Goal: Task Accomplishment & Management: Manage account settings

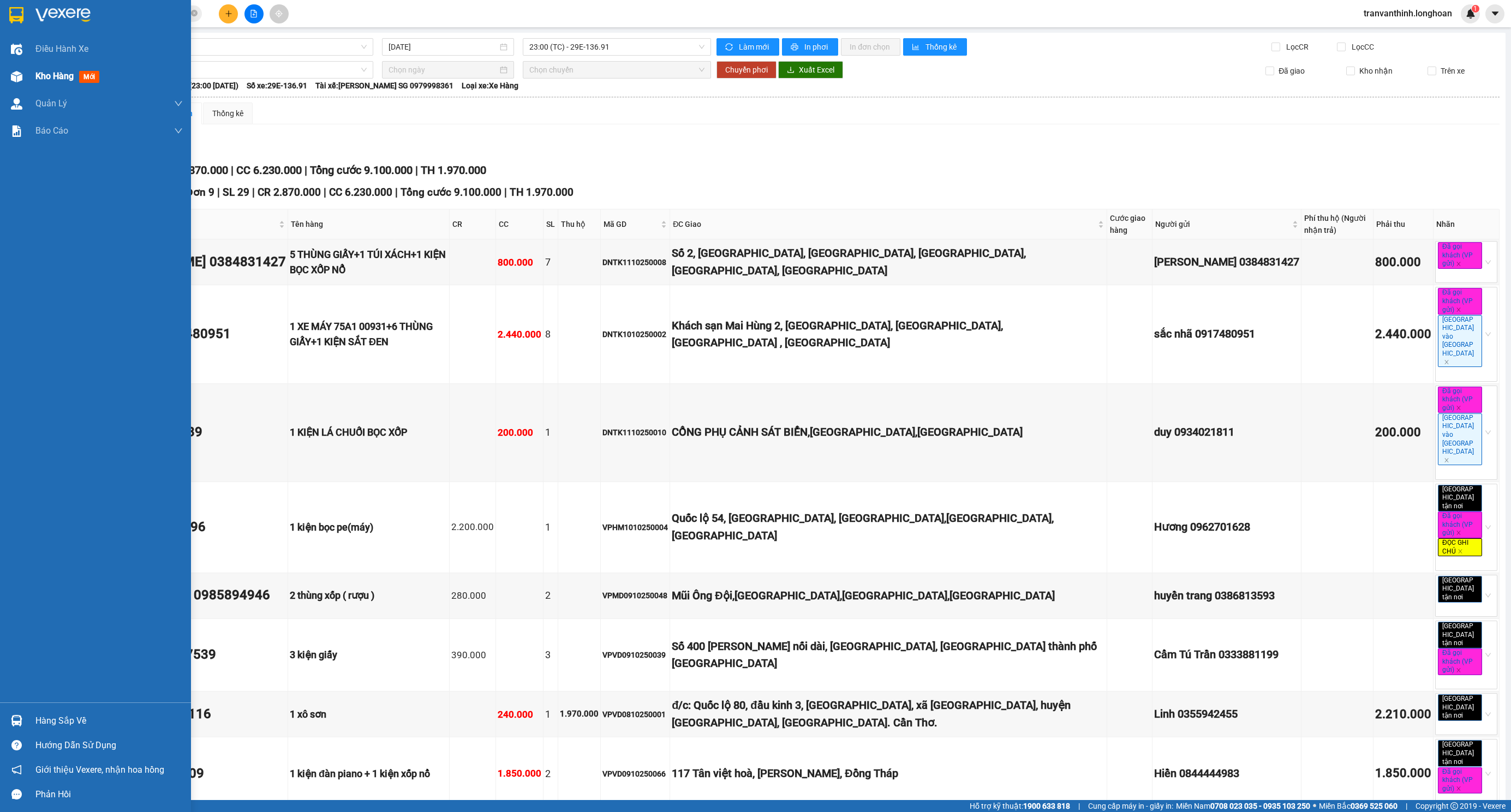
drag, startPoint x: 15, startPoint y: 74, endPoint x: 31, endPoint y: 74, distance: 16.0
click at [15, 76] on img at bounding box center [17, 77] width 11 height 11
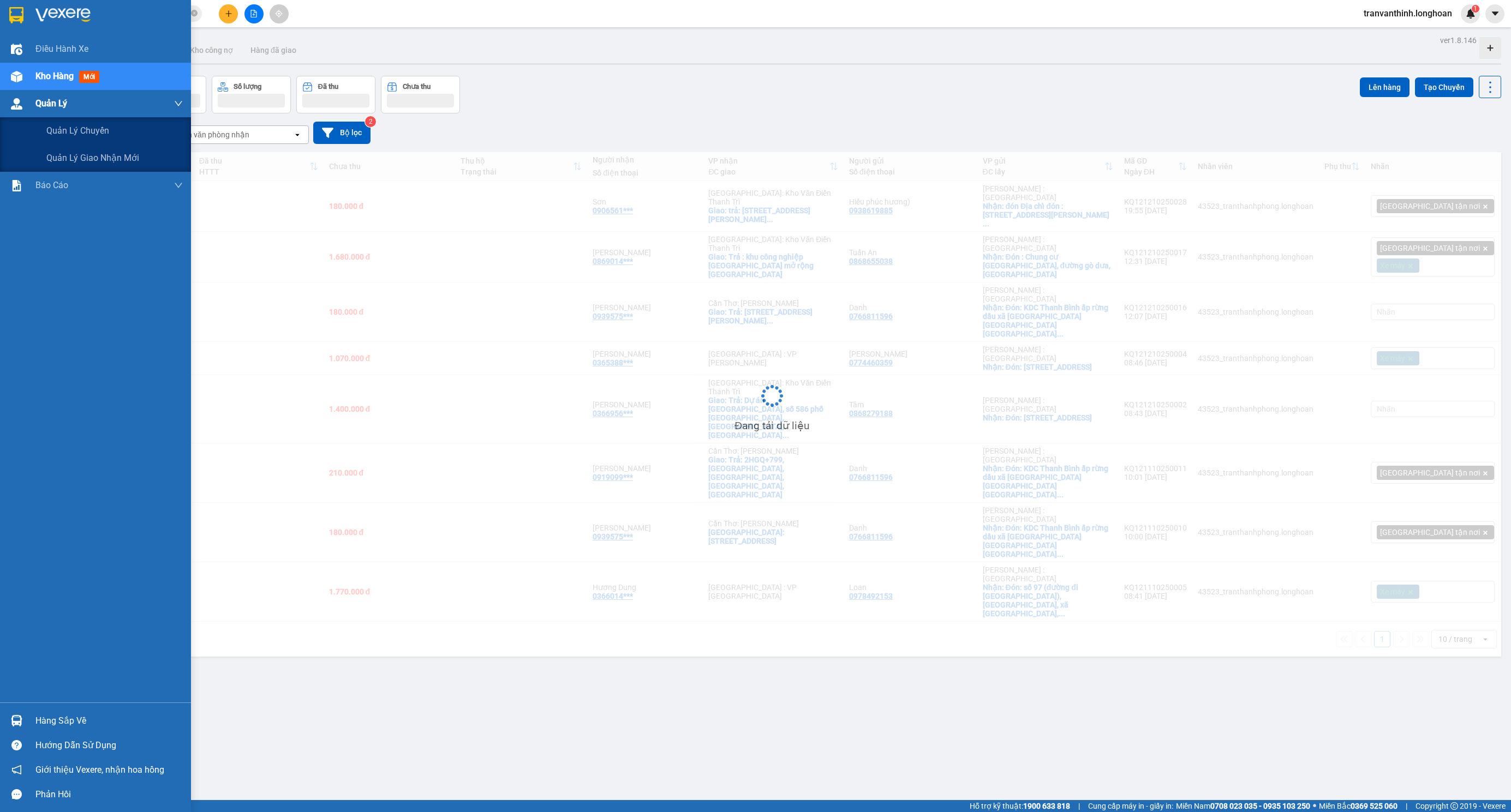
click at [34, 100] on div "Quản Lý" at bounding box center [95, 103] width 191 height 27
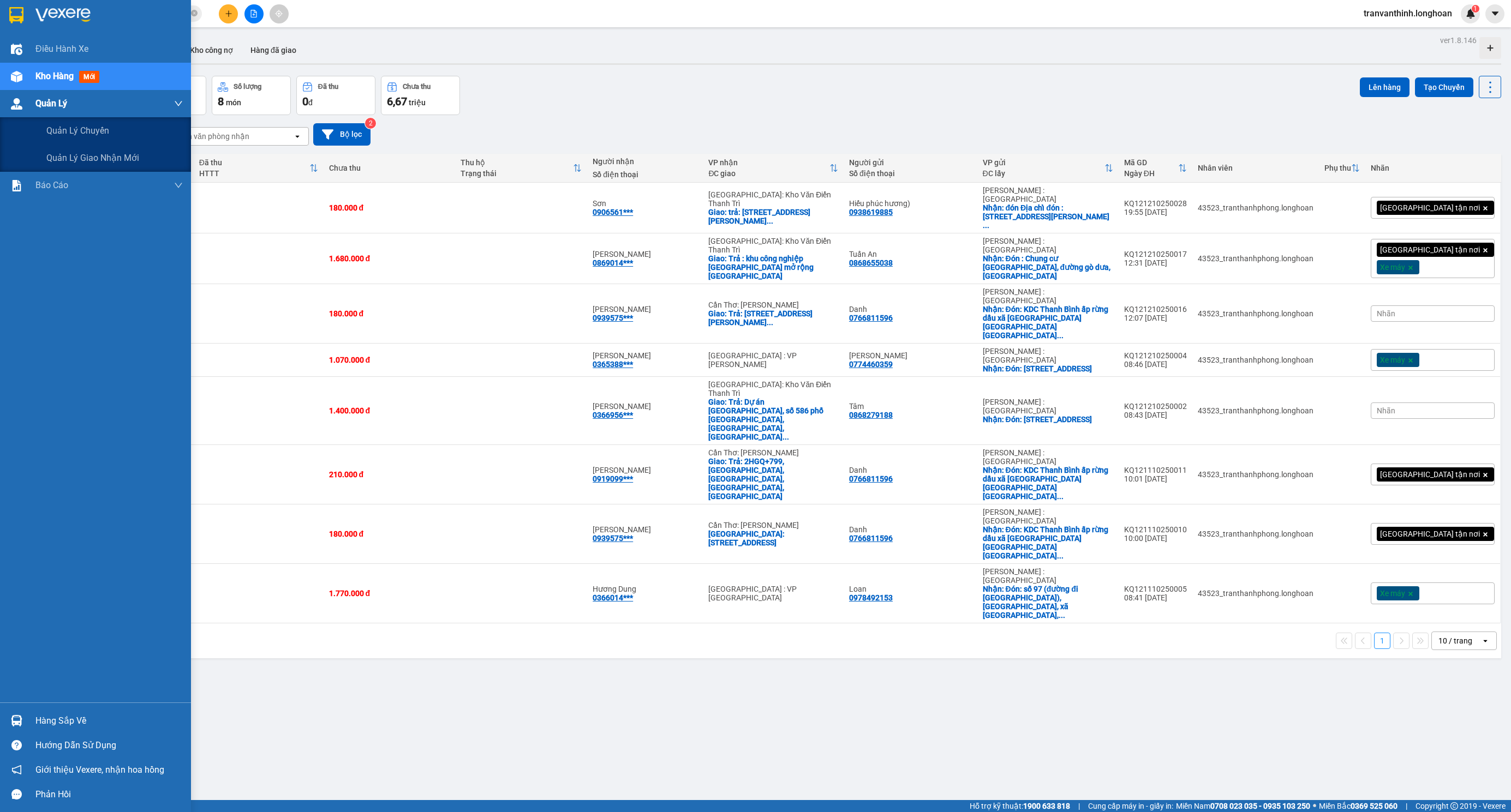
click at [20, 106] on img at bounding box center [17, 104] width 11 height 11
click at [64, 157] on span "Quản lý giao nhận mới" at bounding box center [93, 157] width 93 height 14
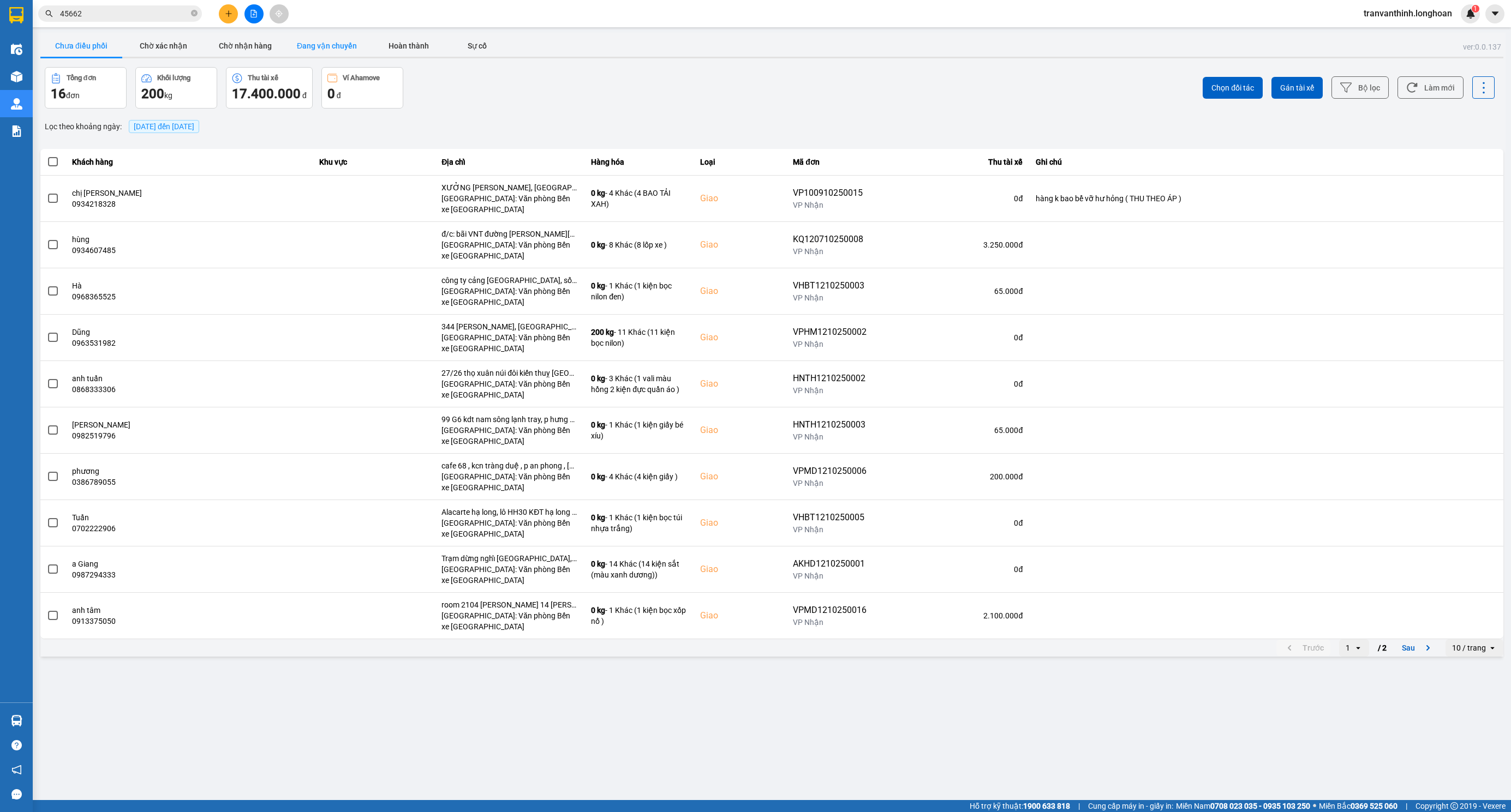
click at [316, 44] on button "Đang vận chuyển" at bounding box center [327, 46] width 81 height 22
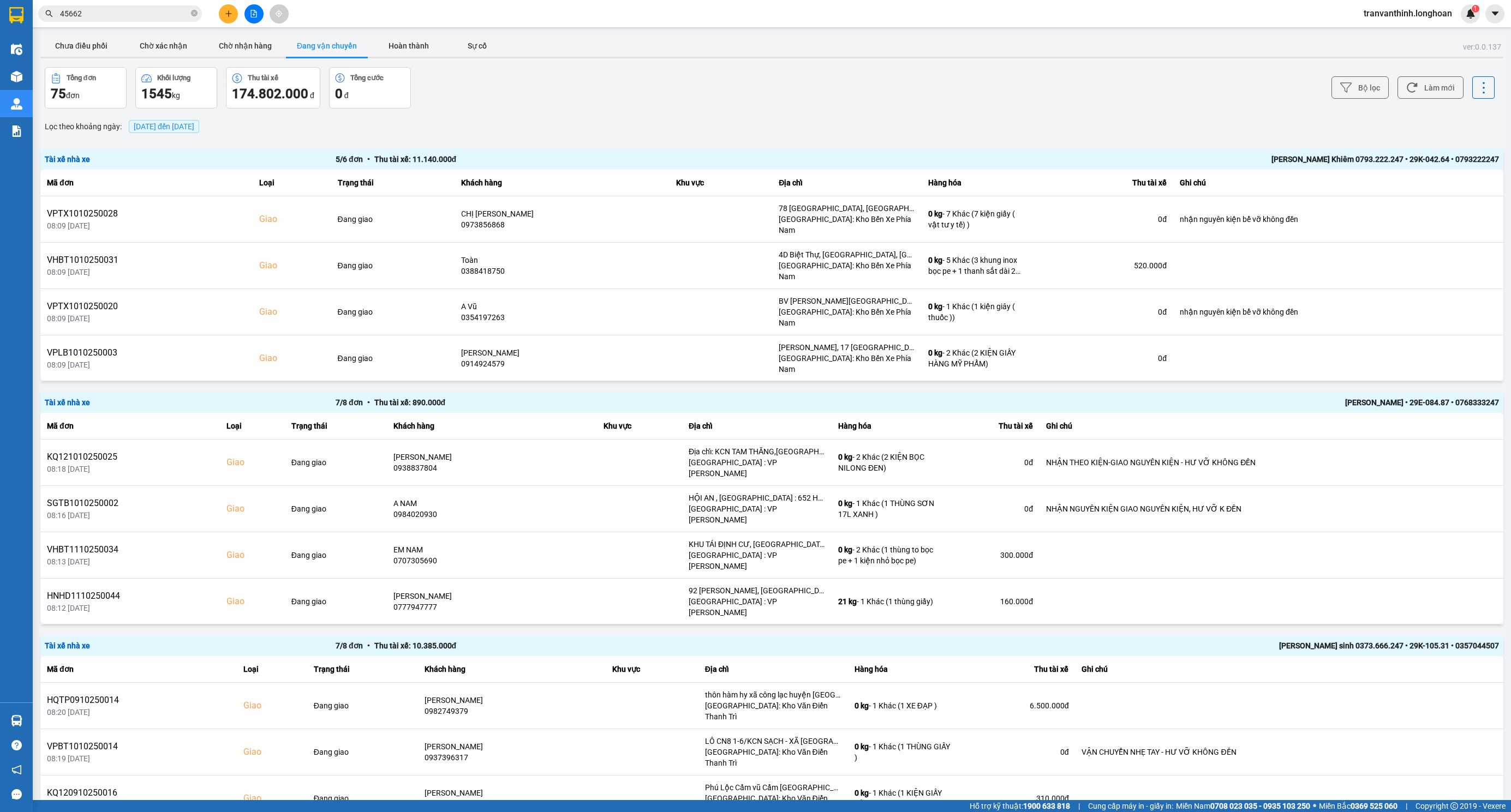
click at [194, 124] on span "[DATE] đến [DATE]" at bounding box center [163, 126] width 60 height 8
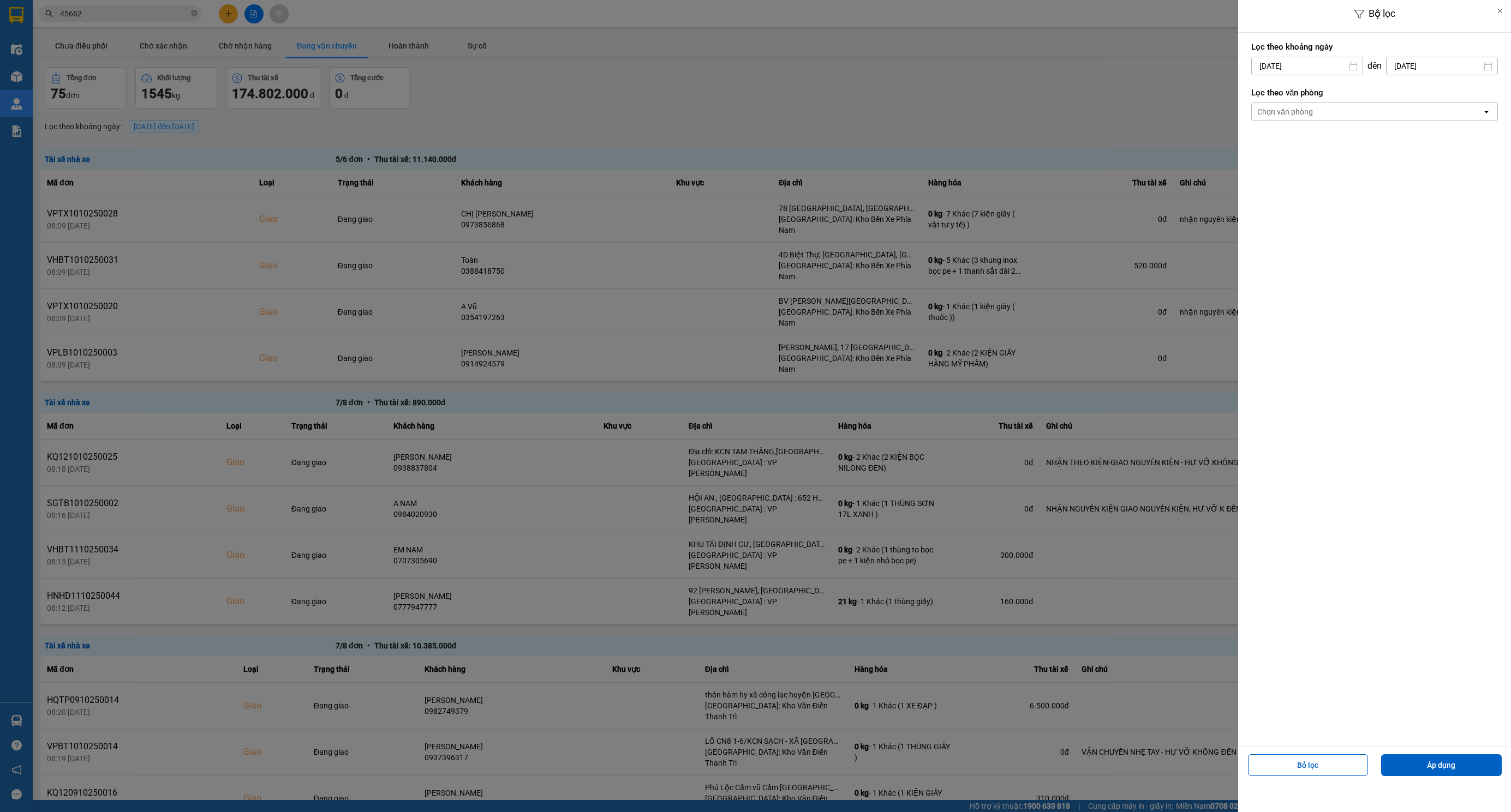
click at [1313, 66] on input "[DATE]" at bounding box center [1307, 66] width 111 height 18
click at [1296, 141] on div "1" at bounding box center [1301, 145] width 16 height 13
type input "[DATE]"
click at [1328, 117] on div "Chọn văn phòng" at bounding box center [1367, 111] width 230 height 18
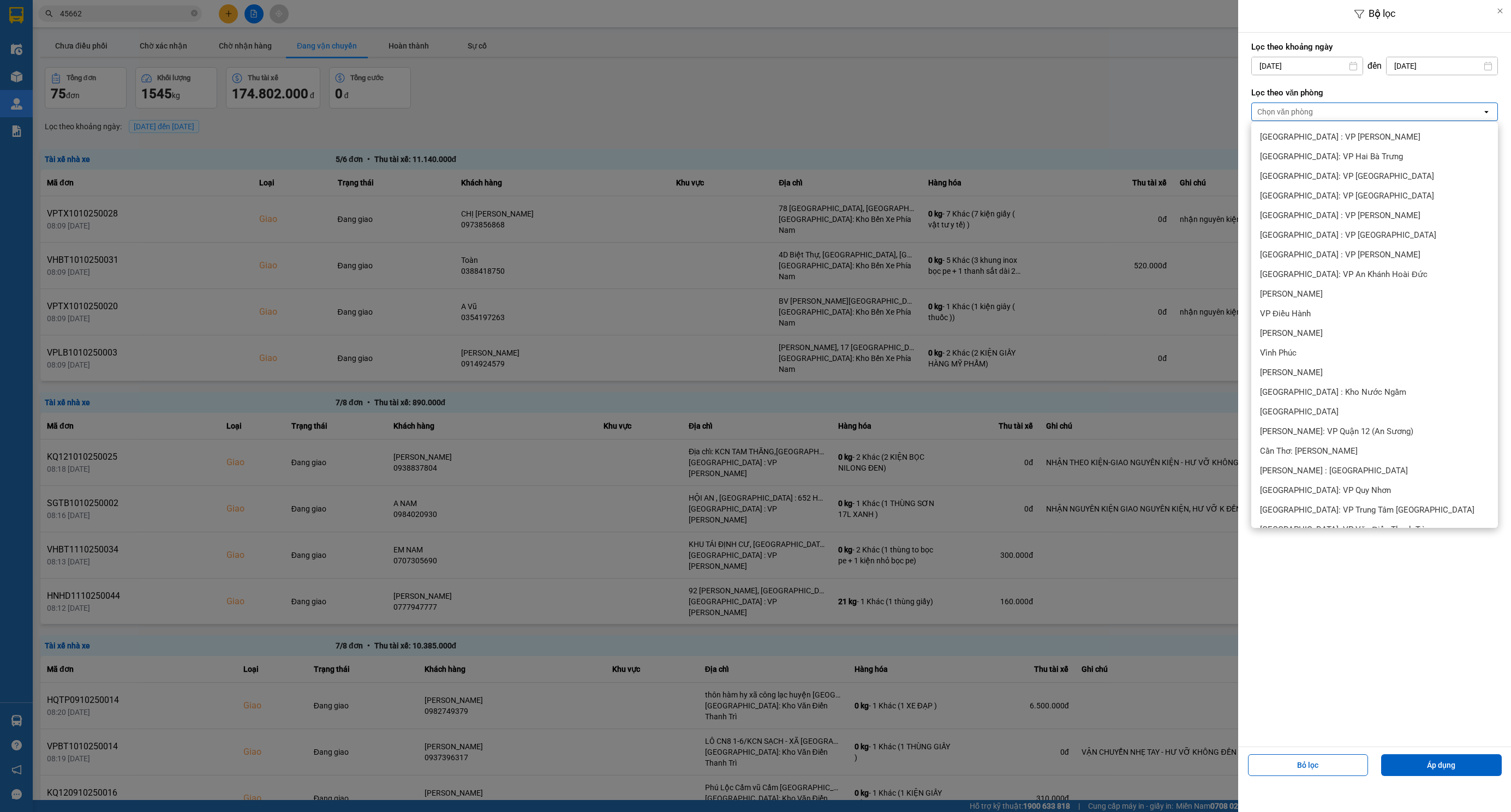
scroll to position [327, 0]
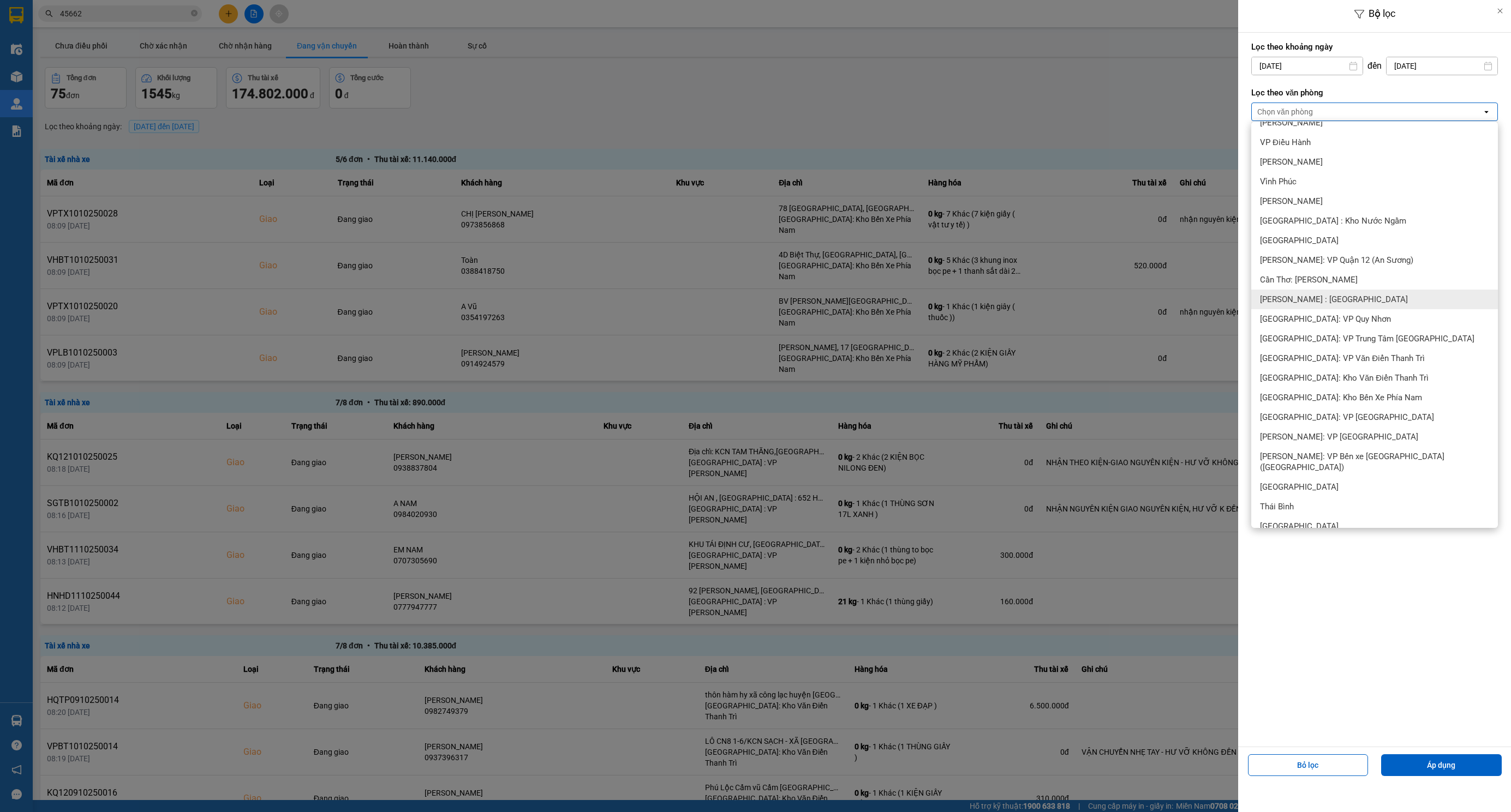
click at [1388, 292] on div "[PERSON_NAME] : [GEOGRAPHIC_DATA]" at bounding box center [1374, 299] width 247 height 19
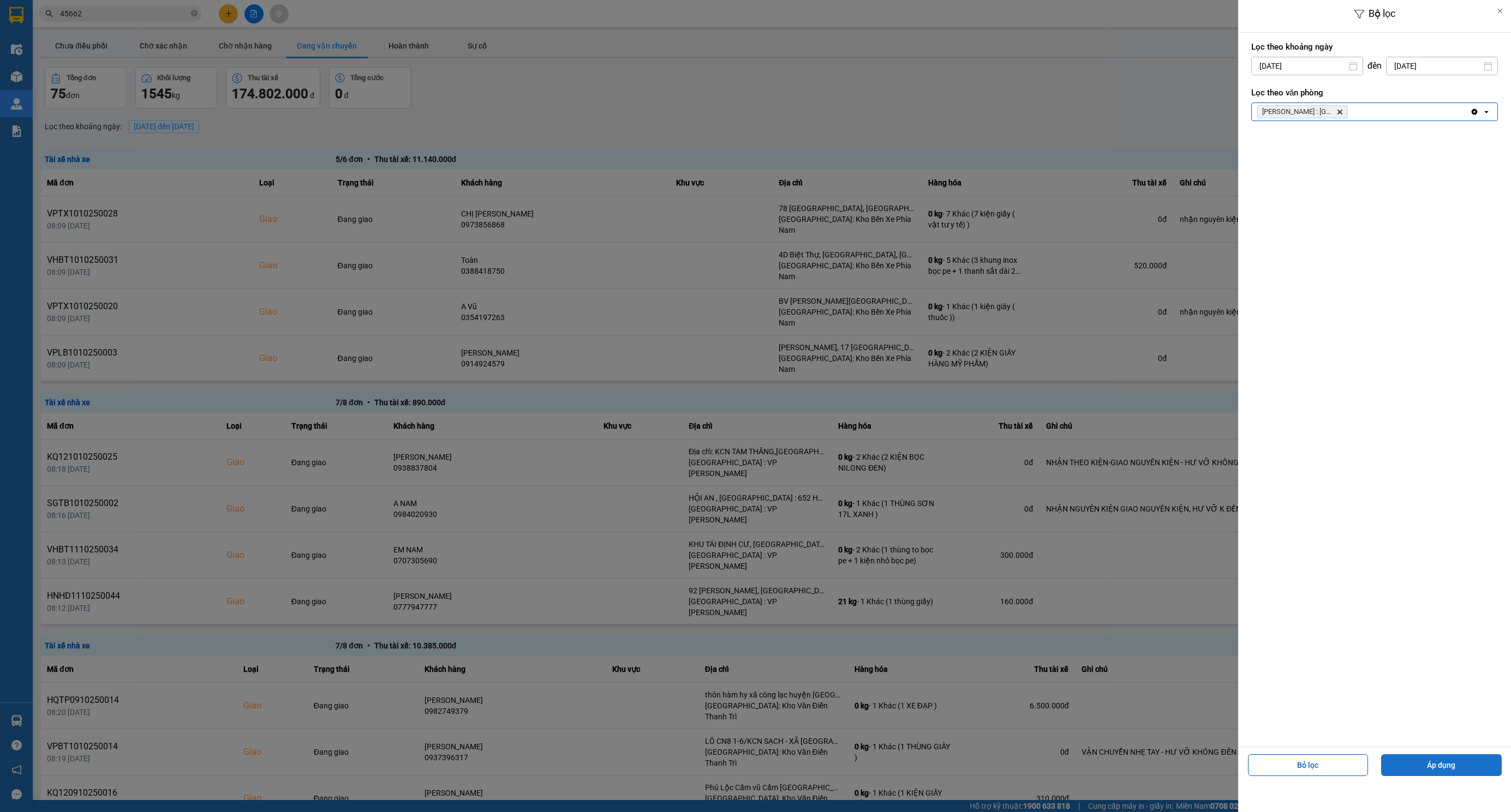
click at [1438, 766] on button "Áp dụng" at bounding box center [1442, 766] width 120 height 22
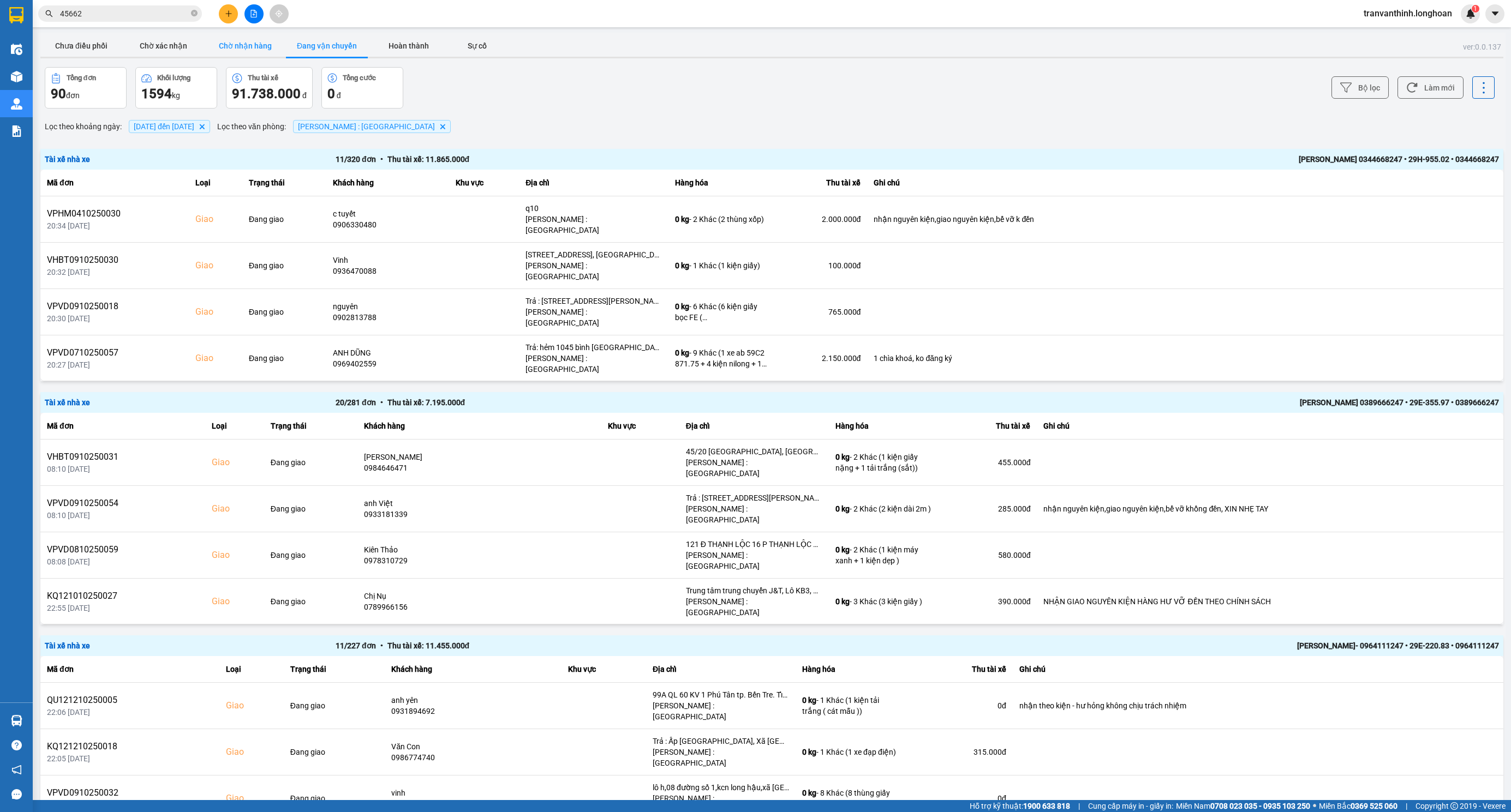
click at [255, 42] on button "Chờ nhận hàng" at bounding box center [245, 46] width 81 height 22
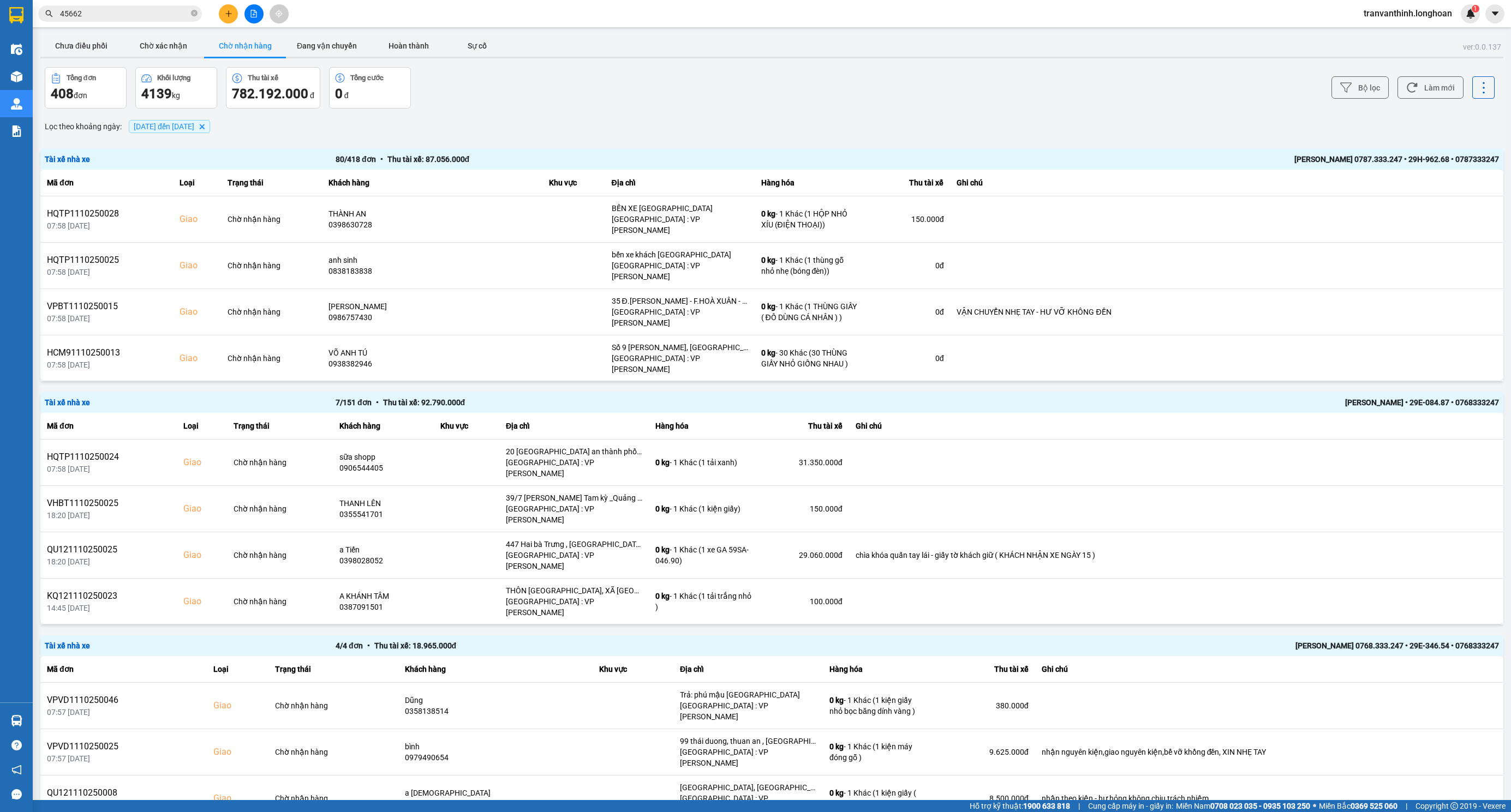
click at [210, 126] on span "[DATE] đến [DATE] [GEOGRAPHIC_DATA]" at bounding box center [169, 127] width 81 height 13
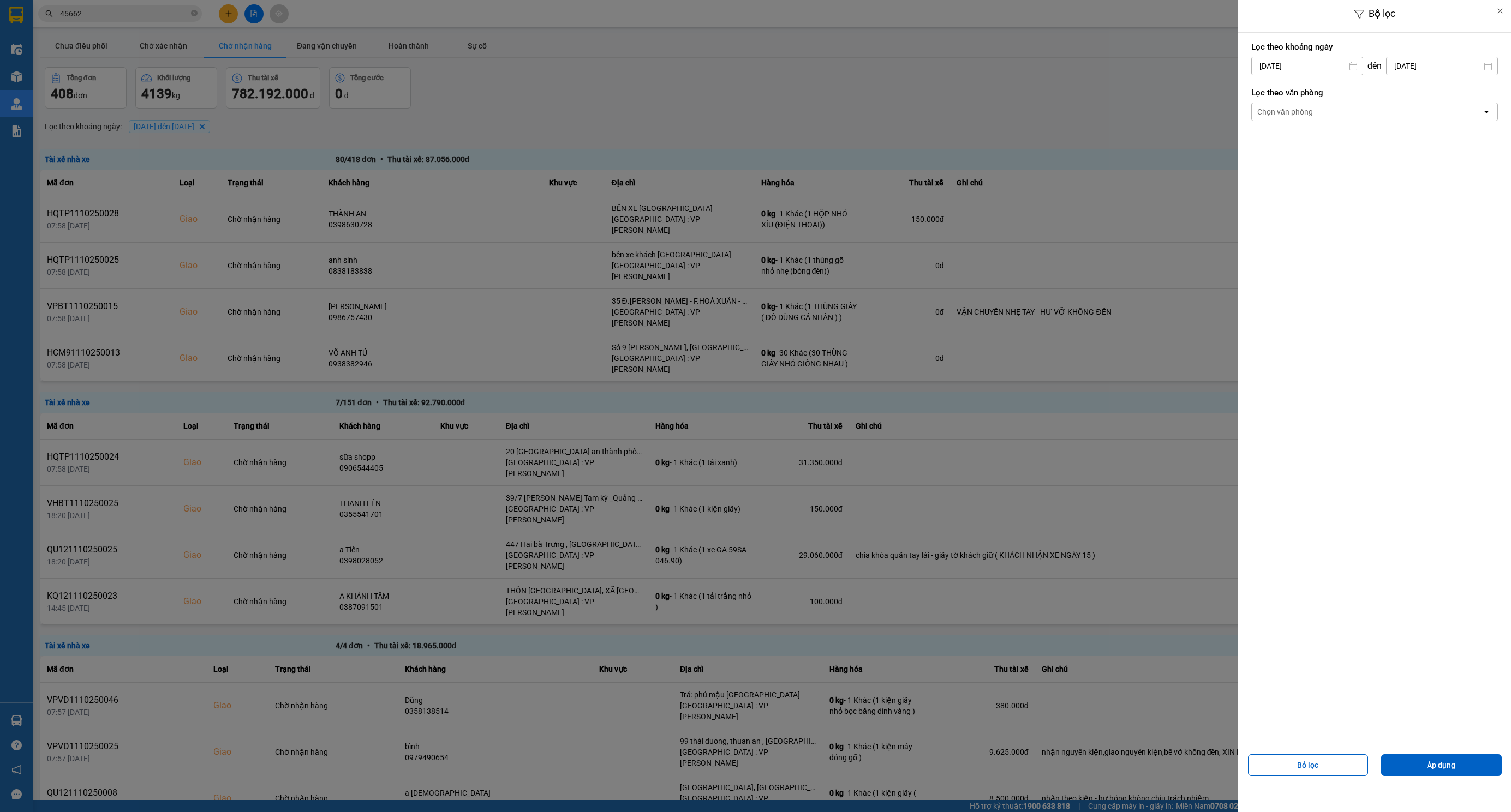
click at [1287, 115] on div "Chọn văn phòng" at bounding box center [1285, 112] width 56 height 11
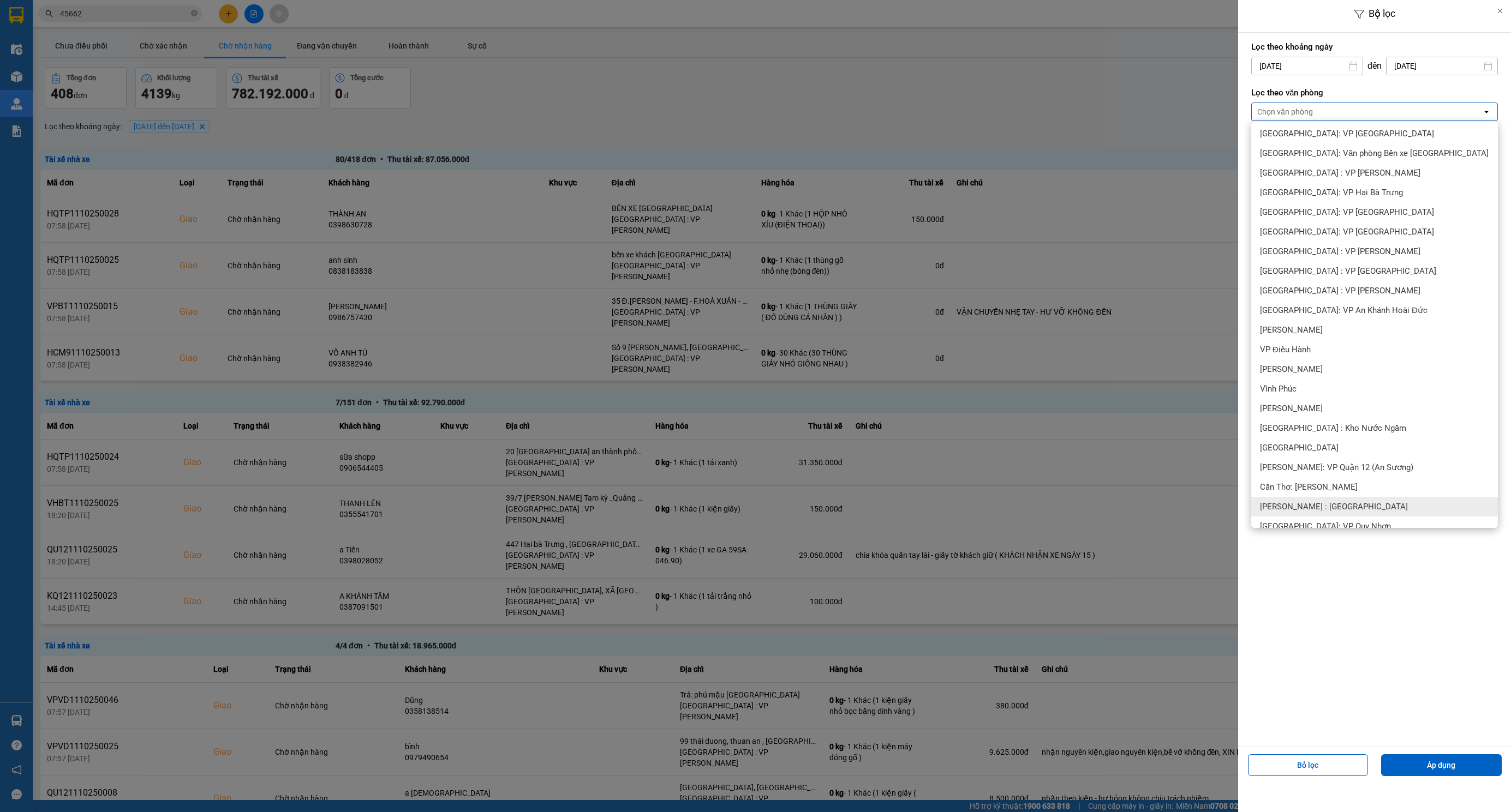
scroll to position [245, 0]
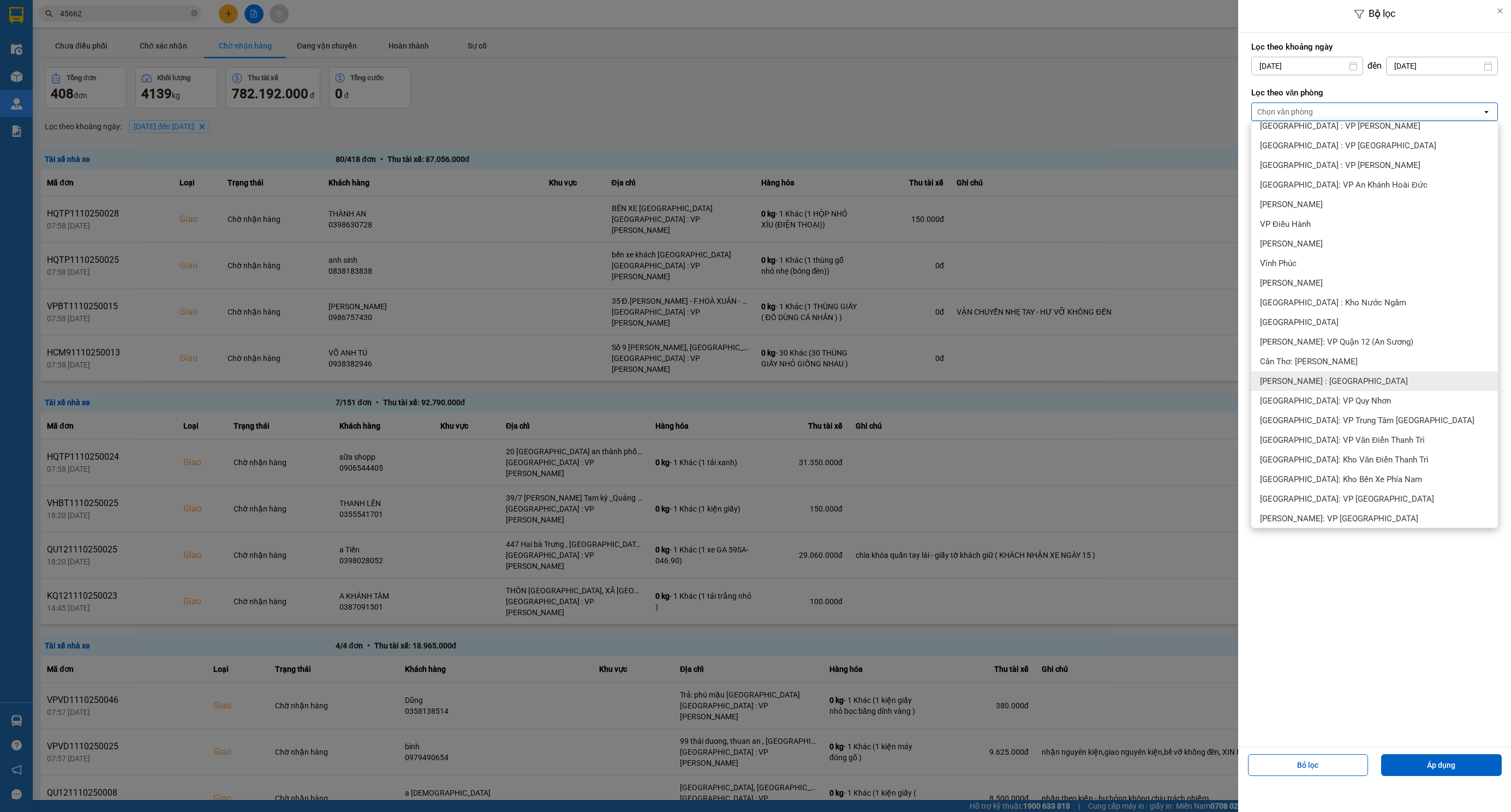
click at [1392, 379] on div "[PERSON_NAME] : [GEOGRAPHIC_DATA]" at bounding box center [1374, 381] width 247 height 19
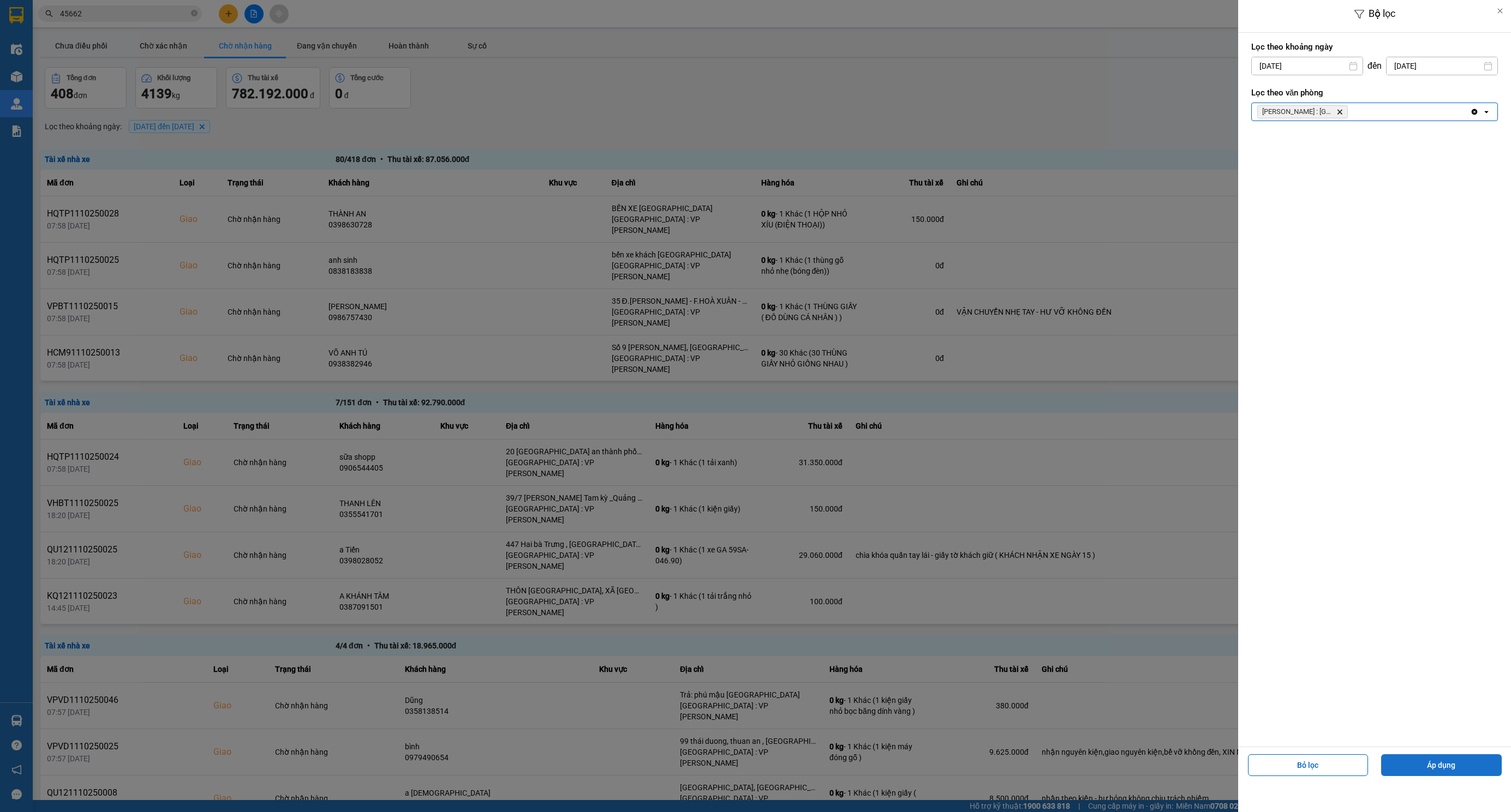
click at [1444, 765] on button "Áp dụng" at bounding box center [1442, 766] width 120 height 22
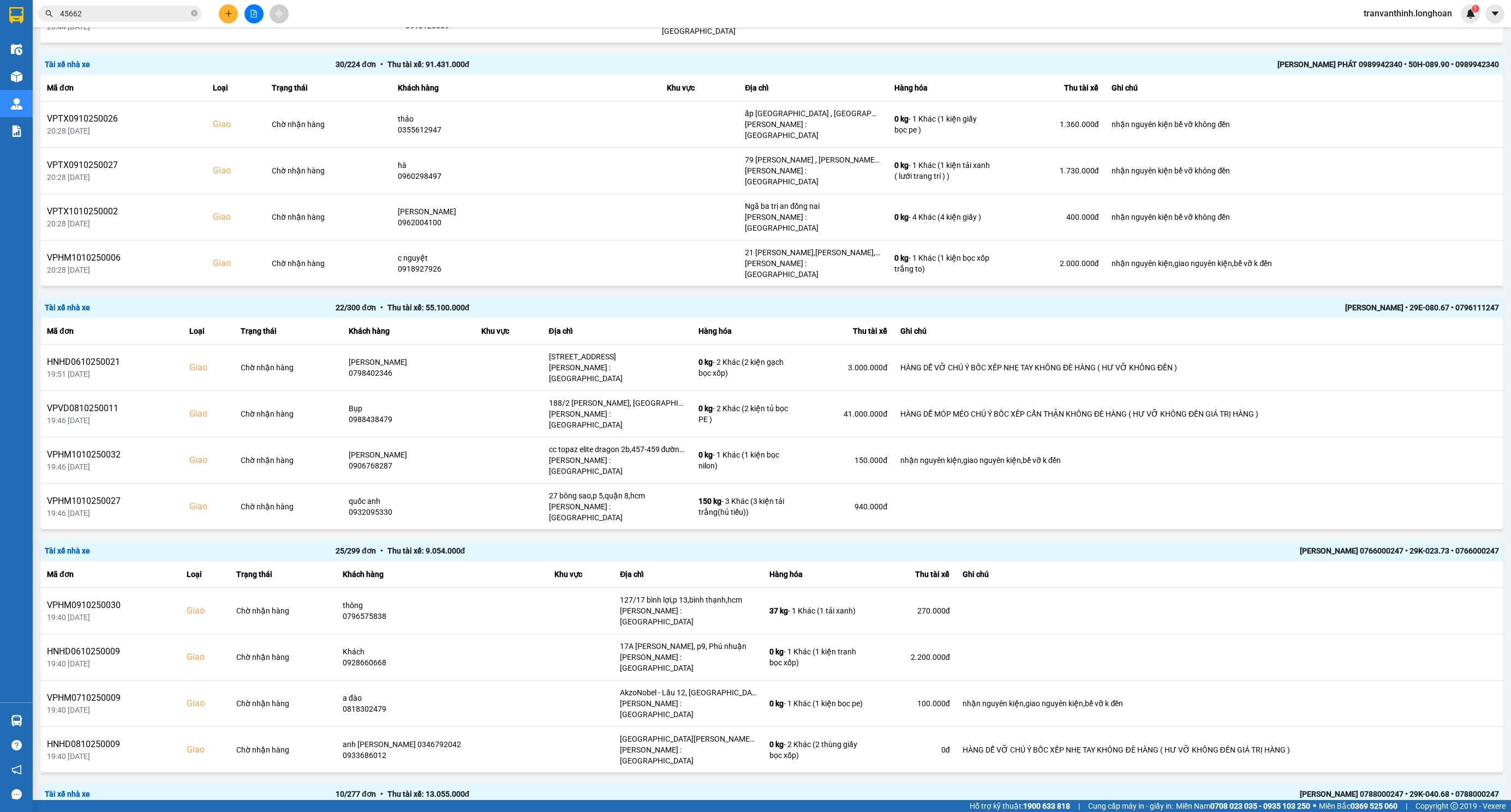
scroll to position [1391, 0]
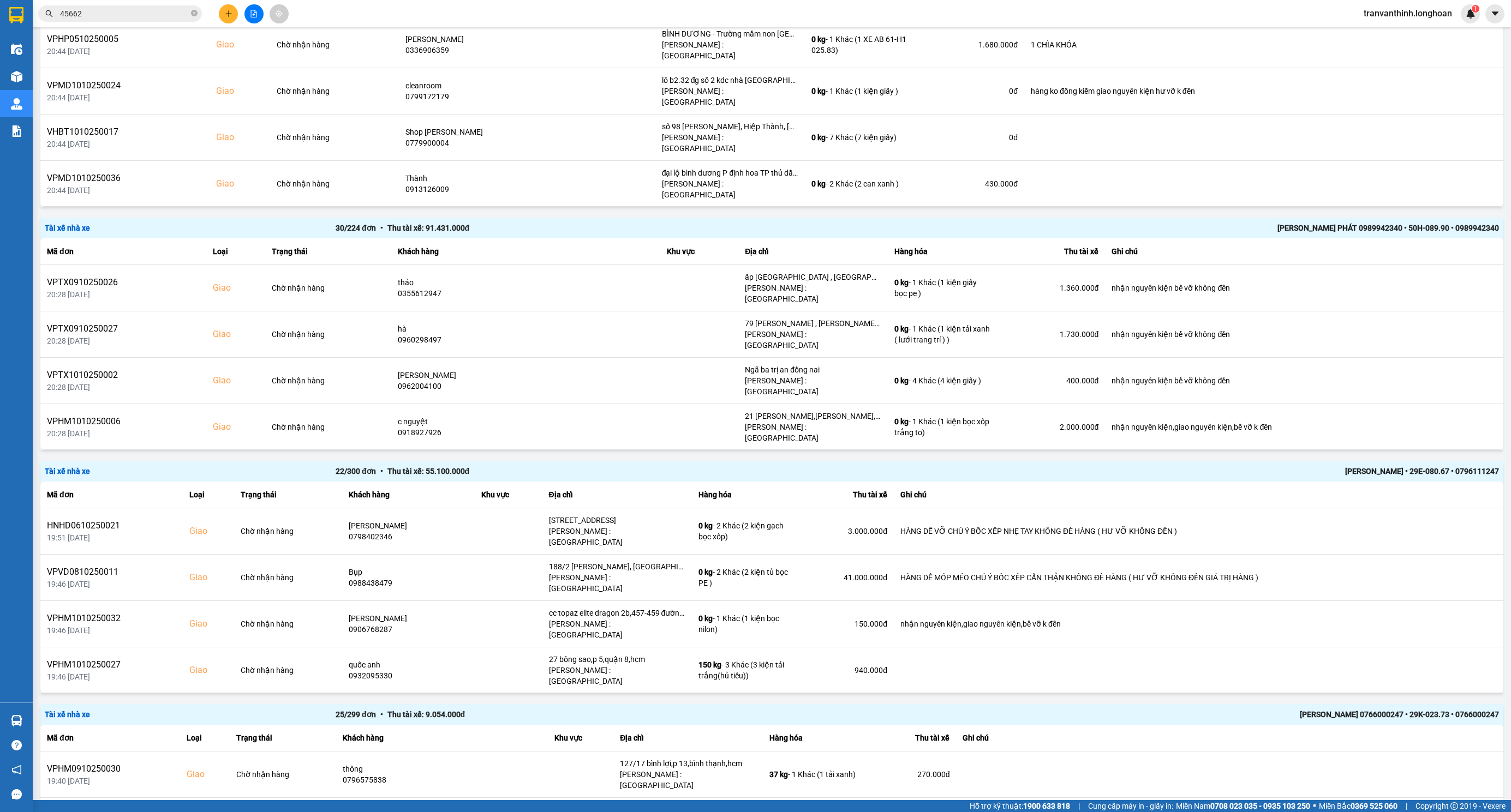
click at [1351, 222] on div "[PERSON_NAME] PHÁT 0989942340 • 50H-089.90 • 0989942340" at bounding box center [1208, 228] width 582 height 12
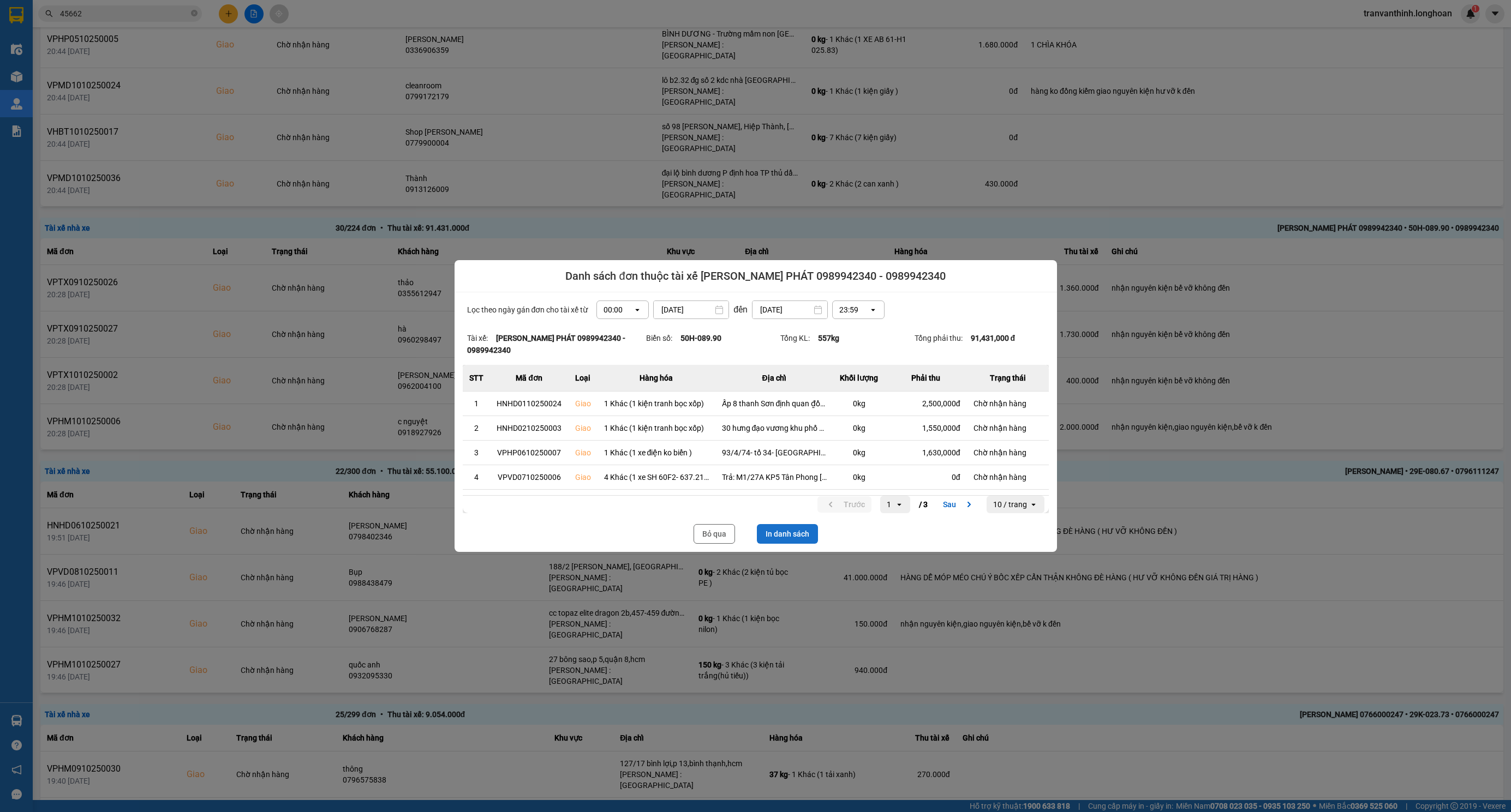
click at [785, 526] on button "In danh sách" at bounding box center [787, 534] width 61 height 19
click at [709, 527] on button "Bỏ qua" at bounding box center [714, 534] width 42 height 19
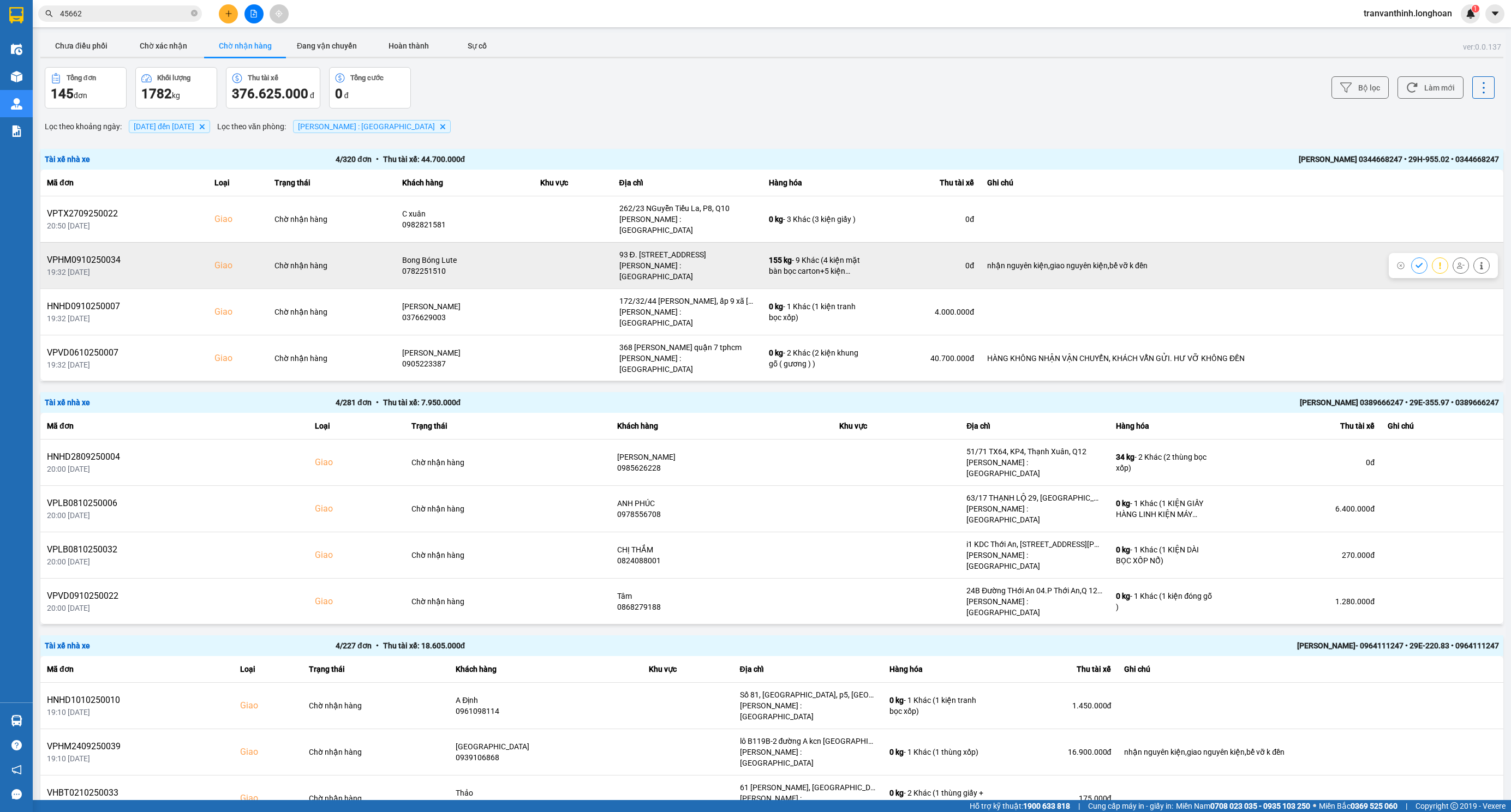
click at [1141, 266] on td "nhận nguyên kiện,giao nguyên kiện,bể vỡ k đền" at bounding box center [1242, 265] width 523 height 46
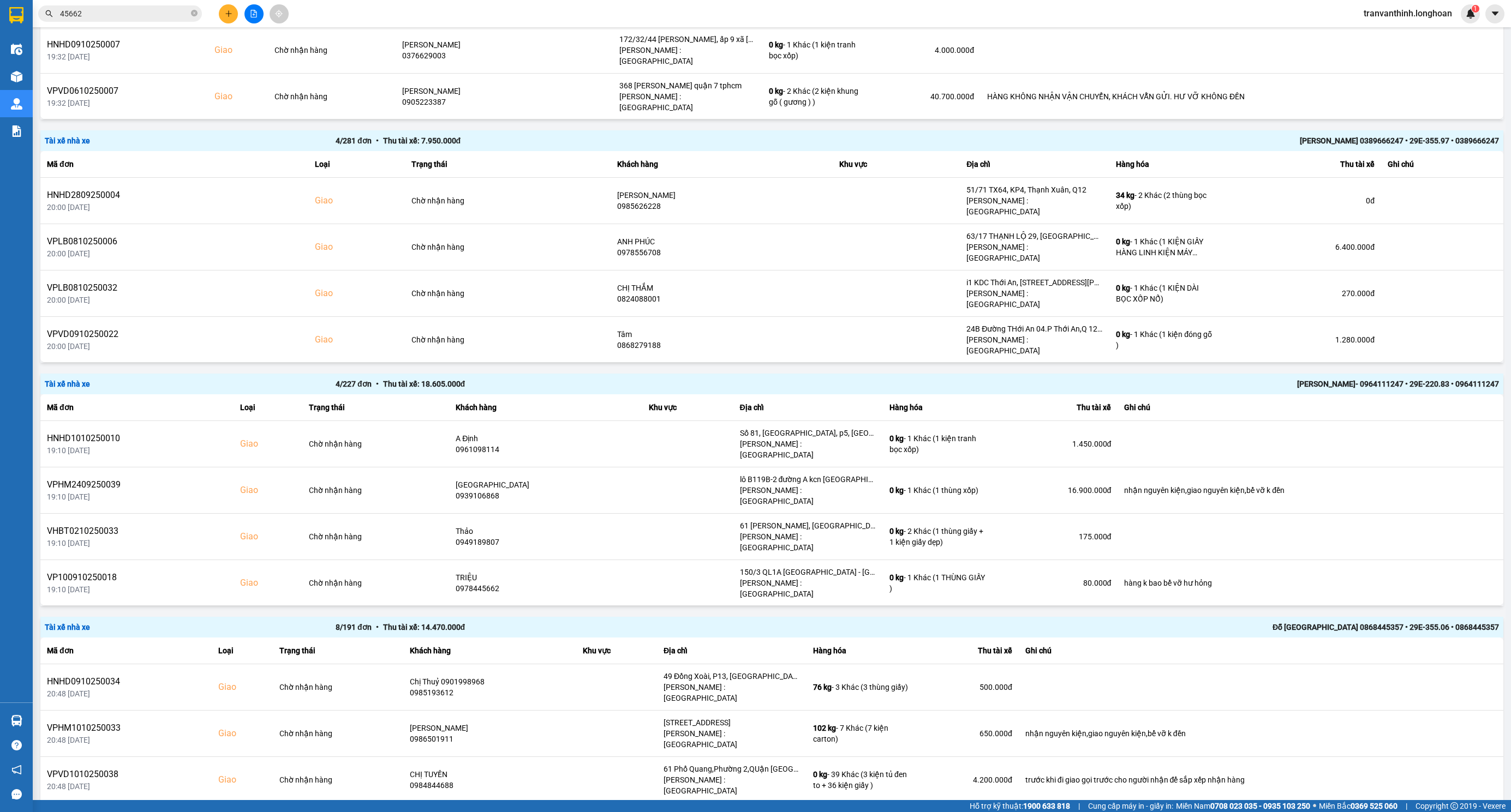
scroll to position [245, 0]
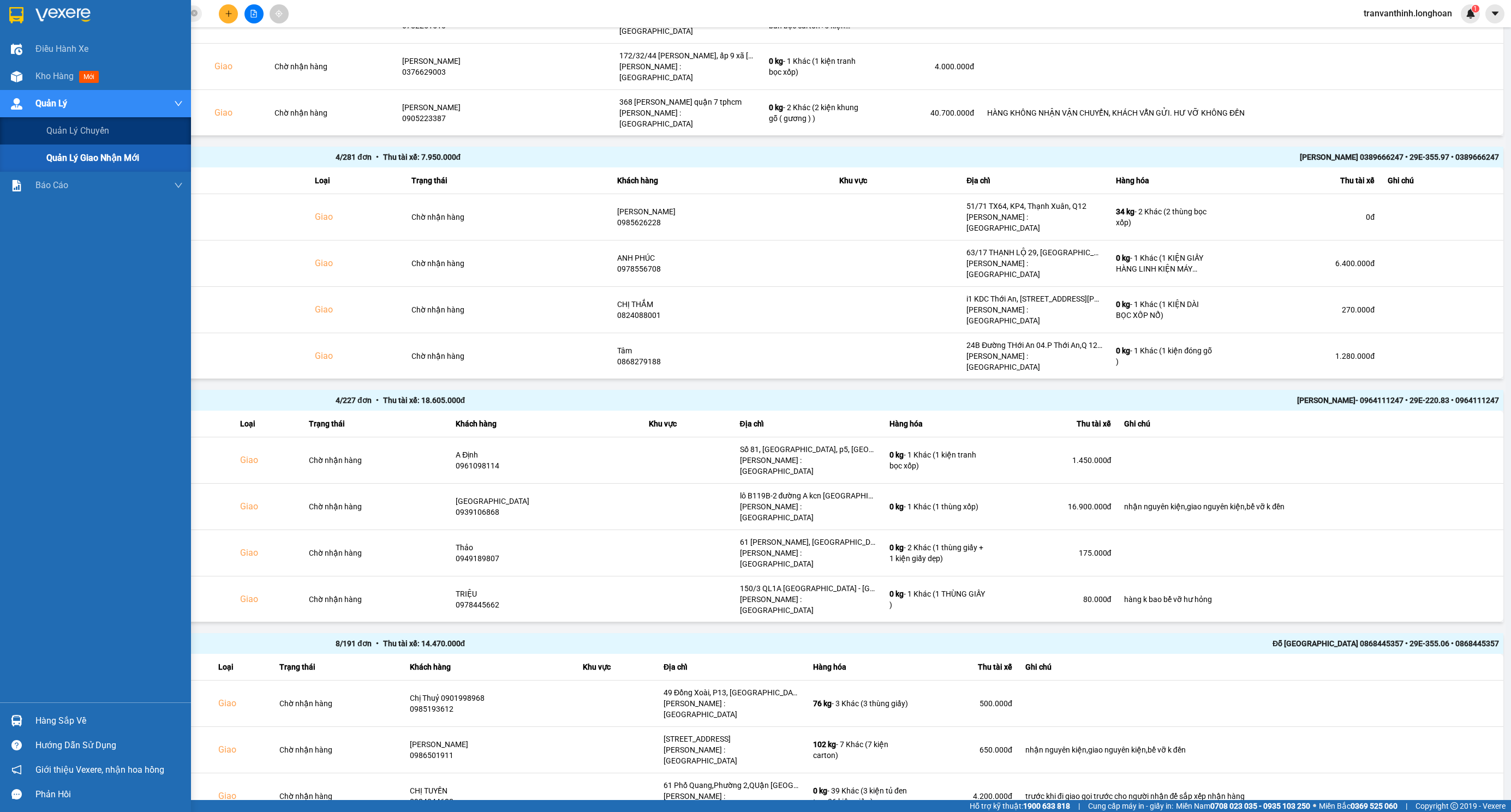
click at [86, 97] on div "Quản Lý" at bounding box center [108, 103] width 147 height 27
click at [107, 155] on span "Quản lý giao nhận mới" at bounding box center [93, 157] width 93 height 14
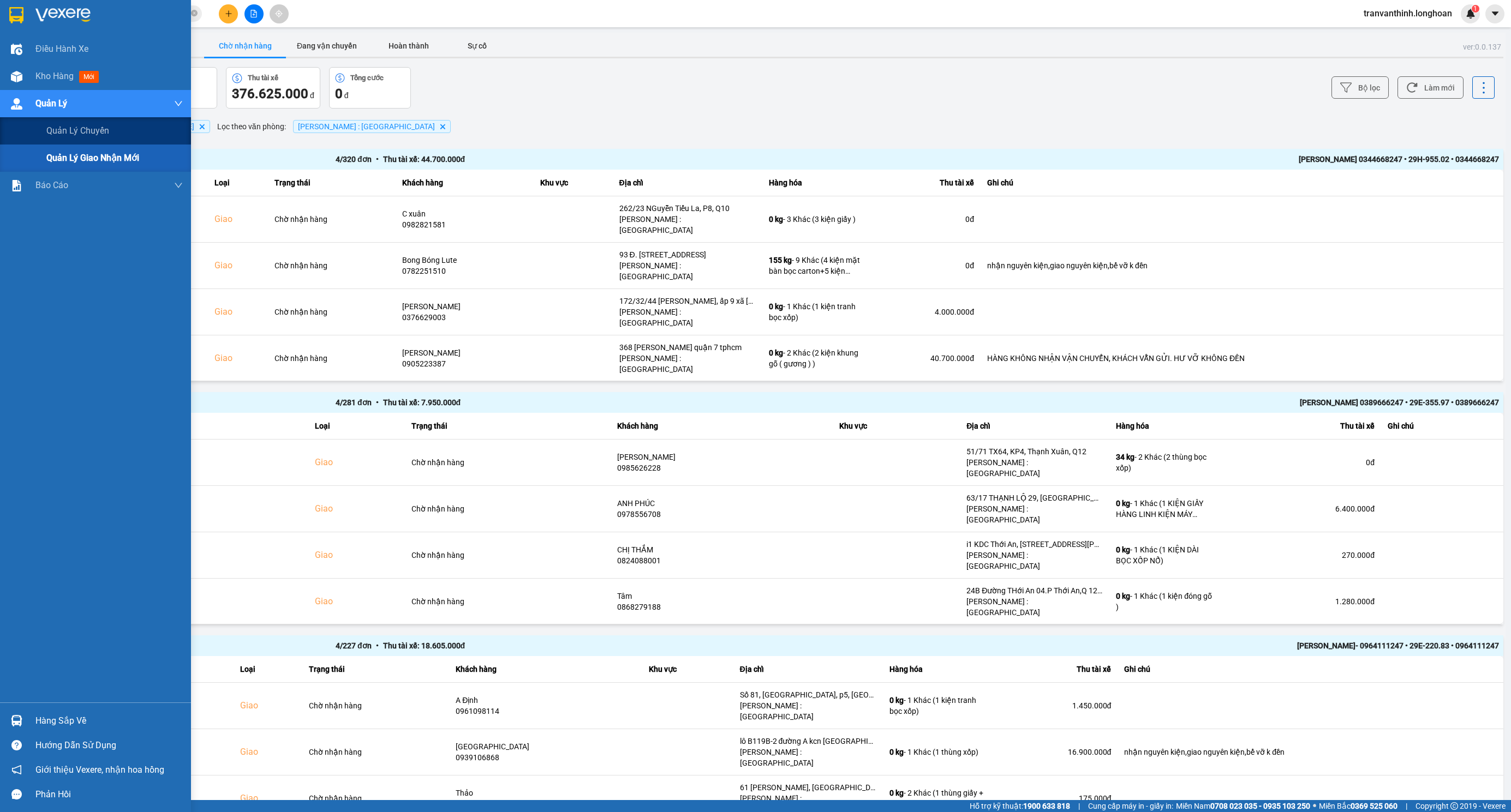
click at [114, 160] on span "Quản lý giao nhận mới" at bounding box center [93, 157] width 93 height 14
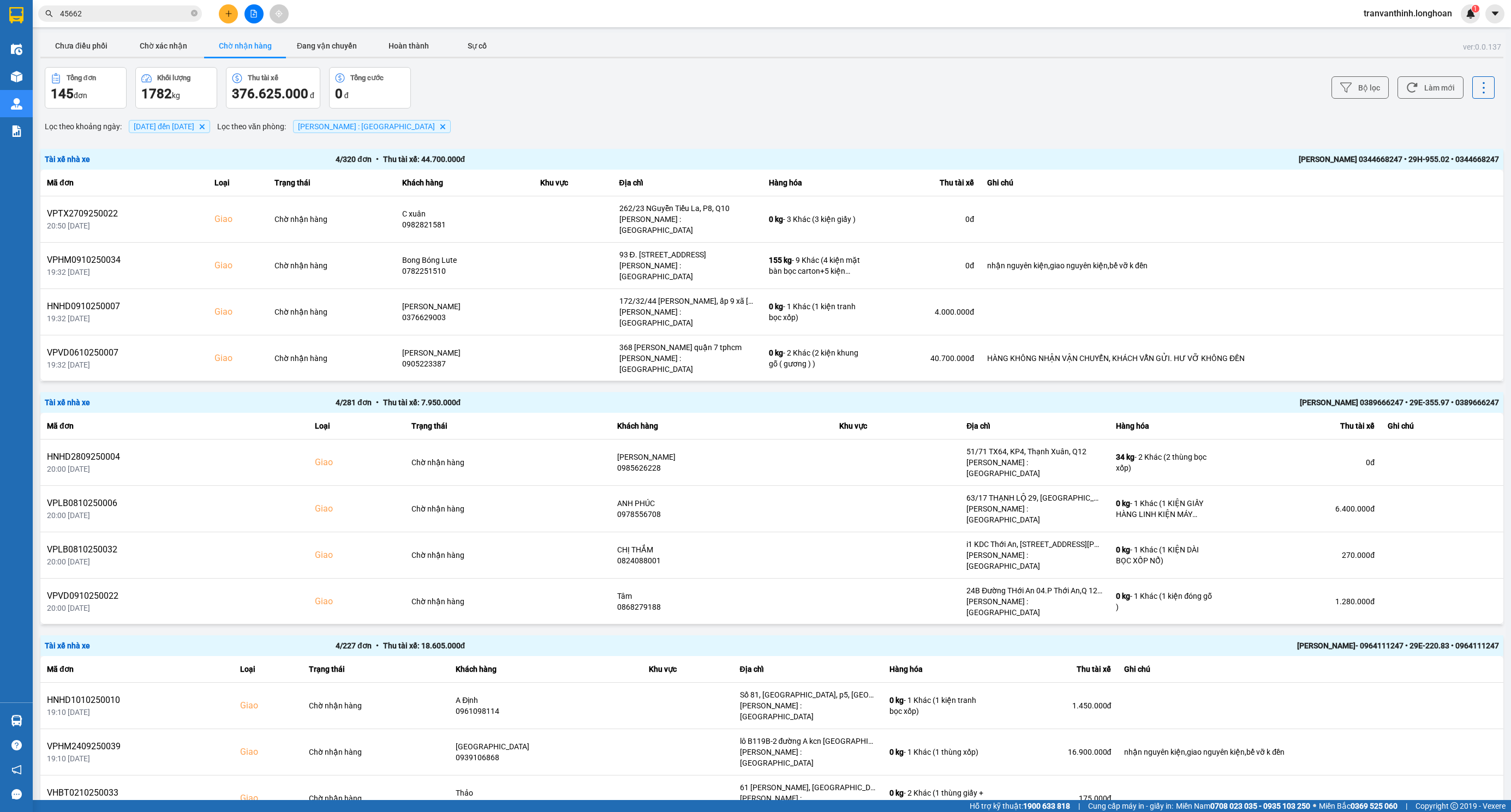
click at [708, 93] on div "Tổng đơn 145 đơn Khối lượng 1782 kg Thu tài xế 376.625.000 đ Tổng cước 0 đ" at bounding box center [407, 88] width 725 height 42
click at [1361, 96] on button "Bộ lọc" at bounding box center [1360, 88] width 57 height 22
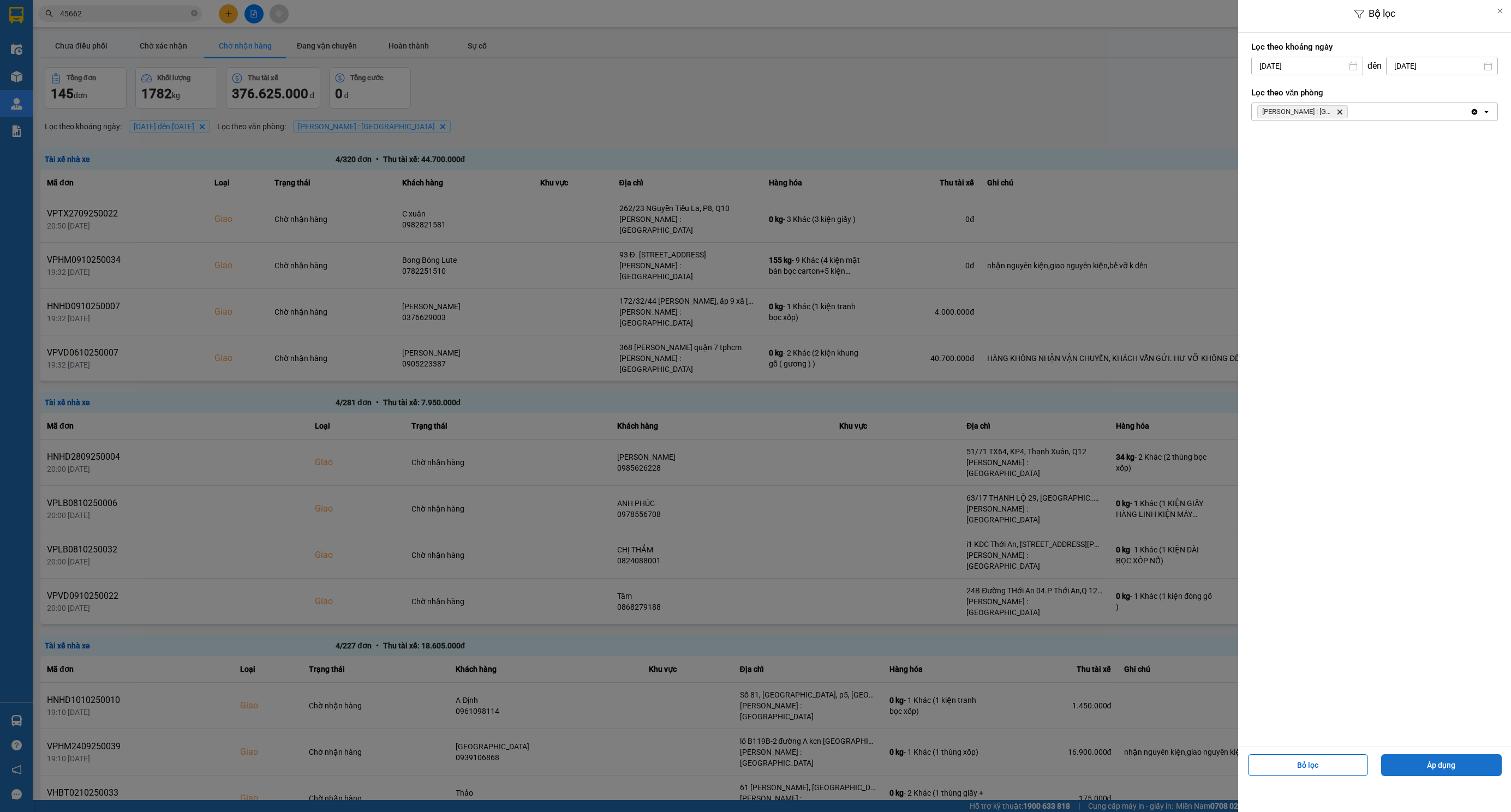
click at [1418, 763] on button "Áp dụng" at bounding box center [1442, 766] width 120 height 22
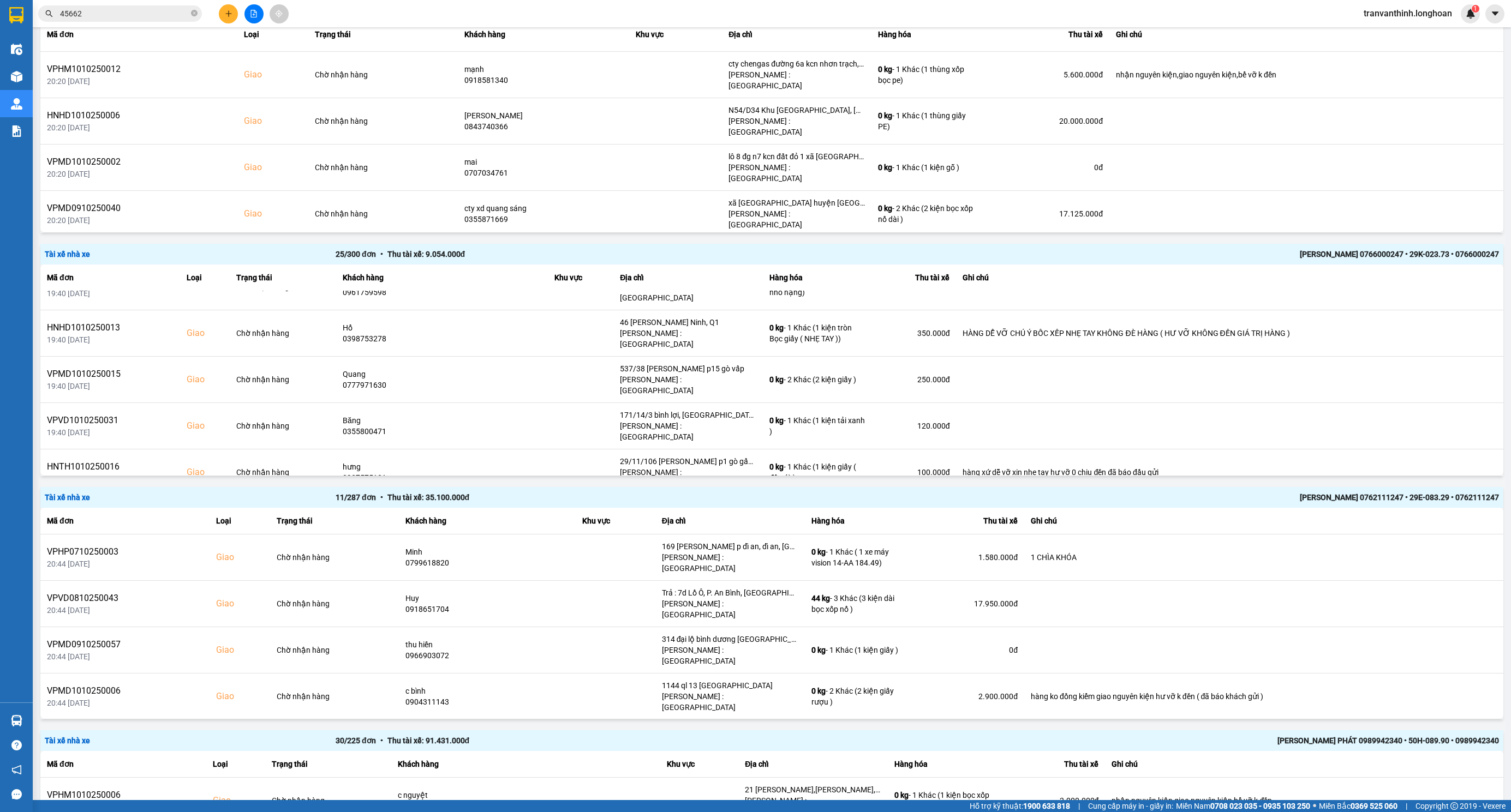
scroll to position [338, 0]
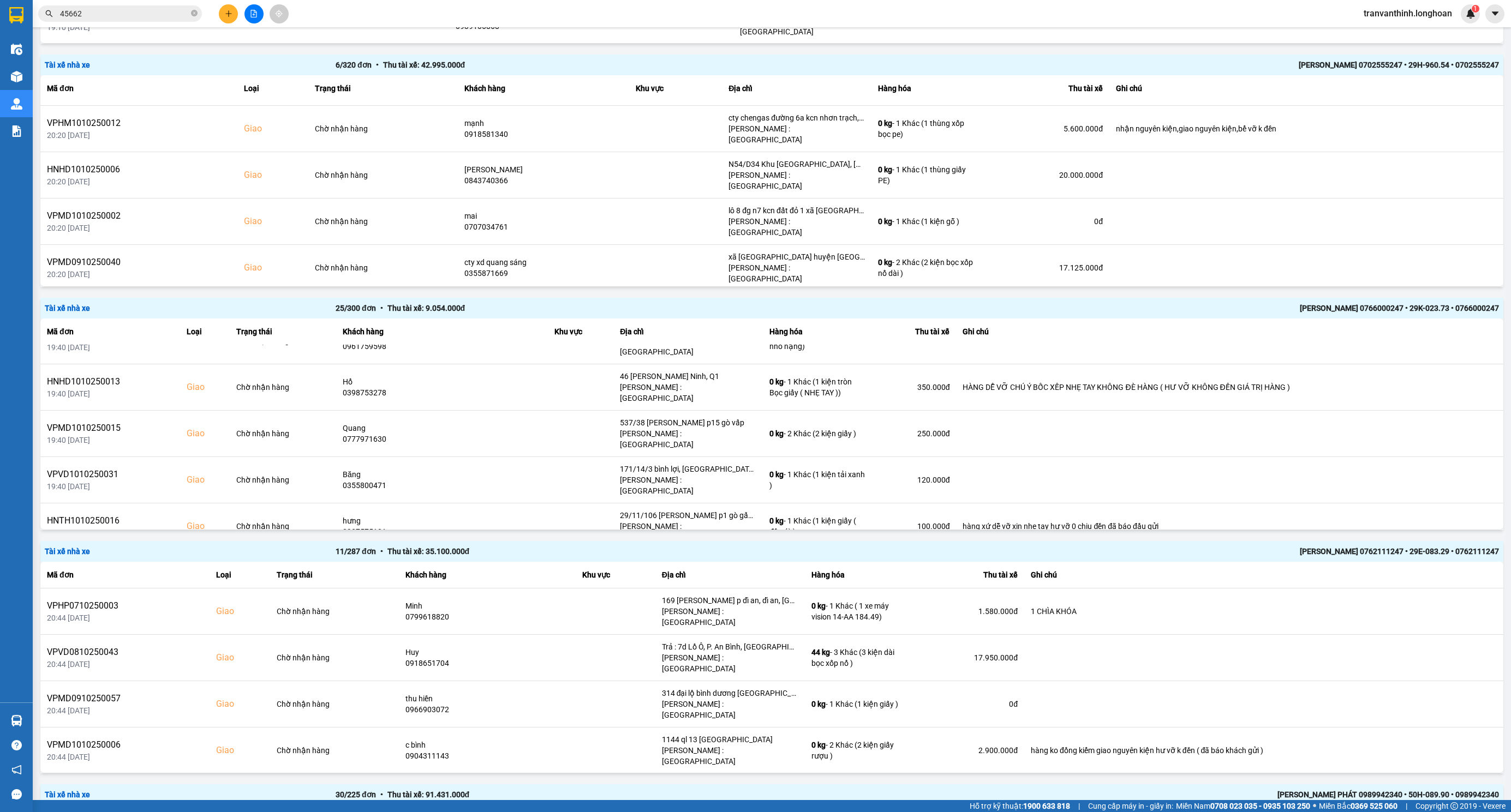
click at [1411, 546] on div "[PERSON_NAME] 0762111247 • 29E-083.29 • 0762111247" at bounding box center [1208, 551] width 582 height 12
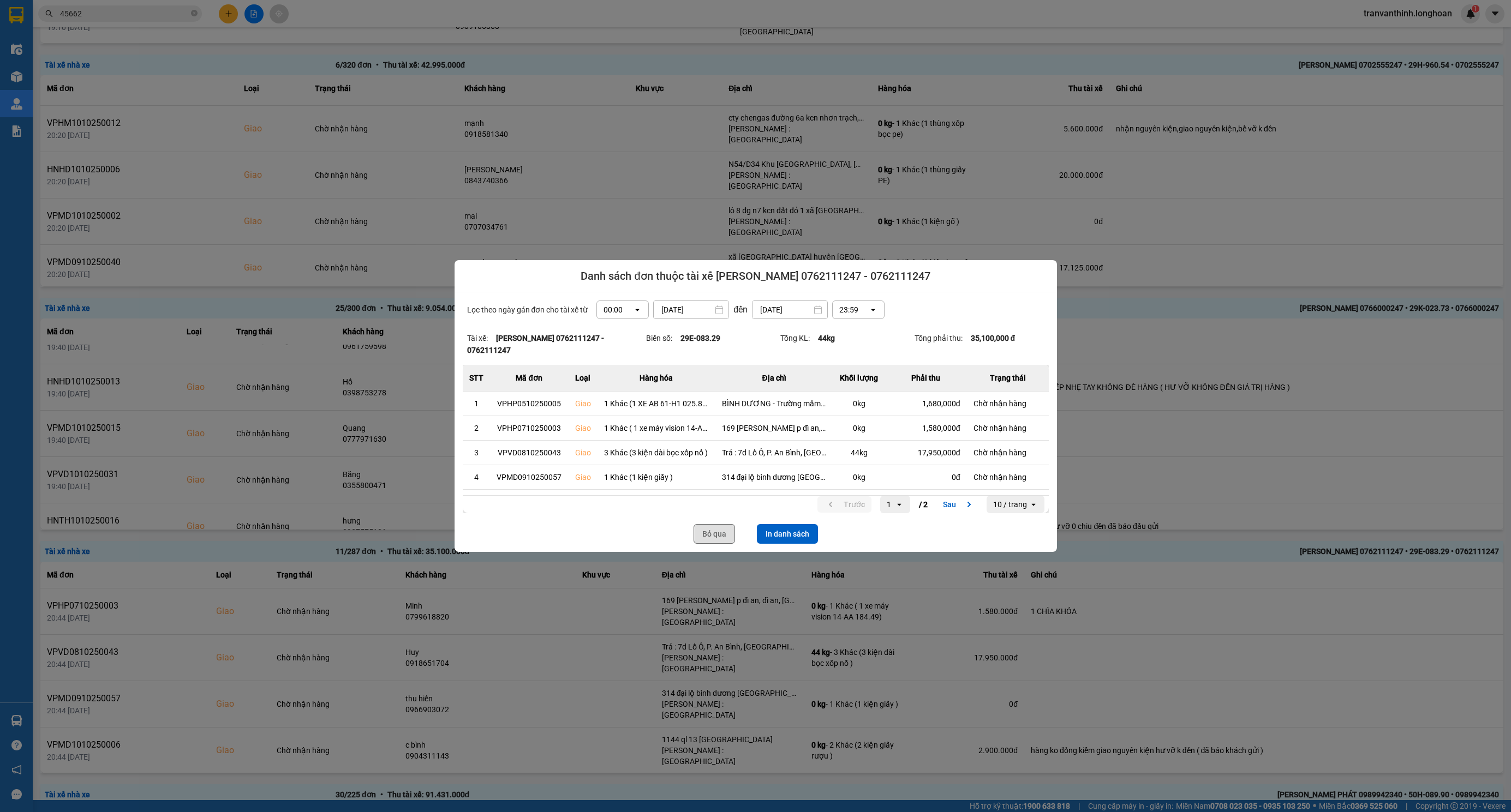
click at [719, 530] on button "Bỏ qua" at bounding box center [714, 534] width 42 height 19
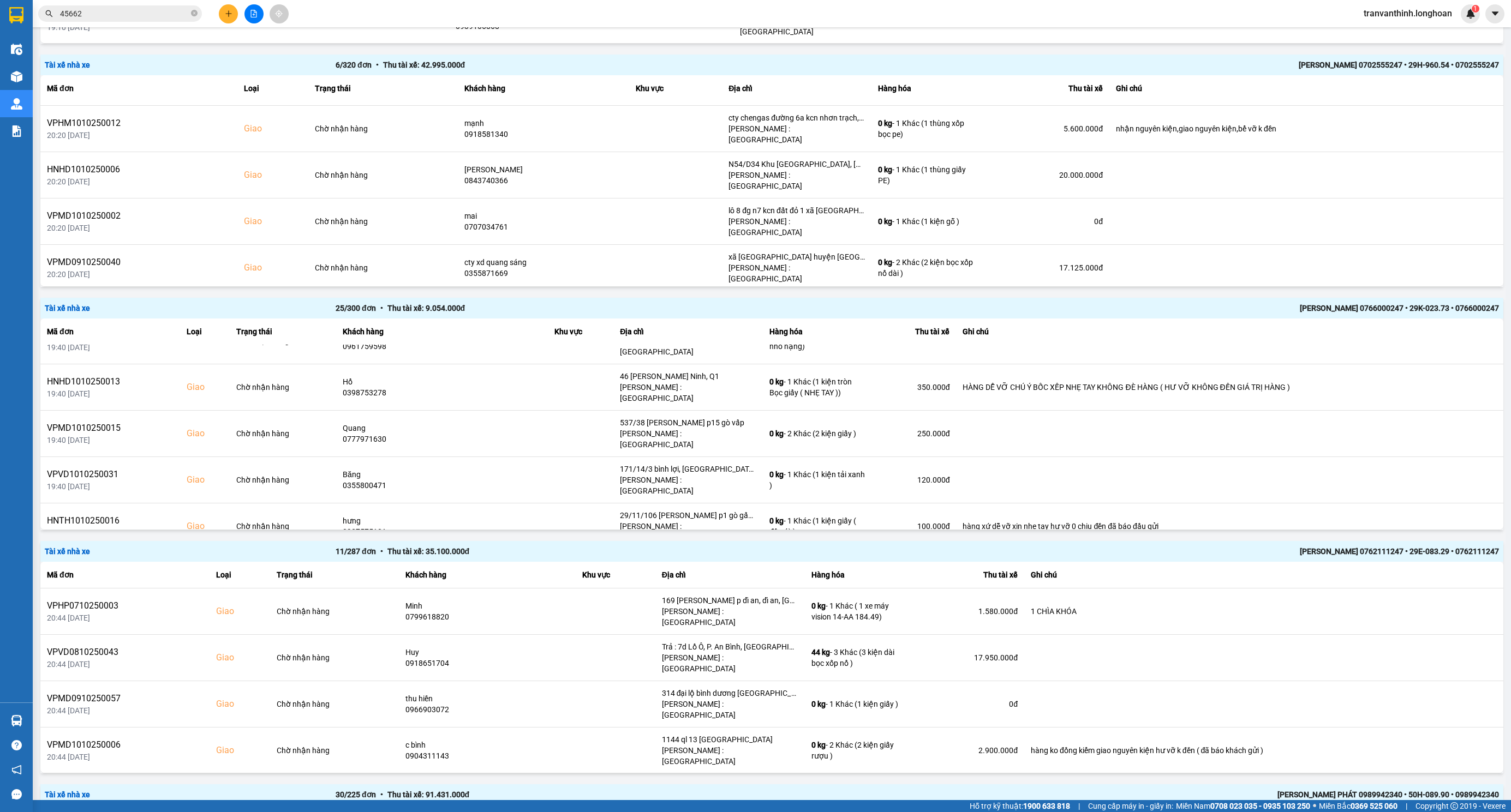
click at [1412, 546] on div "[PERSON_NAME] 0762111247 • 29E-083.29 • 0762111247" at bounding box center [1208, 551] width 582 height 12
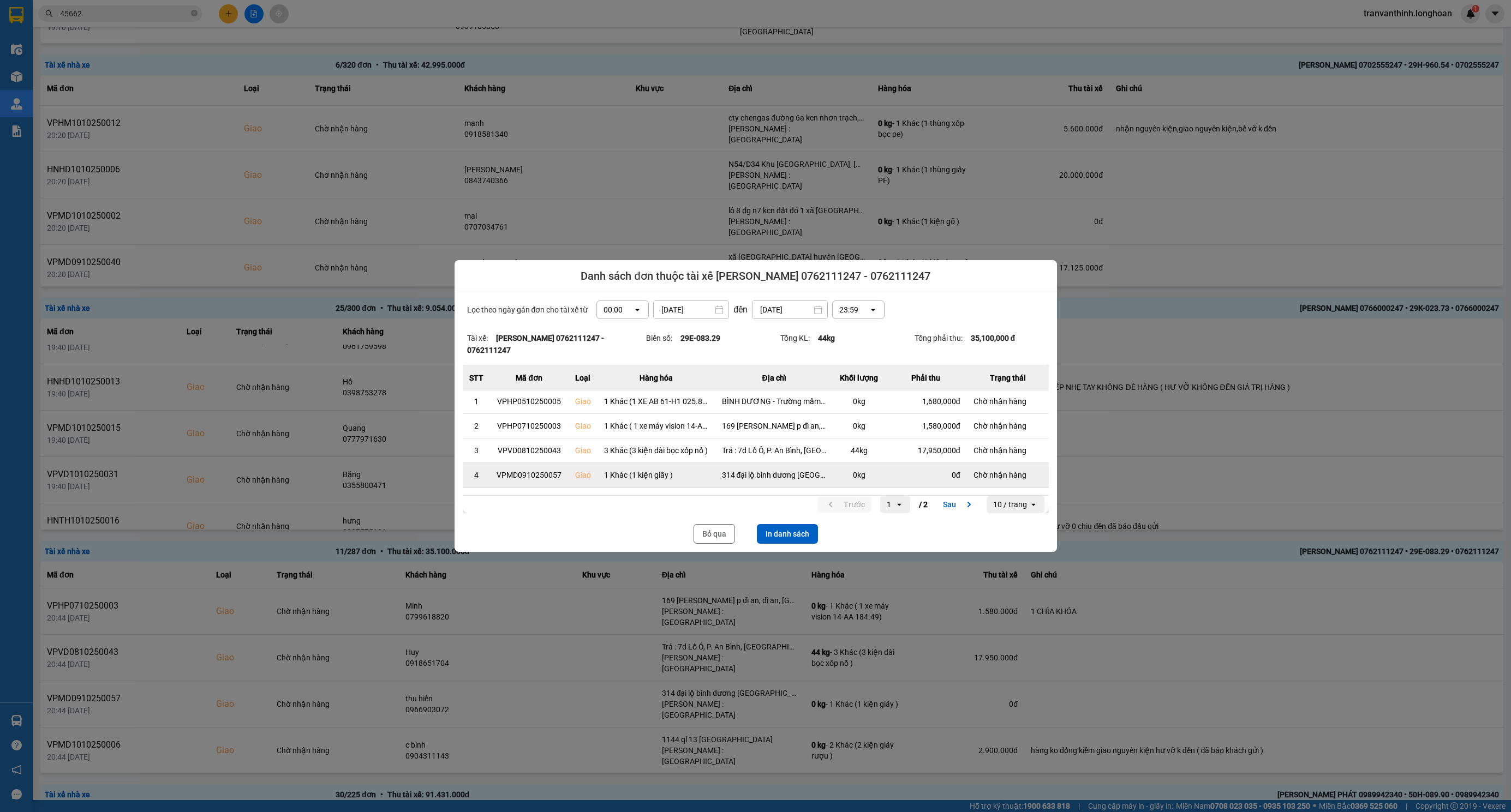
scroll to position [0, 0]
click at [778, 531] on button "In danh sách" at bounding box center [787, 534] width 61 height 19
click at [715, 525] on button "Bỏ qua" at bounding box center [714, 534] width 42 height 19
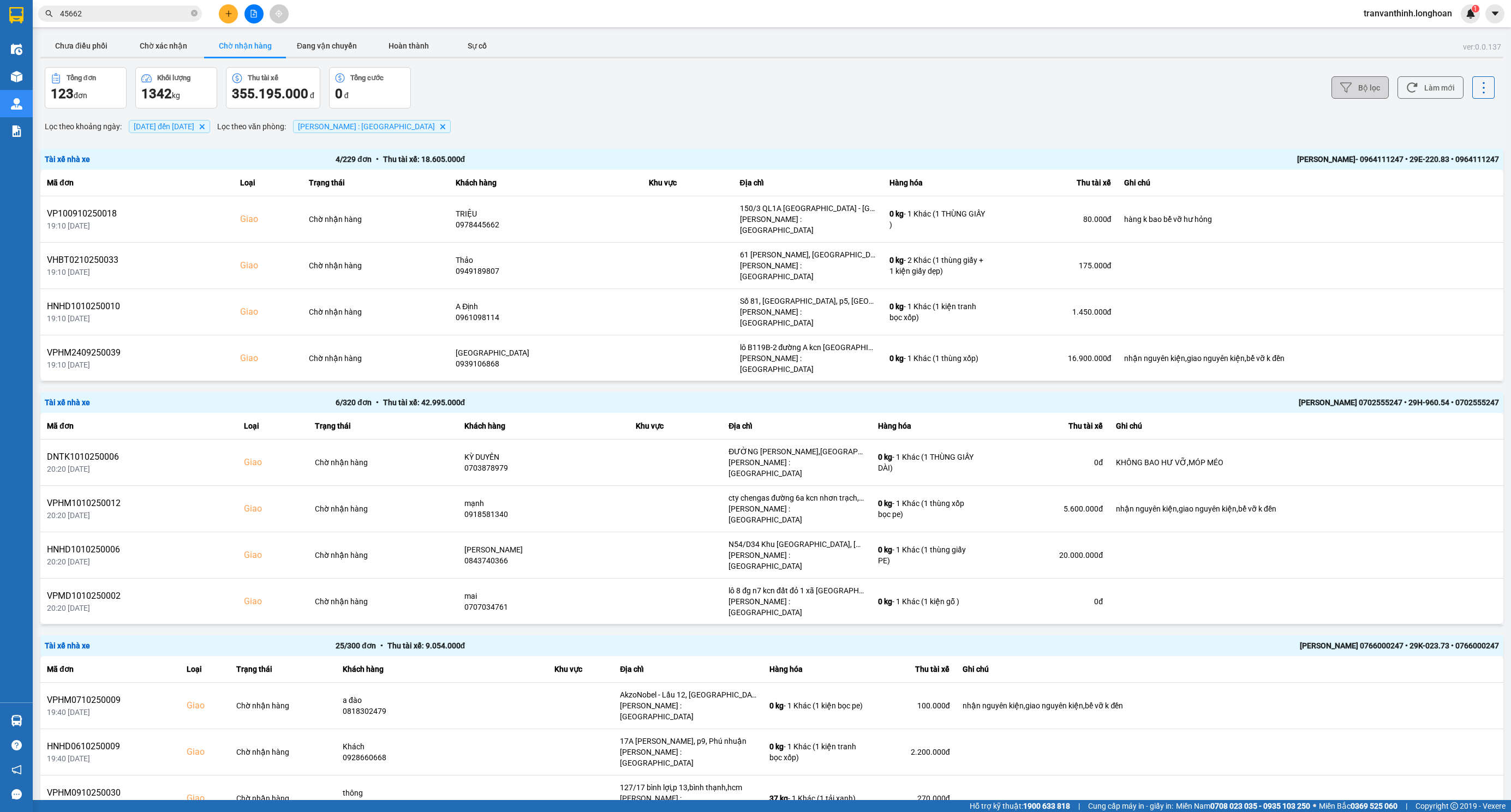
click at [1359, 89] on button "Bộ lọc" at bounding box center [1360, 88] width 57 height 22
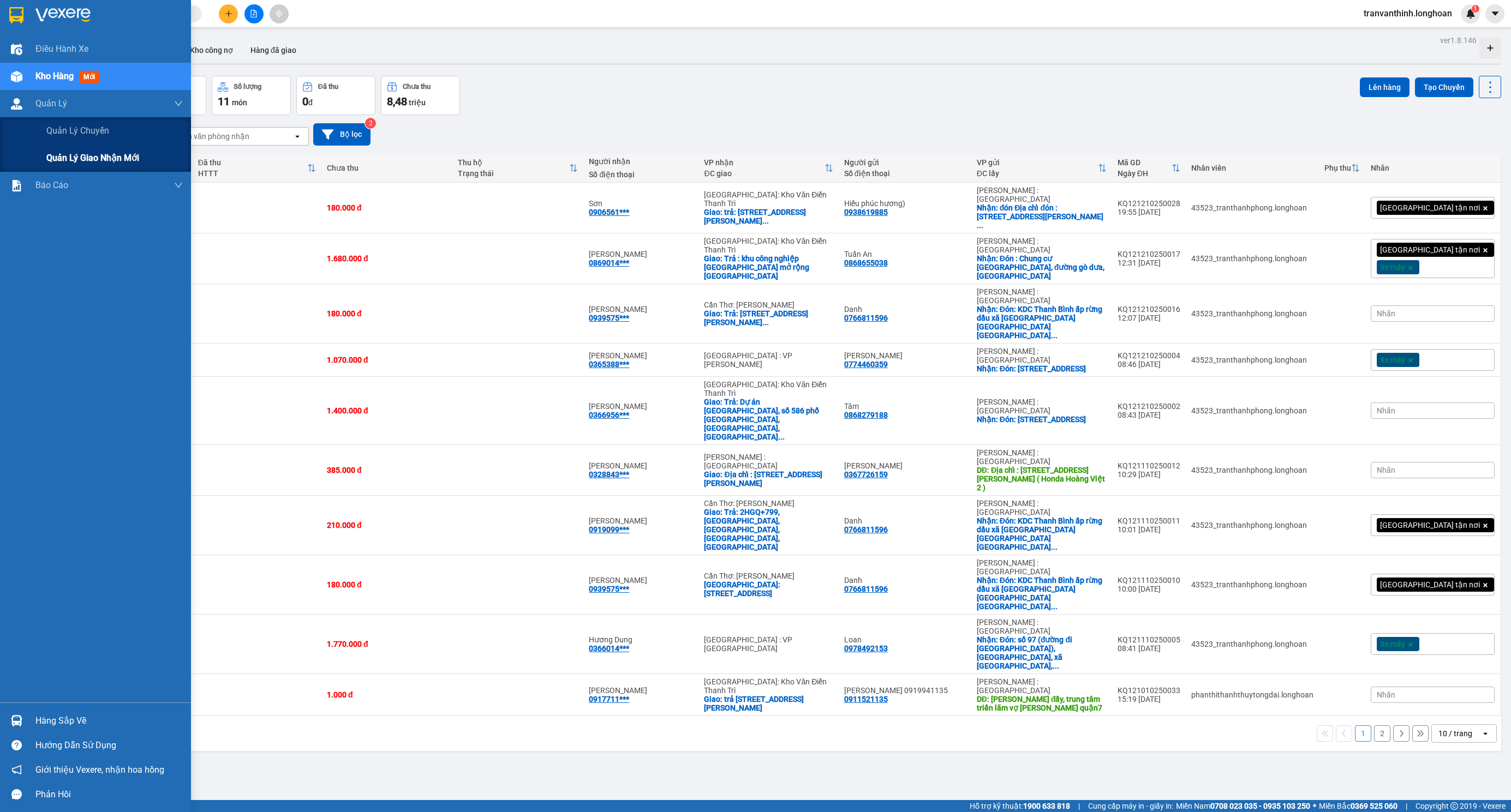
click at [117, 153] on span "Quản lý giao nhận mới" at bounding box center [93, 157] width 93 height 14
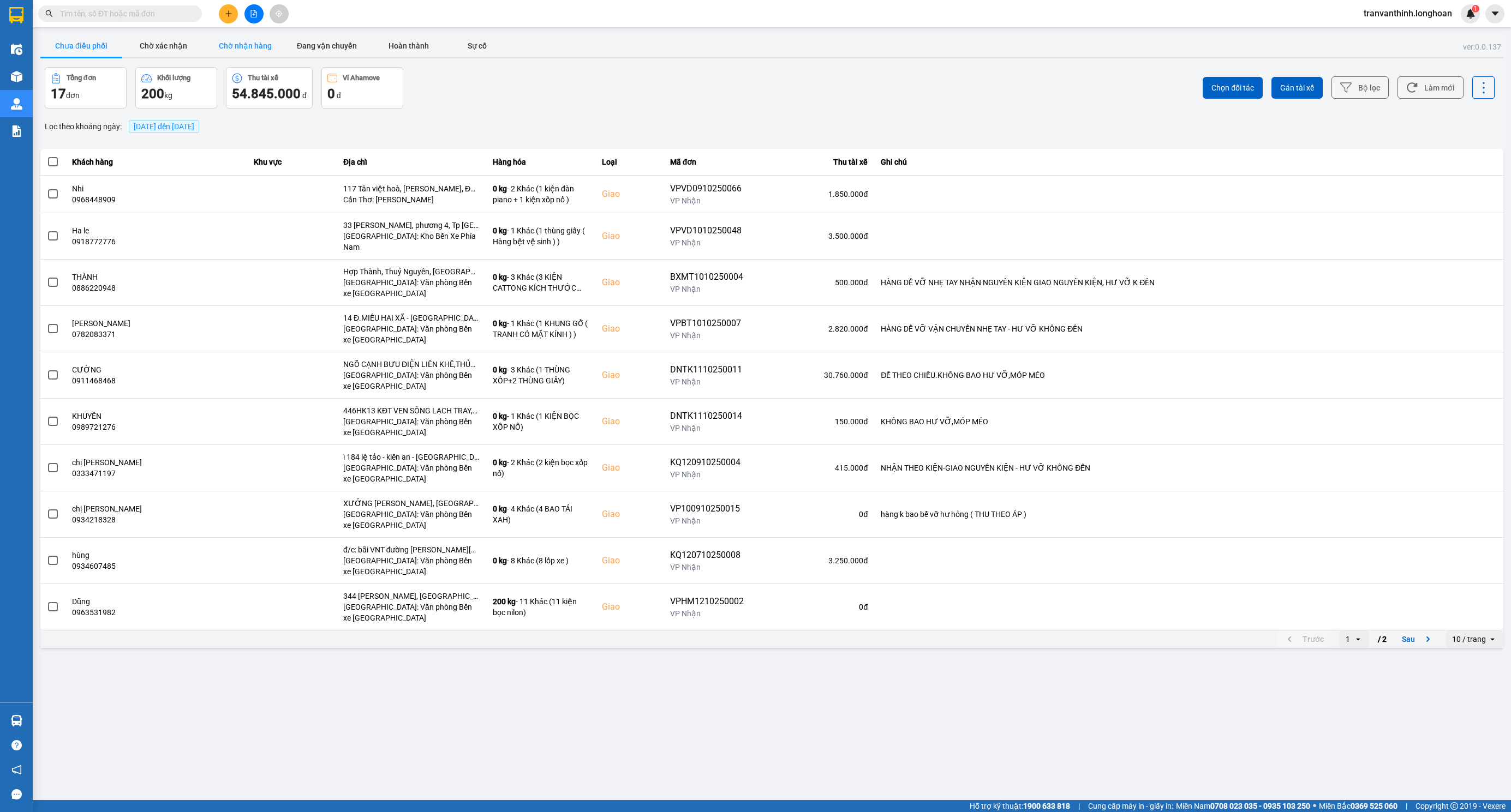
click at [259, 46] on button "Chờ nhận hàng" at bounding box center [245, 46] width 81 height 22
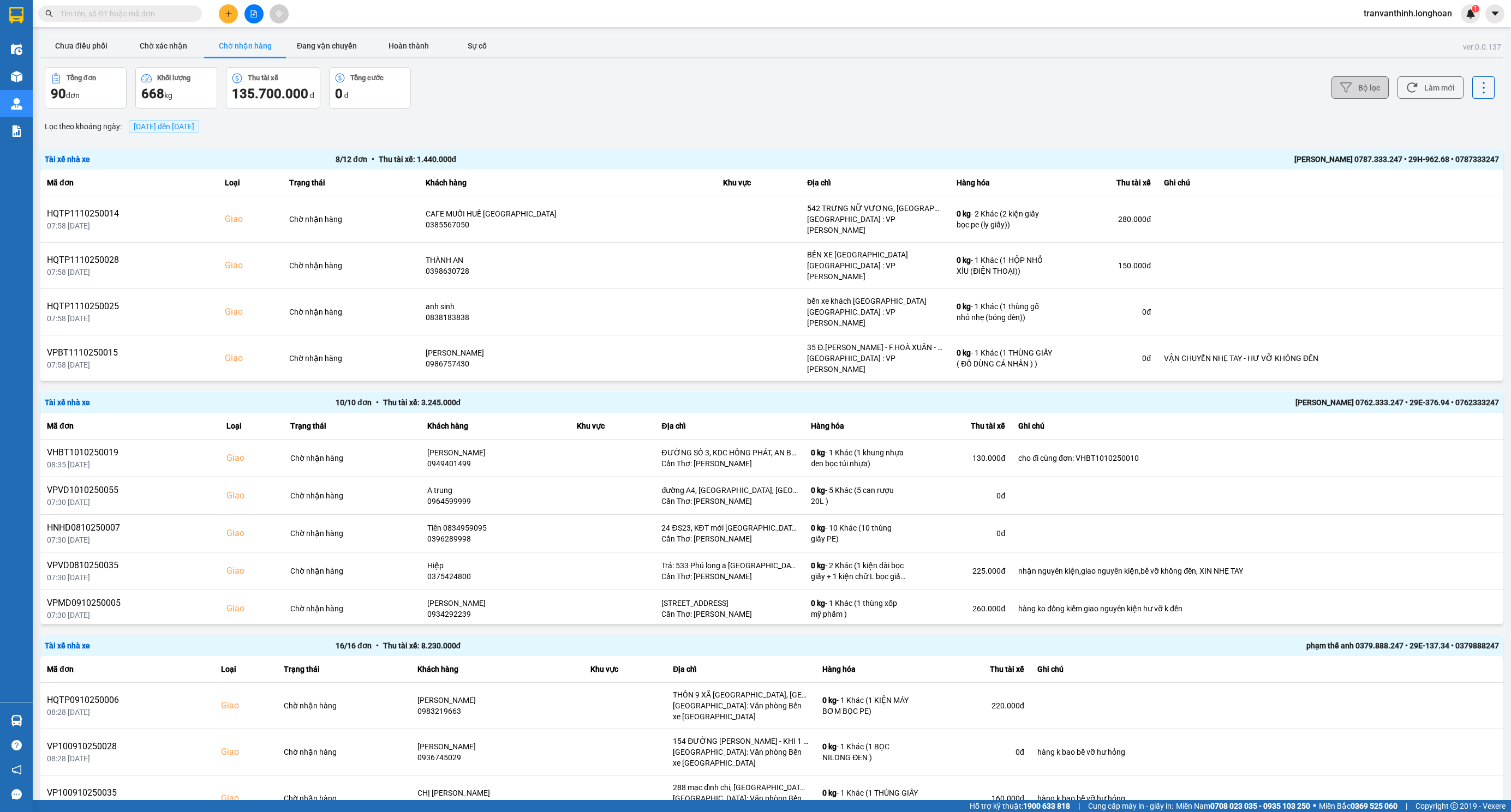
click at [1357, 93] on button "Bộ lọc" at bounding box center [1360, 88] width 57 height 22
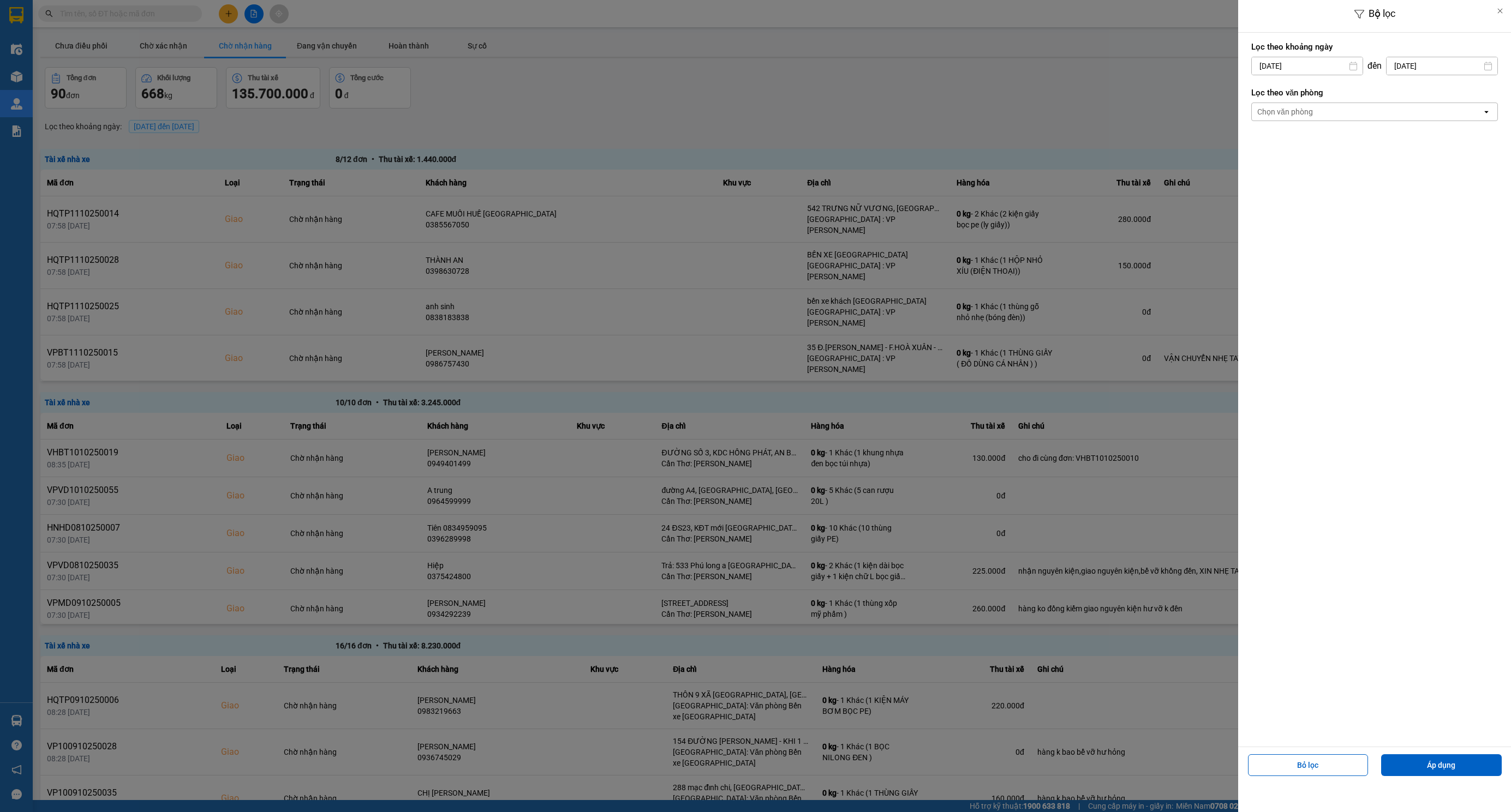
click at [1305, 112] on div "Chọn văn phòng" at bounding box center [1285, 112] width 56 height 11
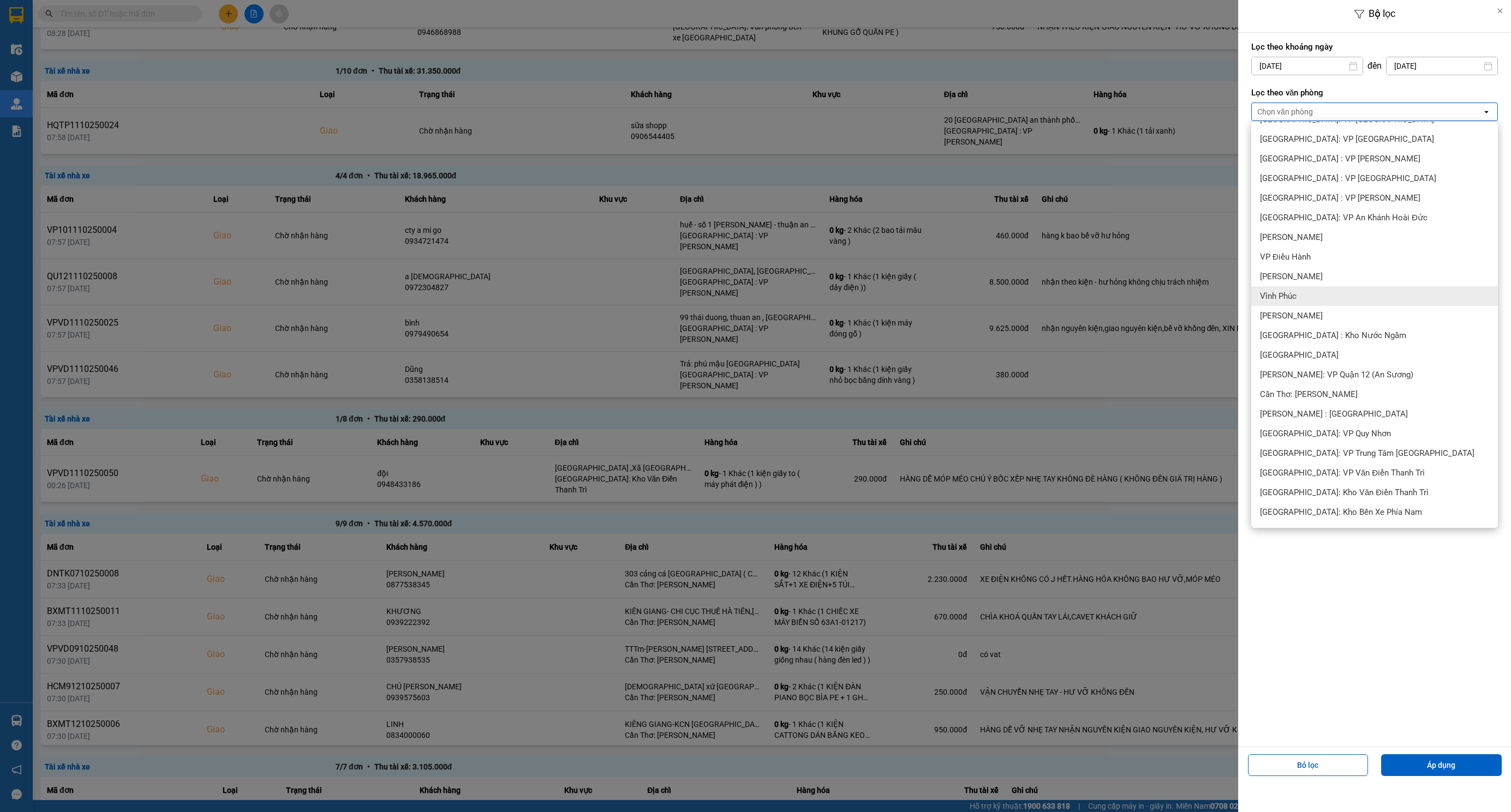
scroll to position [340, 0]
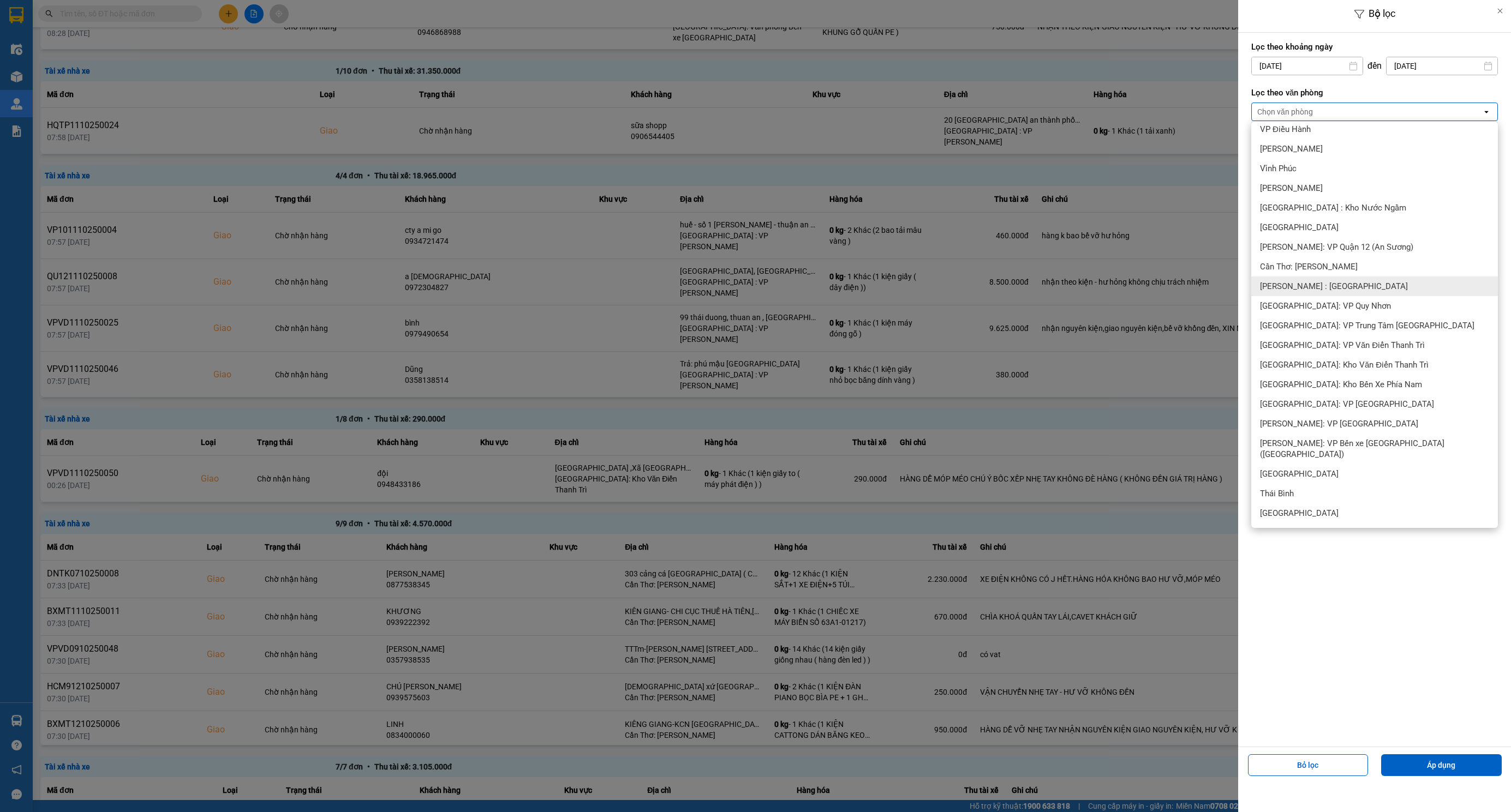
click at [1302, 290] on span "[PERSON_NAME] : [GEOGRAPHIC_DATA]" at bounding box center [1334, 287] width 148 height 11
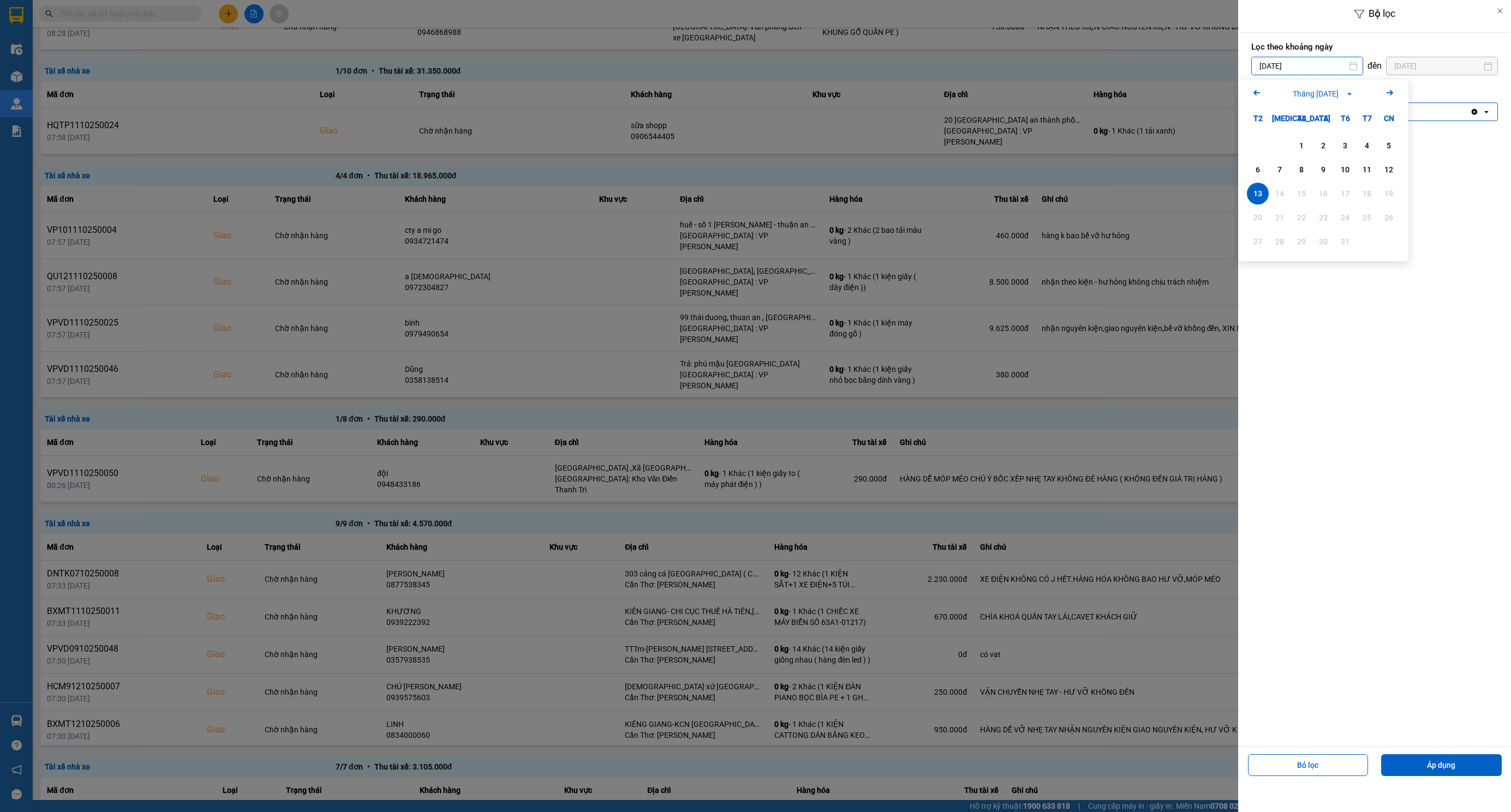
click at [1267, 69] on input "[DATE]" at bounding box center [1307, 66] width 111 height 18
click at [1300, 143] on div "1" at bounding box center [1301, 145] width 16 height 13
type input "[DATE]"
click at [1454, 764] on button "Áp dụng" at bounding box center [1442, 766] width 120 height 22
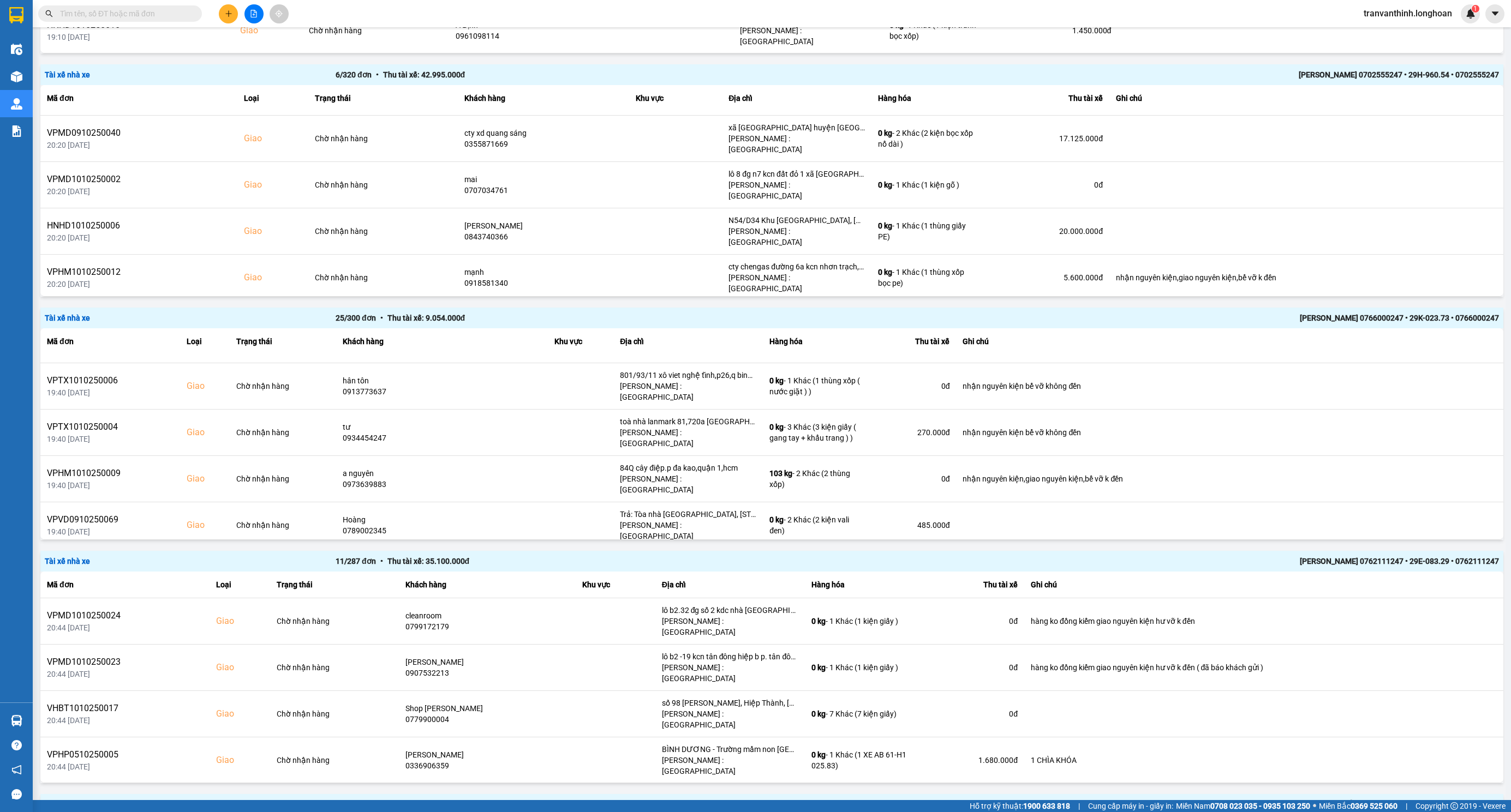
scroll to position [327, 0]
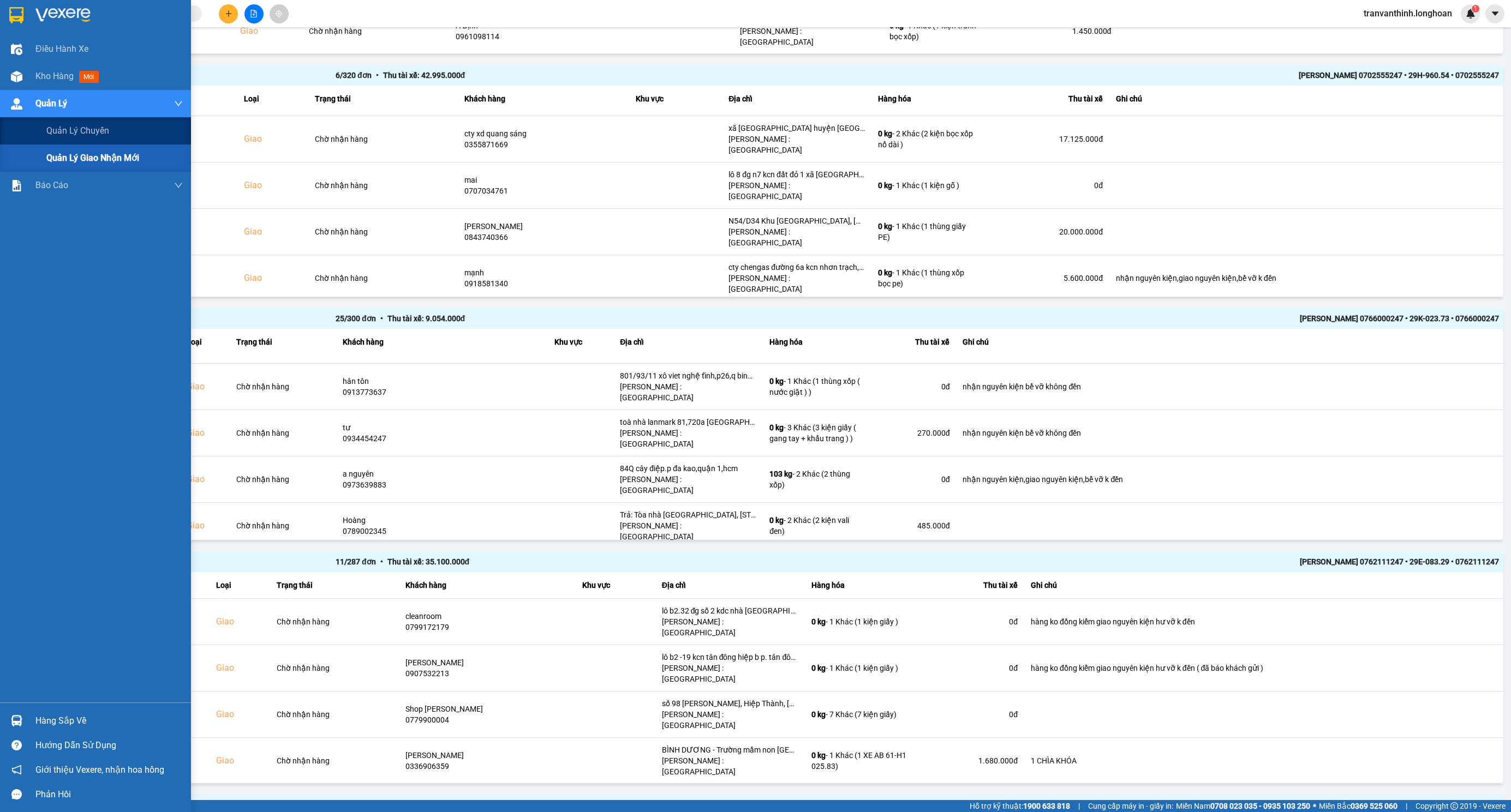
click at [95, 157] on span "Quản lý giao nhận mới" at bounding box center [93, 157] width 93 height 14
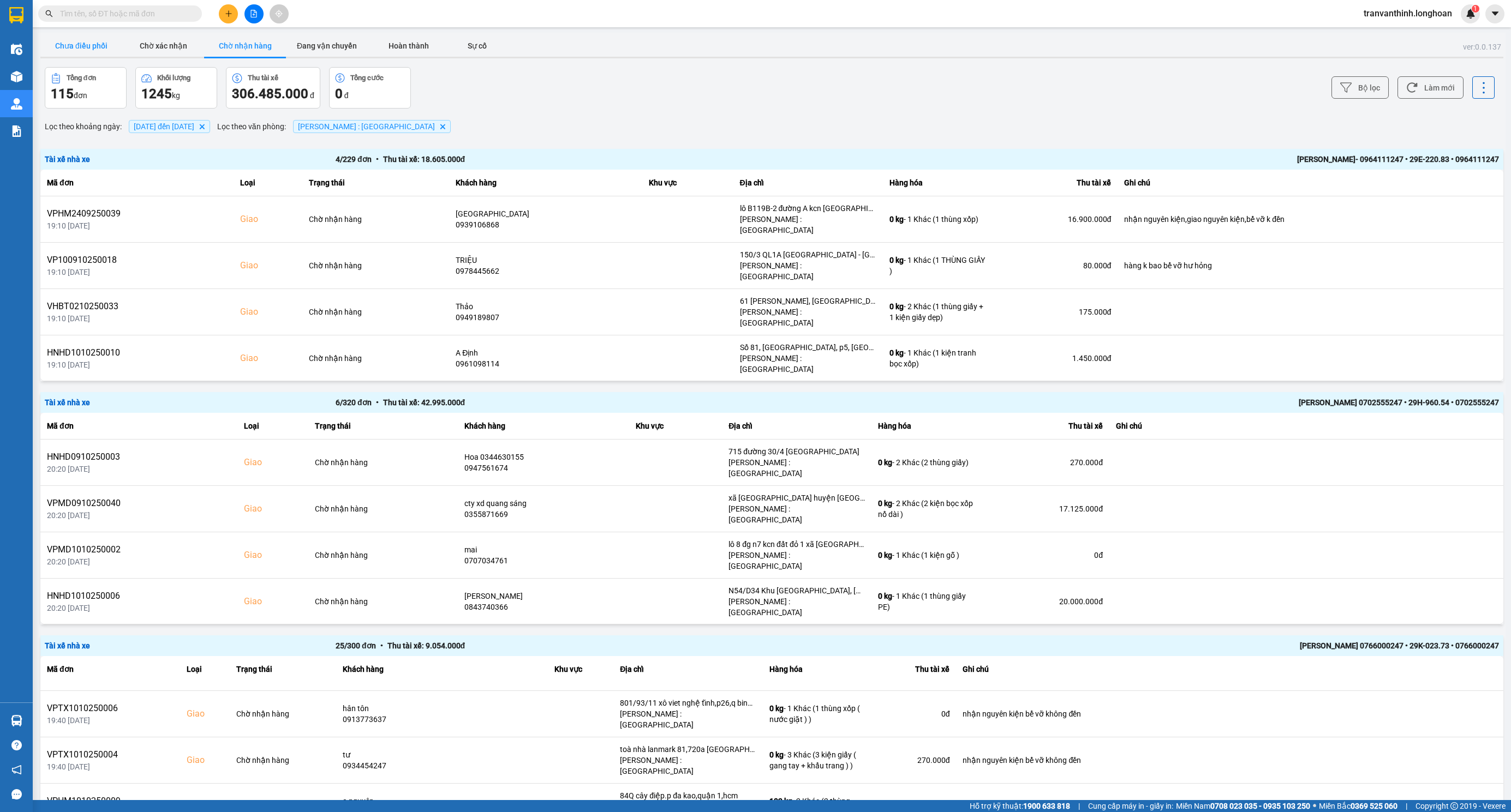
click at [82, 44] on button "Chưa điều phối" at bounding box center [81, 46] width 81 height 22
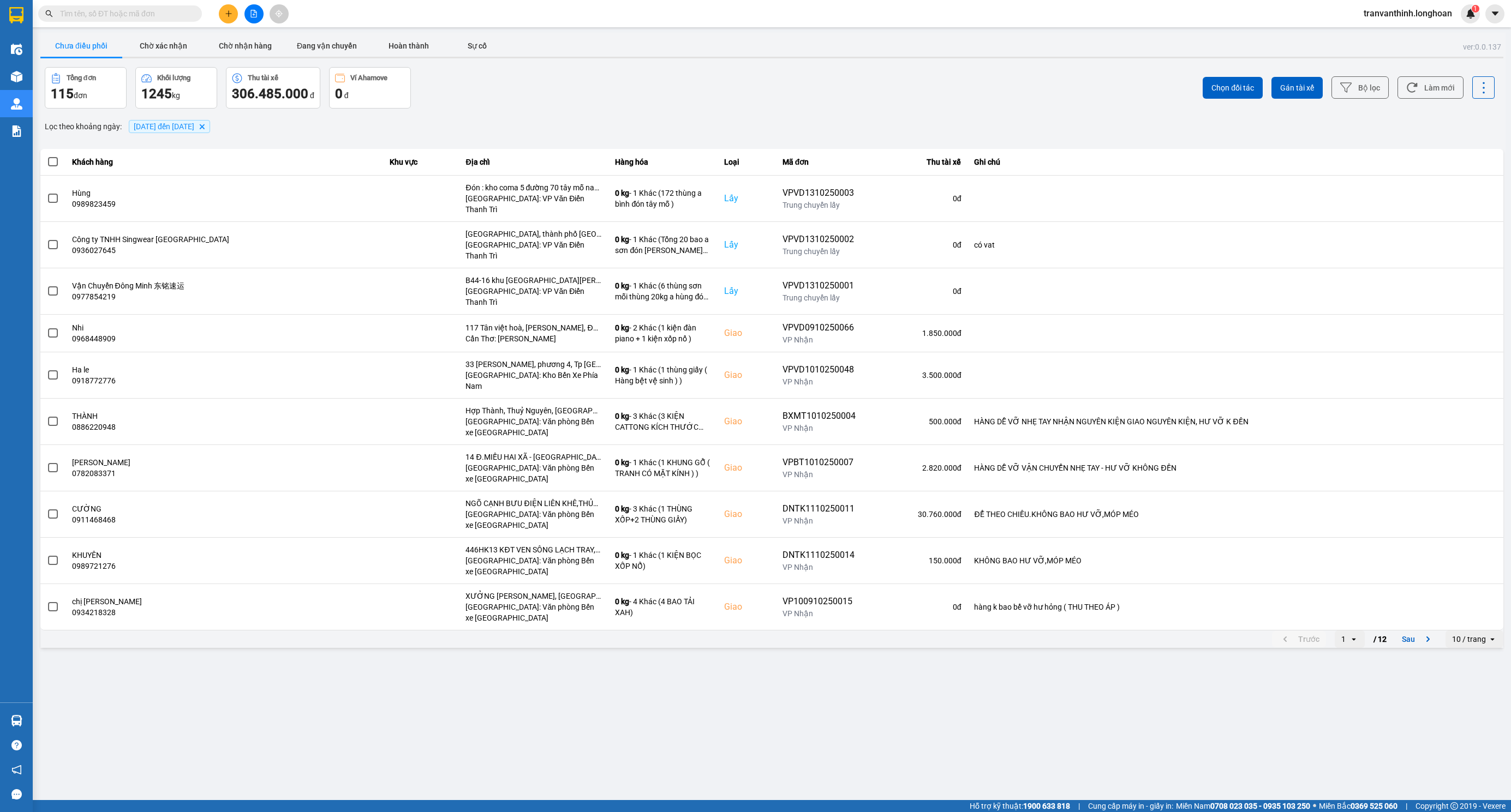
click at [179, 129] on span "[DATE] đến [DATE]" at bounding box center [163, 126] width 60 height 8
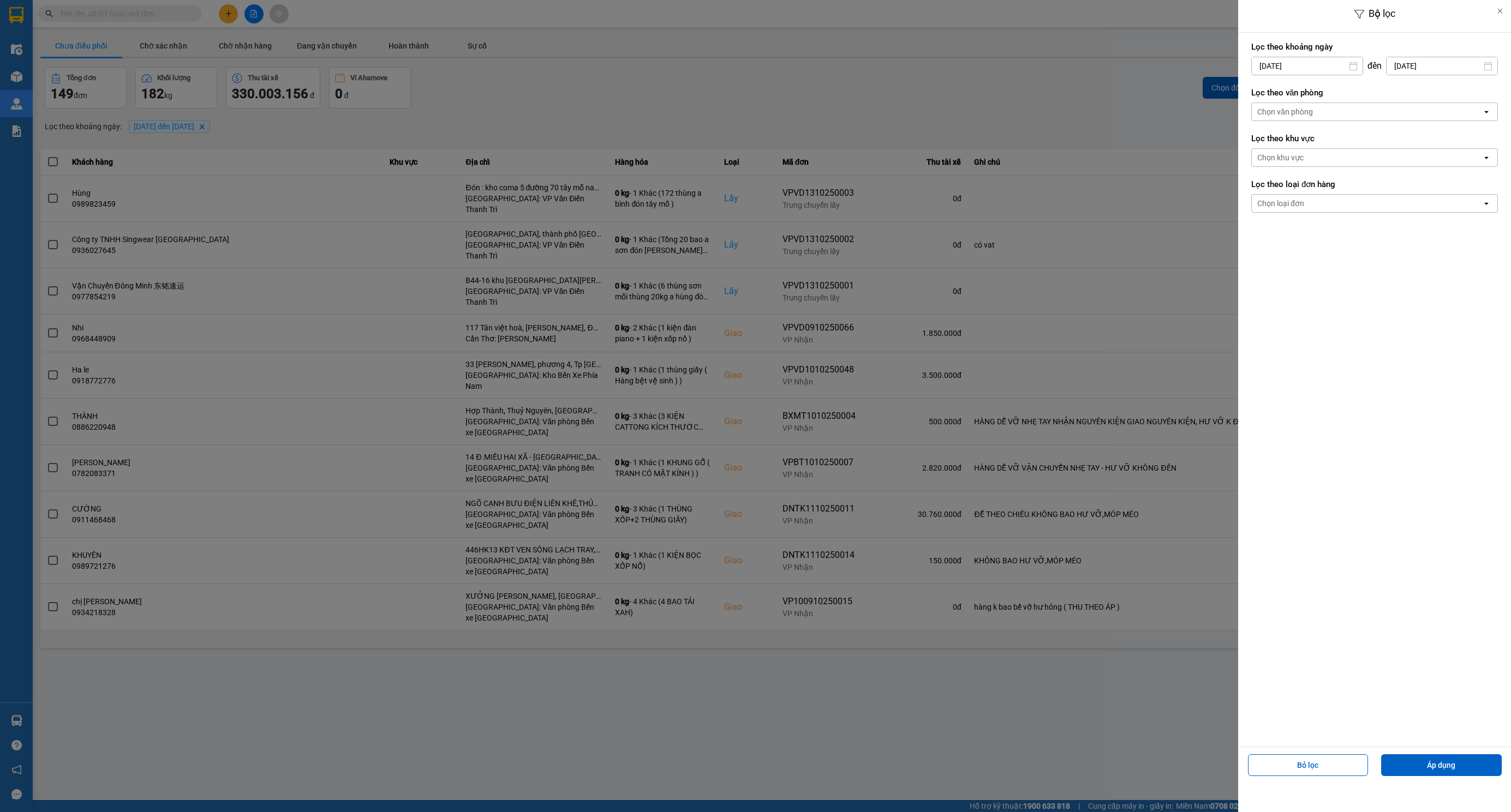
click at [1286, 68] on input "[DATE]" at bounding box center [1307, 66] width 111 height 18
click at [1254, 90] on icon "Arrow Left" at bounding box center [1257, 92] width 13 height 13
click at [1257, 145] on div "1" at bounding box center [1257, 145] width 16 height 13
type input "[DATE]"
click at [1315, 113] on div "Chọn văn phòng" at bounding box center [1367, 111] width 230 height 18
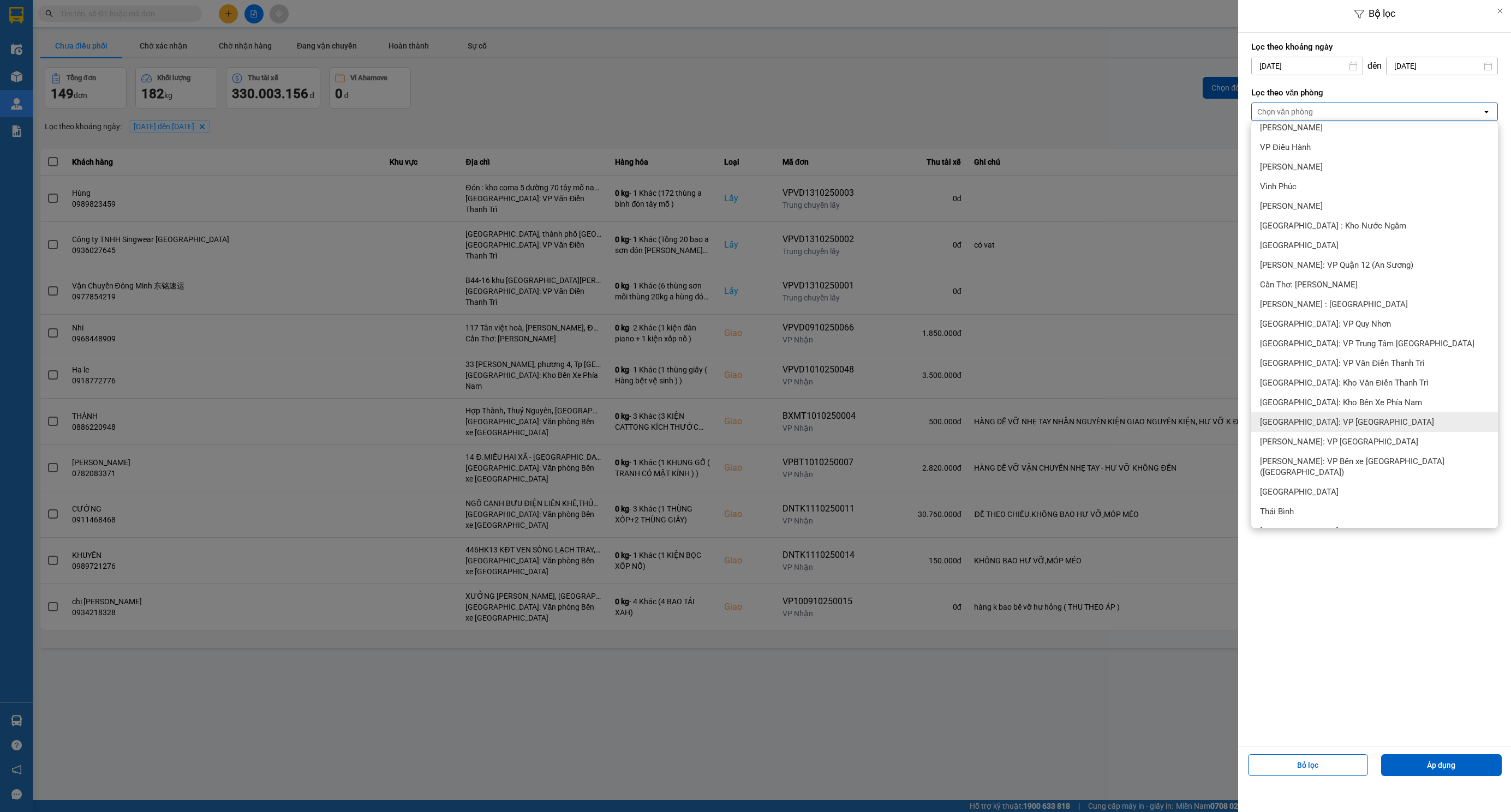
scroll to position [327, 0]
click at [1340, 296] on span "[PERSON_NAME] : [GEOGRAPHIC_DATA]" at bounding box center [1334, 300] width 148 height 11
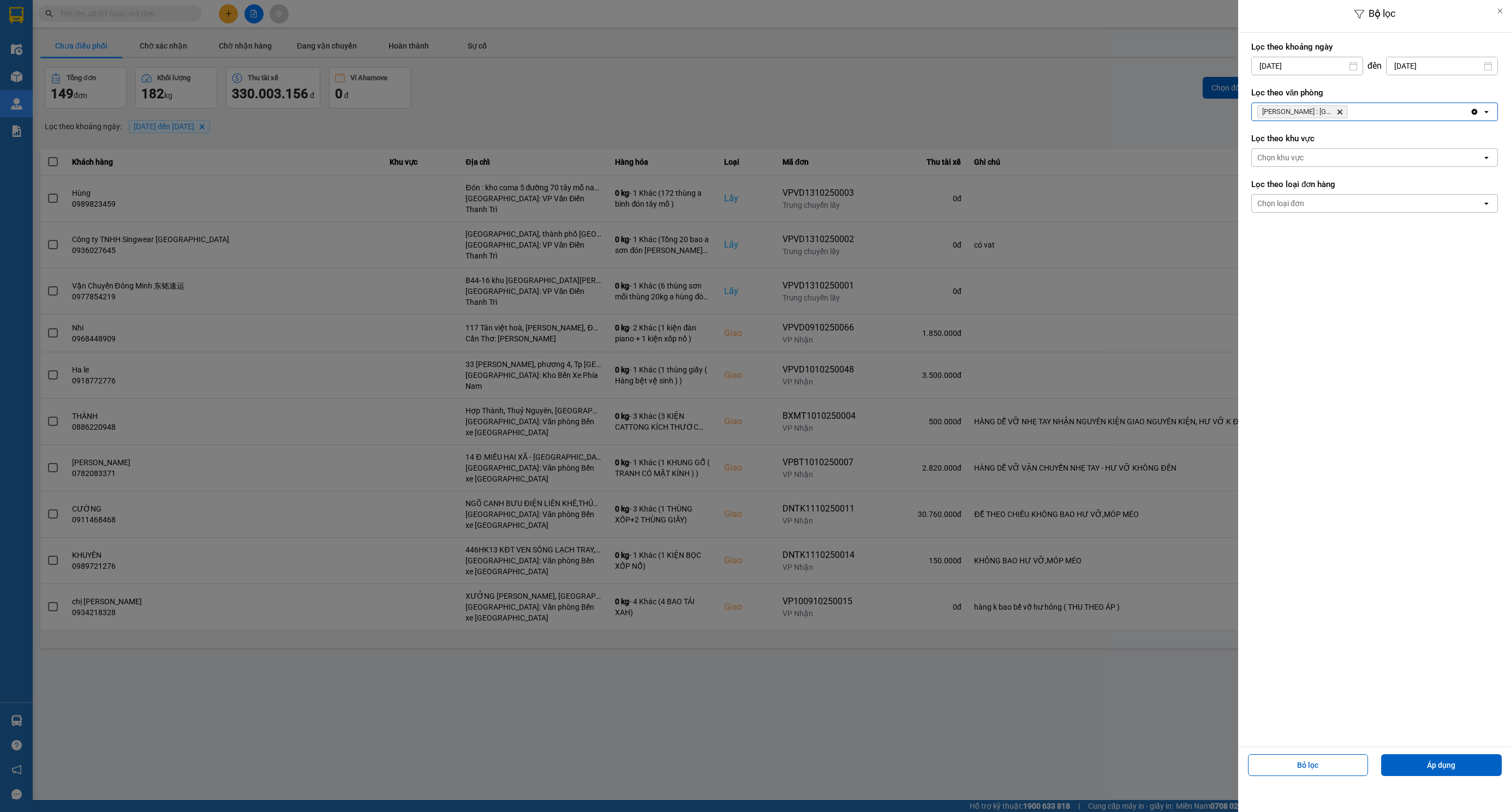
click at [1319, 195] on div "Chọn loại đơn open" at bounding box center [1374, 203] width 247 height 18
click at [1275, 248] on span "Giao" at bounding box center [1269, 248] width 17 height 11
click at [1435, 764] on button "Áp dụng" at bounding box center [1442, 766] width 120 height 22
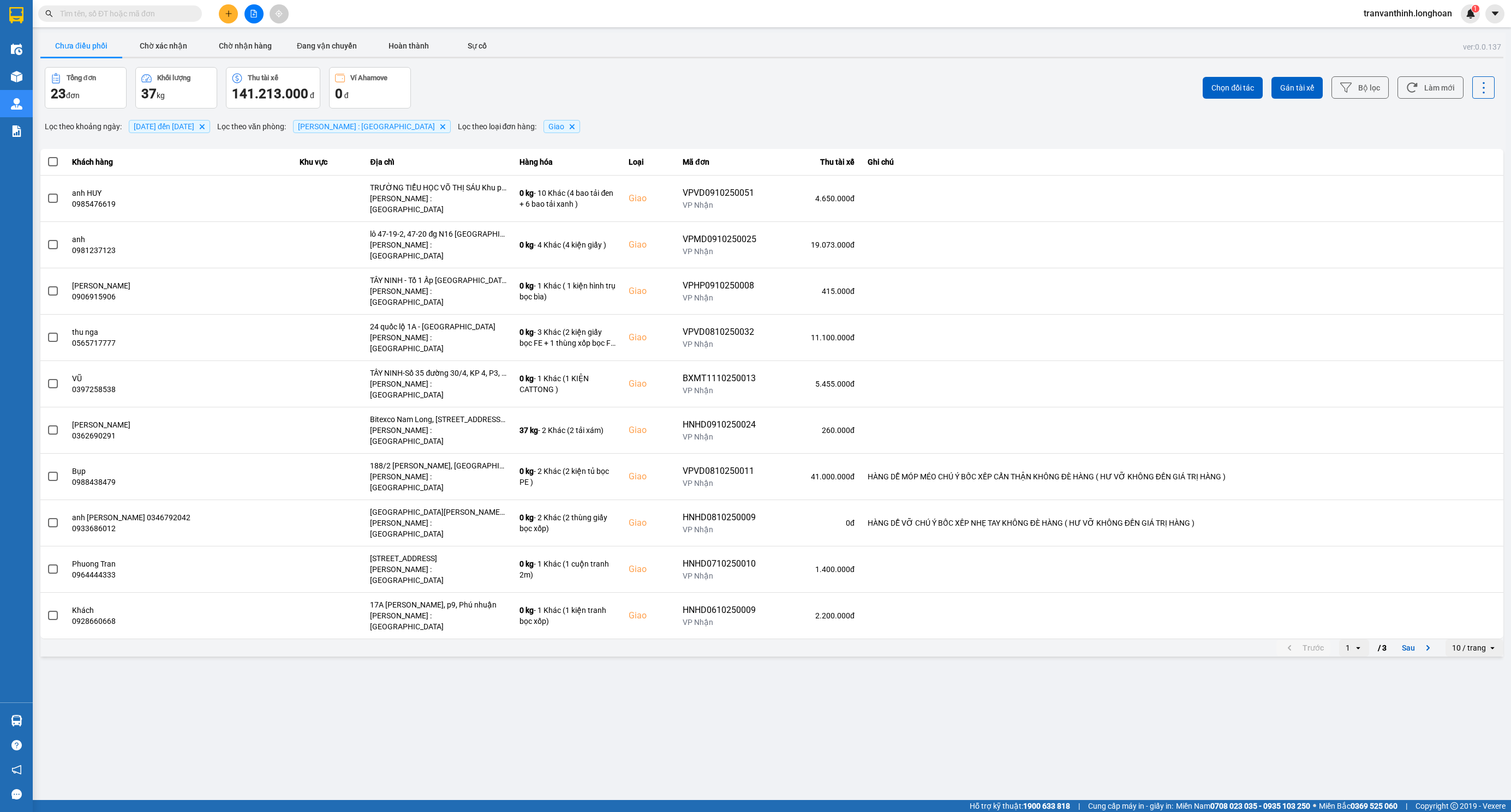
click at [1467, 643] on div "10 / trang" at bounding box center [1468, 648] width 34 height 11
drag, startPoint x: 1472, startPoint y: 668, endPoint x: 1438, endPoint y: 684, distance: 37.6
click at [1472, 667] on div "100 / trang" at bounding box center [1474, 666] width 40 height 11
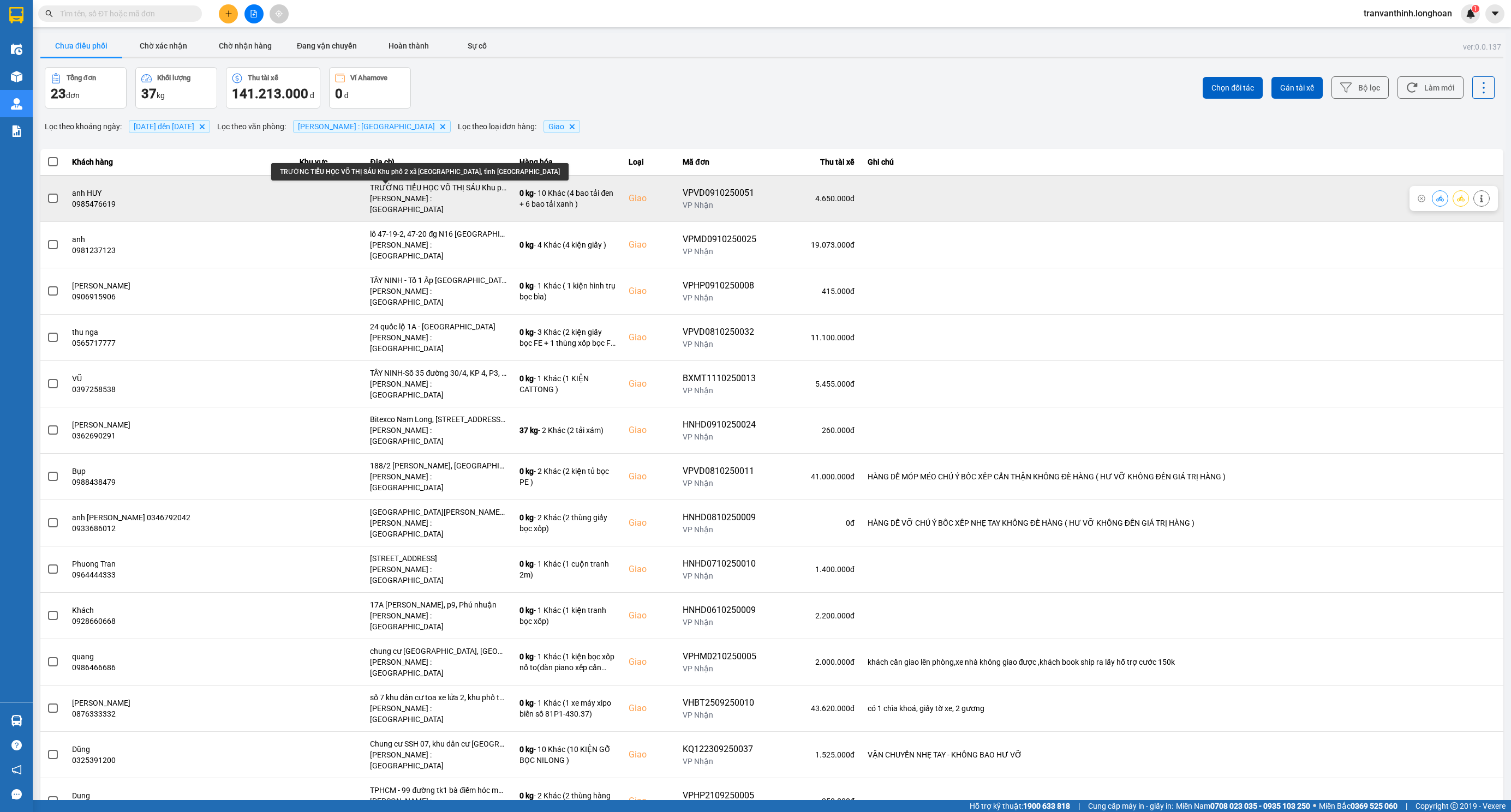
click at [384, 187] on div "TRƯỜNG TIỂU HỌC VÕ THỊ SÁU Khu phố 2 xã [GEOGRAPHIC_DATA], tỉnh [GEOGRAPHIC_DAT…" at bounding box center [438, 188] width 136 height 11
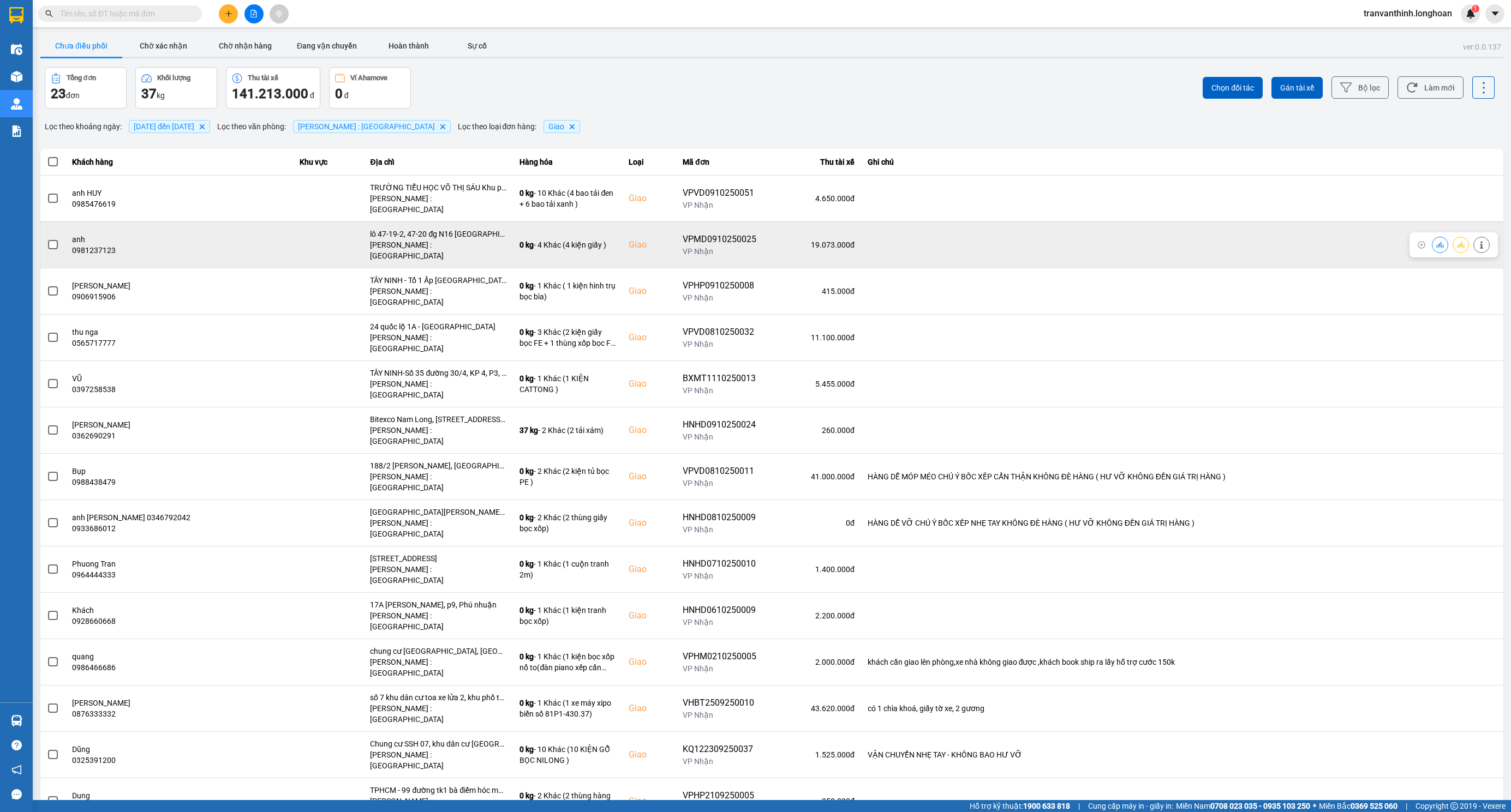
click at [398, 228] on div "lô 47-19-2, 47-20 đg N16 [GEOGRAPHIC_DATA] xã [GEOGRAPHIC_DATA] huyện [GEOGRAPH…" at bounding box center [438, 234] width 136 height 11
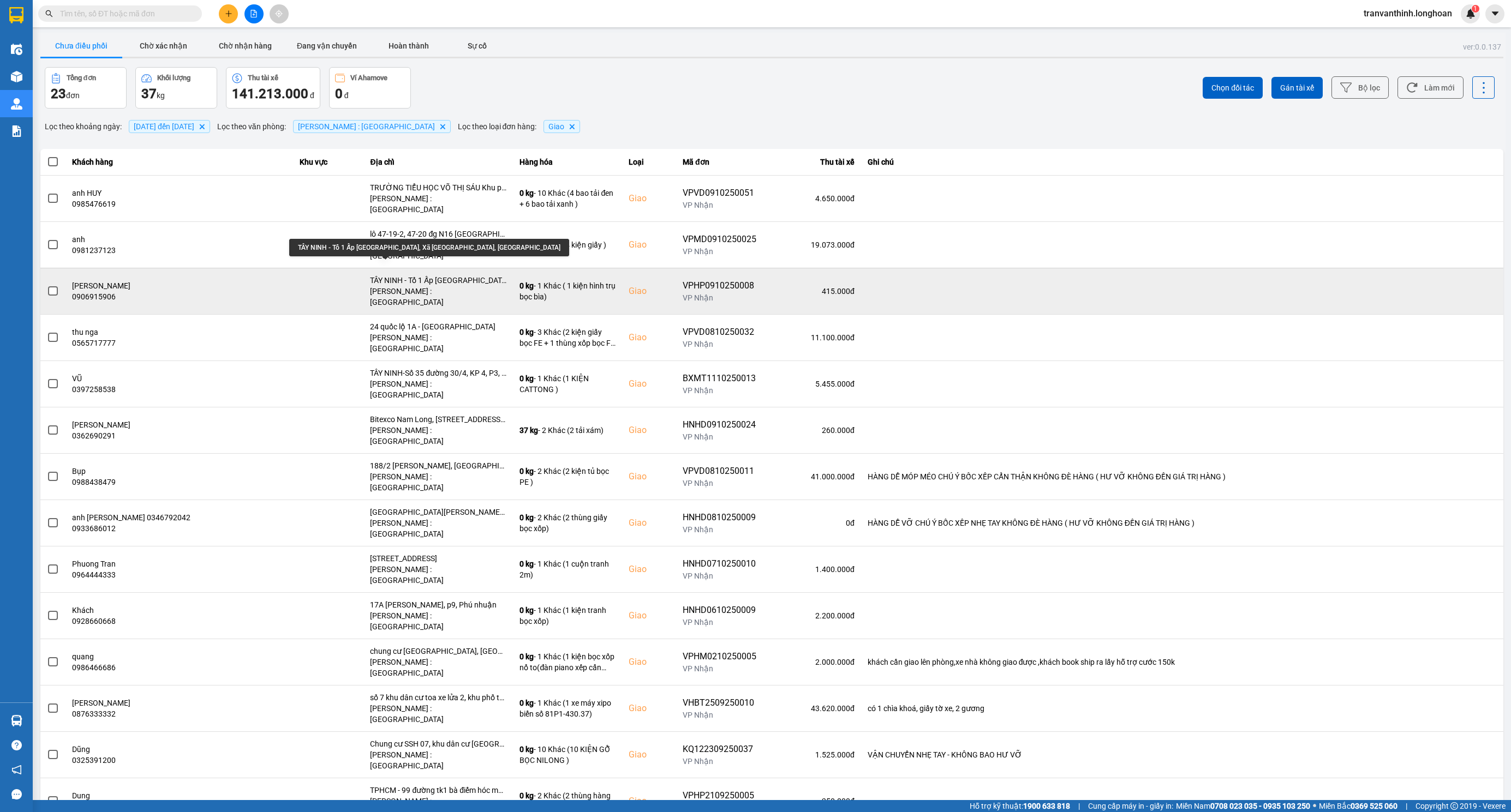
click at [395, 275] on div "TÂY NINH - Tổ 1 Ấp [GEOGRAPHIC_DATA], Xã [GEOGRAPHIC_DATA], [GEOGRAPHIC_DATA]" at bounding box center [438, 280] width 136 height 11
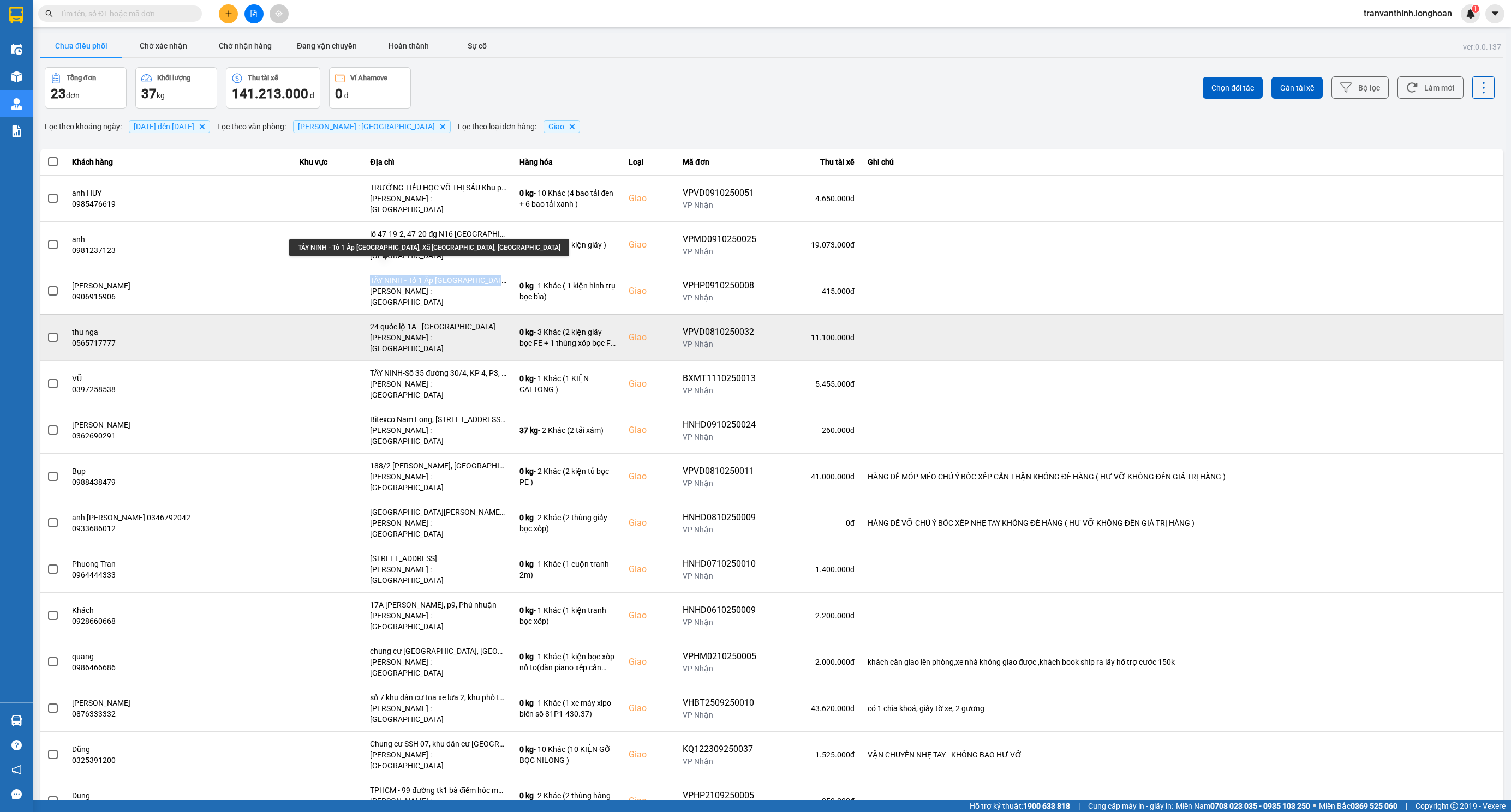
drag, startPoint x: 395, startPoint y: 263, endPoint x: 388, endPoint y: 300, distance: 37.7
click at [395, 275] on div "TÂY NINH - Tổ 1 Ấp [GEOGRAPHIC_DATA], Xã [GEOGRAPHIC_DATA], [GEOGRAPHIC_DATA]" at bounding box center [438, 280] width 136 height 11
click at [406, 321] on div "24 quốc lộ 1A - [GEOGRAPHIC_DATA]" at bounding box center [438, 326] width 136 height 11
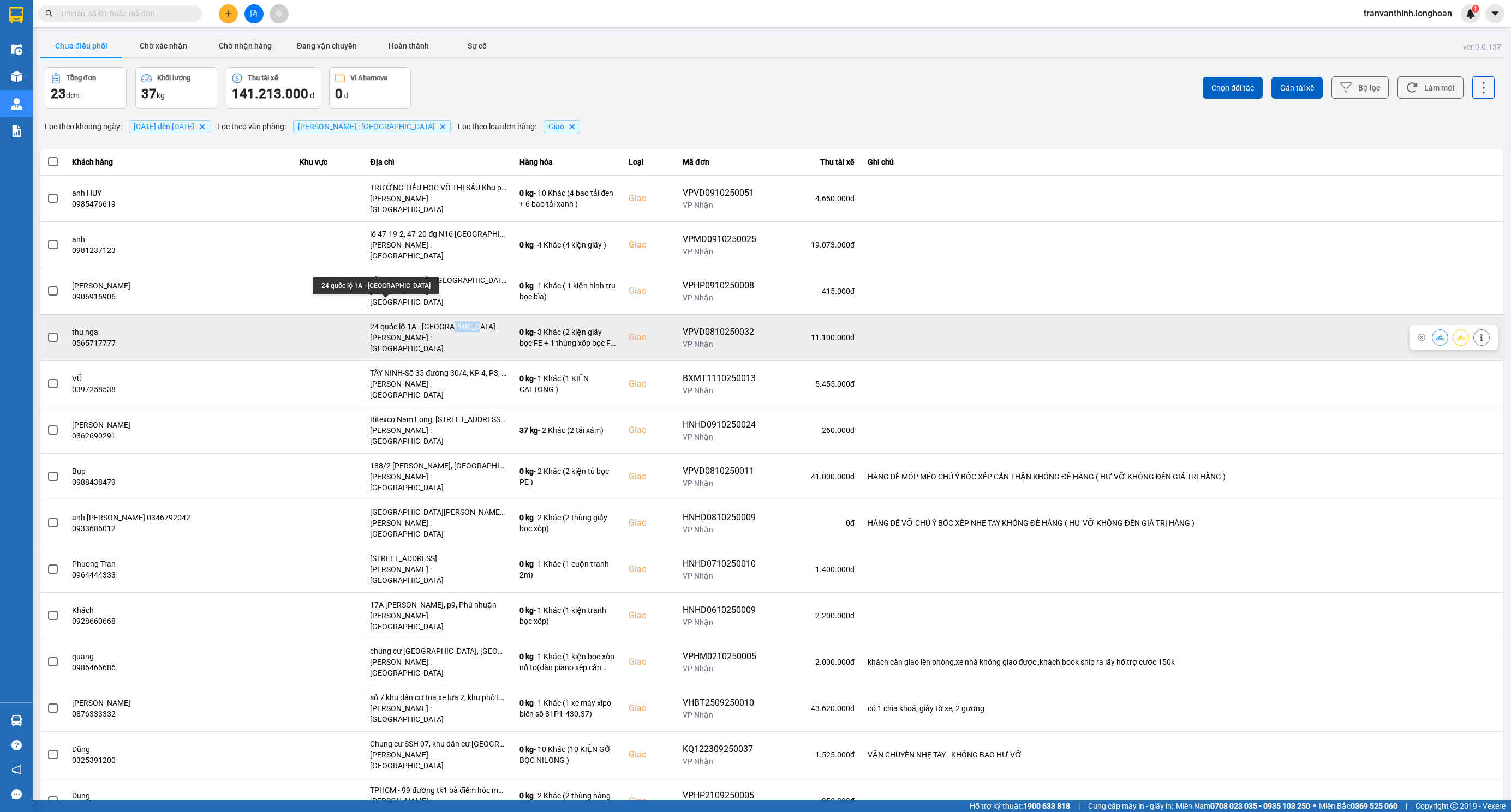
click at [406, 321] on div "24 quốc lộ 1A - [GEOGRAPHIC_DATA]" at bounding box center [438, 326] width 136 height 11
click at [415, 321] on div "24 quốc lộ 1A - [GEOGRAPHIC_DATA]" at bounding box center [438, 326] width 136 height 11
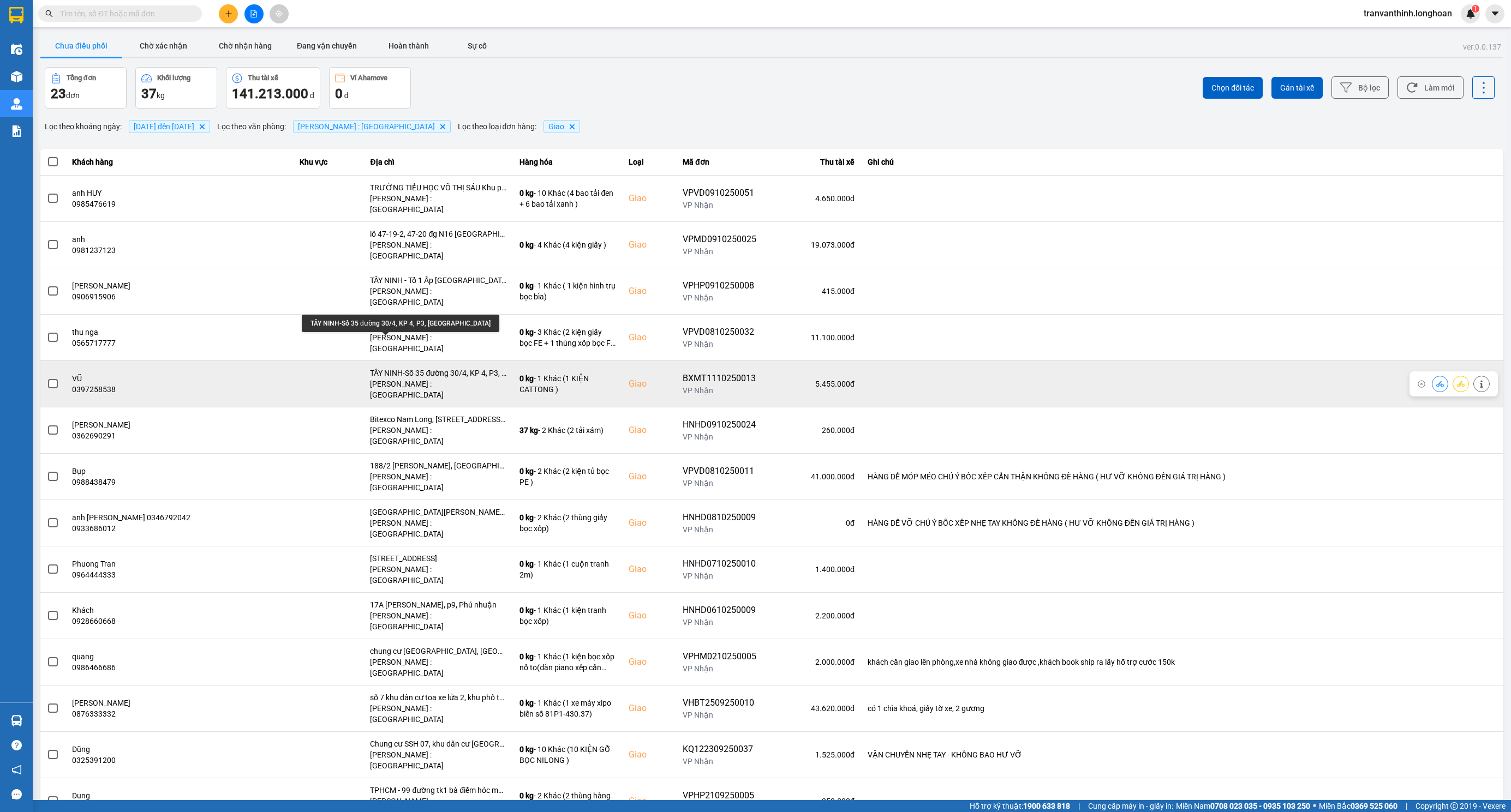
click at [415, 368] on div "TÂY NINH-Số 35 đường 30/4, KP 4, P3, [GEOGRAPHIC_DATA]" at bounding box center [438, 374] width 136 height 11
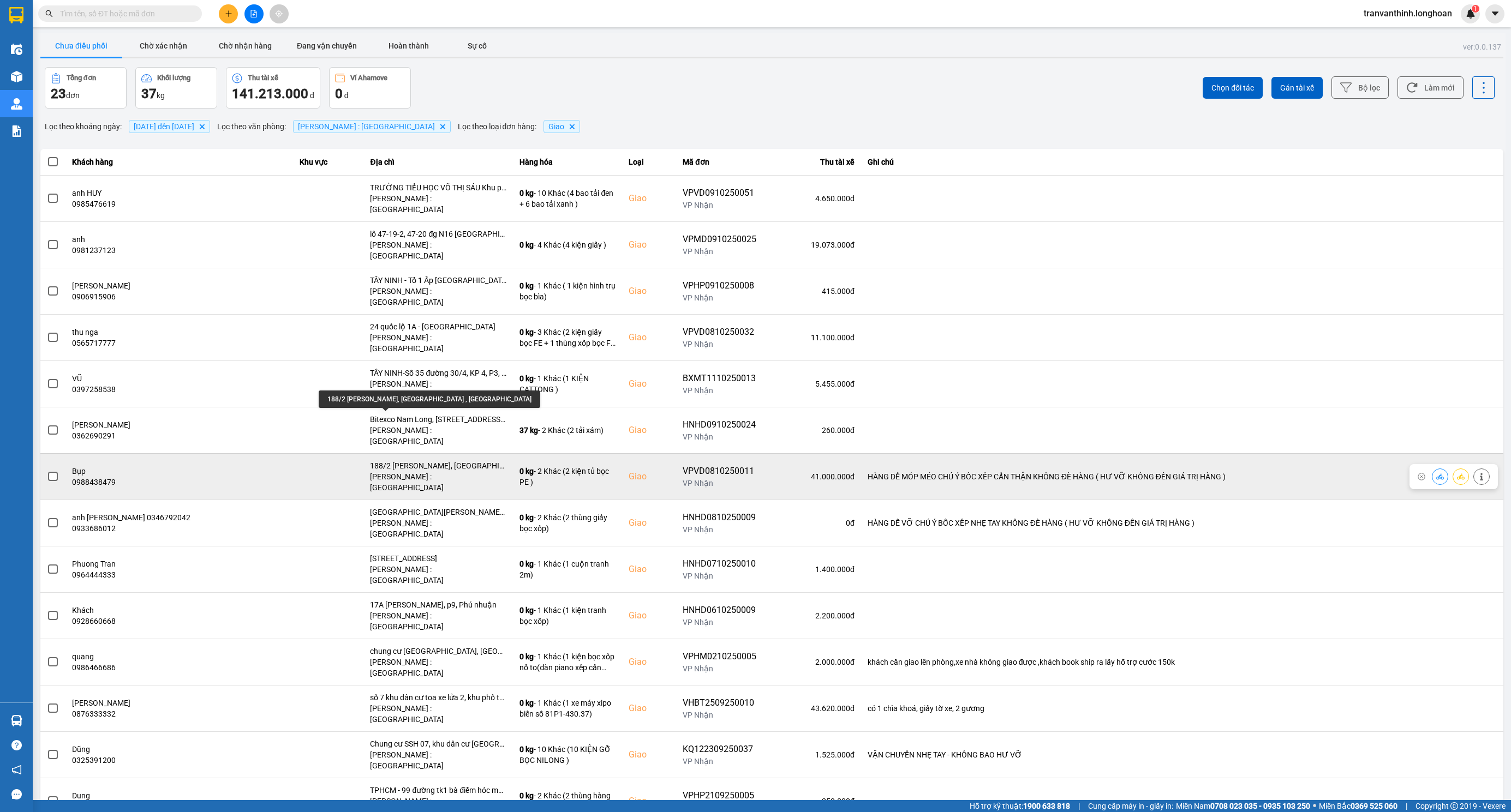
click at [391, 461] on div "188/2 [PERSON_NAME], [GEOGRAPHIC_DATA] , [GEOGRAPHIC_DATA]" at bounding box center [438, 466] width 136 height 11
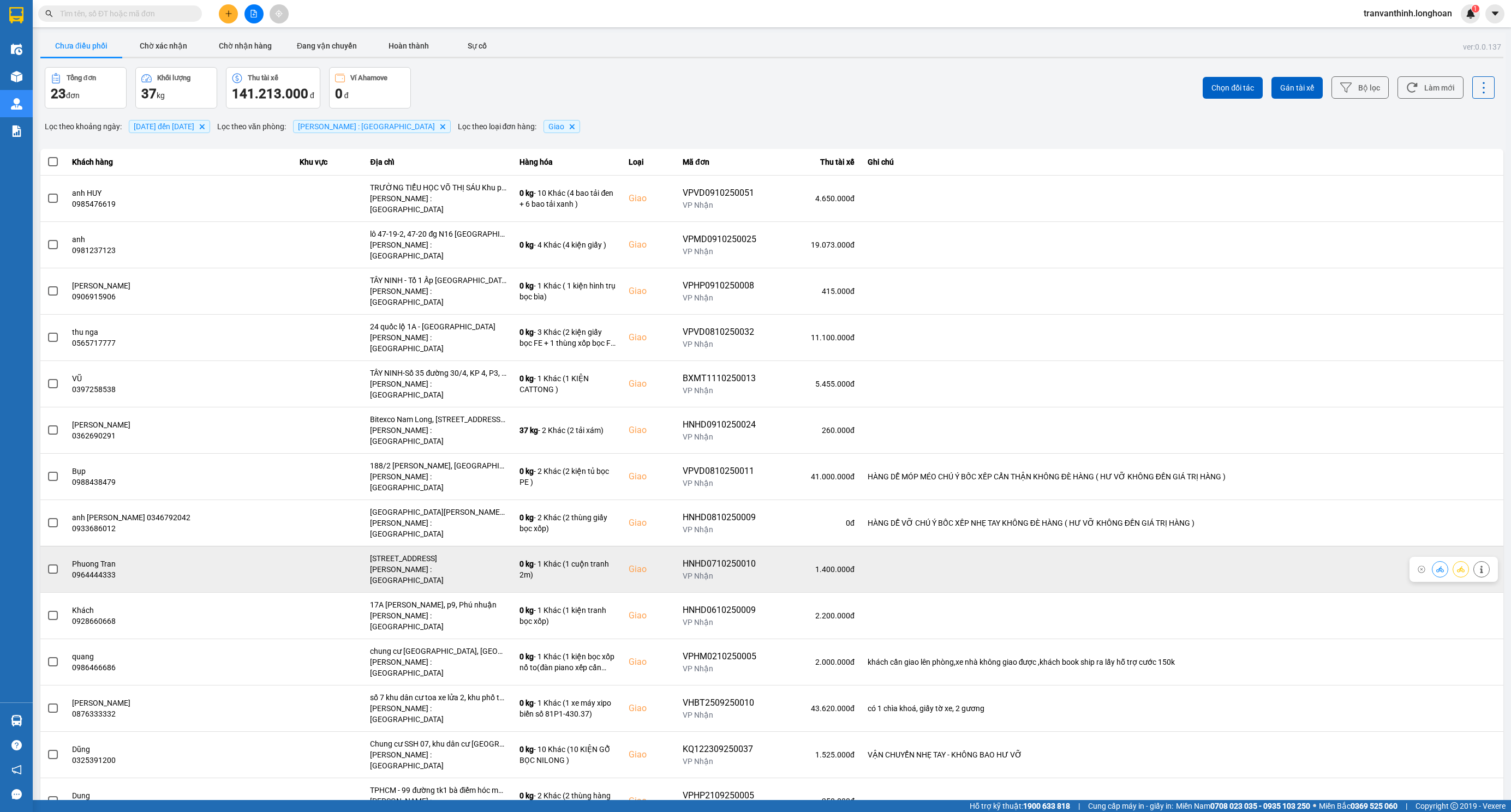
click at [409, 553] on div "[STREET_ADDRESS]" at bounding box center [438, 559] width 136 height 11
drag, startPoint x: 409, startPoint y: 493, endPoint x: 400, endPoint y: 526, distance: 34.2
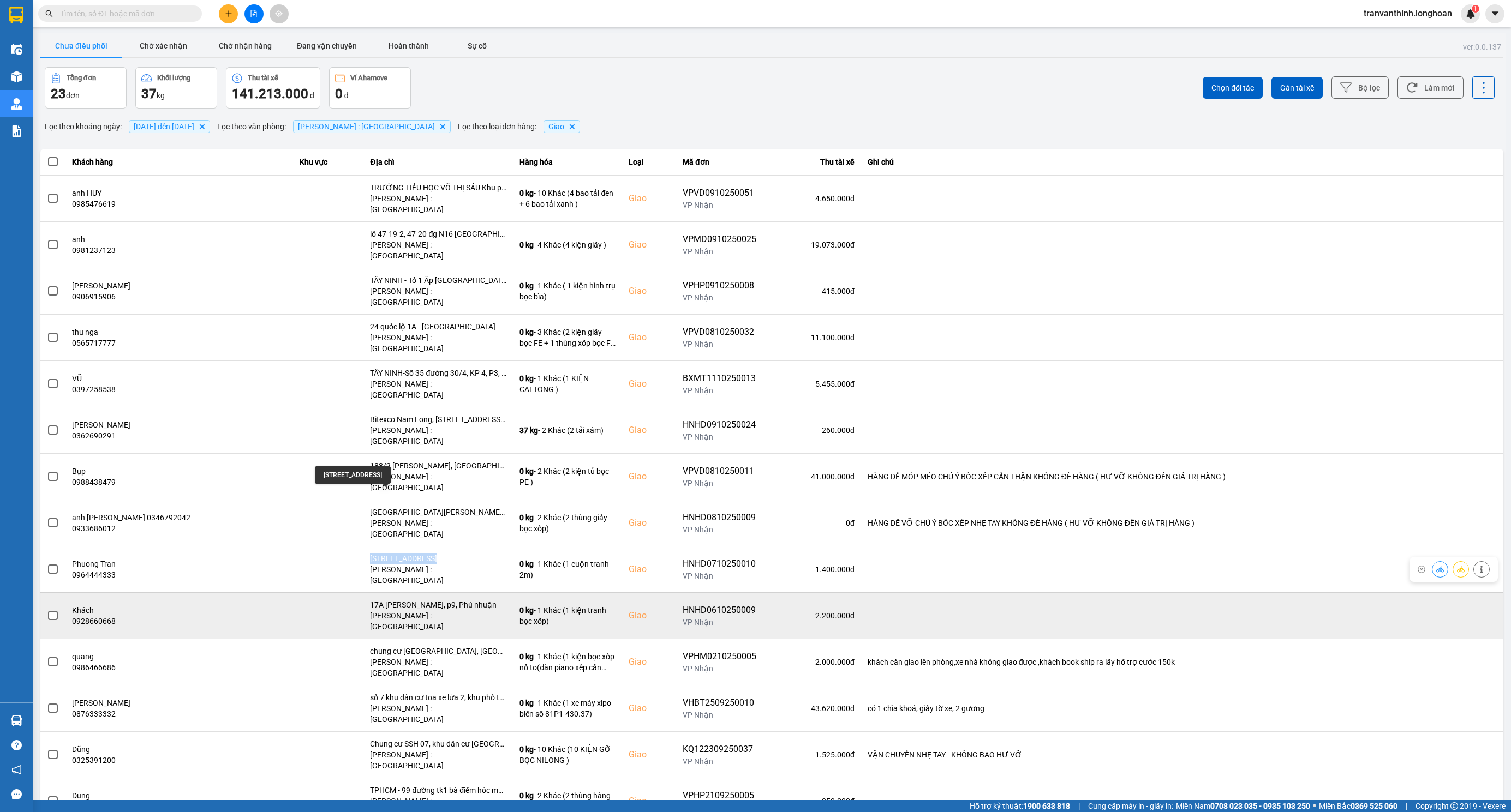
click at [409, 553] on div "[STREET_ADDRESS]" at bounding box center [438, 559] width 136 height 11
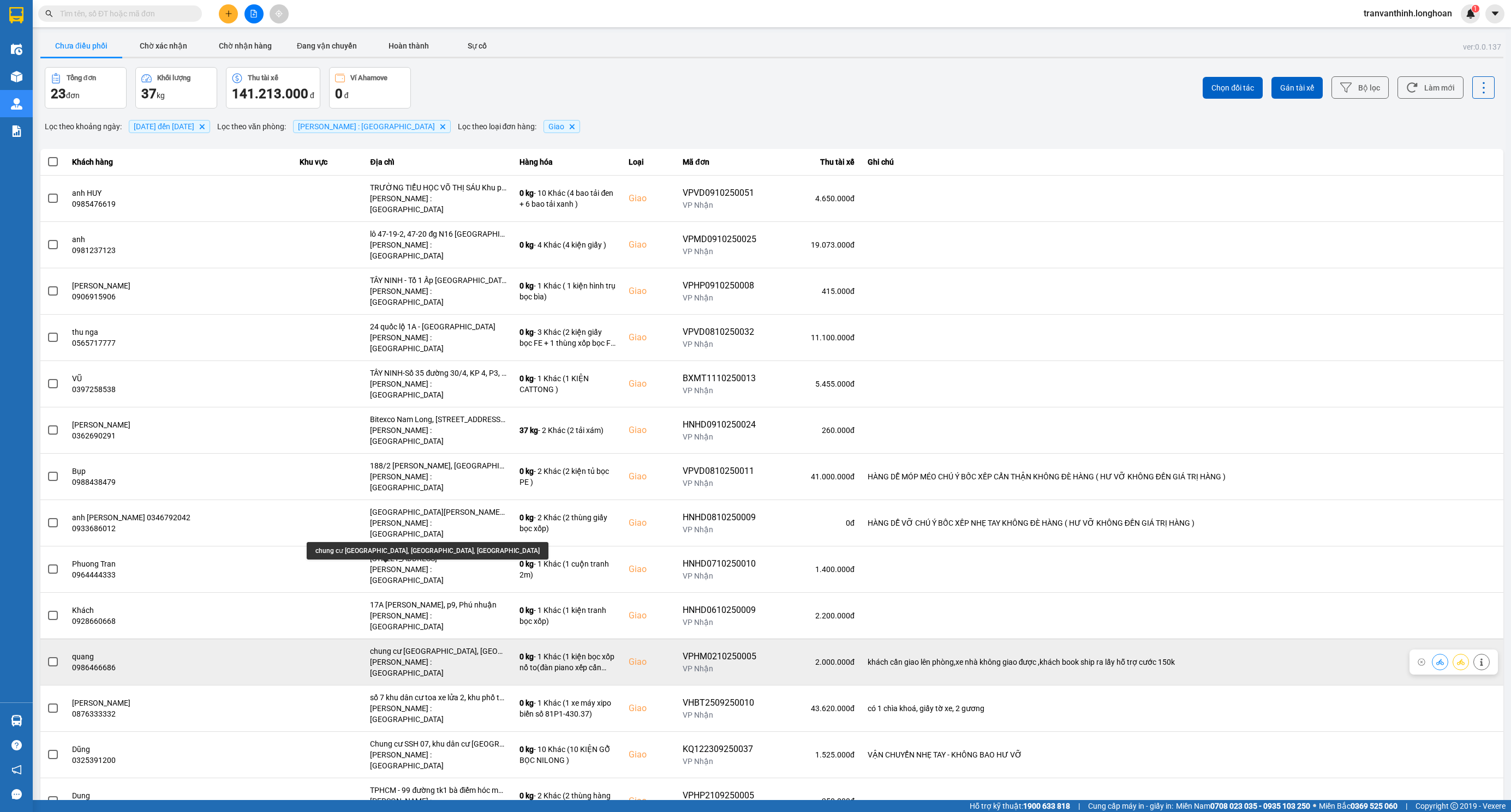
click at [415, 646] on div "chung cư [GEOGRAPHIC_DATA], [GEOGRAPHIC_DATA], [GEOGRAPHIC_DATA]" at bounding box center [438, 651] width 136 height 11
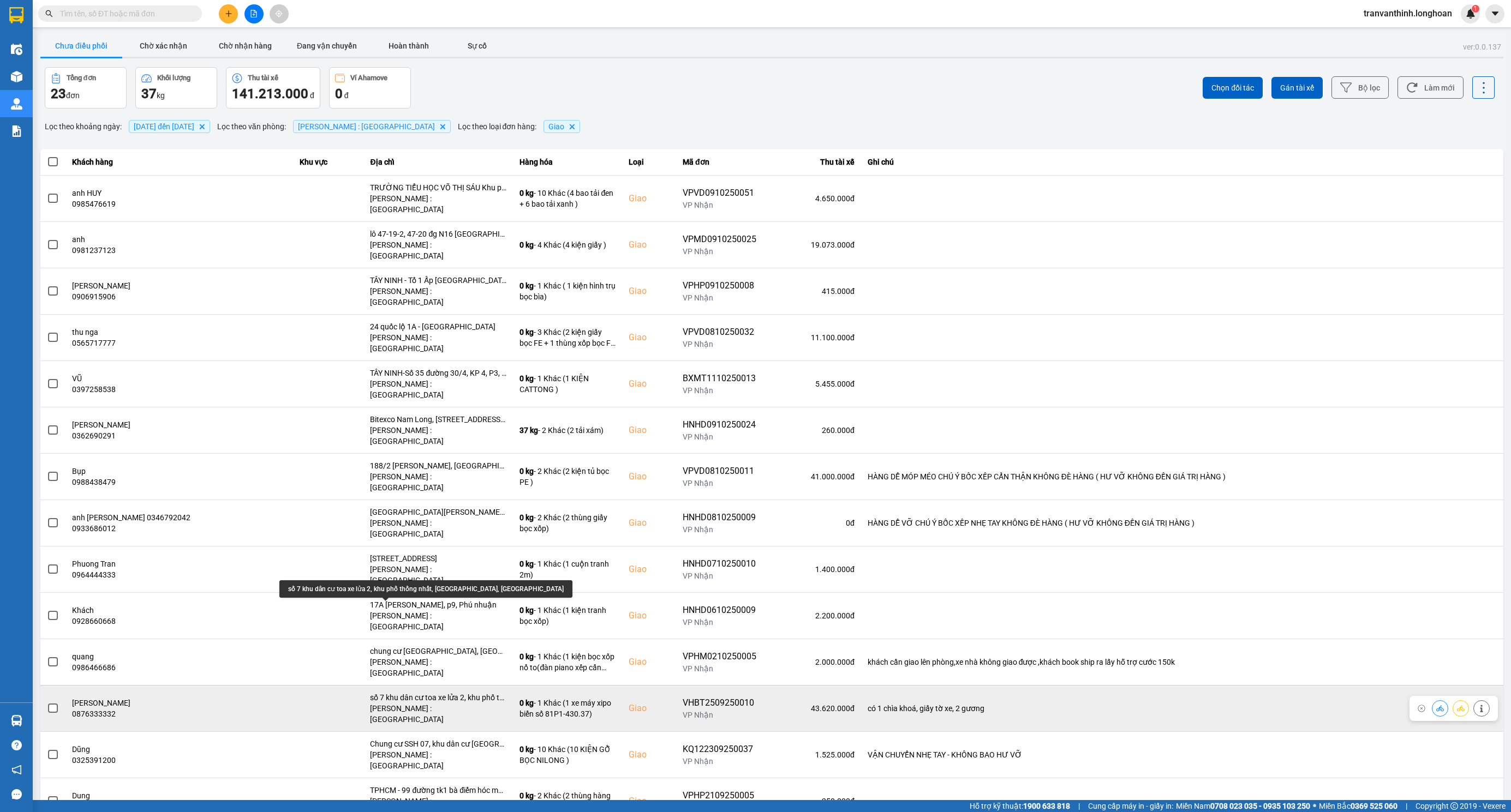
click at [415, 692] on div "số 7 khu dân cư toa xe lửa 2, khu phố thống nhất, [GEOGRAPHIC_DATA], [GEOGRAPHI…" at bounding box center [438, 697] width 136 height 11
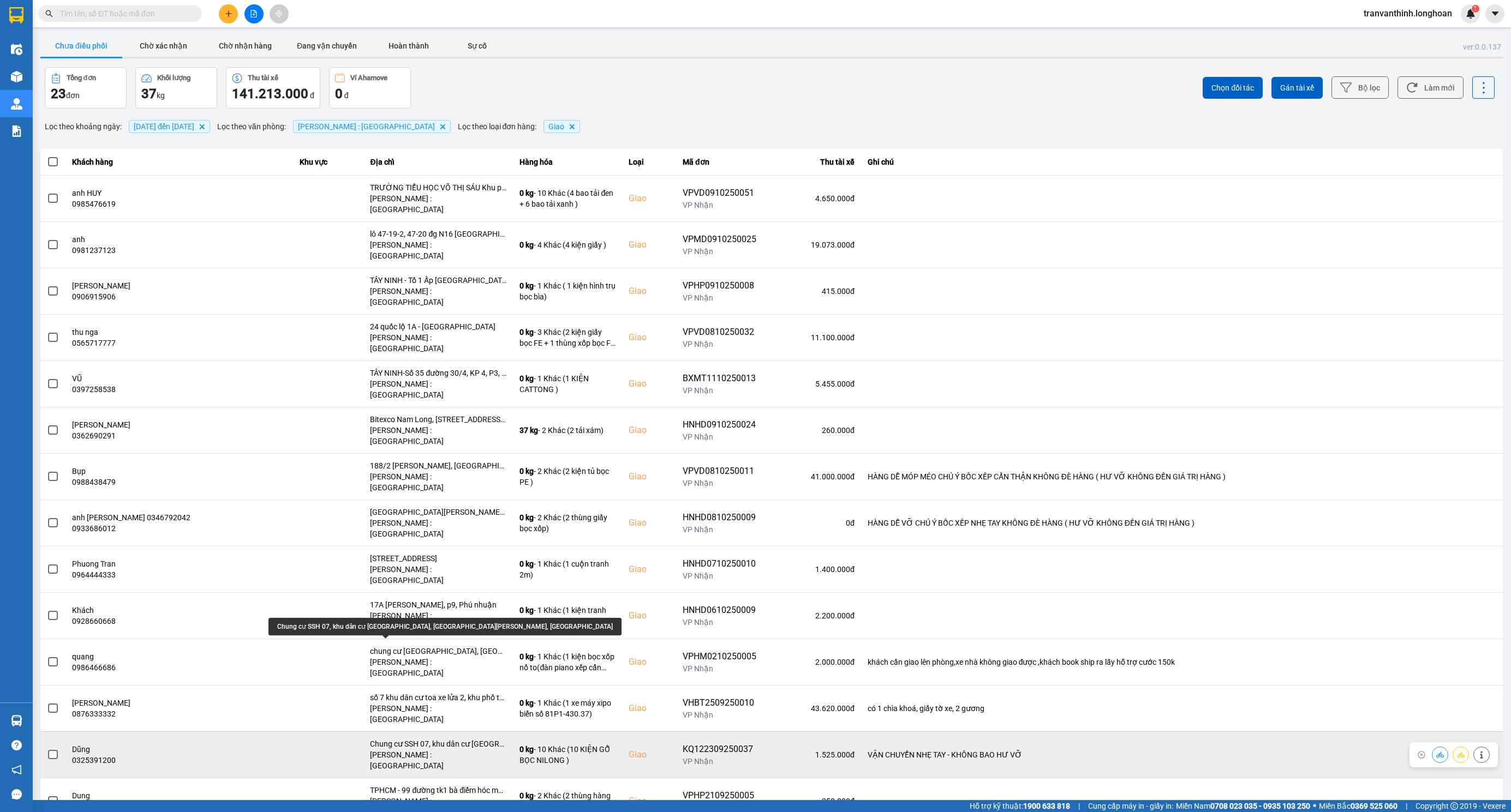
click at [370, 739] on div "Chung cư SSH 07, khu dân cư [GEOGRAPHIC_DATA], [GEOGRAPHIC_DATA][PERSON_NAME], …" at bounding box center [438, 744] width 136 height 11
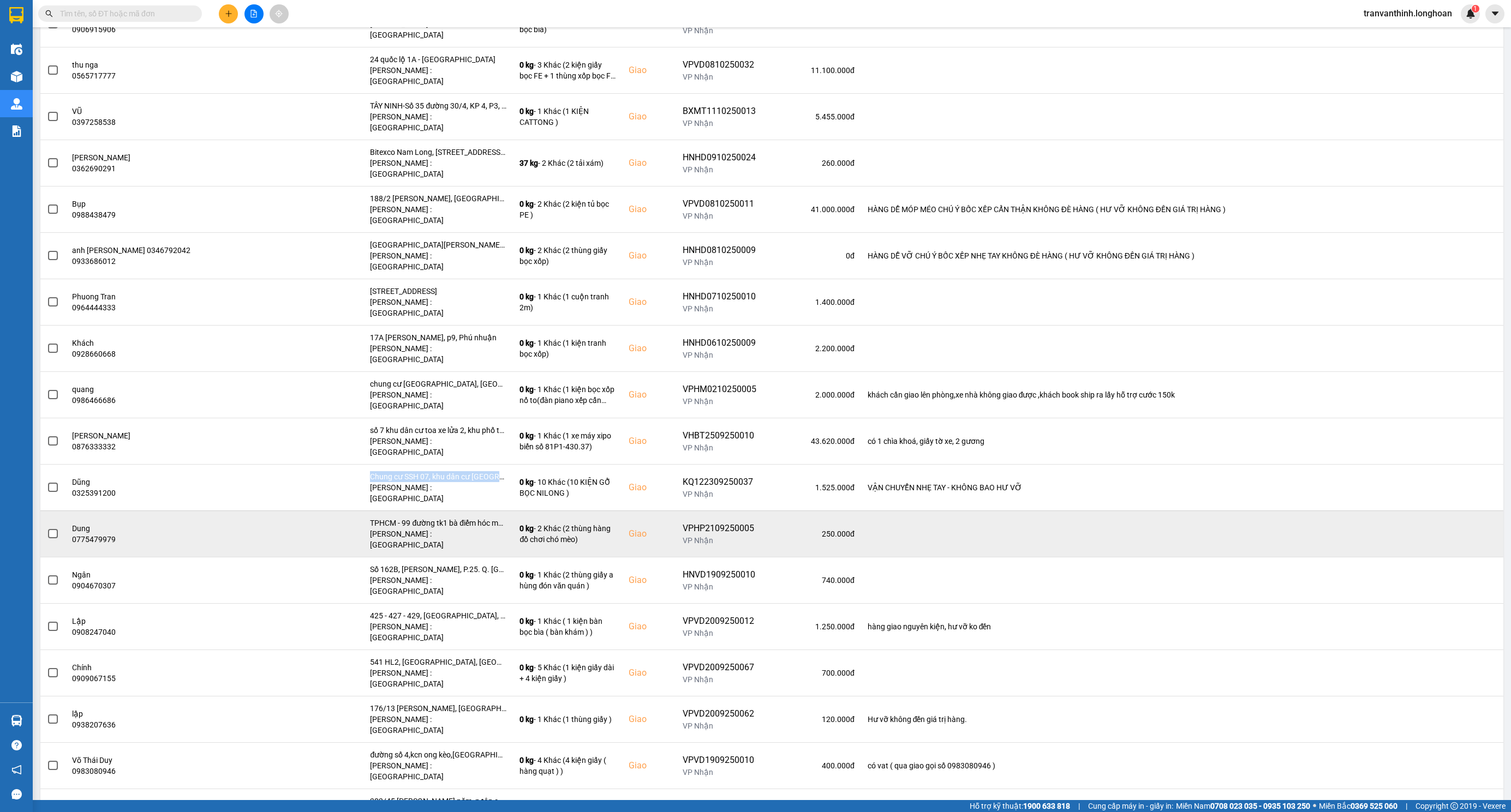
scroll to position [273, 0]
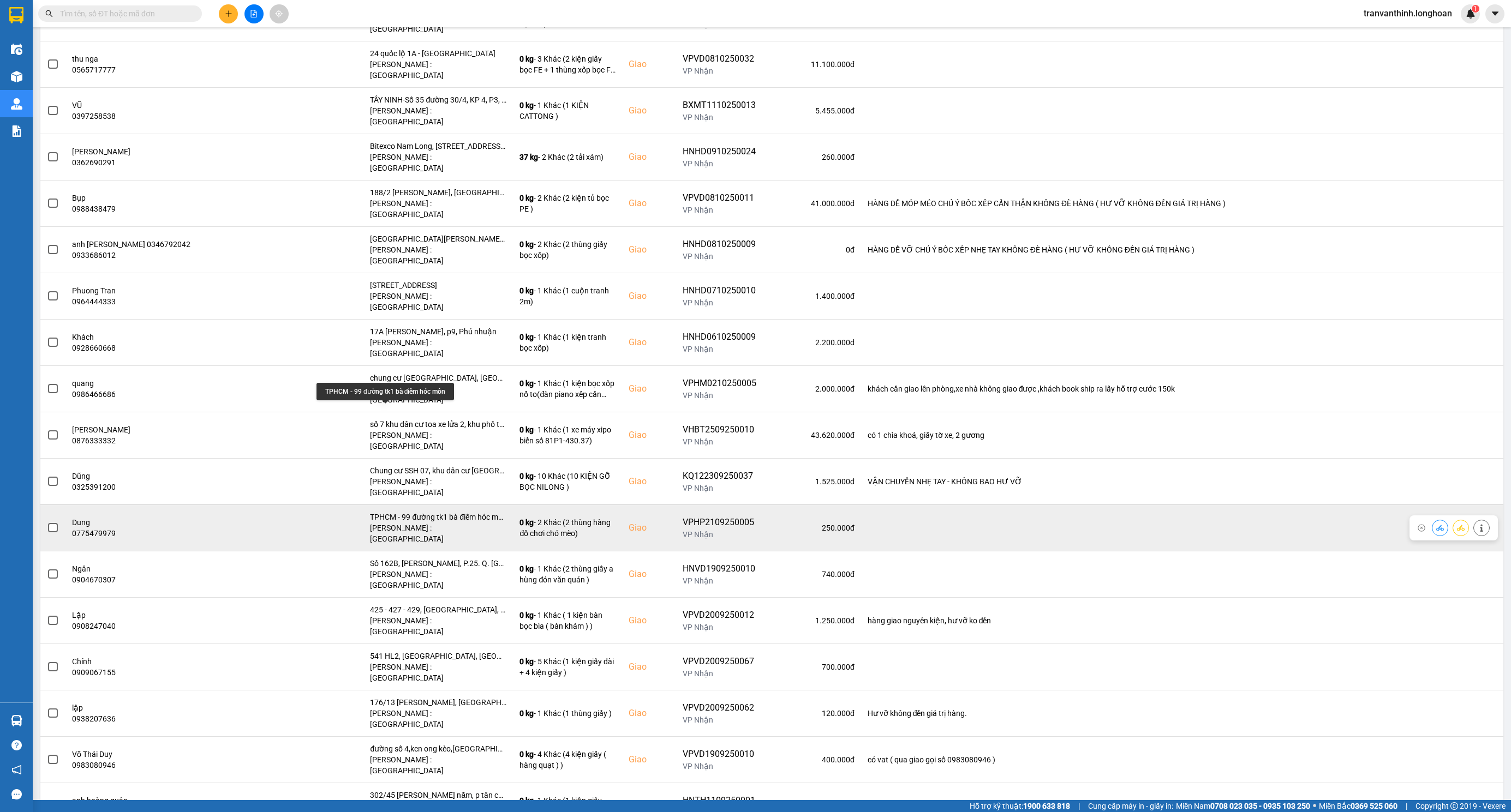
click at [408, 511] on div "TPHCM - 99 đường tk1 bà điểm hóc môn" at bounding box center [438, 517] width 136 height 11
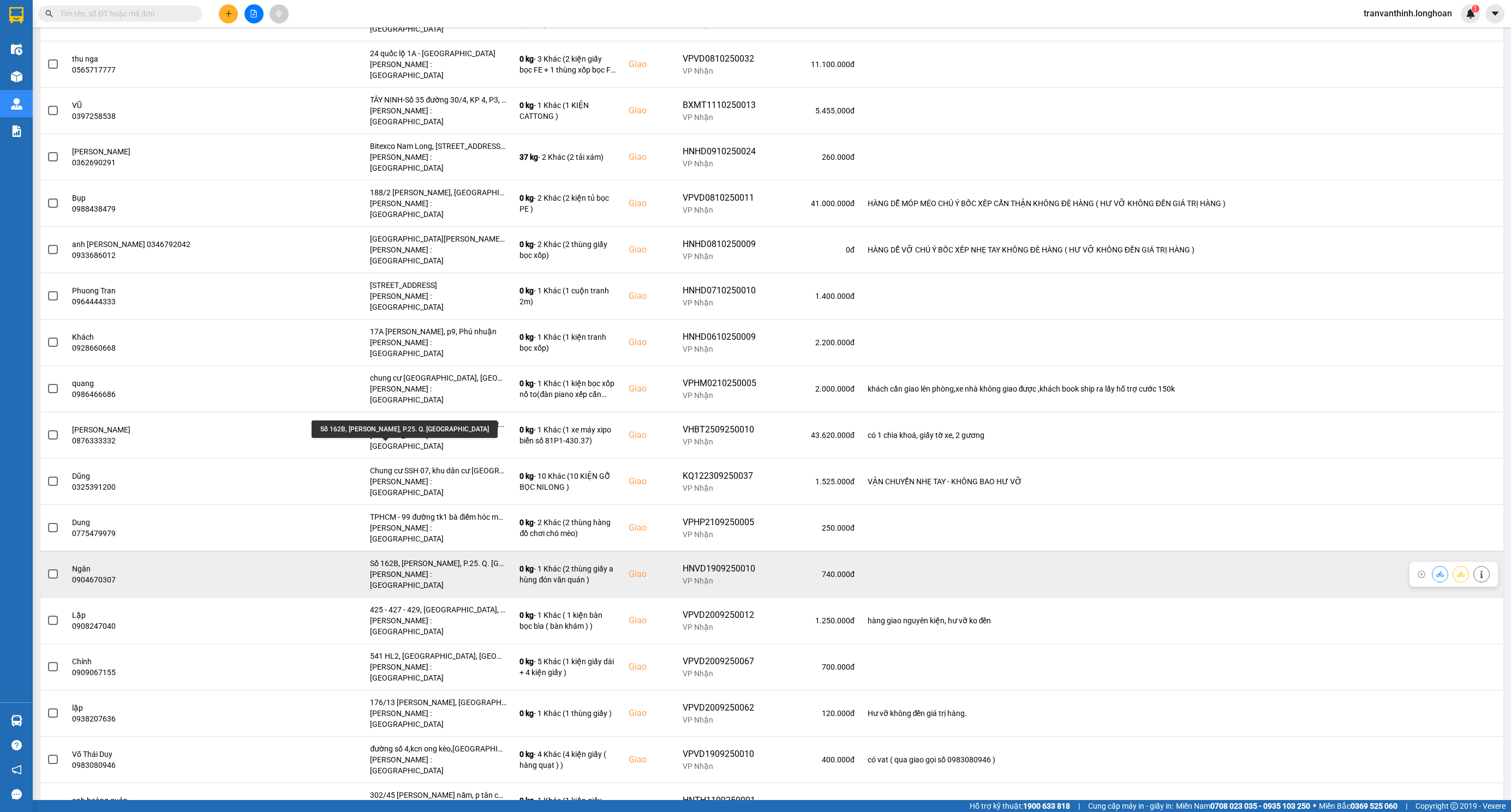
click at [406, 558] on div "Số 162B, [PERSON_NAME], P.25. Q. [GEOGRAPHIC_DATA]" at bounding box center [438, 563] width 136 height 11
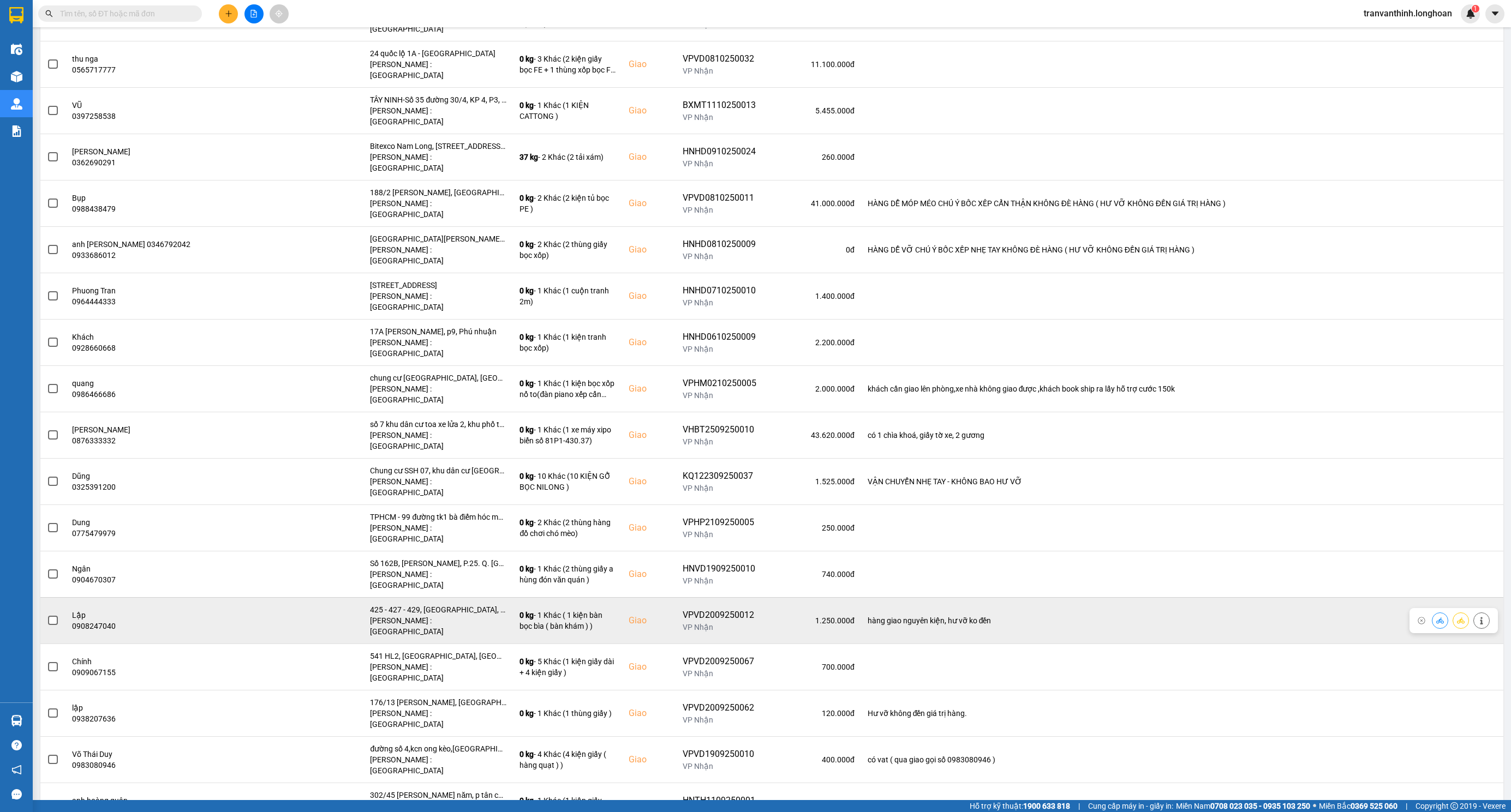
click at [405, 604] on div "425 - 427 - 429, [GEOGRAPHIC_DATA], [GEOGRAPHIC_DATA], [GEOGRAPHIC_DATA], [GEOG…" at bounding box center [438, 609] width 136 height 11
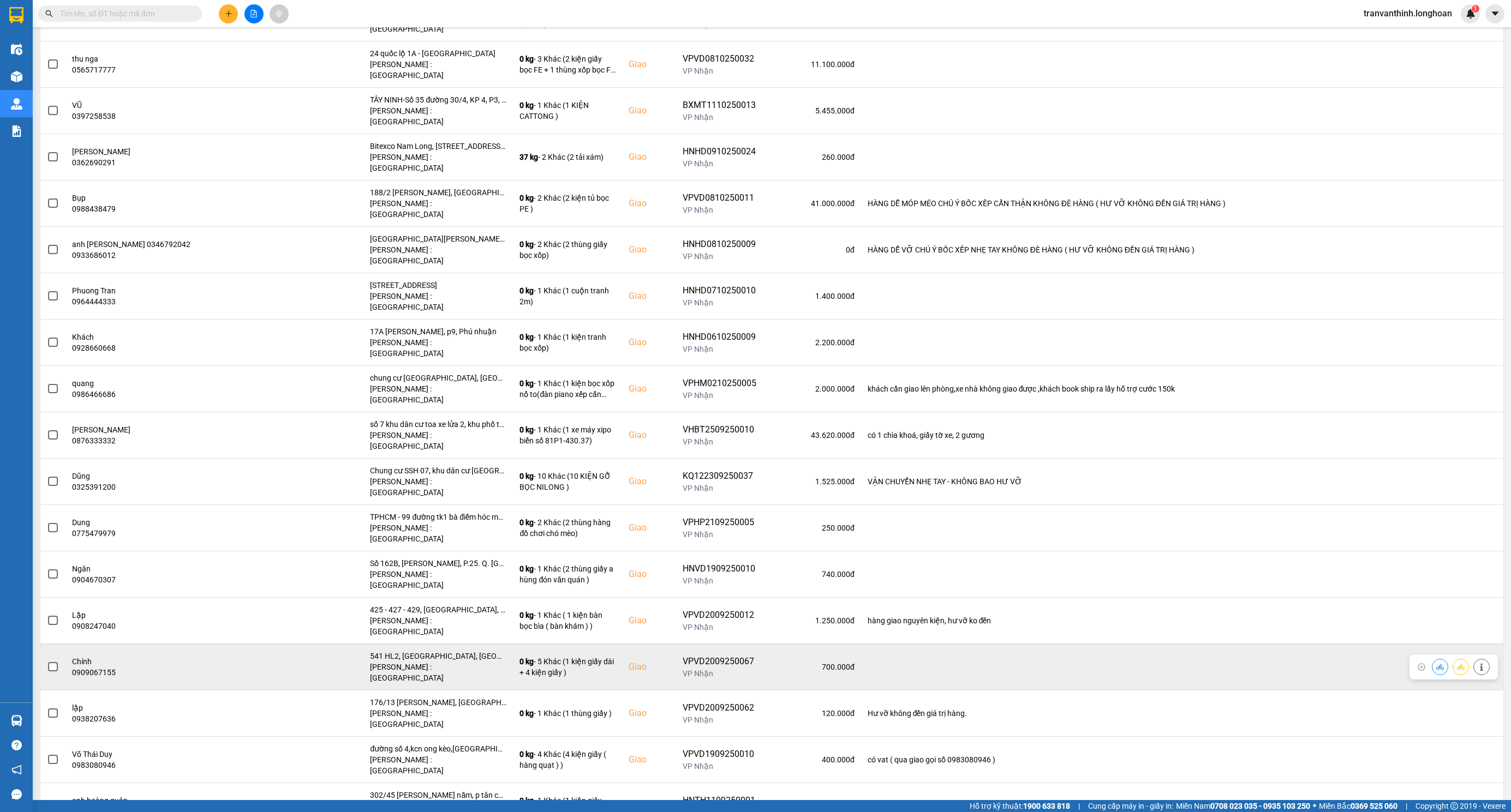
click at [415, 651] on div "541 HL2, [GEOGRAPHIC_DATA], [GEOGRAPHIC_DATA], [GEOGRAPHIC_DATA], [GEOGRAPHIC_D…" at bounding box center [438, 657] width 136 height 11
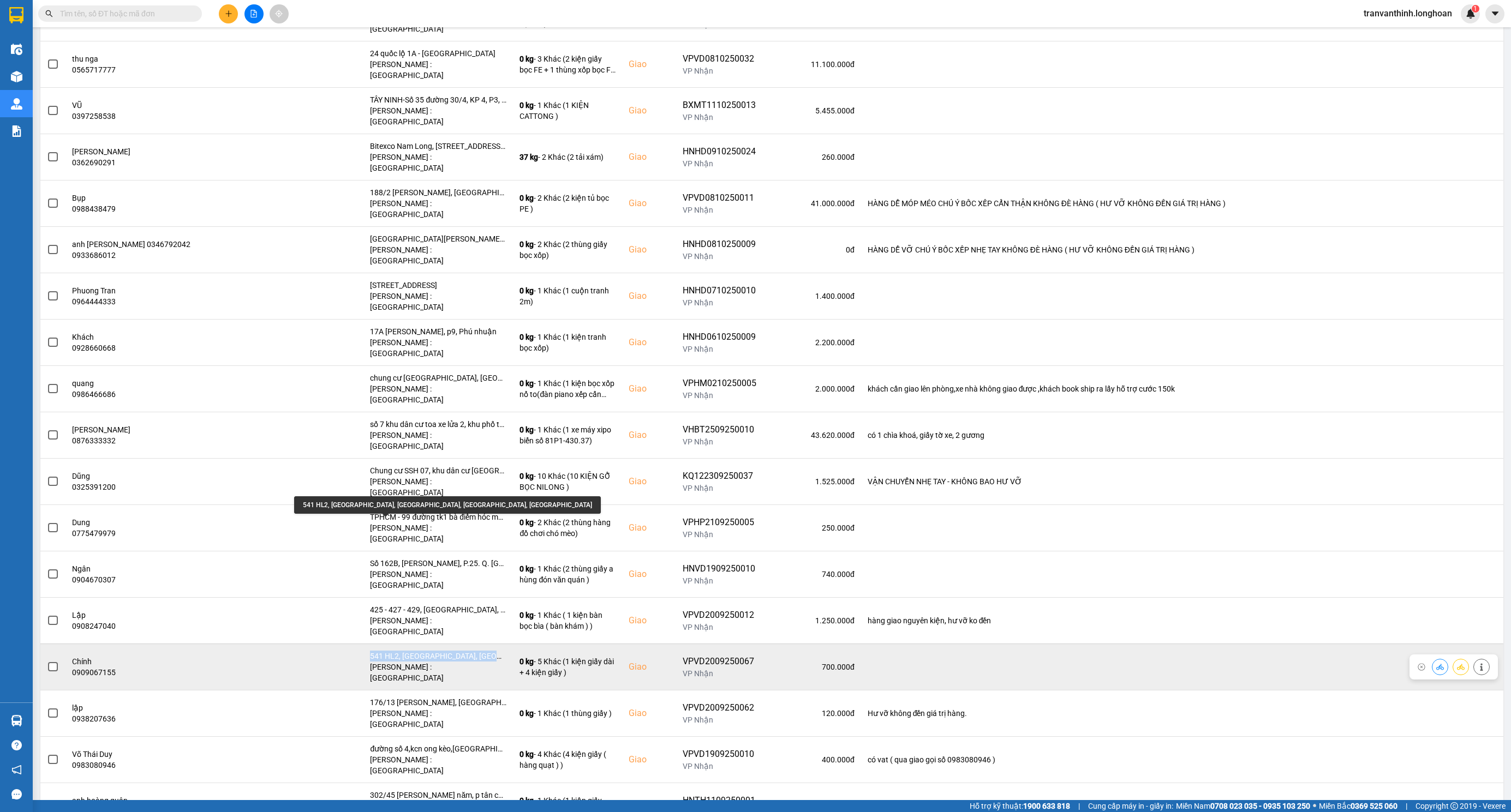
click at [415, 651] on div "541 HL2, [GEOGRAPHIC_DATA], [GEOGRAPHIC_DATA], [GEOGRAPHIC_DATA], [GEOGRAPHIC_D…" at bounding box center [438, 657] width 136 height 11
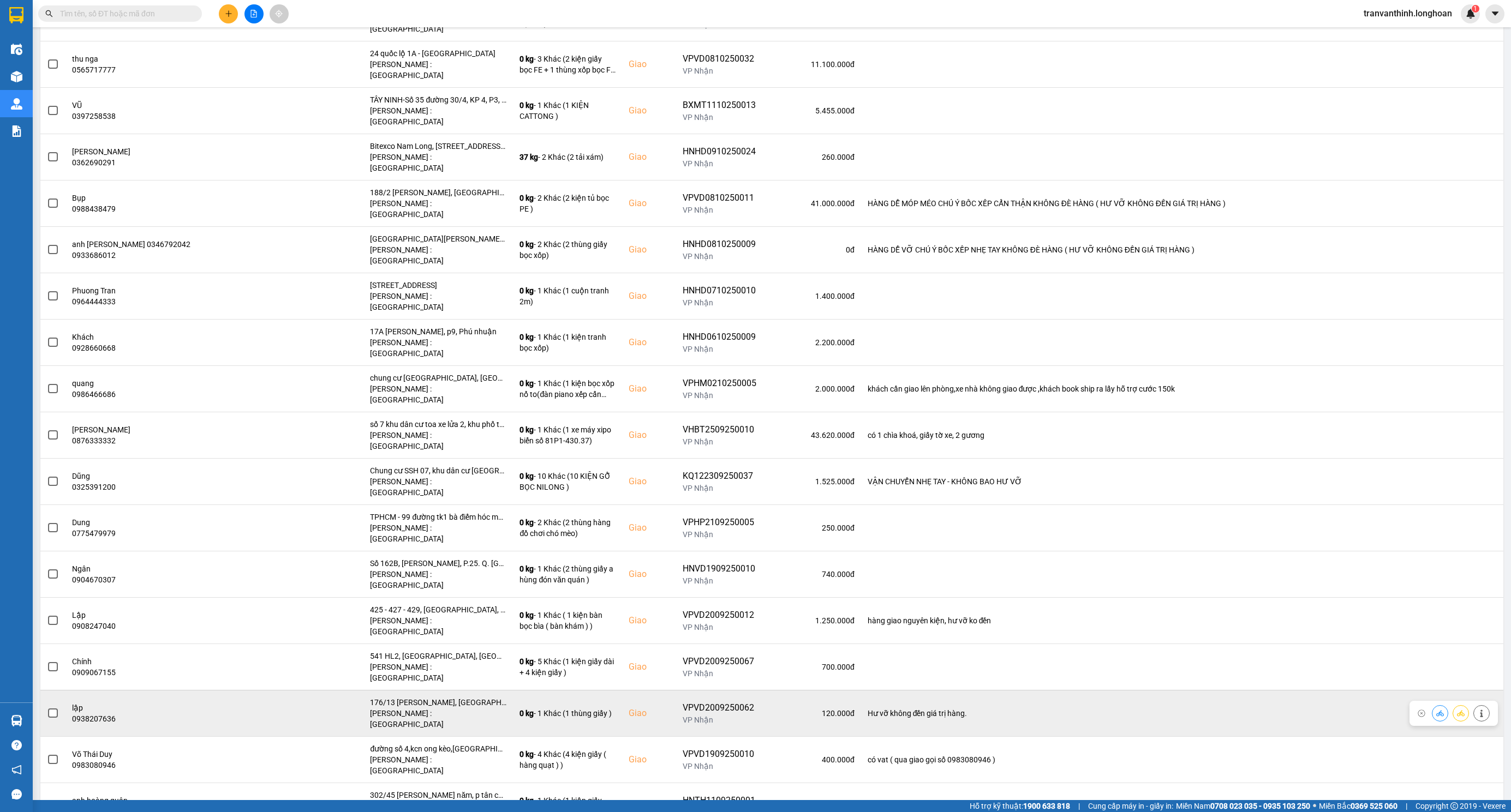
click at [389, 697] on div "176/13 [PERSON_NAME], [GEOGRAPHIC_DATA], quận 7, [GEOGRAPHIC_DATA]" at bounding box center [438, 703] width 136 height 11
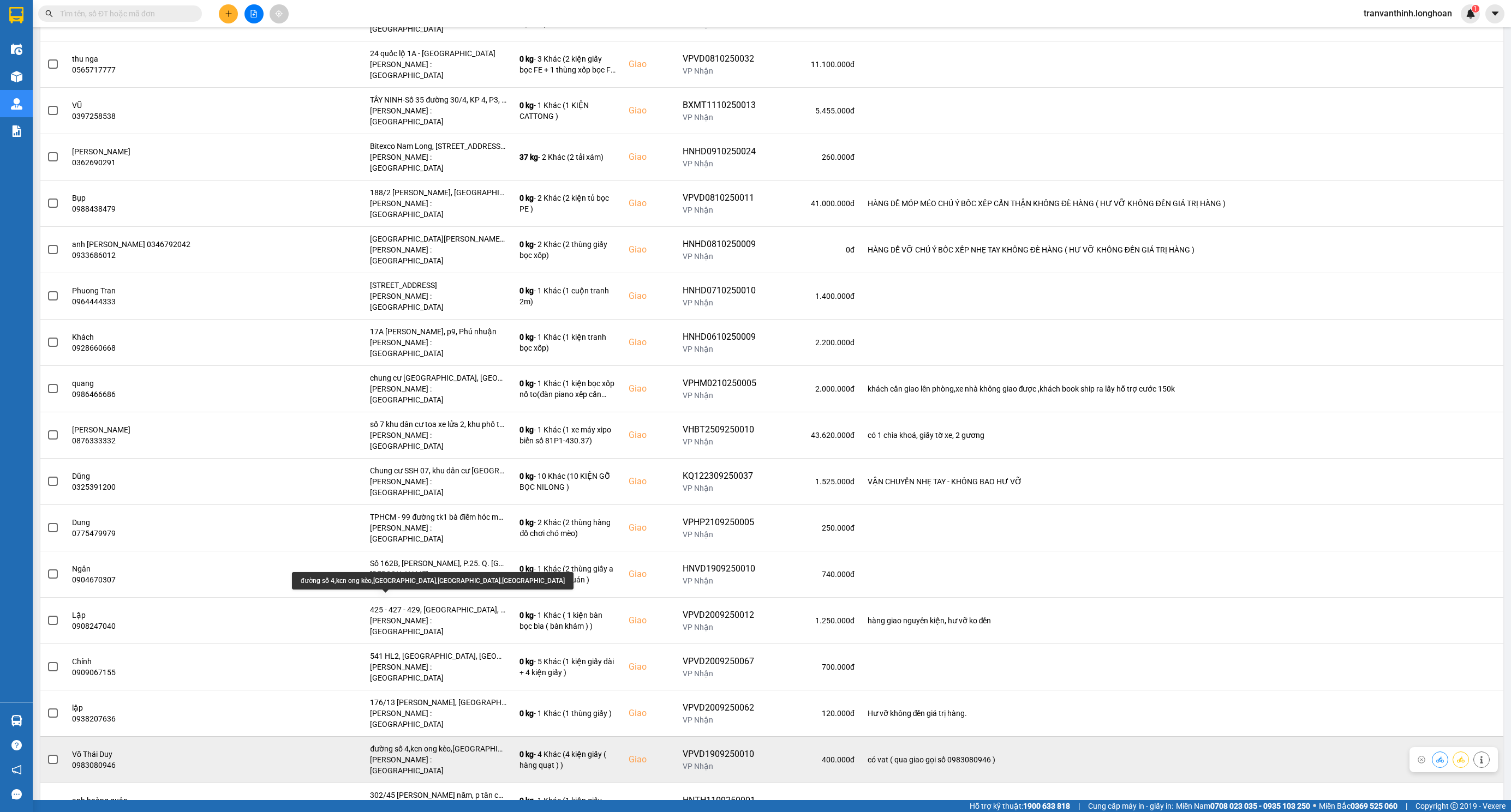
click at [394, 744] on div "đường số 4,kcn ong kèo,[GEOGRAPHIC_DATA],[GEOGRAPHIC_DATA],[GEOGRAPHIC_DATA]" at bounding box center [438, 749] width 136 height 11
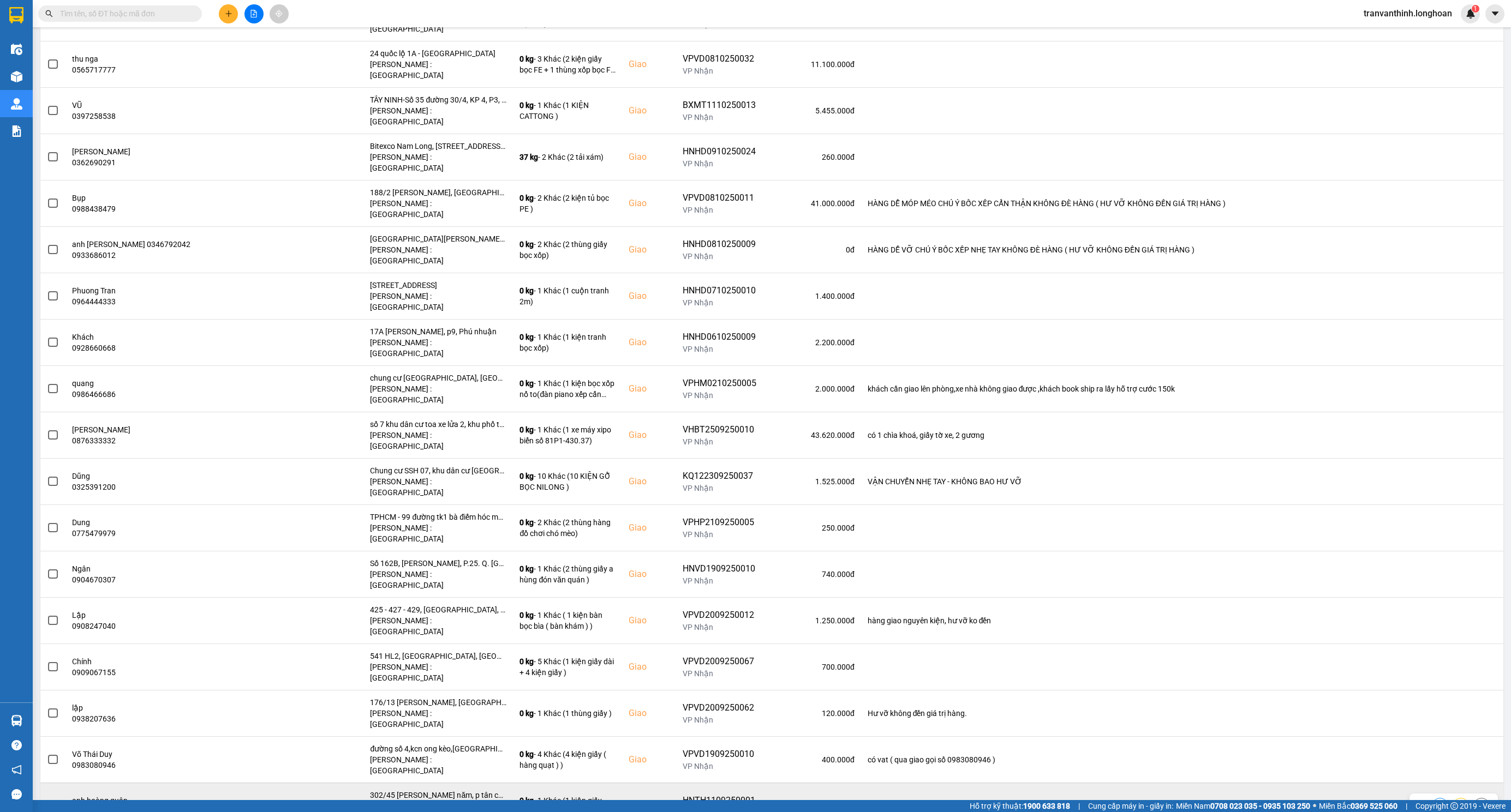
click at [415, 790] on div "302/45 [PERSON_NAME] năm, p tân chánh hiện 10 Q12 hcm" at bounding box center [438, 795] width 136 height 11
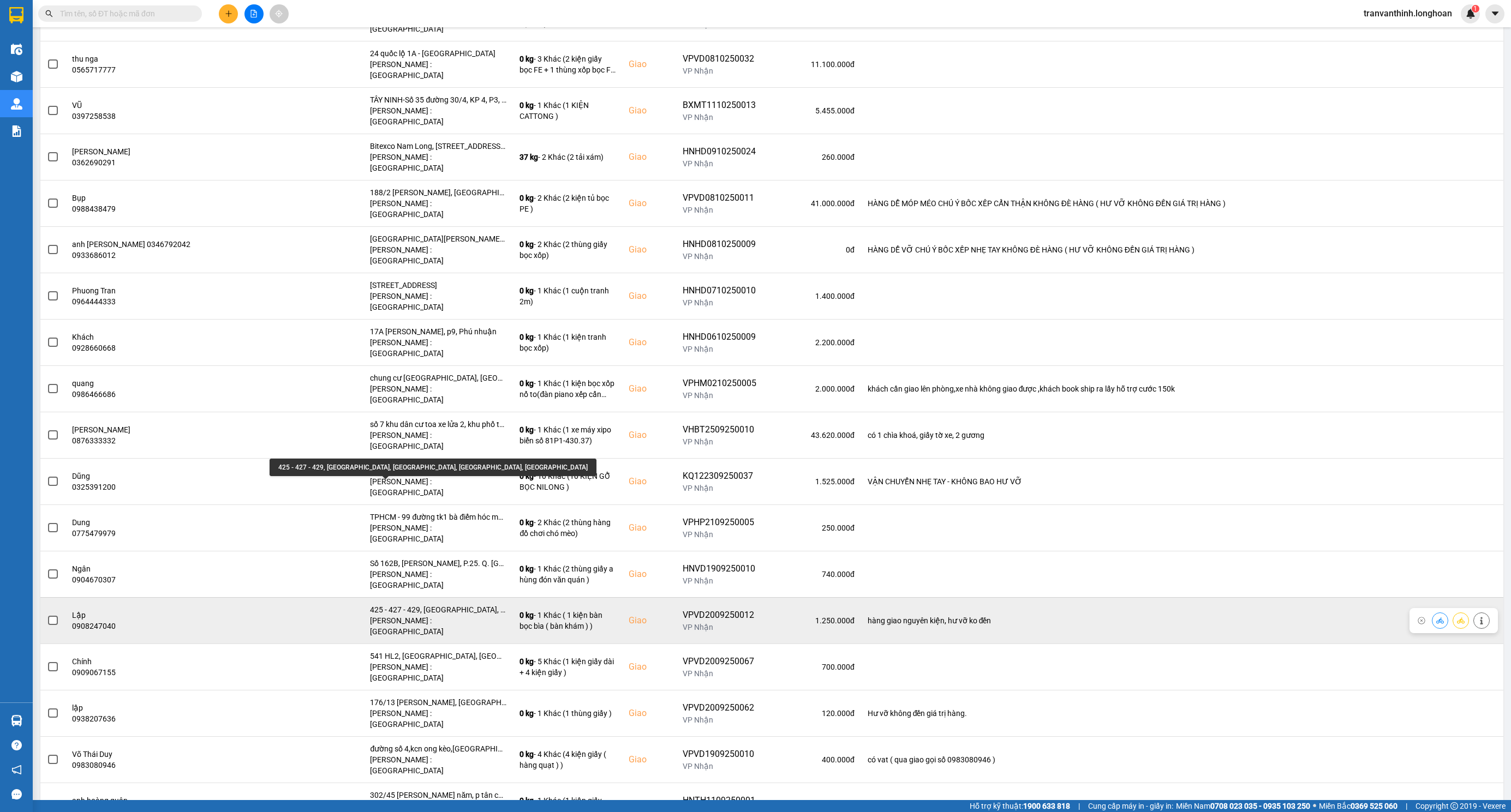
click at [410, 604] on div "425 - 427 - 429, [GEOGRAPHIC_DATA], [GEOGRAPHIC_DATA], [GEOGRAPHIC_DATA], [GEOG…" at bounding box center [438, 609] width 136 height 11
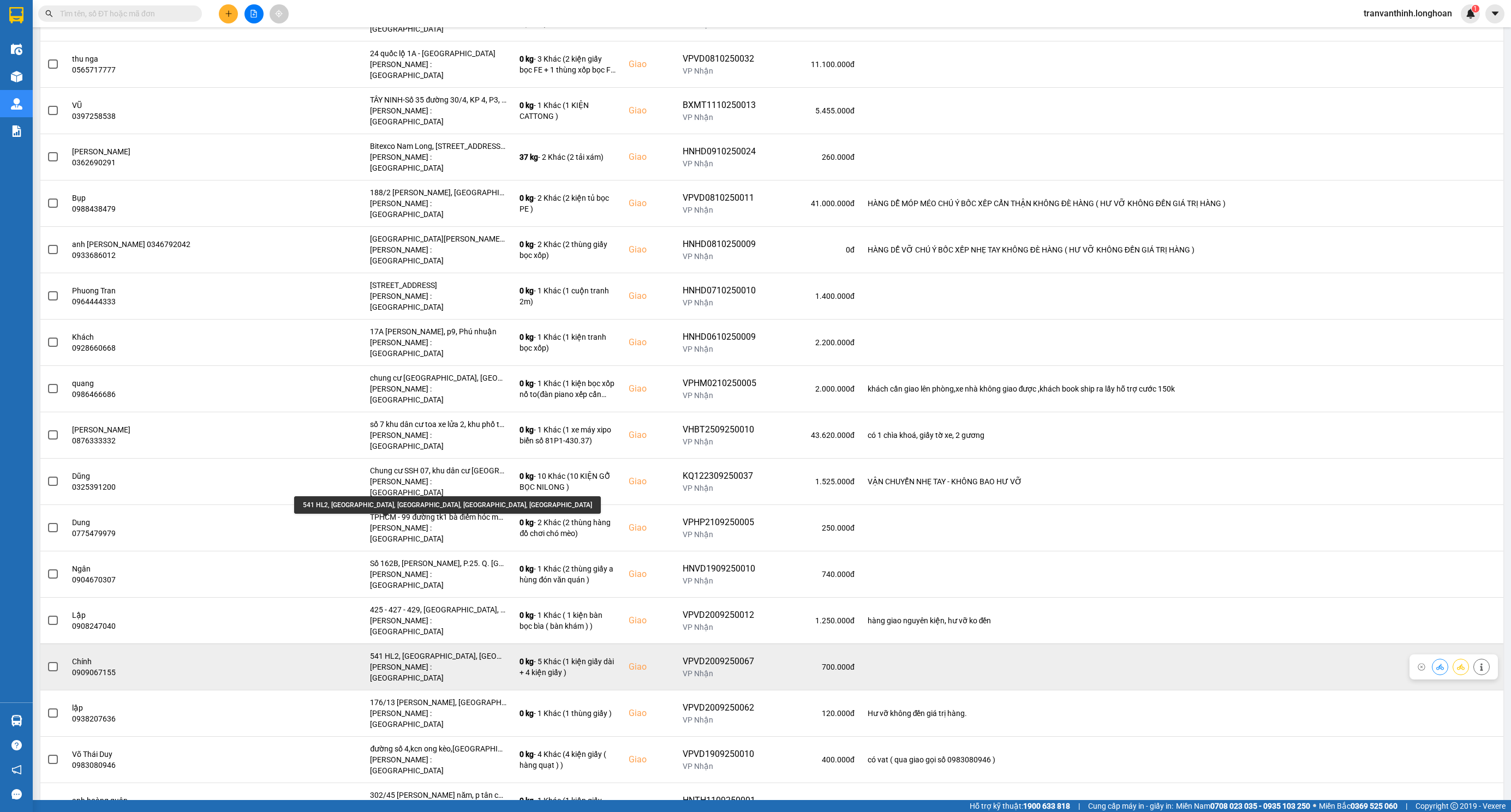
click at [411, 651] on div "541 HL2, [GEOGRAPHIC_DATA], [GEOGRAPHIC_DATA], [GEOGRAPHIC_DATA], [GEOGRAPHIC_D…" at bounding box center [438, 657] width 136 height 11
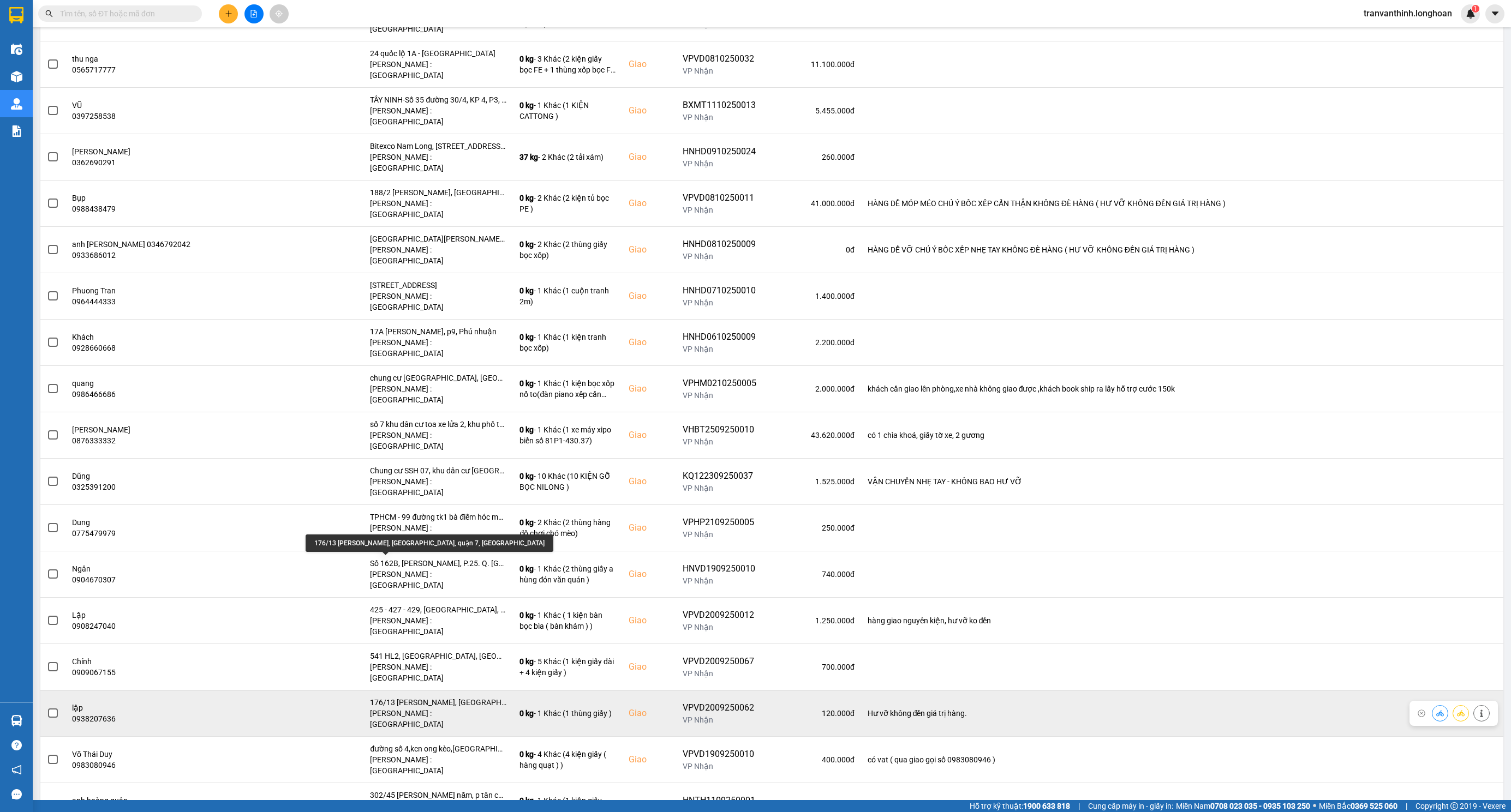
click at [411, 697] on div "176/13 [PERSON_NAME], [GEOGRAPHIC_DATA], quận 7, [GEOGRAPHIC_DATA]" at bounding box center [438, 703] width 136 height 11
click at [412, 697] on div "176/13 [PERSON_NAME], [GEOGRAPHIC_DATA], quận 7, [GEOGRAPHIC_DATA]" at bounding box center [438, 703] width 136 height 11
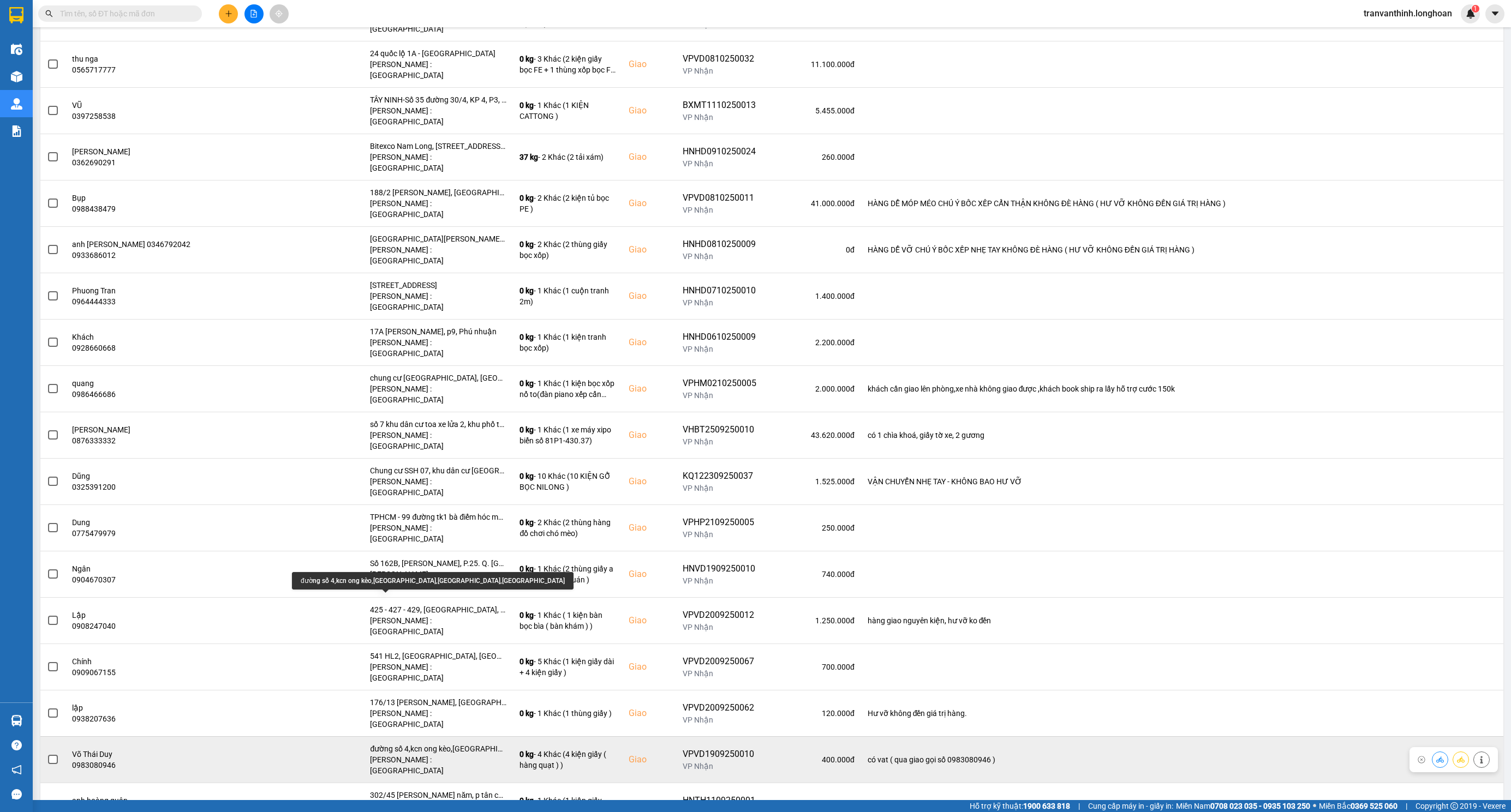
click at [405, 744] on div "đường số 4,kcn ong kèo,[GEOGRAPHIC_DATA],[GEOGRAPHIC_DATA],[GEOGRAPHIC_DATA]" at bounding box center [438, 749] width 136 height 11
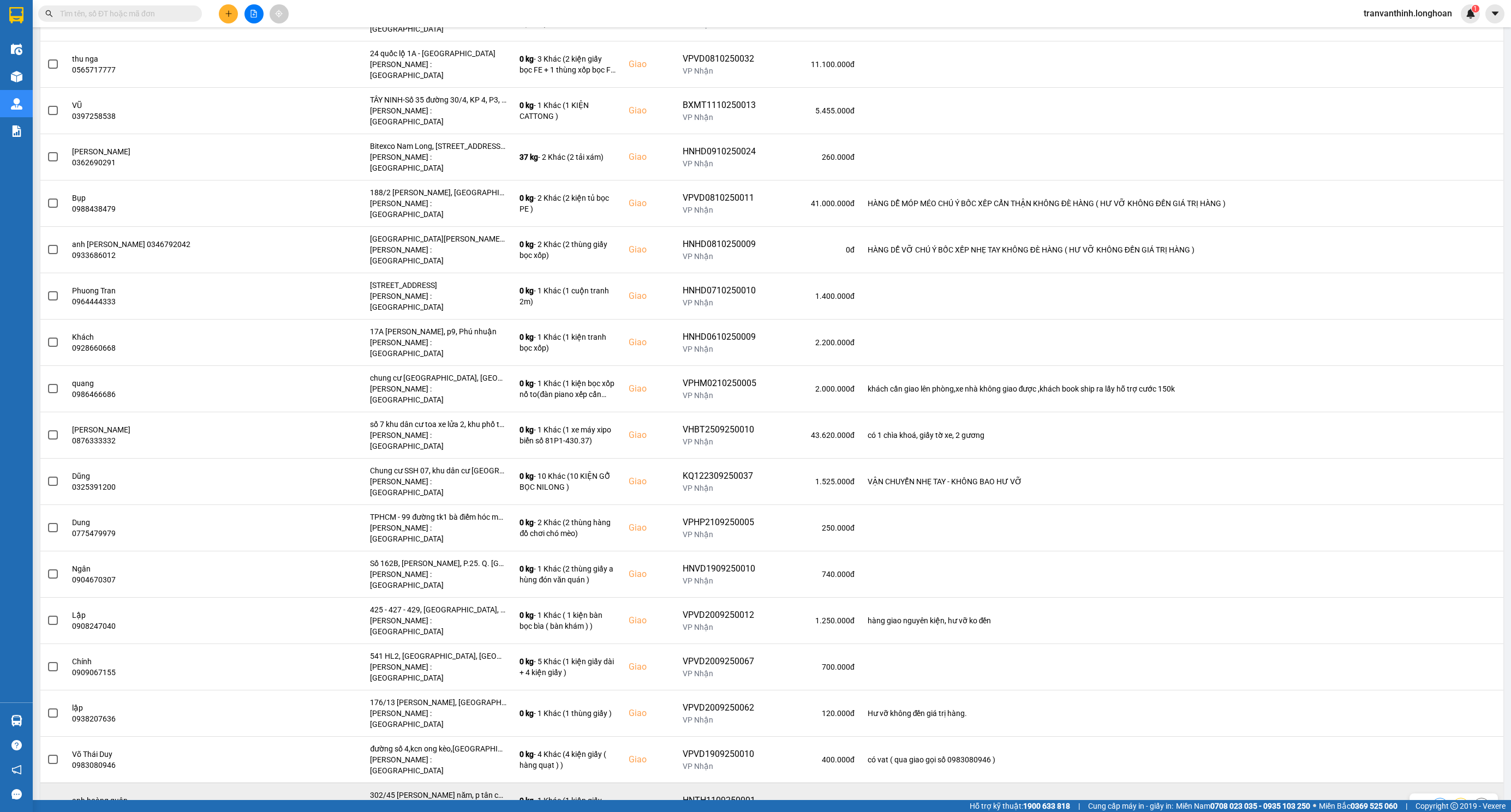
click at [406, 790] on div "302/45 [PERSON_NAME] năm, p tân chánh hiện 10 Q12 hcm" at bounding box center [438, 795] width 136 height 11
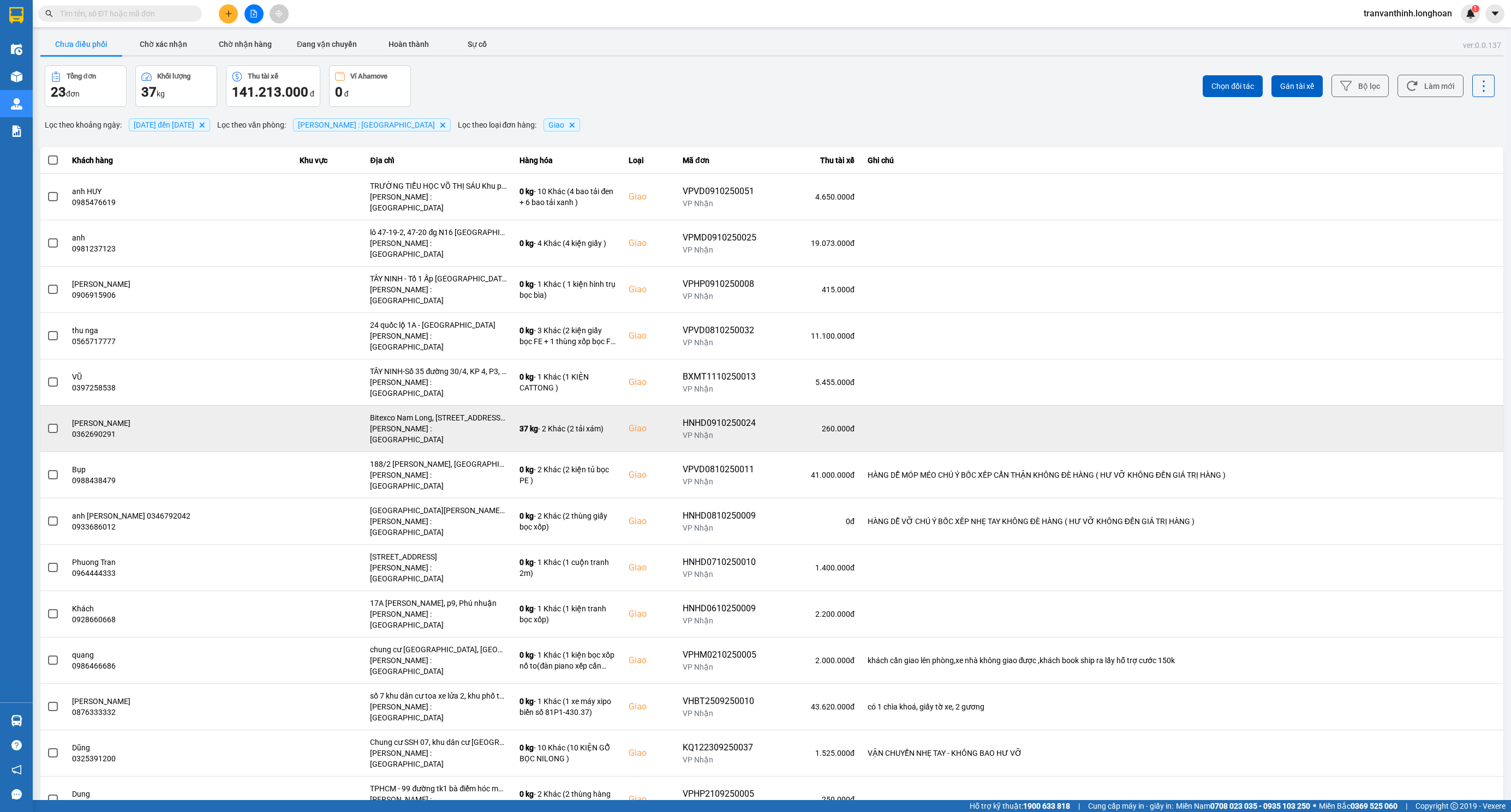
scroll to position [0, 0]
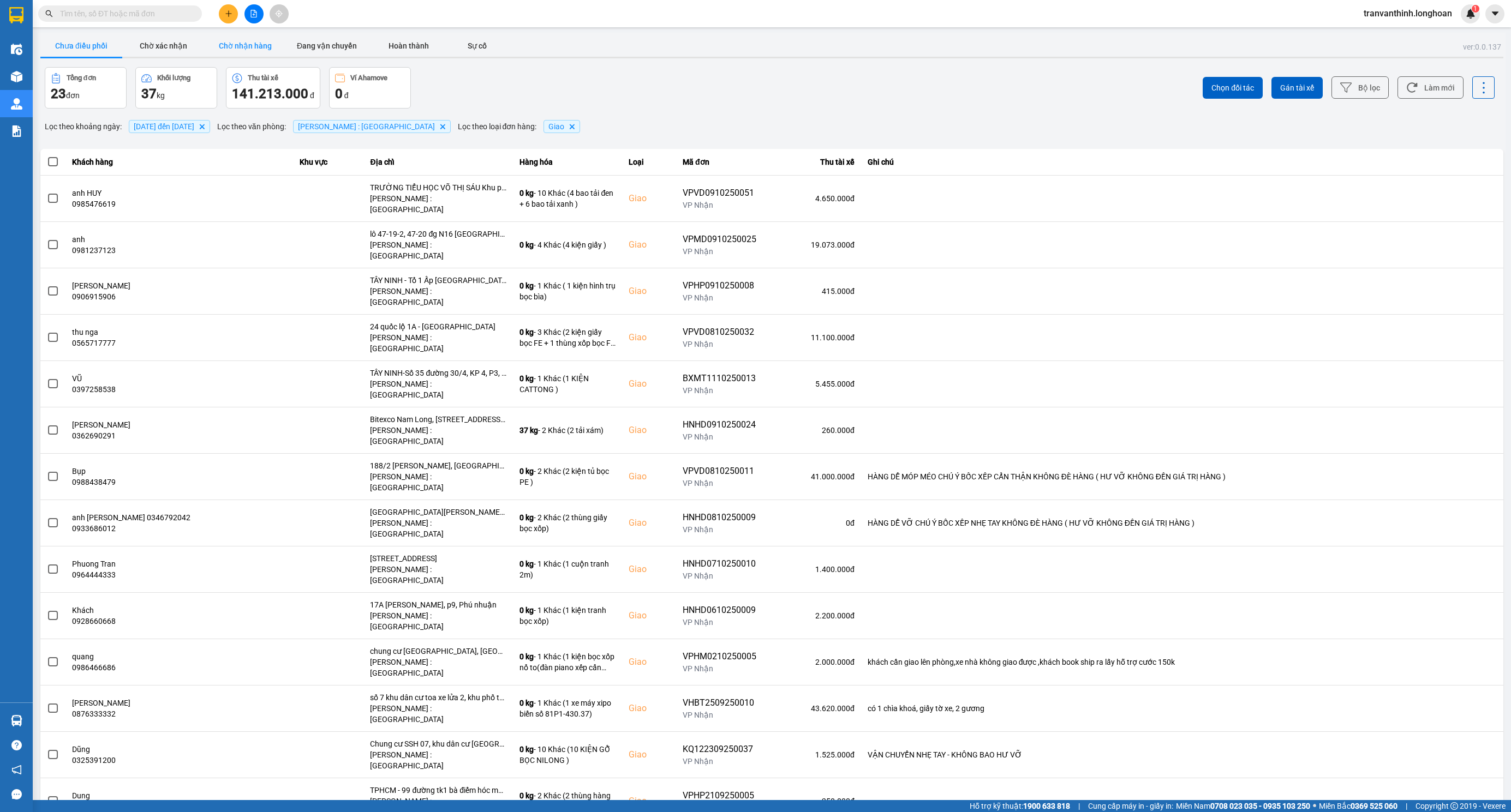
click at [247, 41] on button "Chờ nhận hàng" at bounding box center [245, 46] width 81 height 22
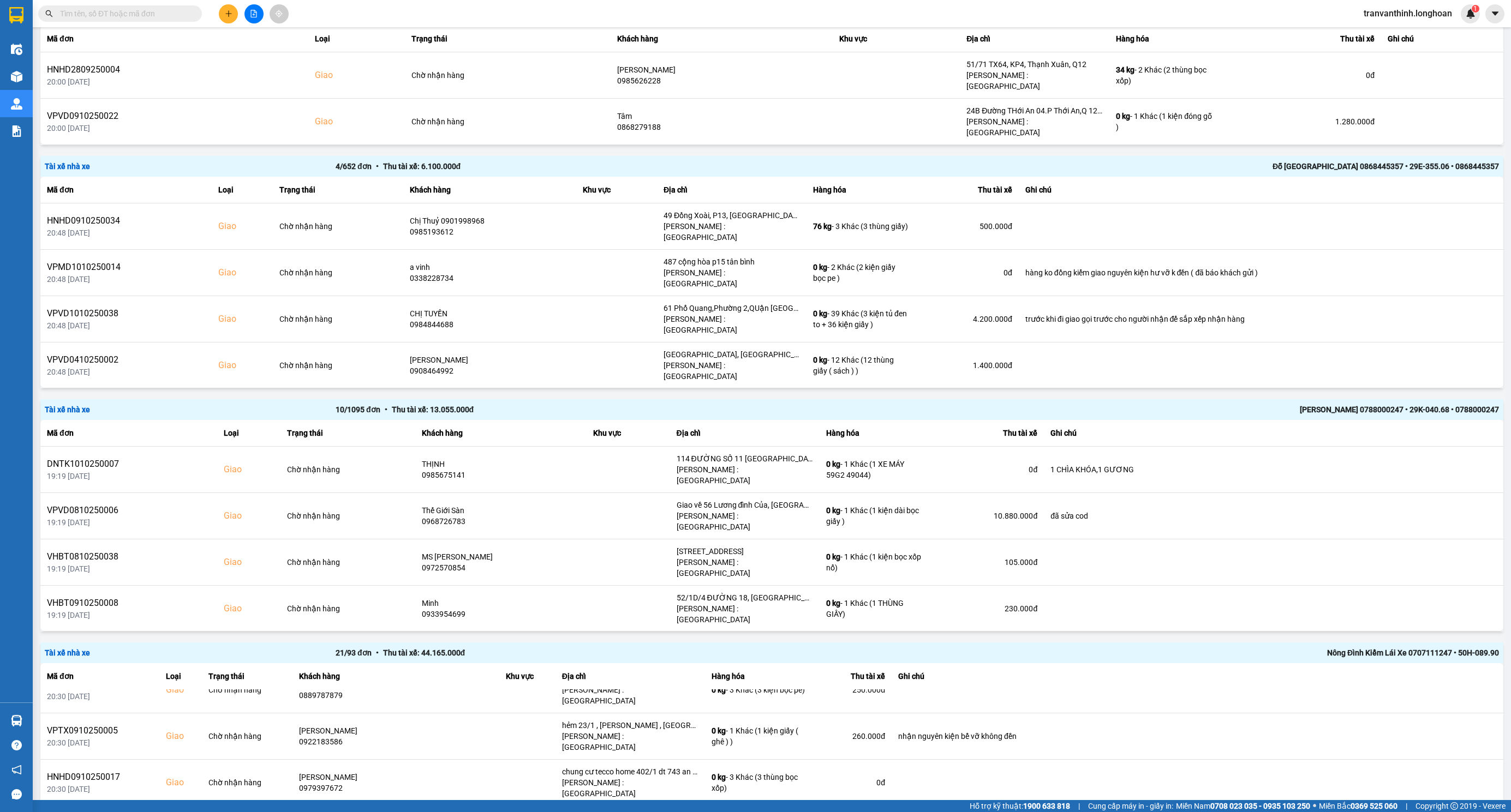
scroll to position [611, 0]
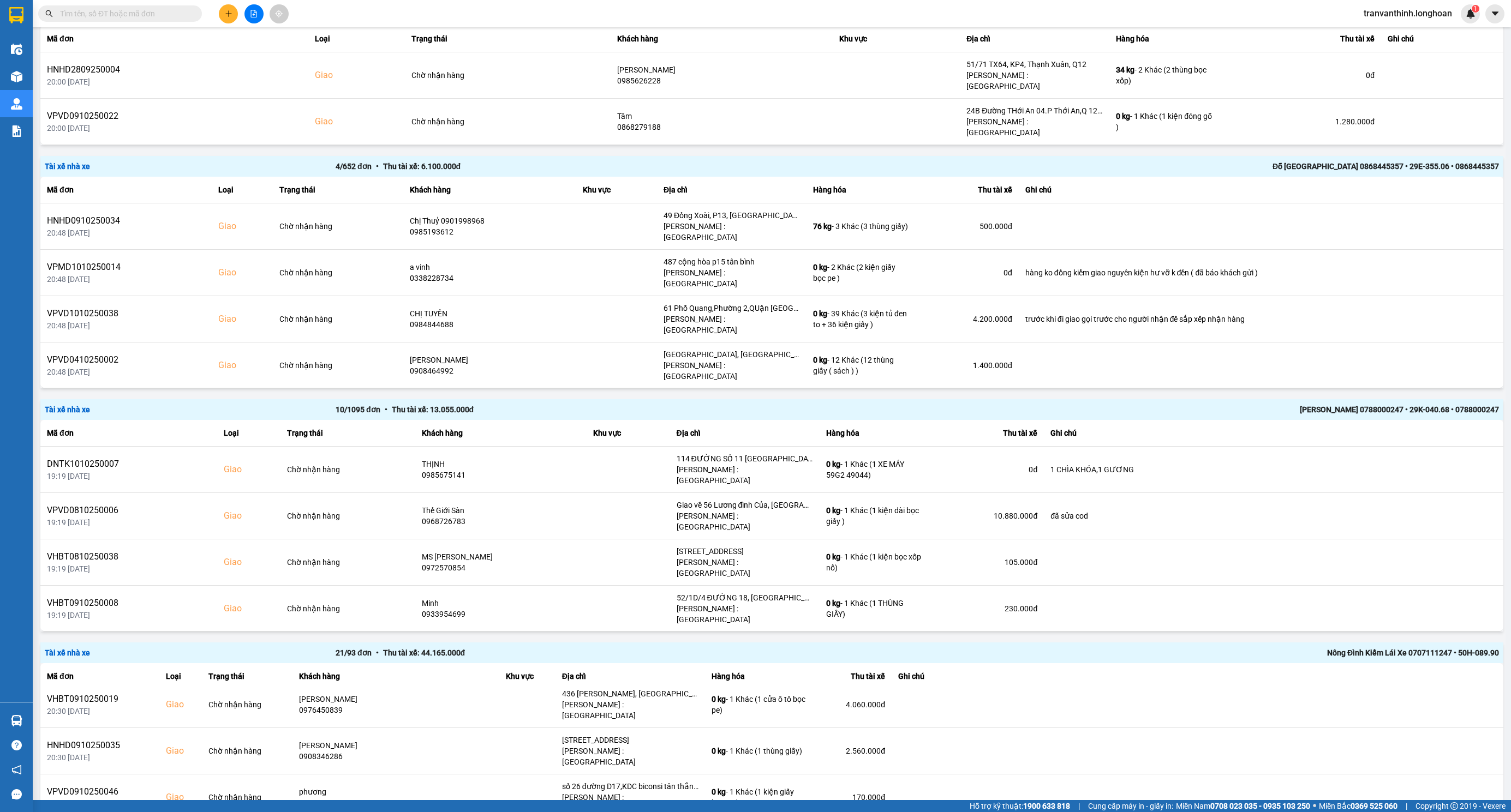
click at [661, 646] on div "21 / 93 đơn • Thu tài xế: 44.165.000 đ" at bounding box center [626, 652] width 582 height 12
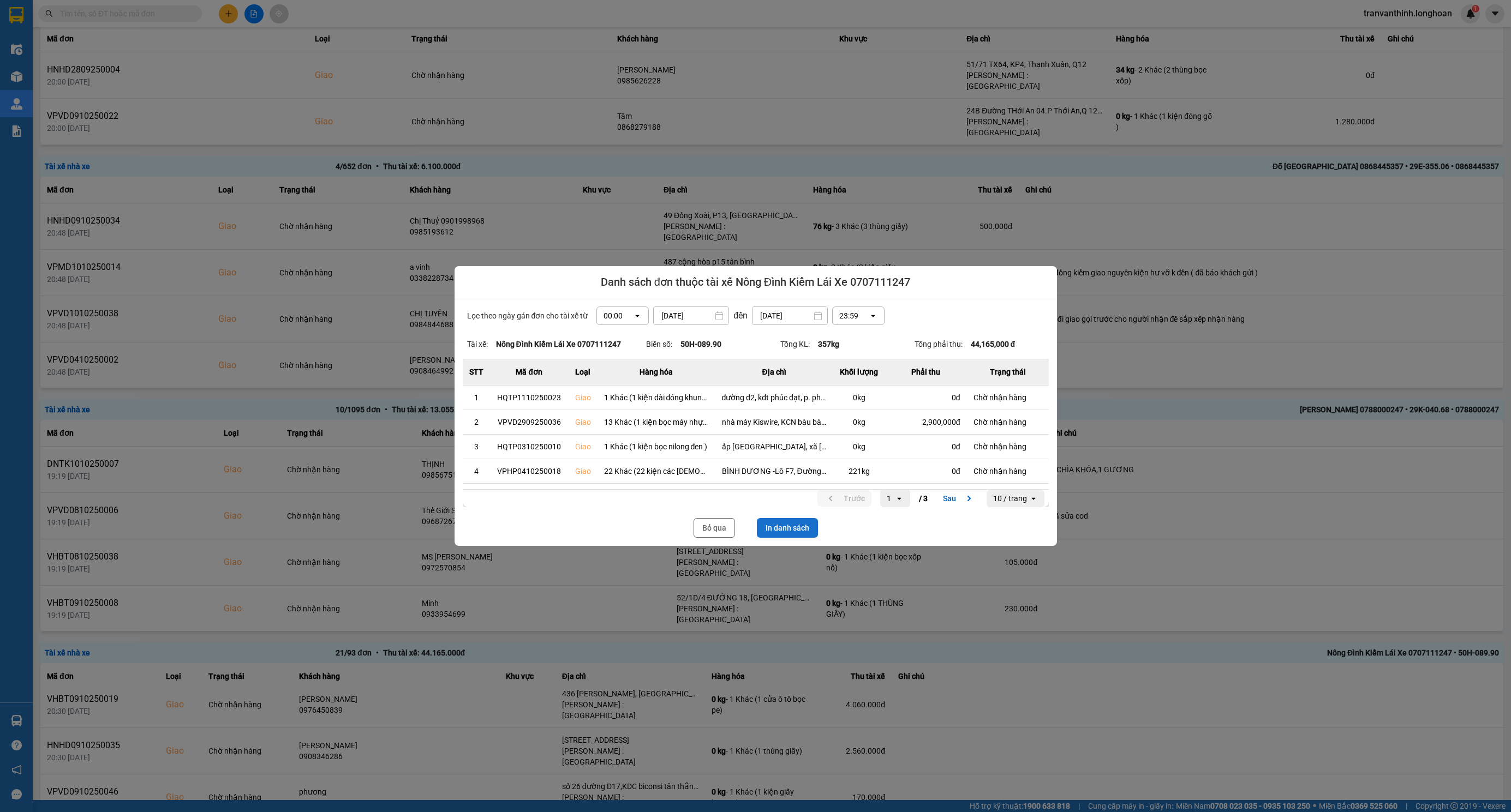
click at [789, 526] on button "In danh sách" at bounding box center [787, 527] width 61 height 19
click at [708, 526] on button "Bỏ qua" at bounding box center [714, 527] width 42 height 19
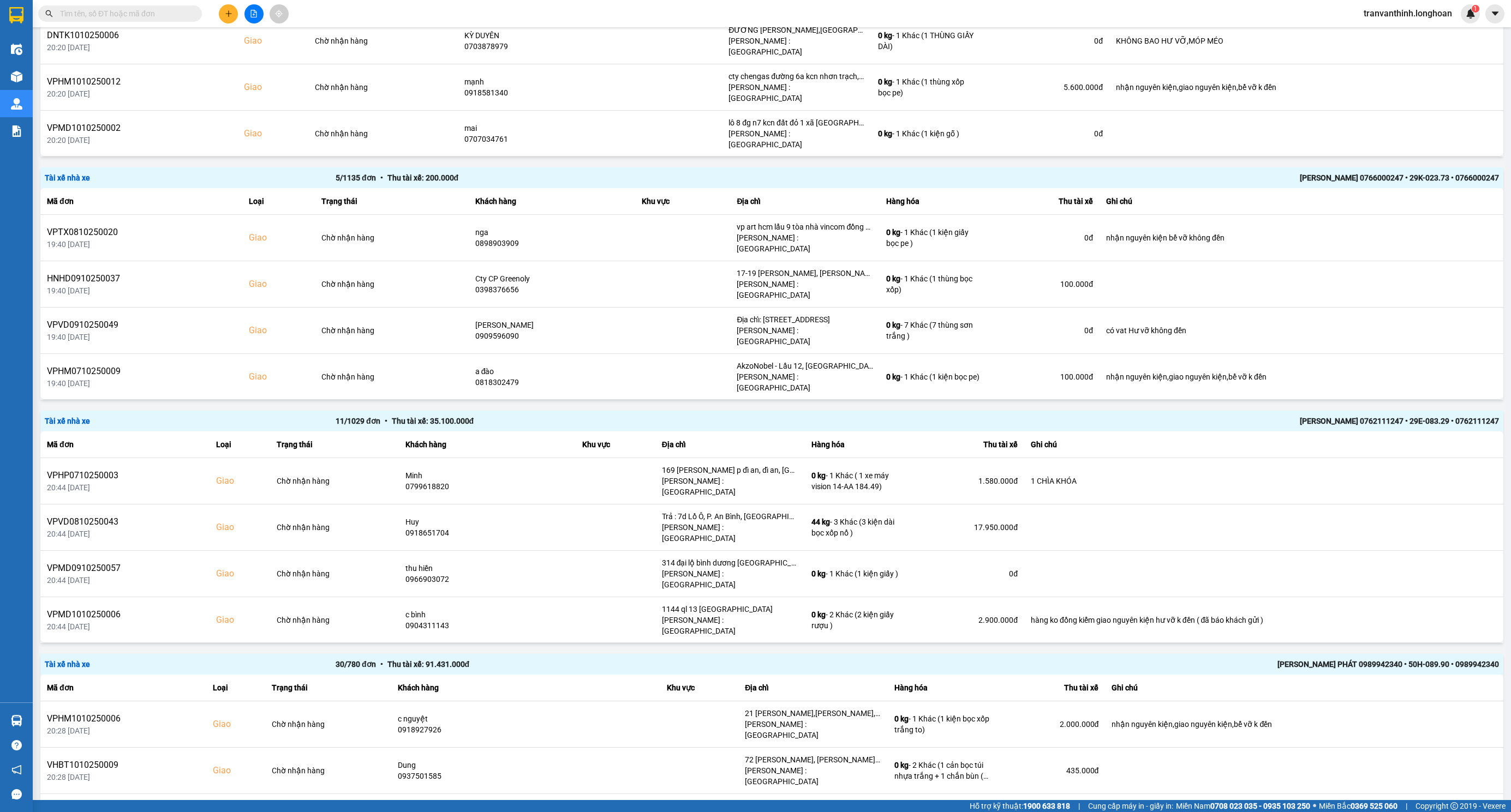
scroll to position [376, 0]
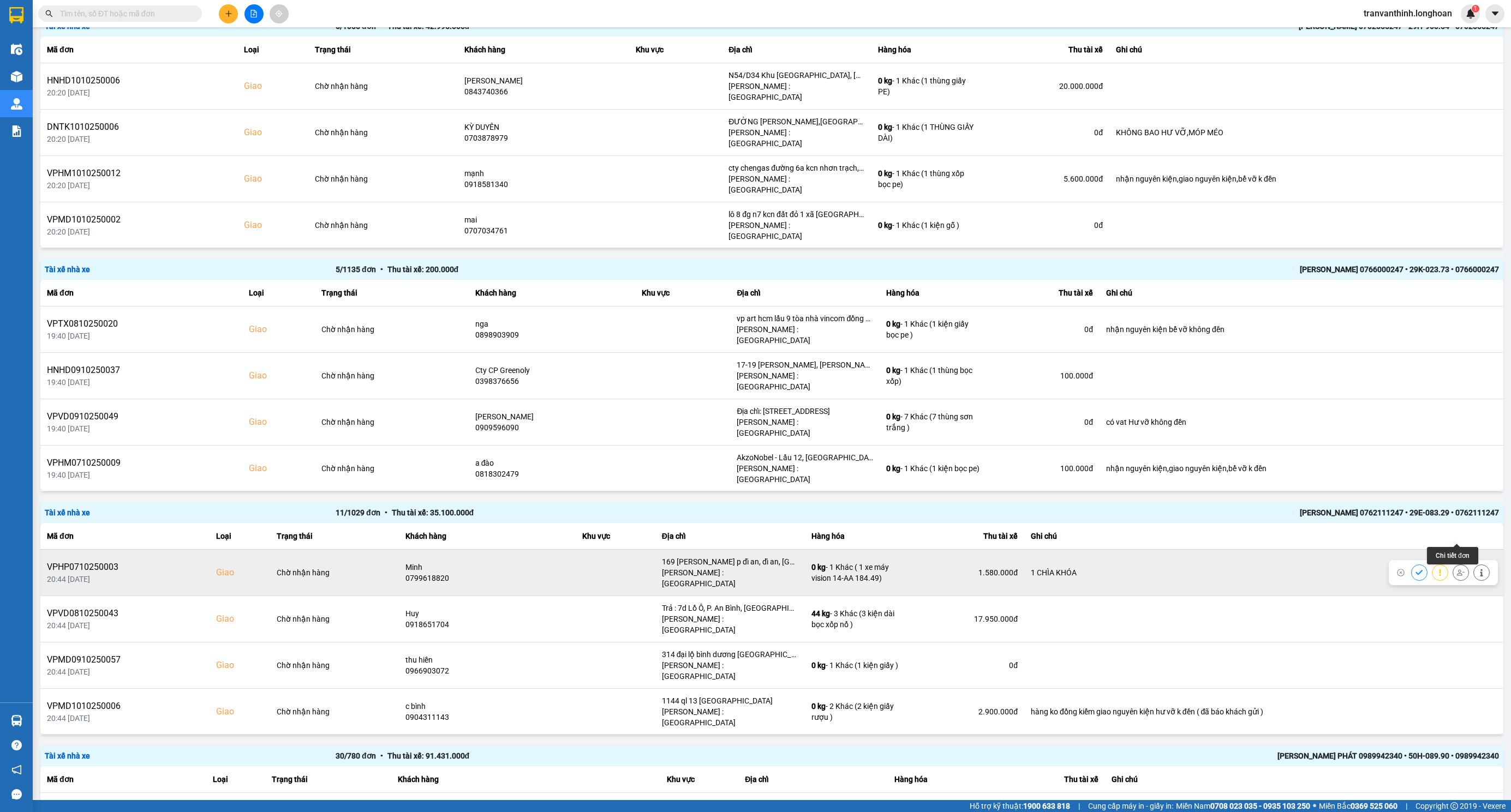
click at [1457, 569] on icon at bounding box center [1461, 572] width 7 height 7
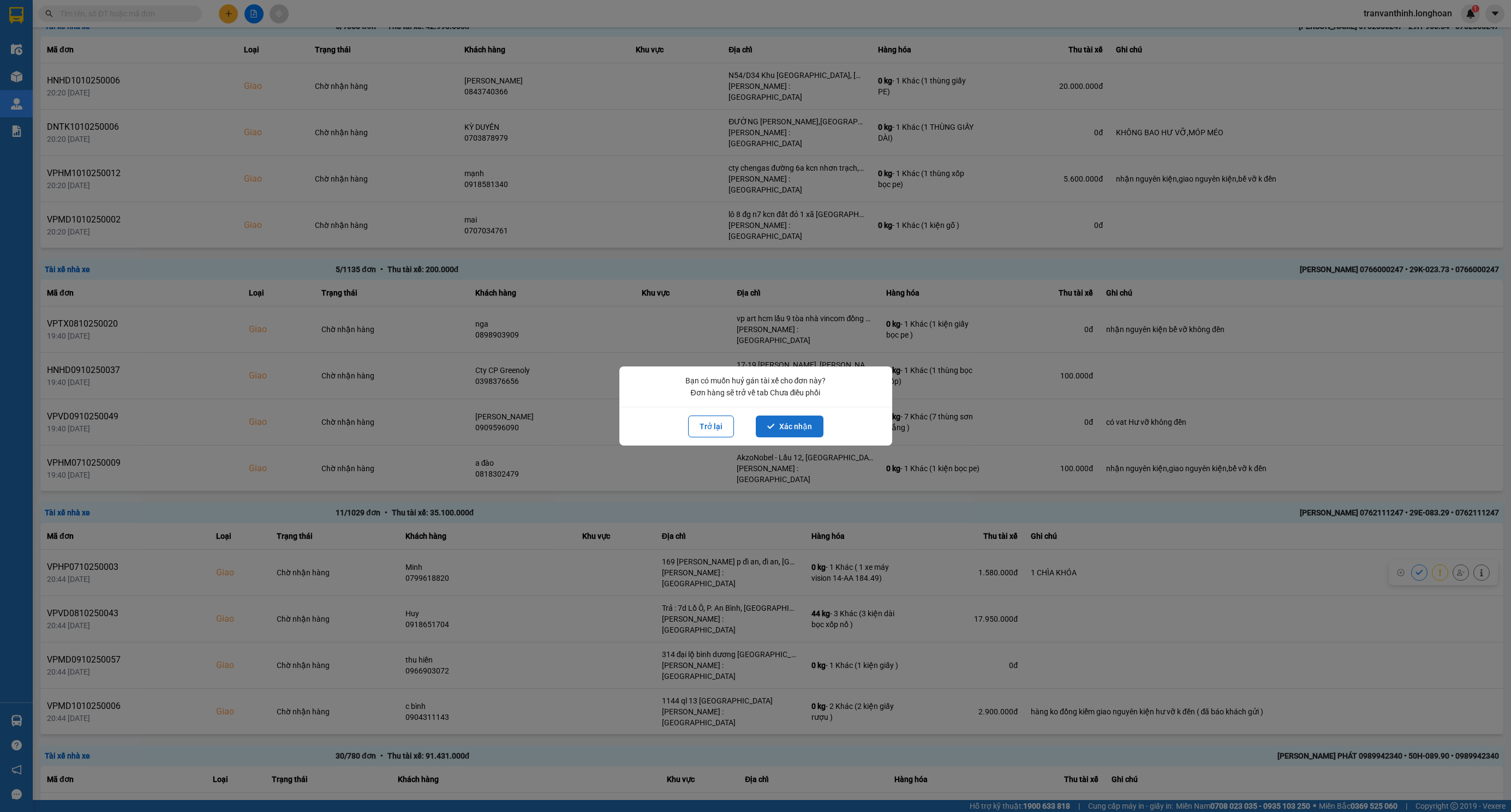
click at [793, 429] on button "Xác nhận" at bounding box center [789, 426] width 68 height 22
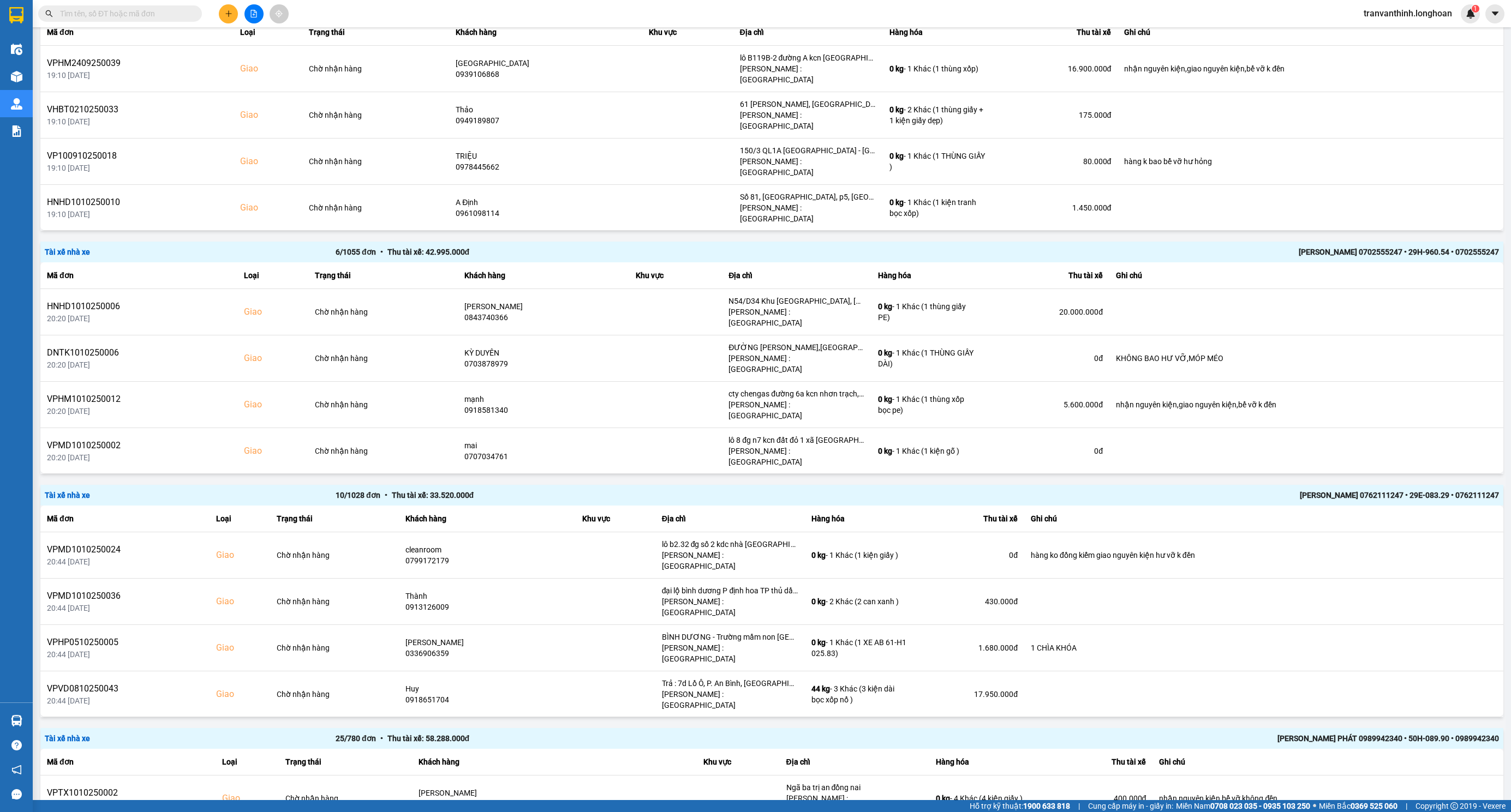
scroll to position [164, 0]
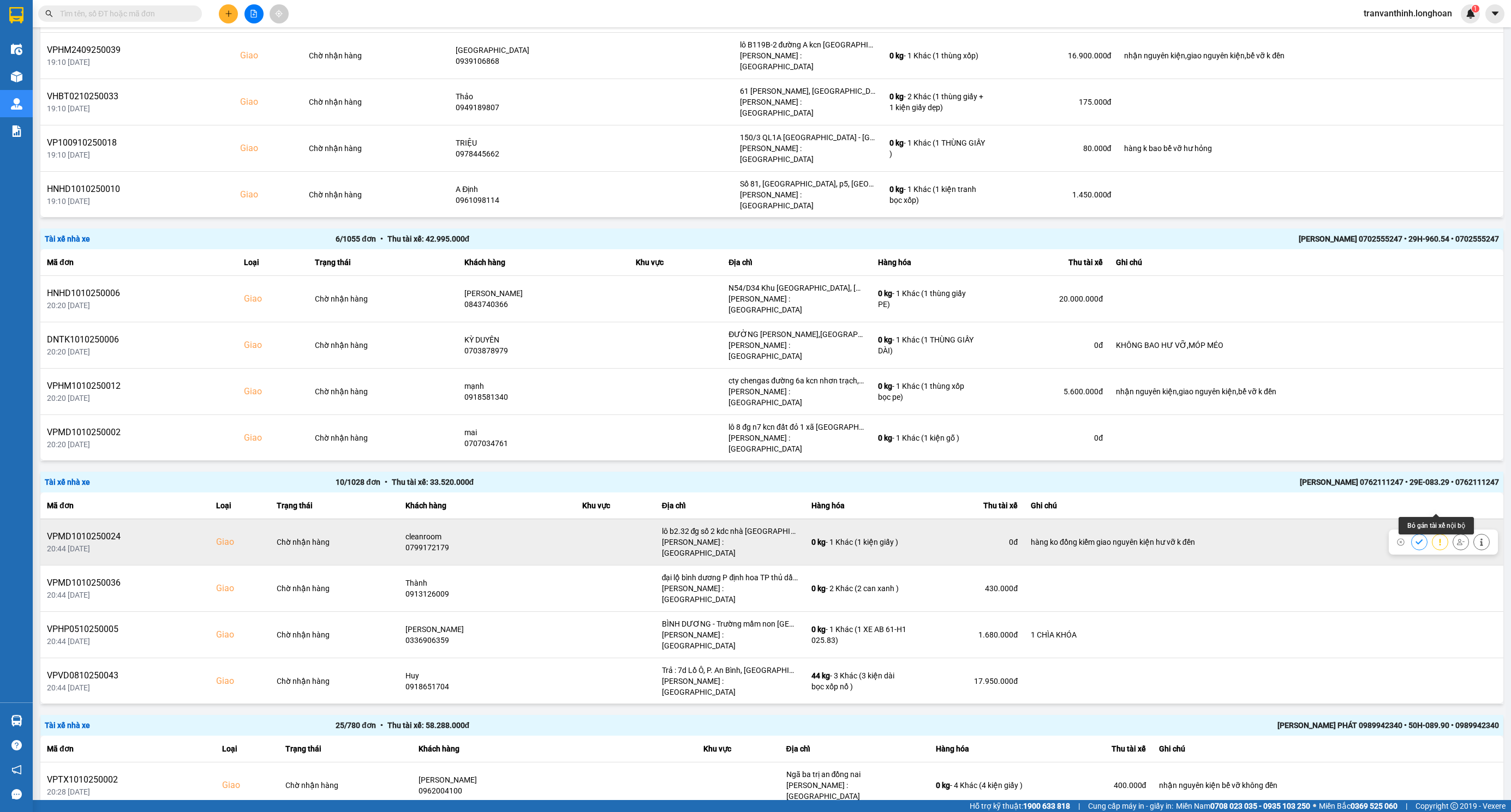
click at [1457, 538] on icon at bounding box center [1461, 542] width 7 height 7
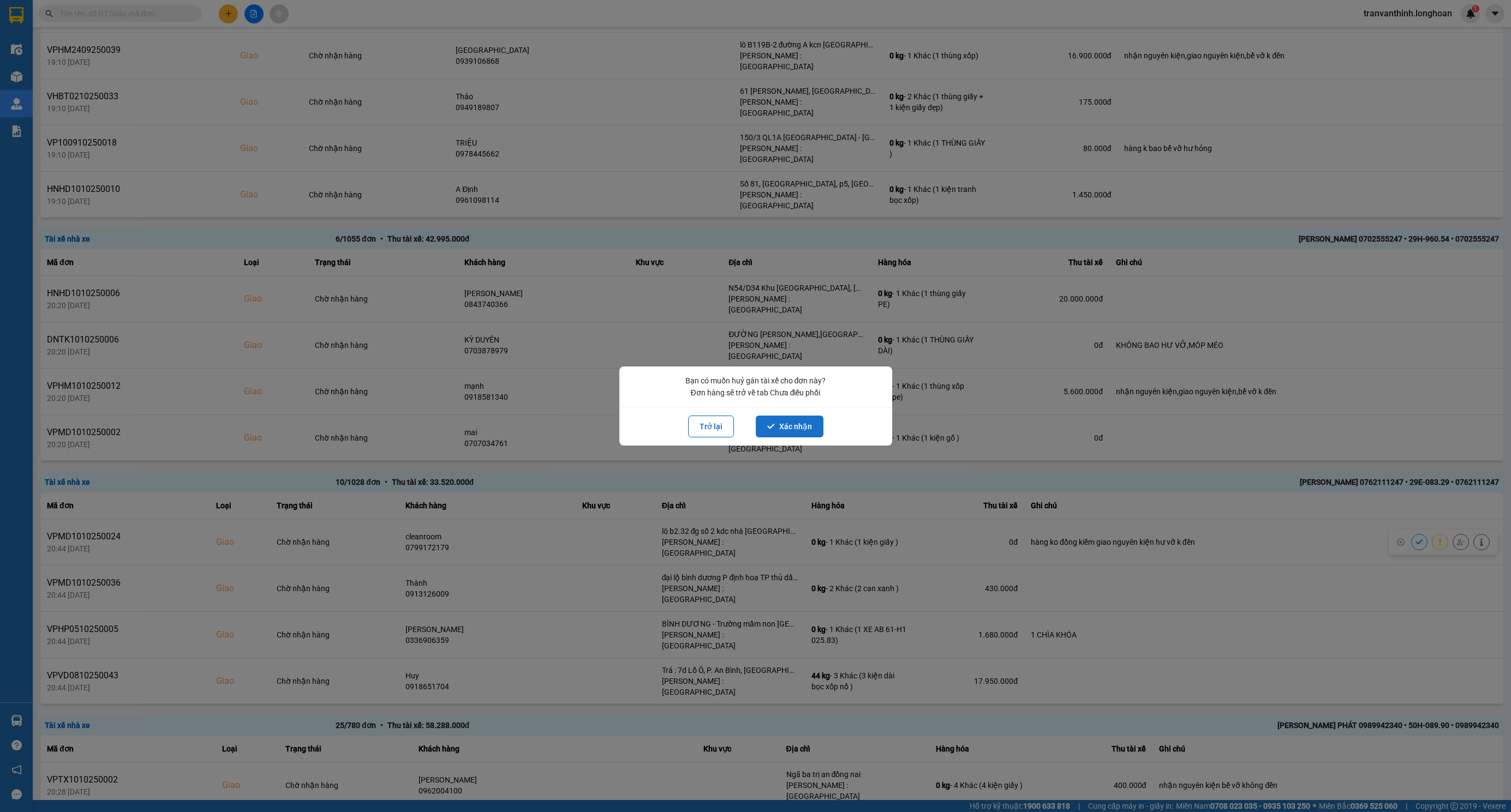
click at [795, 422] on button "Xác nhận" at bounding box center [789, 426] width 68 height 22
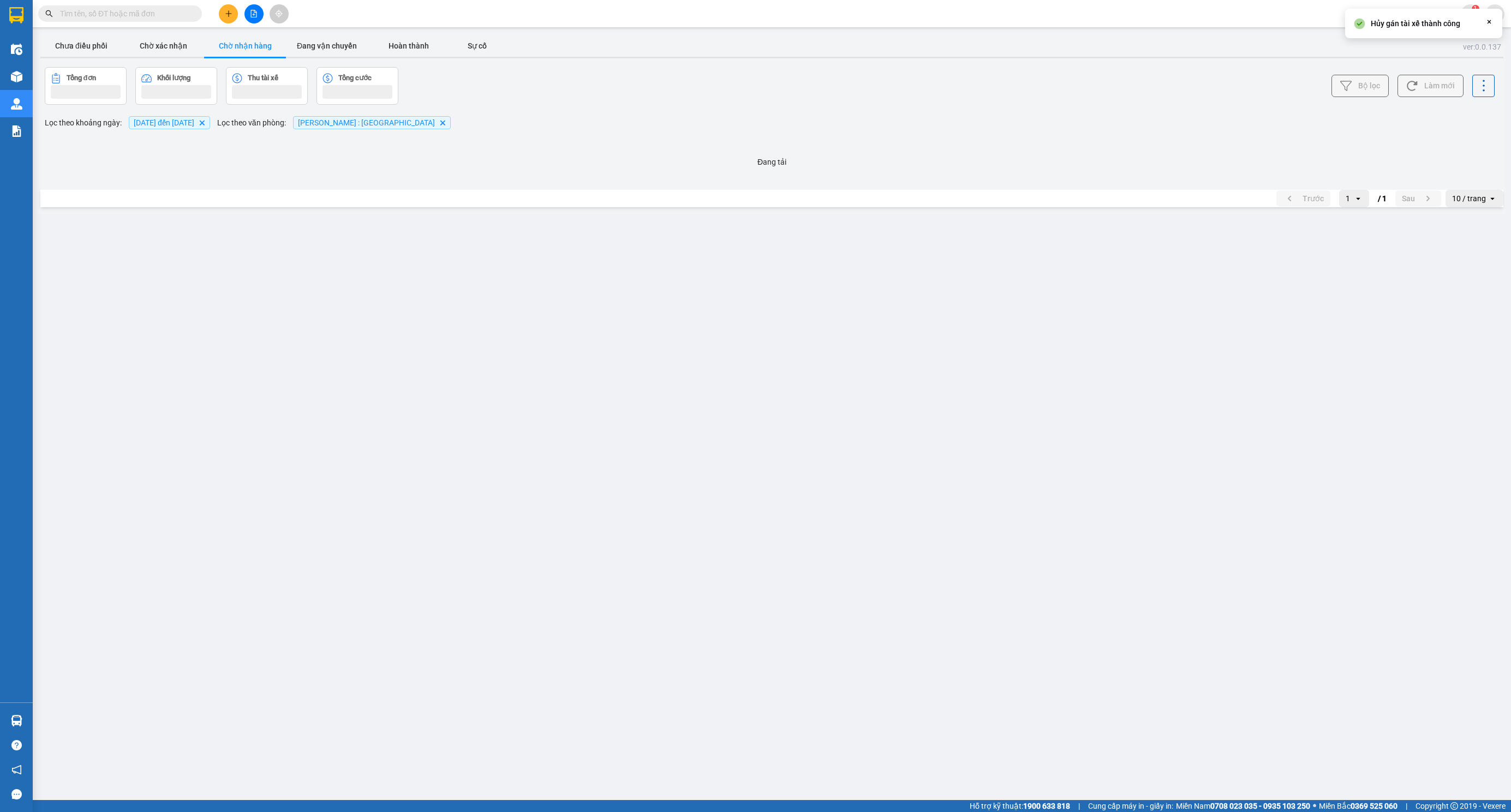
scroll to position [0, 0]
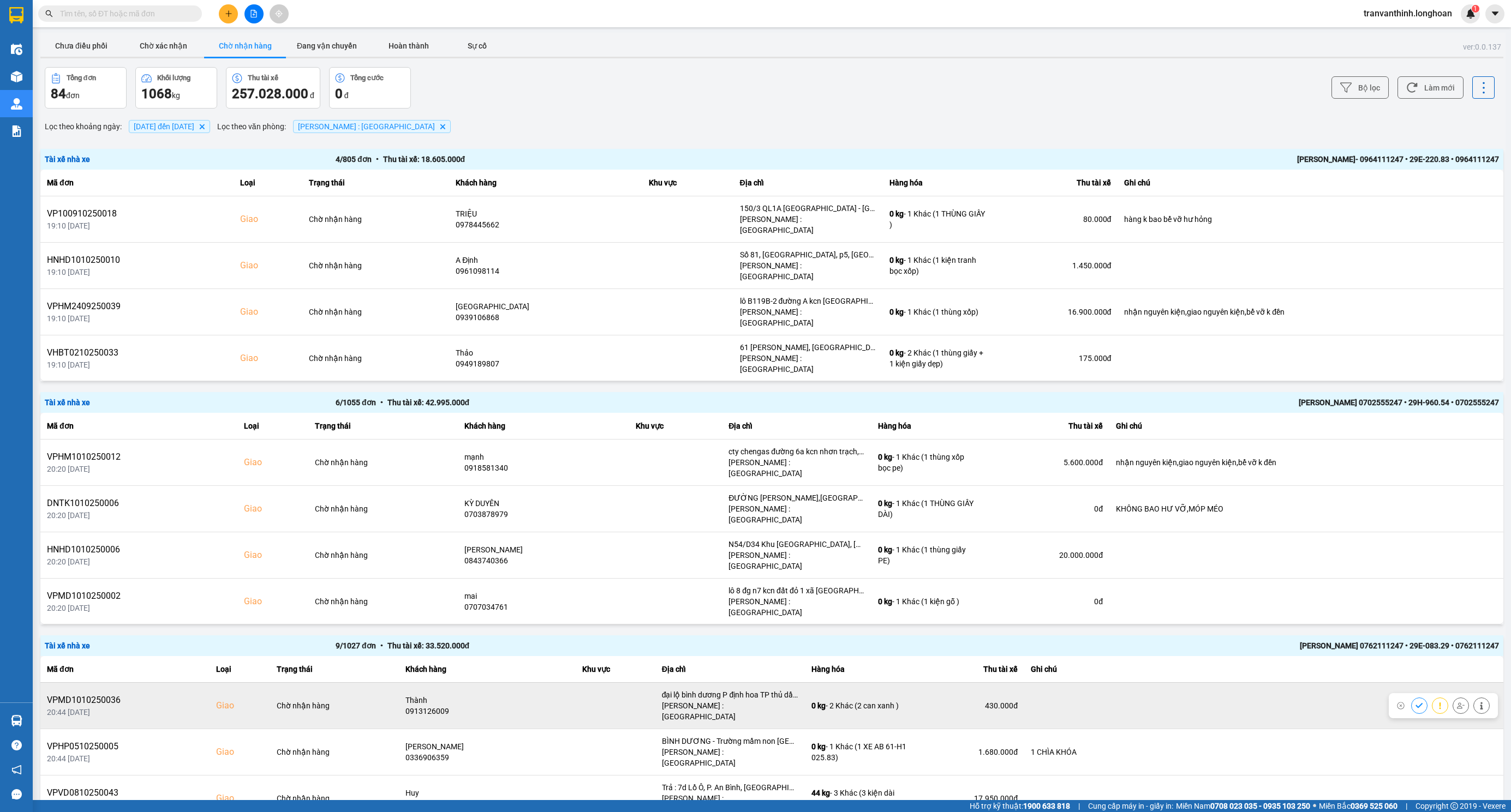
click at [1457, 702] on icon at bounding box center [1461, 706] width 7 height 7
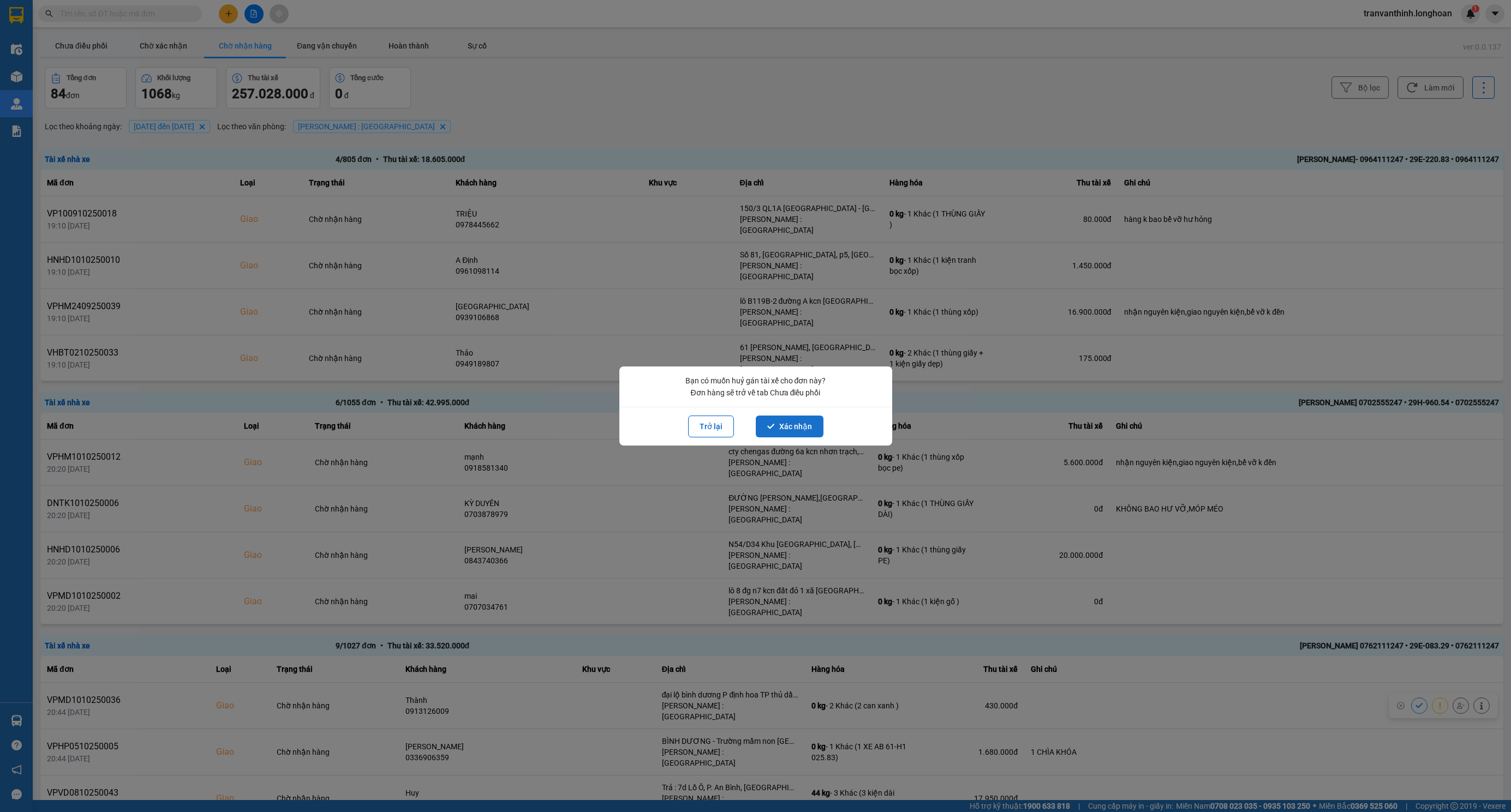
click at [793, 427] on button "Xác nhận" at bounding box center [789, 426] width 68 height 22
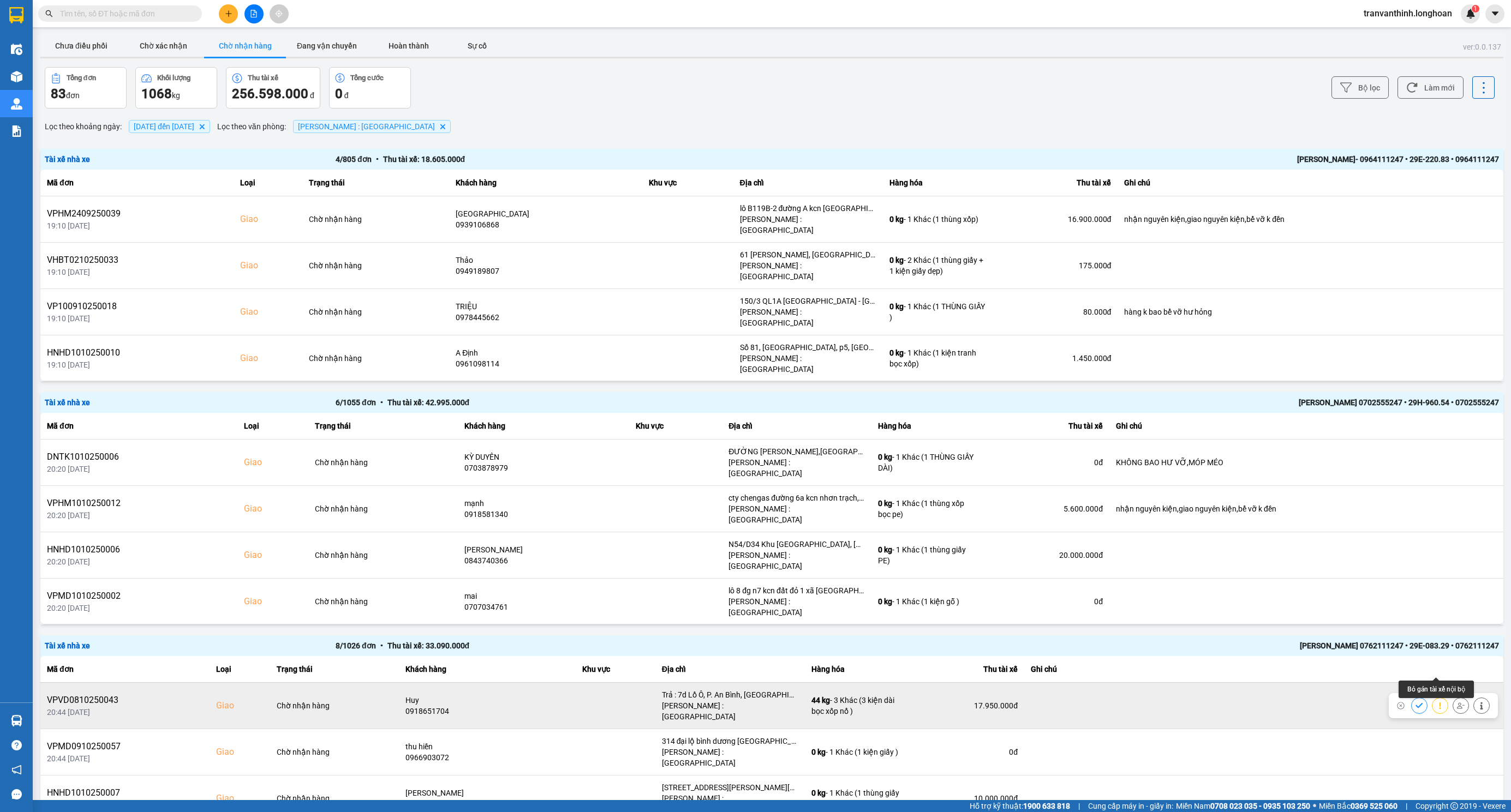
click at [1457, 702] on icon at bounding box center [1461, 706] width 7 height 7
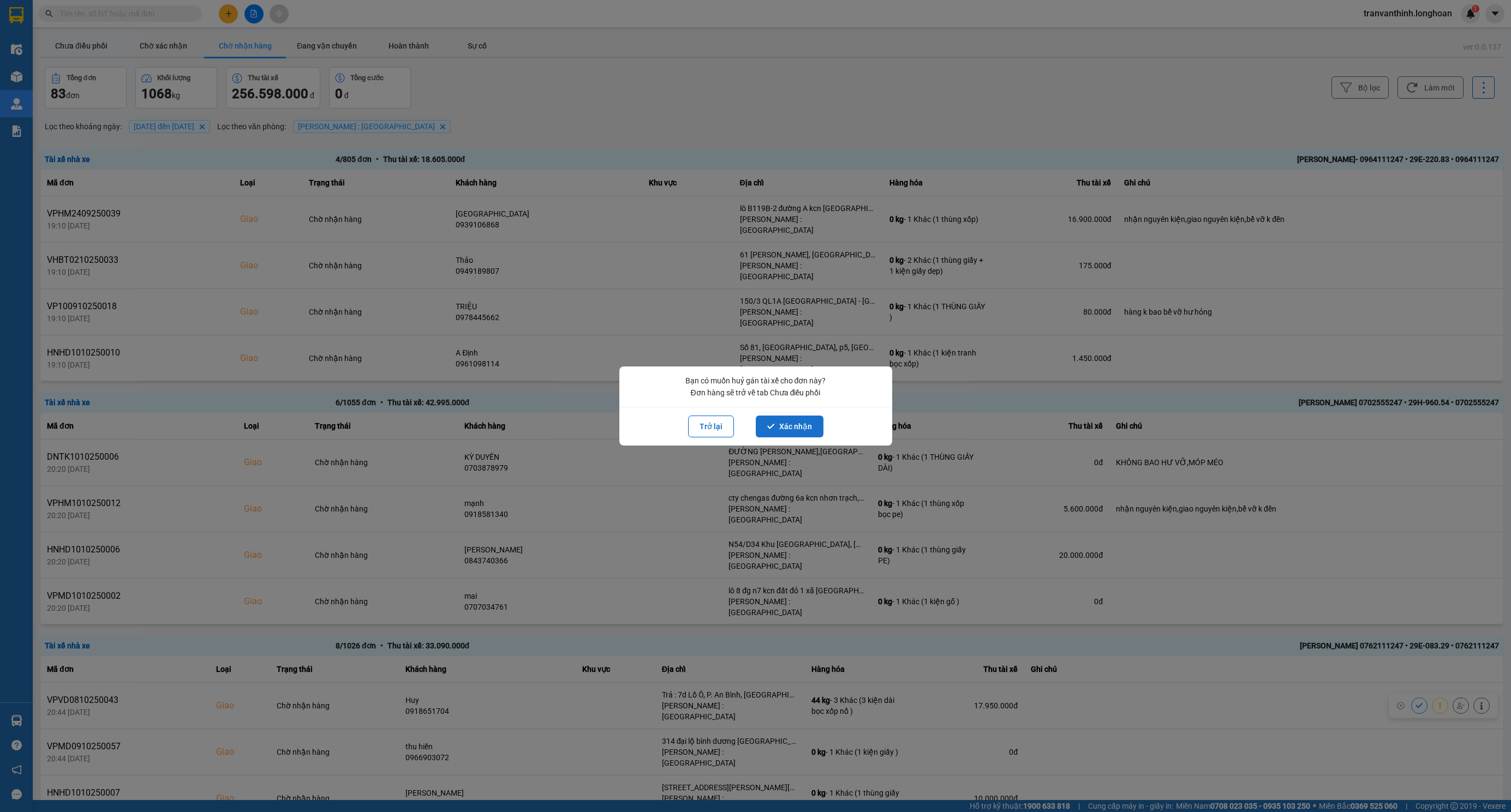
click at [794, 423] on button "Xác nhận" at bounding box center [789, 426] width 68 height 22
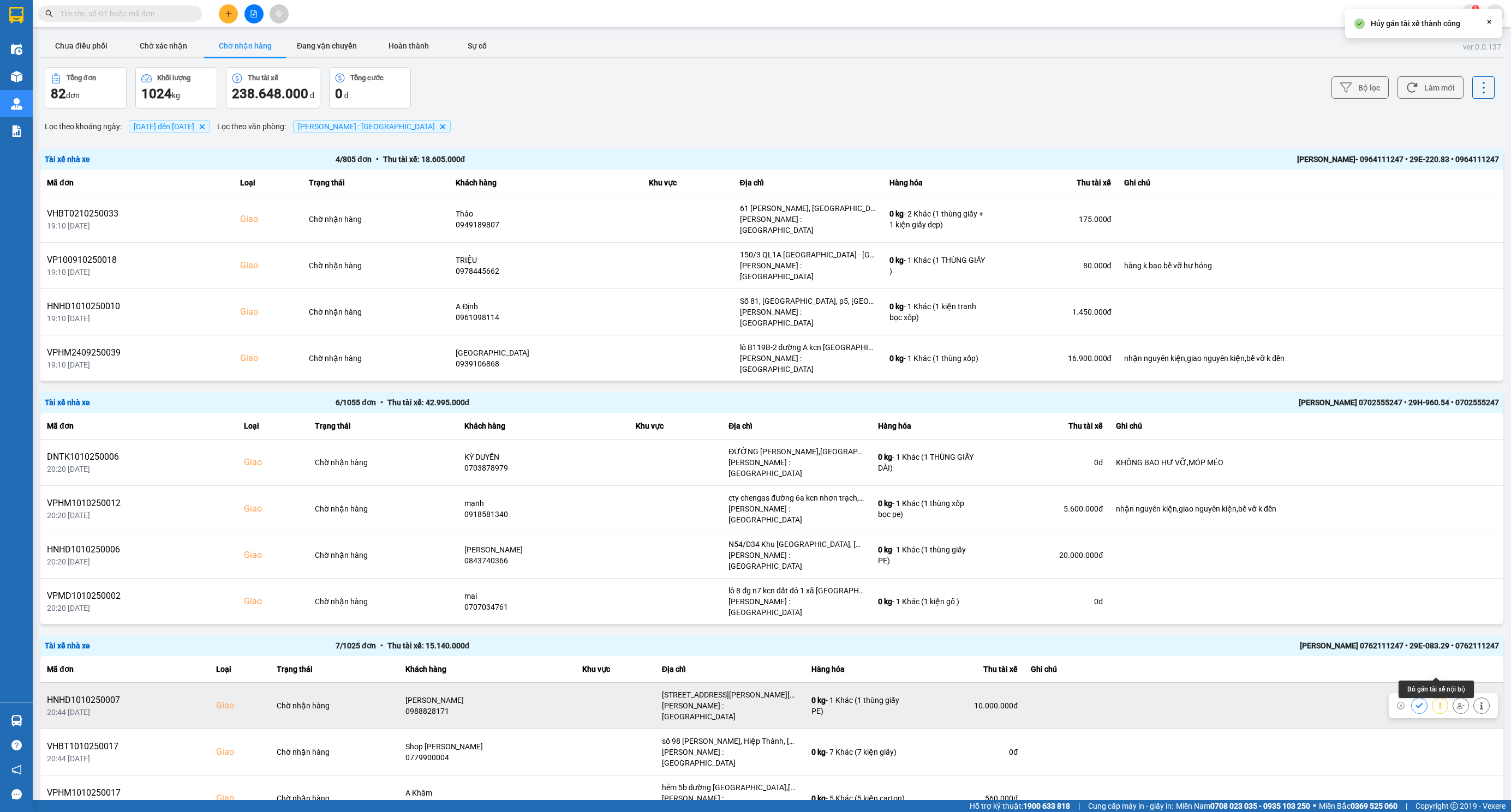
click at [1457, 702] on icon at bounding box center [1461, 706] width 7 height 7
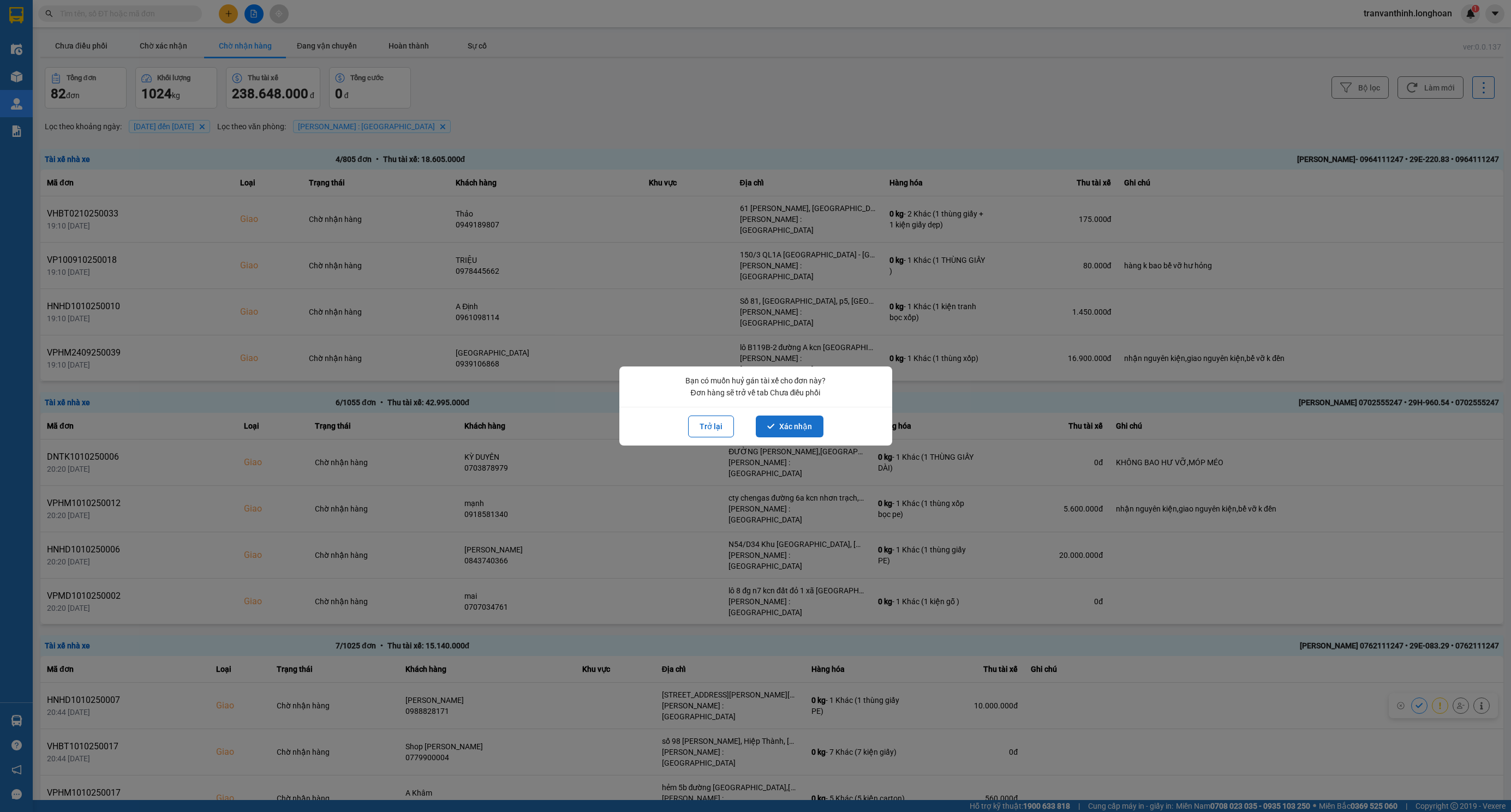
click at [798, 431] on button "Xác nhận" at bounding box center [789, 426] width 68 height 22
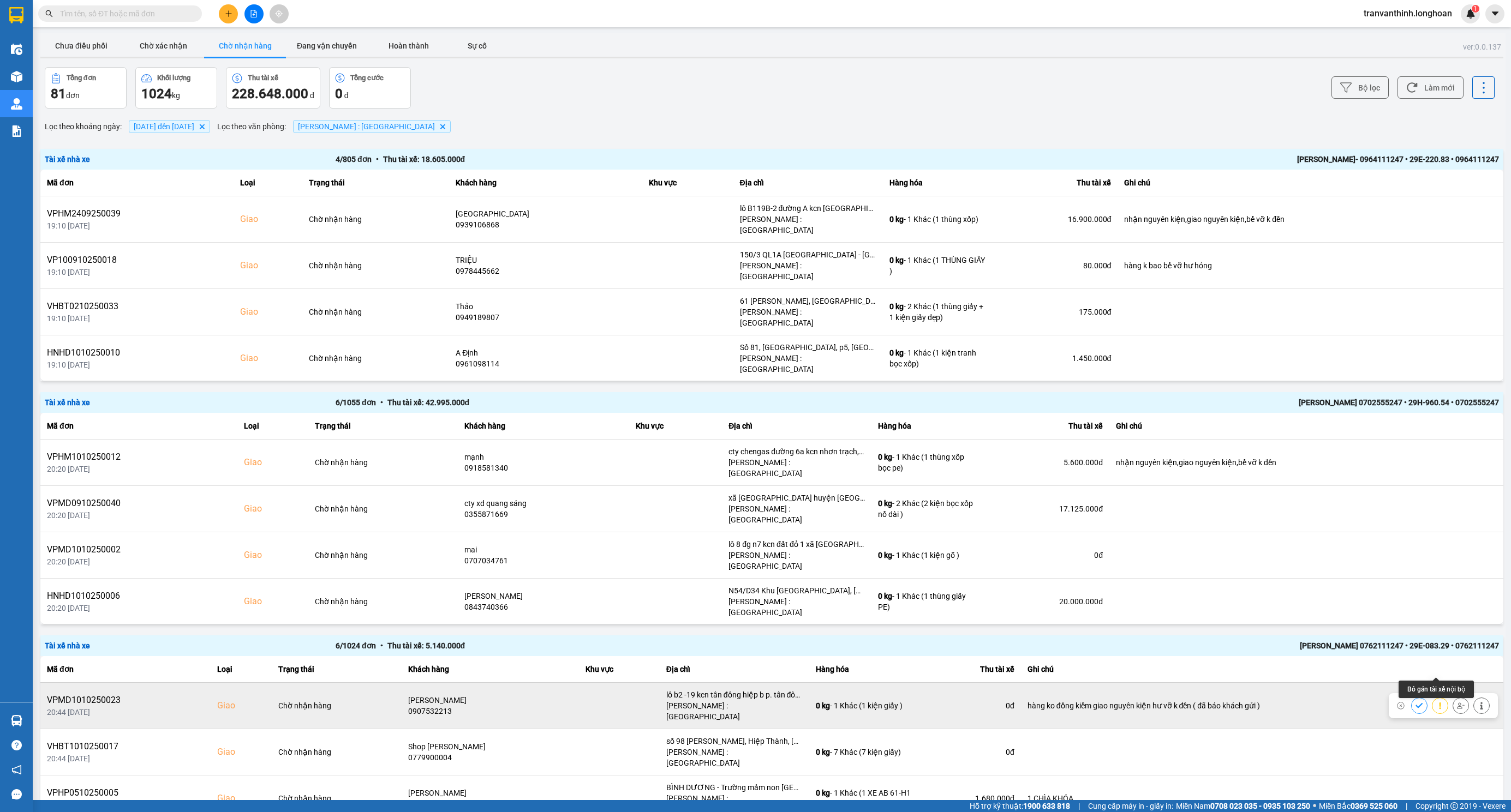
click at [1457, 702] on icon at bounding box center [1461, 706] width 7 height 7
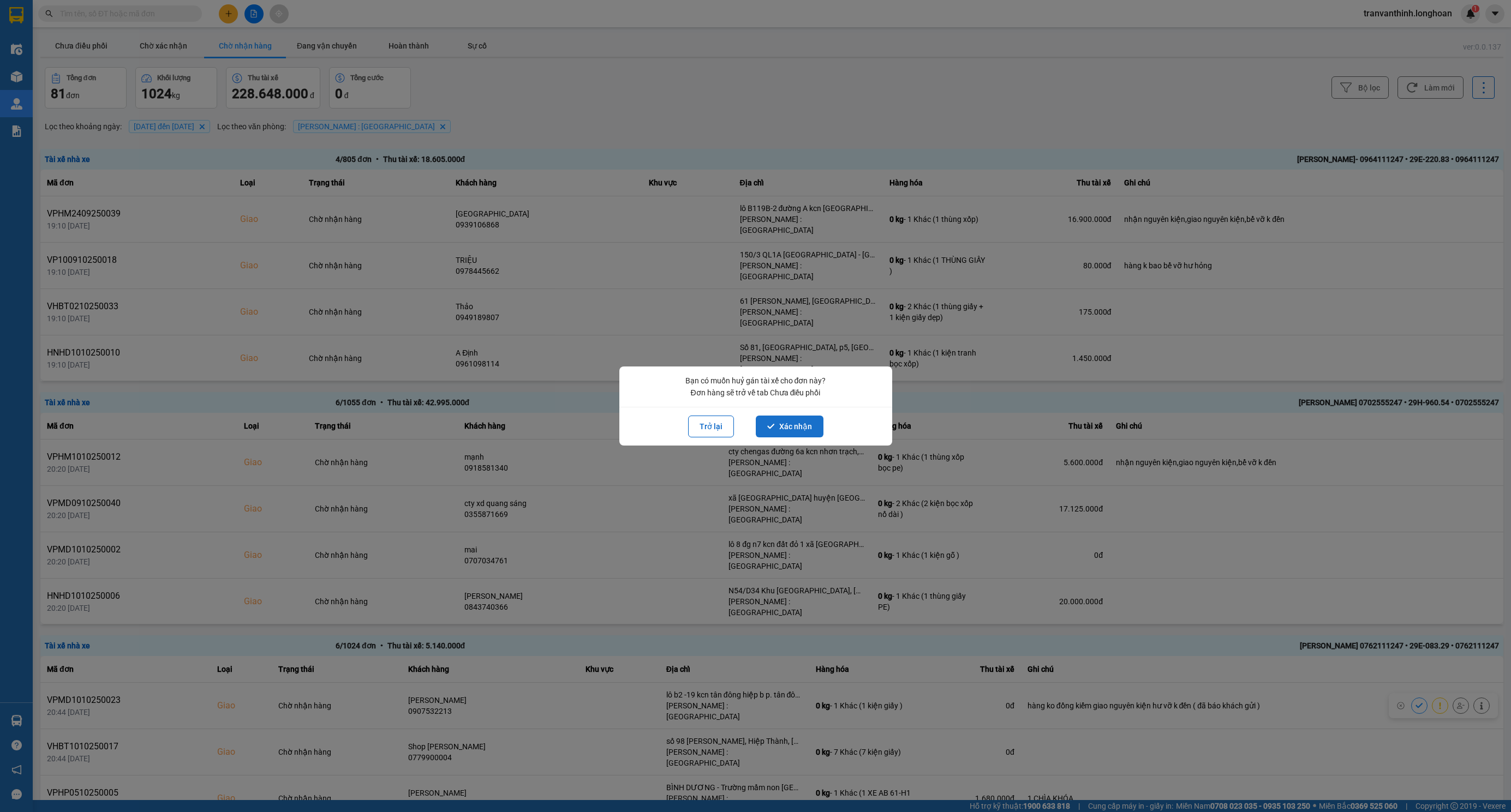
click at [797, 427] on button "Xác nhận" at bounding box center [789, 426] width 68 height 22
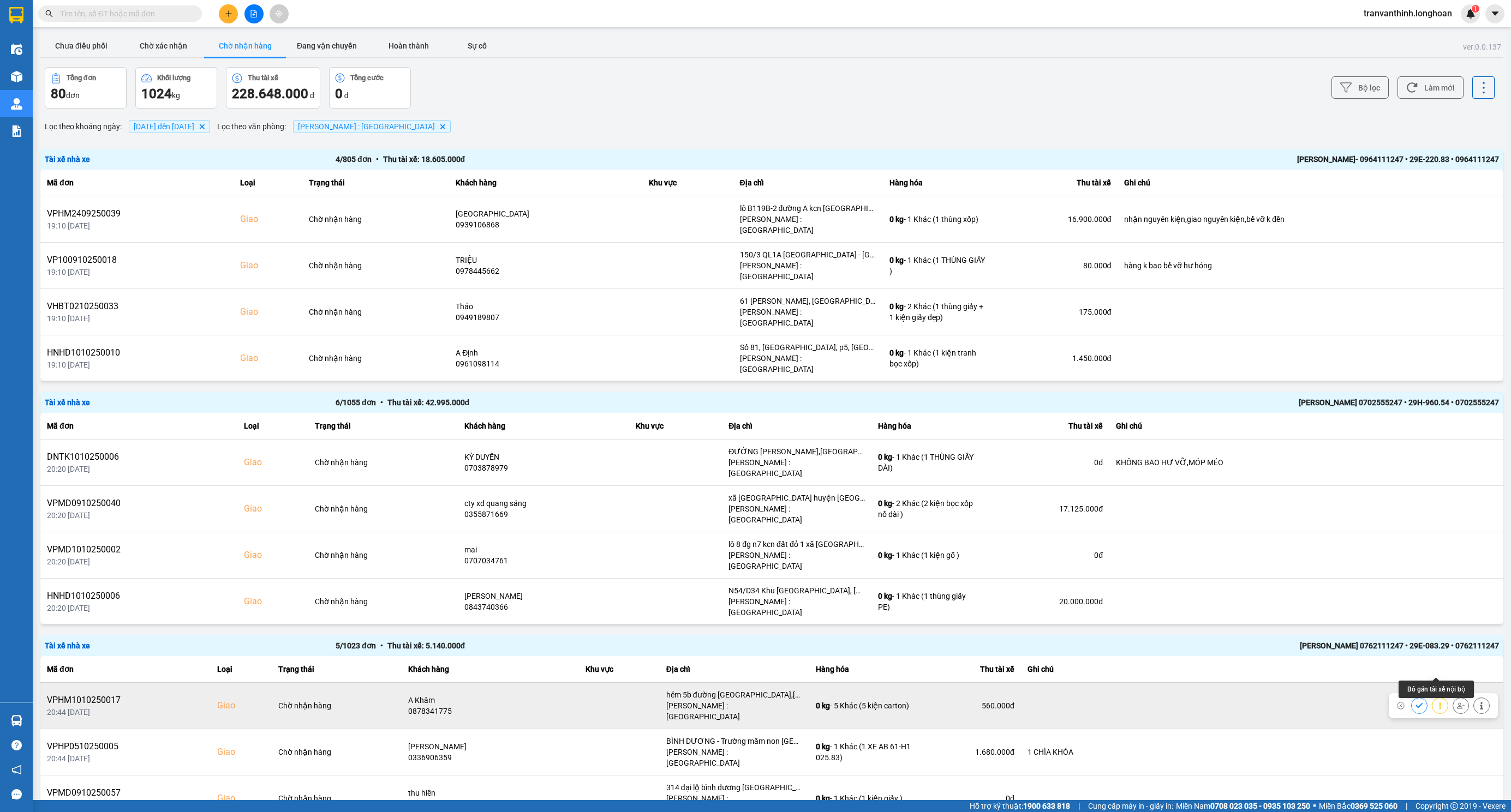
click at [1457, 702] on icon at bounding box center [1461, 706] width 7 height 7
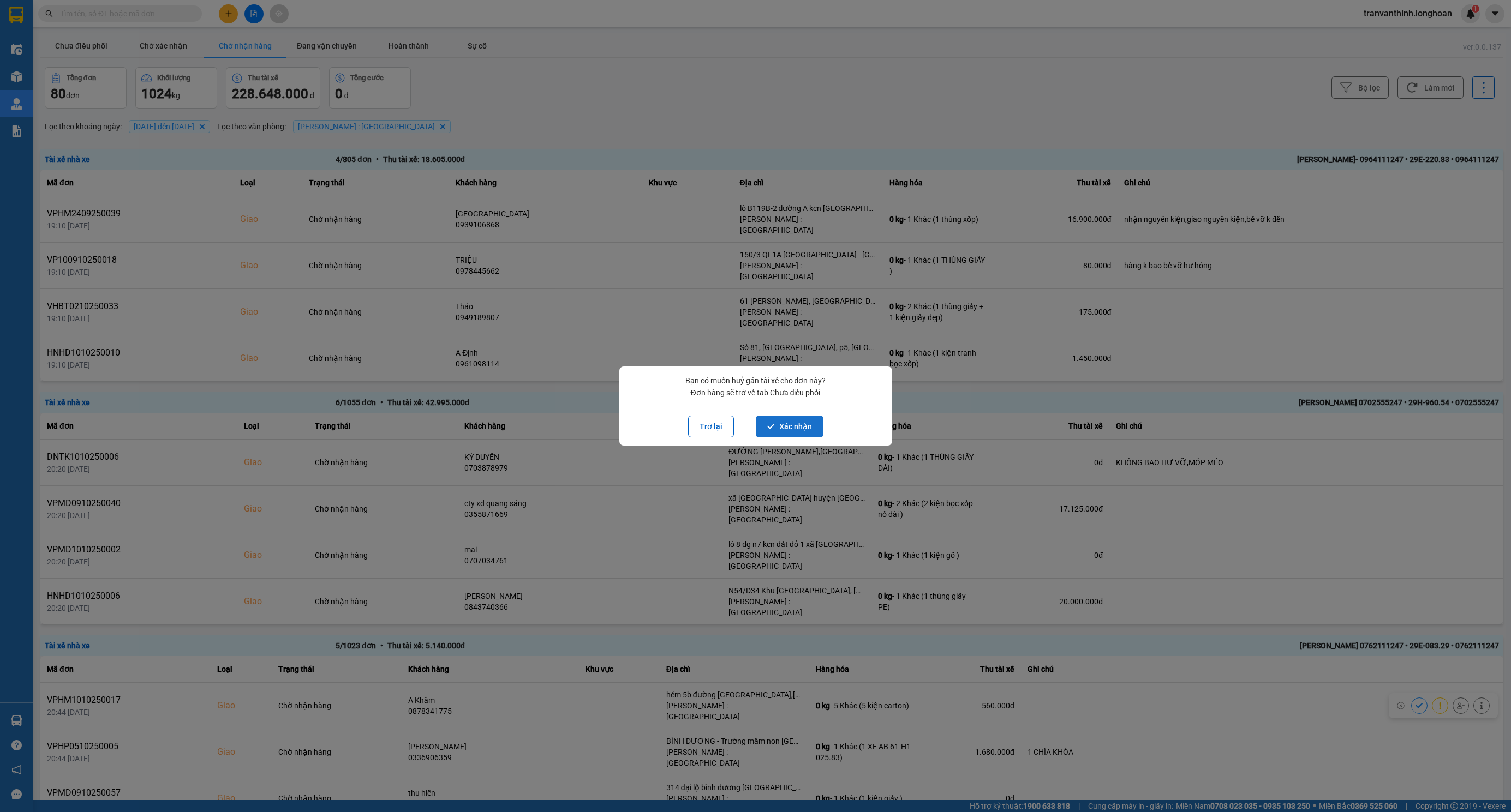
click at [783, 427] on button "Xác nhận" at bounding box center [789, 426] width 68 height 22
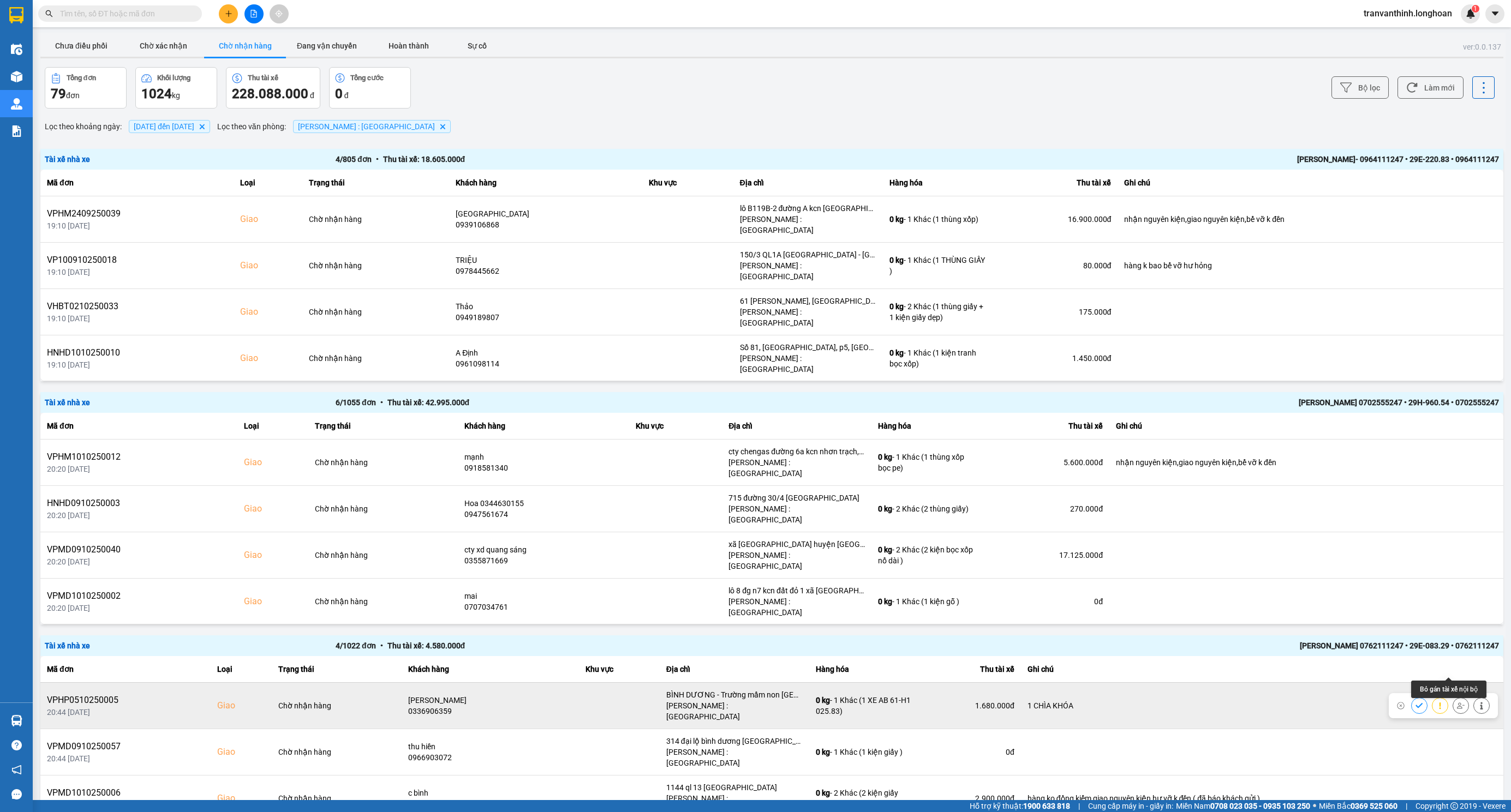
click at [1457, 702] on icon at bounding box center [1461, 706] width 7 height 7
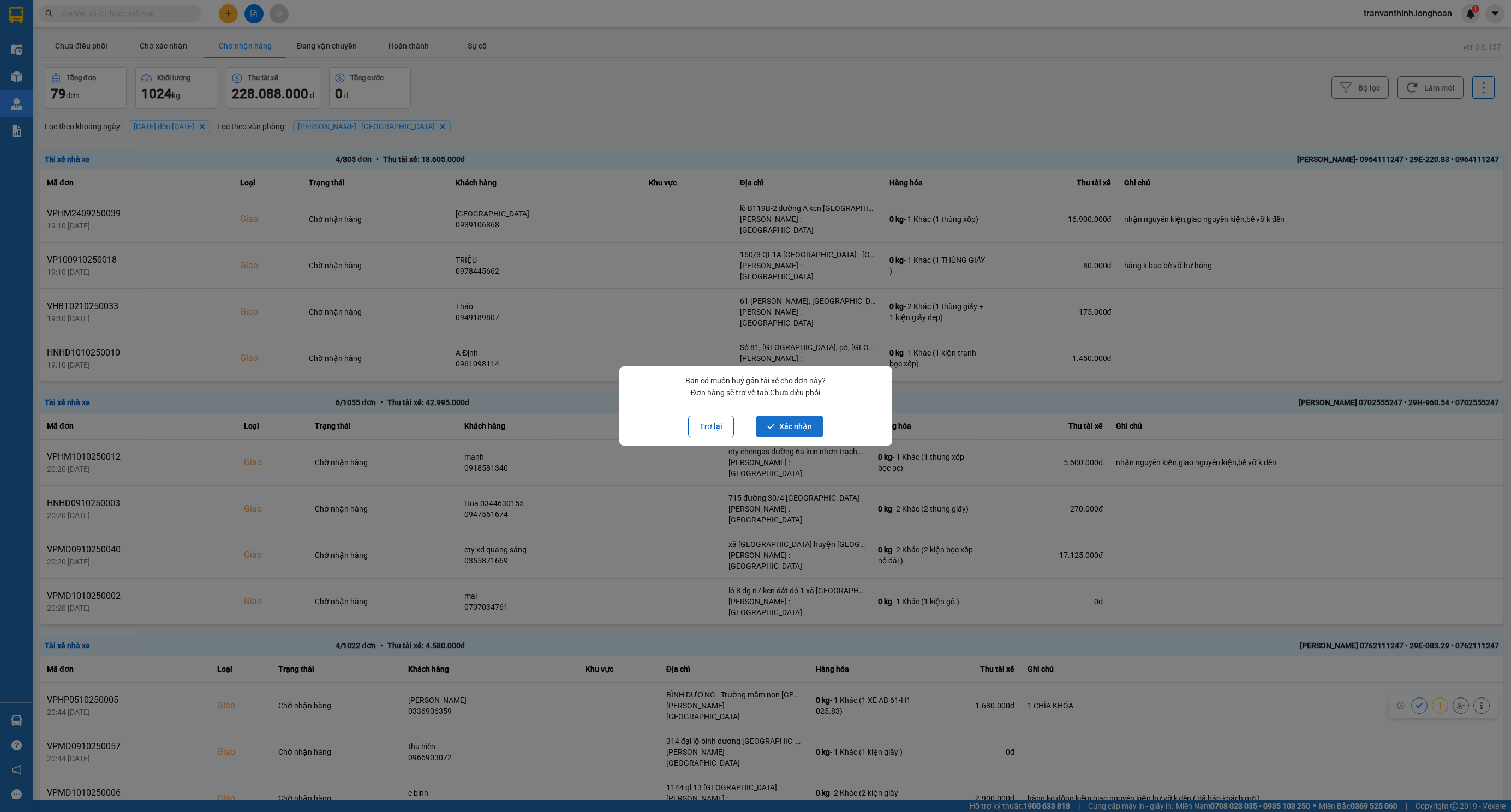
click at [783, 427] on button "Xác nhận" at bounding box center [789, 426] width 68 height 22
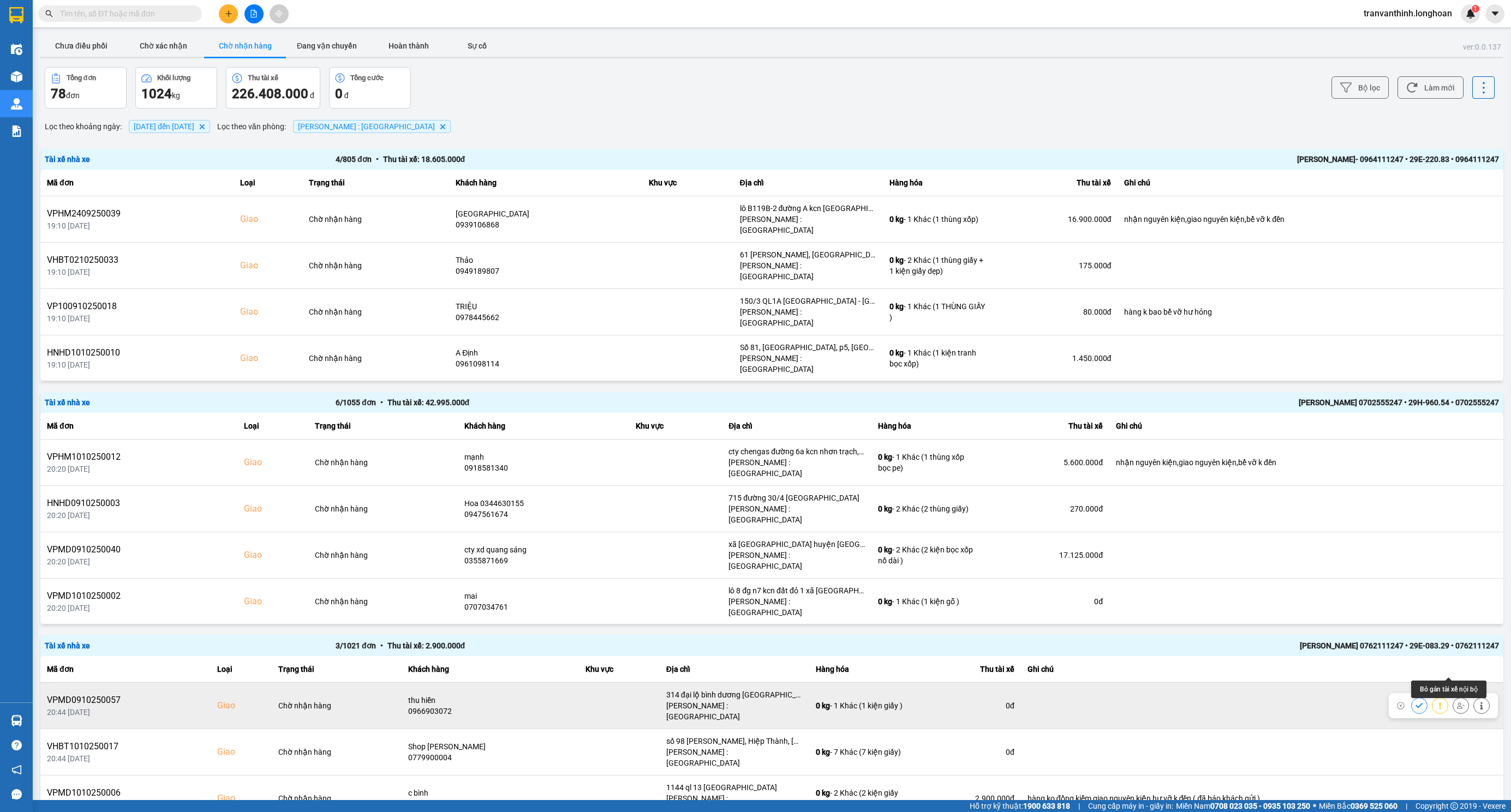
click at [1457, 702] on icon at bounding box center [1461, 706] width 7 height 7
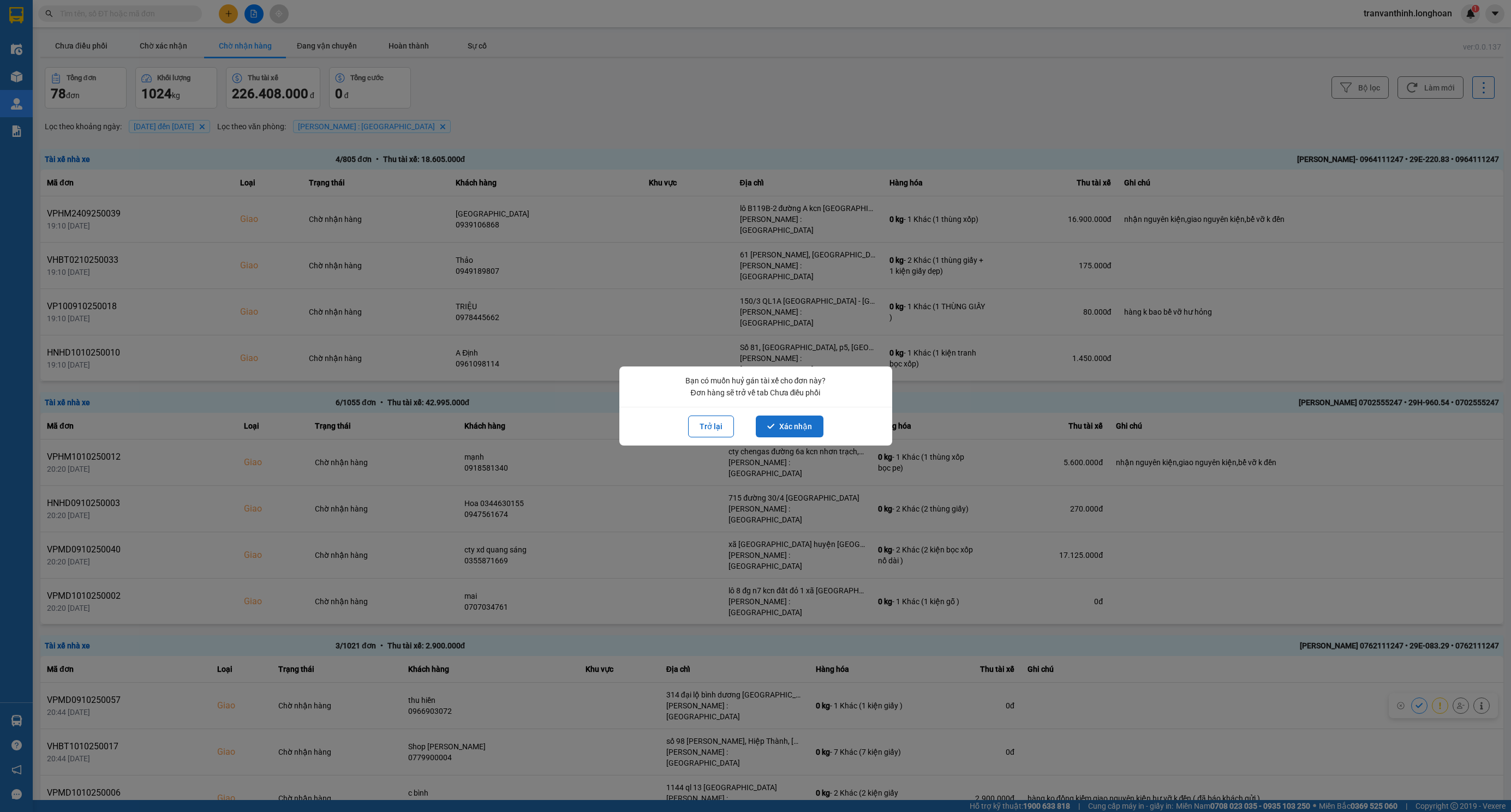
click at [787, 418] on button "Xác nhận" at bounding box center [789, 426] width 68 height 22
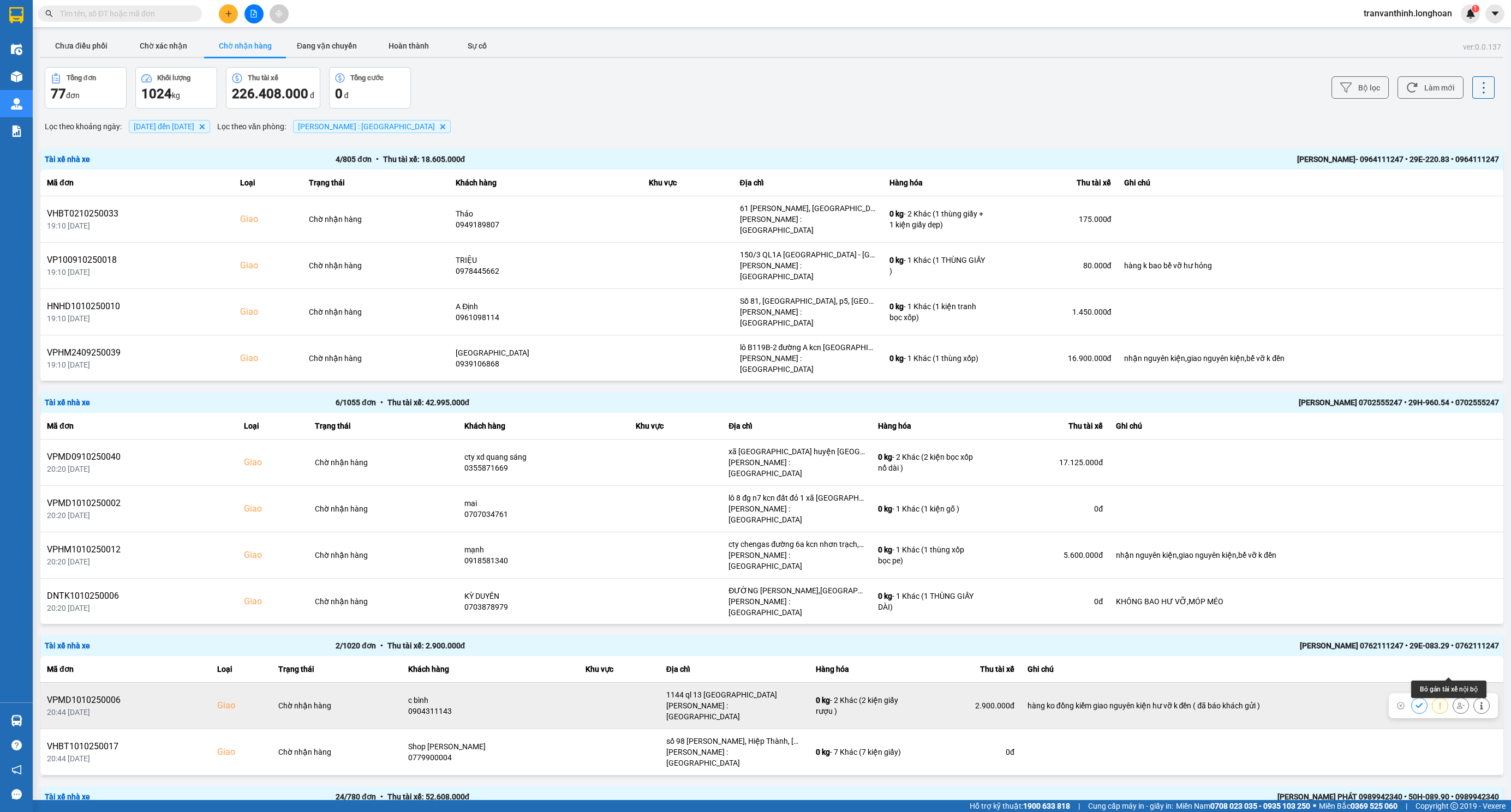
click at [1457, 703] on icon at bounding box center [1461, 706] width 7 height 6
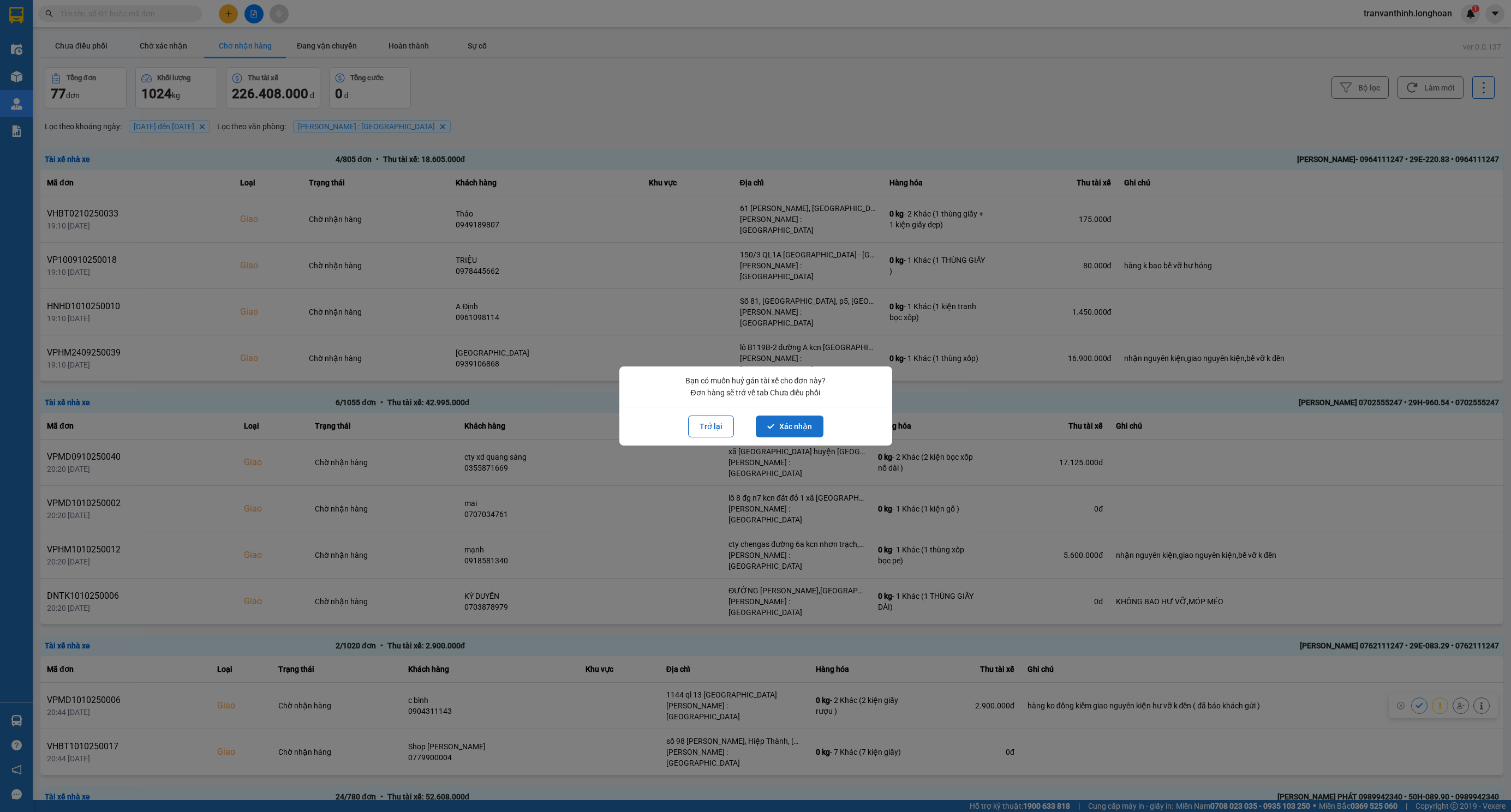
click at [804, 425] on button "Xác nhận" at bounding box center [789, 426] width 68 height 22
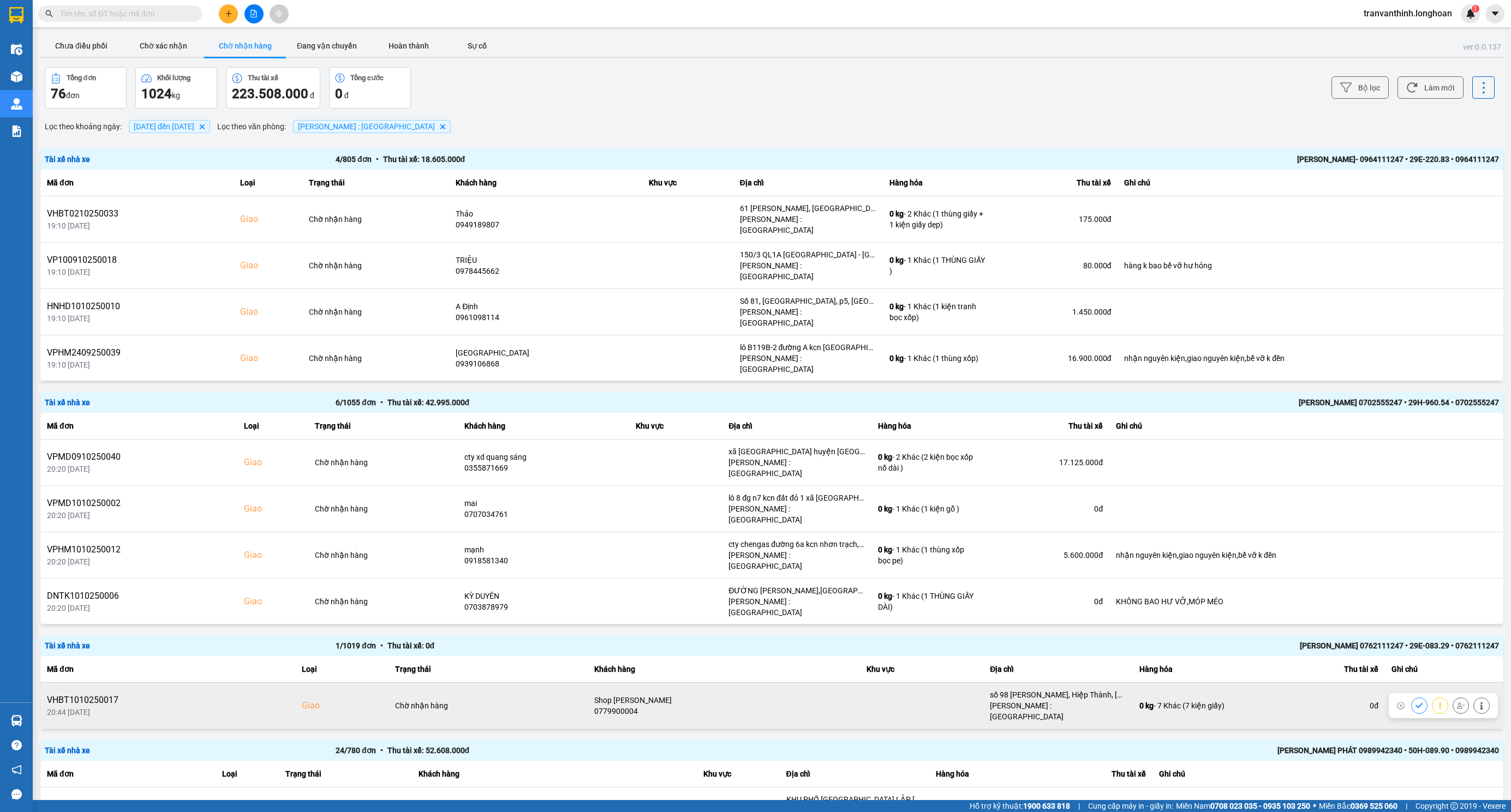
click at [1457, 703] on icon at bounding box center [1461, 706] width 7 height 6
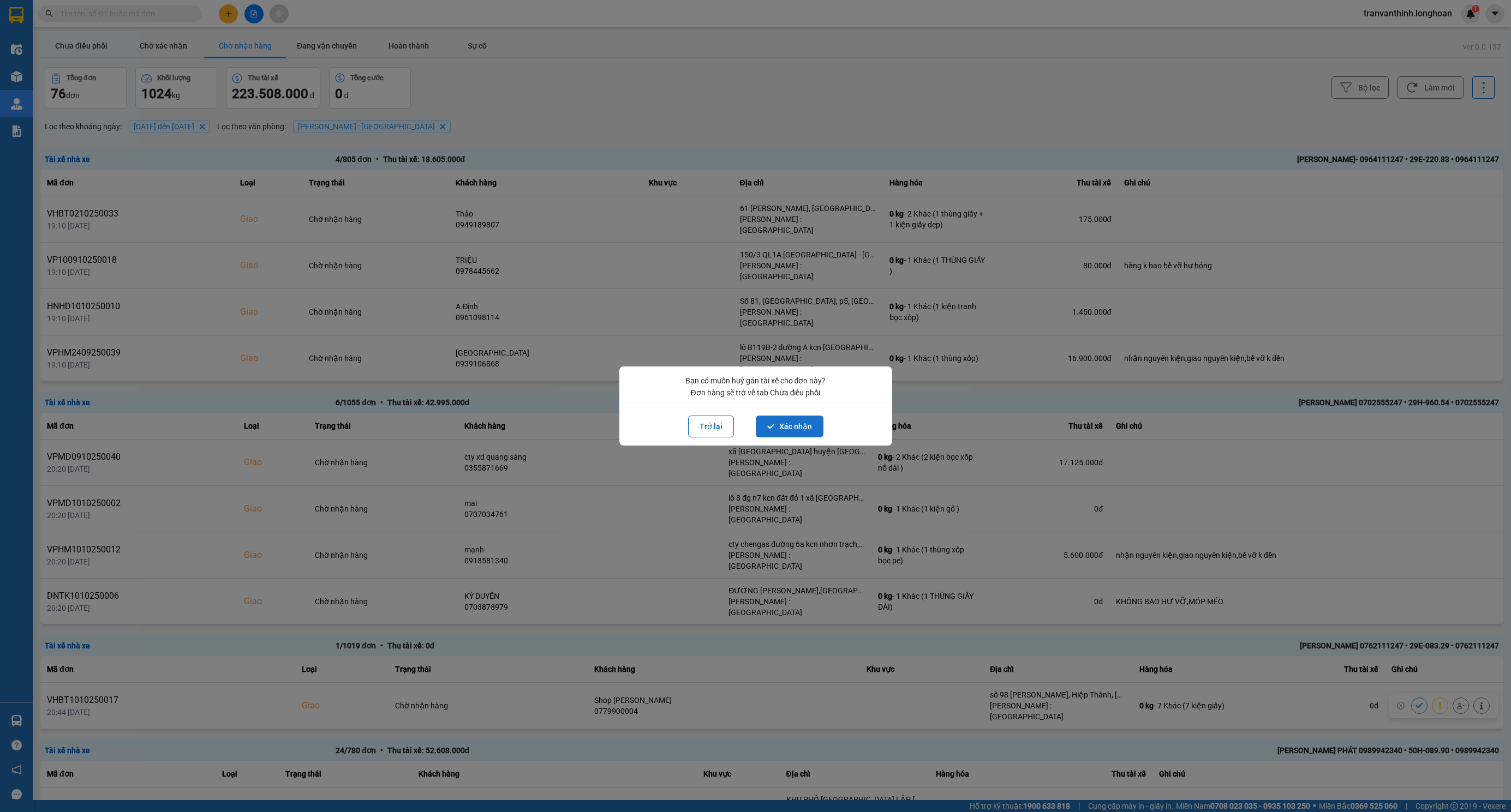
click at [791, 418] on button "Xác nhận" at bounding box center [789, 426] width 68 height 22
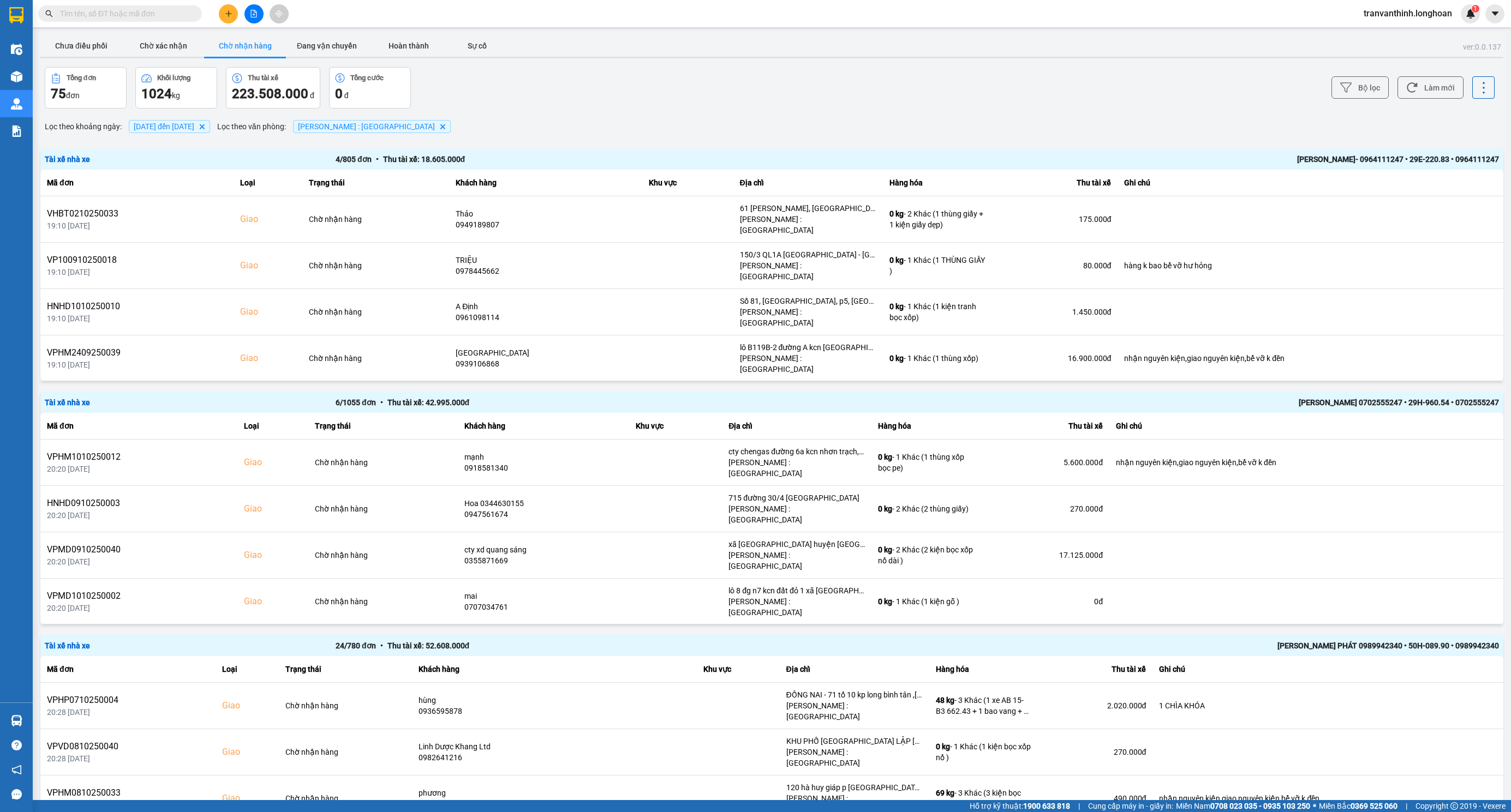
drag, startPoint x: 83, startPoint y: 46, endPoint x: 107, endPoint y: 77, distance: 39.2
click at [81, 46] on button "Chưa điều phối" at bounding box center [81, 46] width 81 height 22
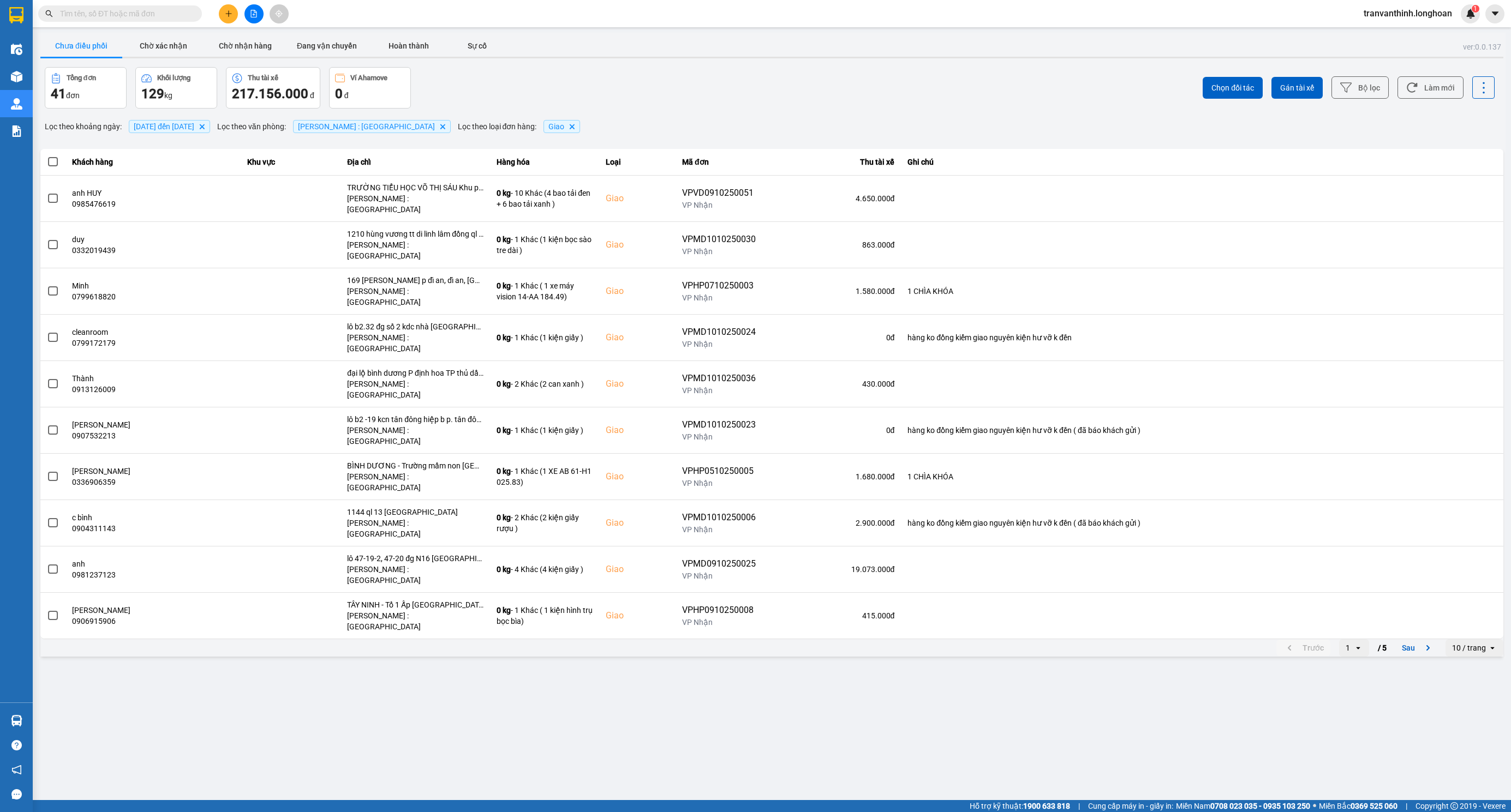
click at [1459, 643] on div "10 / trang" at bounding box center [1468, 648] width 34 height 11
click at [1466, 670] on div "100 / trang" at bounding box center [1474, 666] width 40 height 11
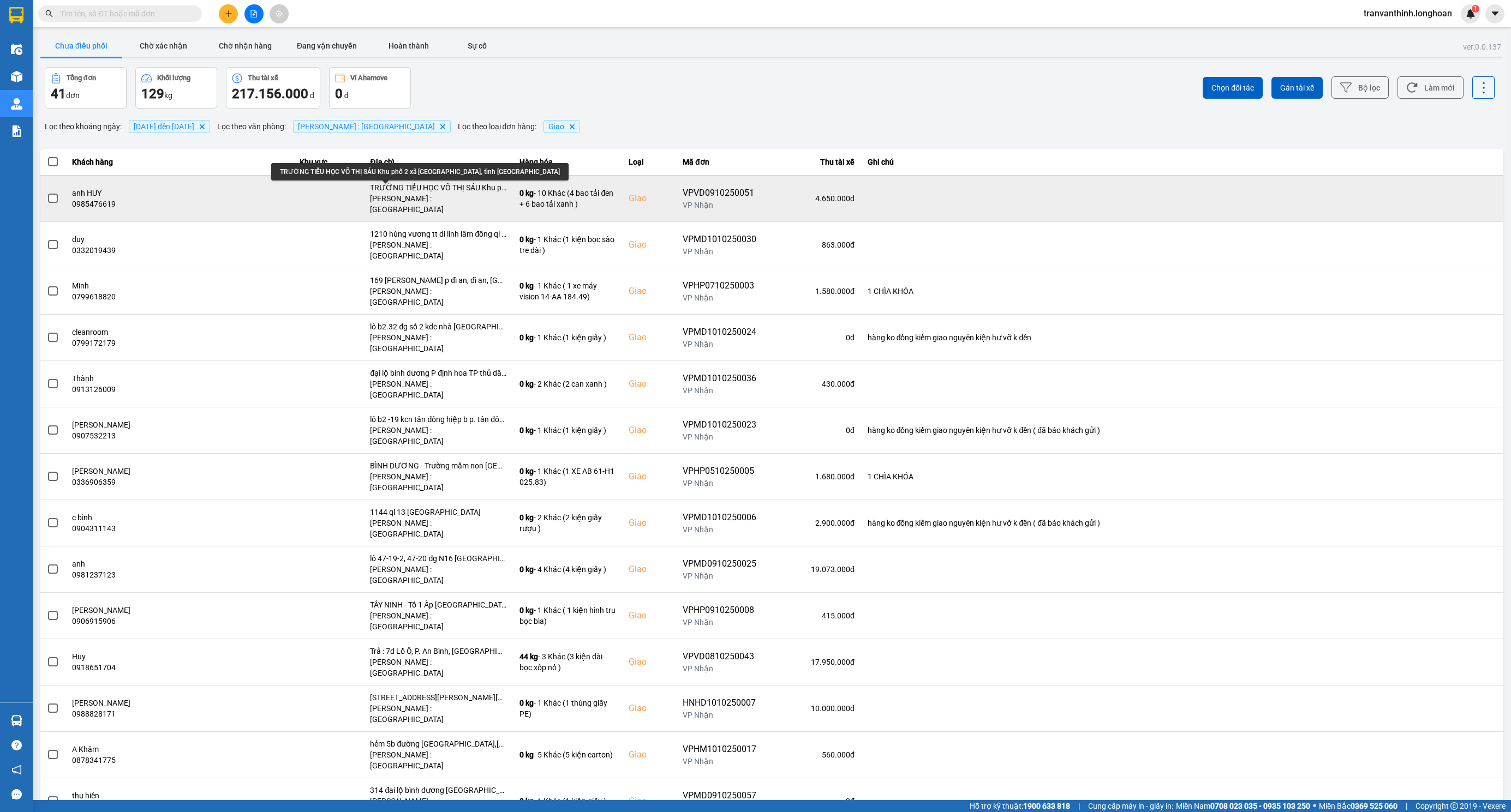
click at [391, 190] on div "TRƯỜNG TIỂU HỌC VÕ THỊ SÁU Khu phố 2 xã [GEOGRAPHIC_DATA], tỉnh [GEOGRAPHIC_DAT…" at bounding box center [438, 188] width 136 height 11
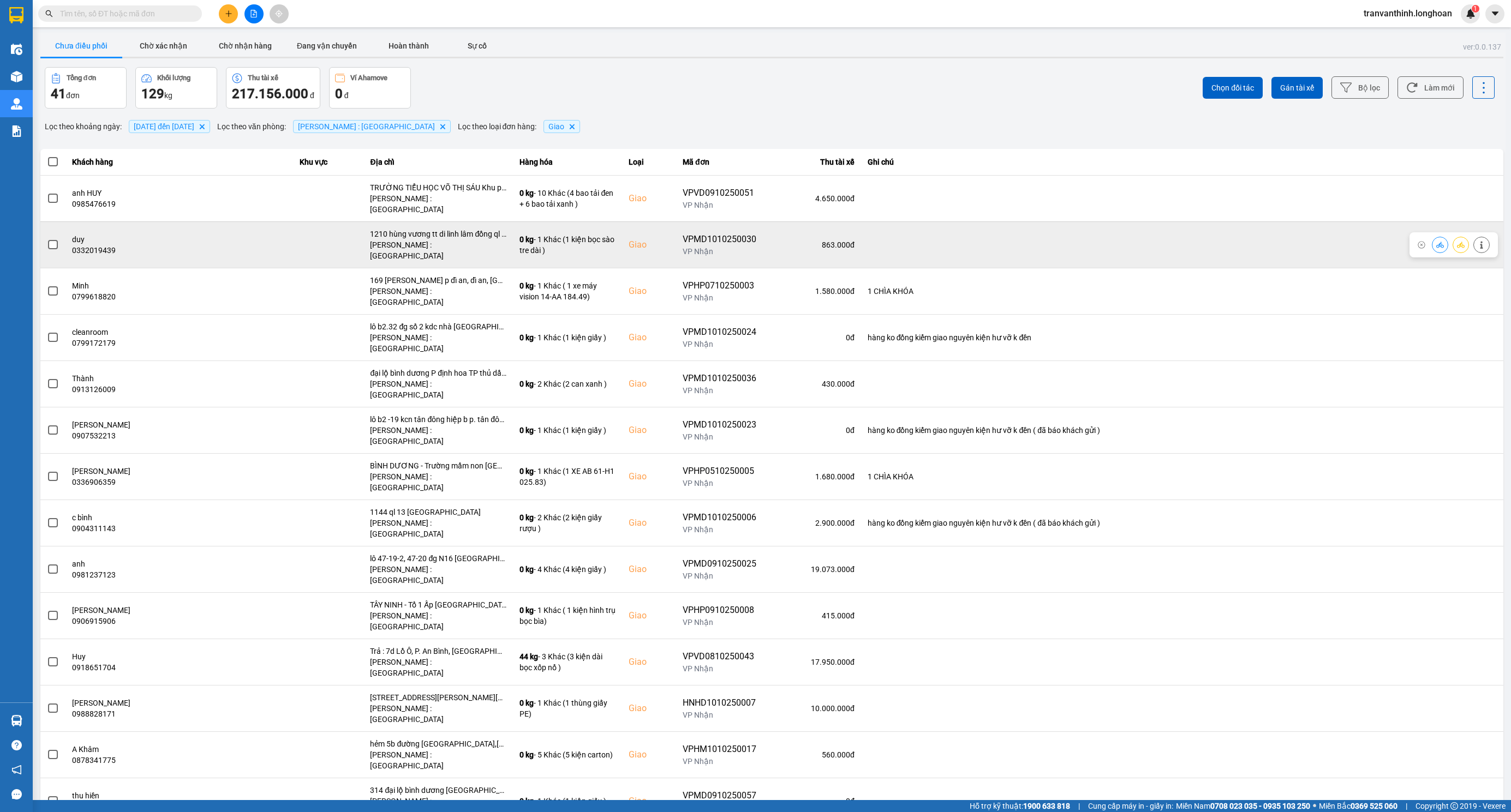
click at [415, 228] on div "1210 hùng vương tt di linh lâm đồng ql 20" at bounding box center [438, 234] width 136 height 11
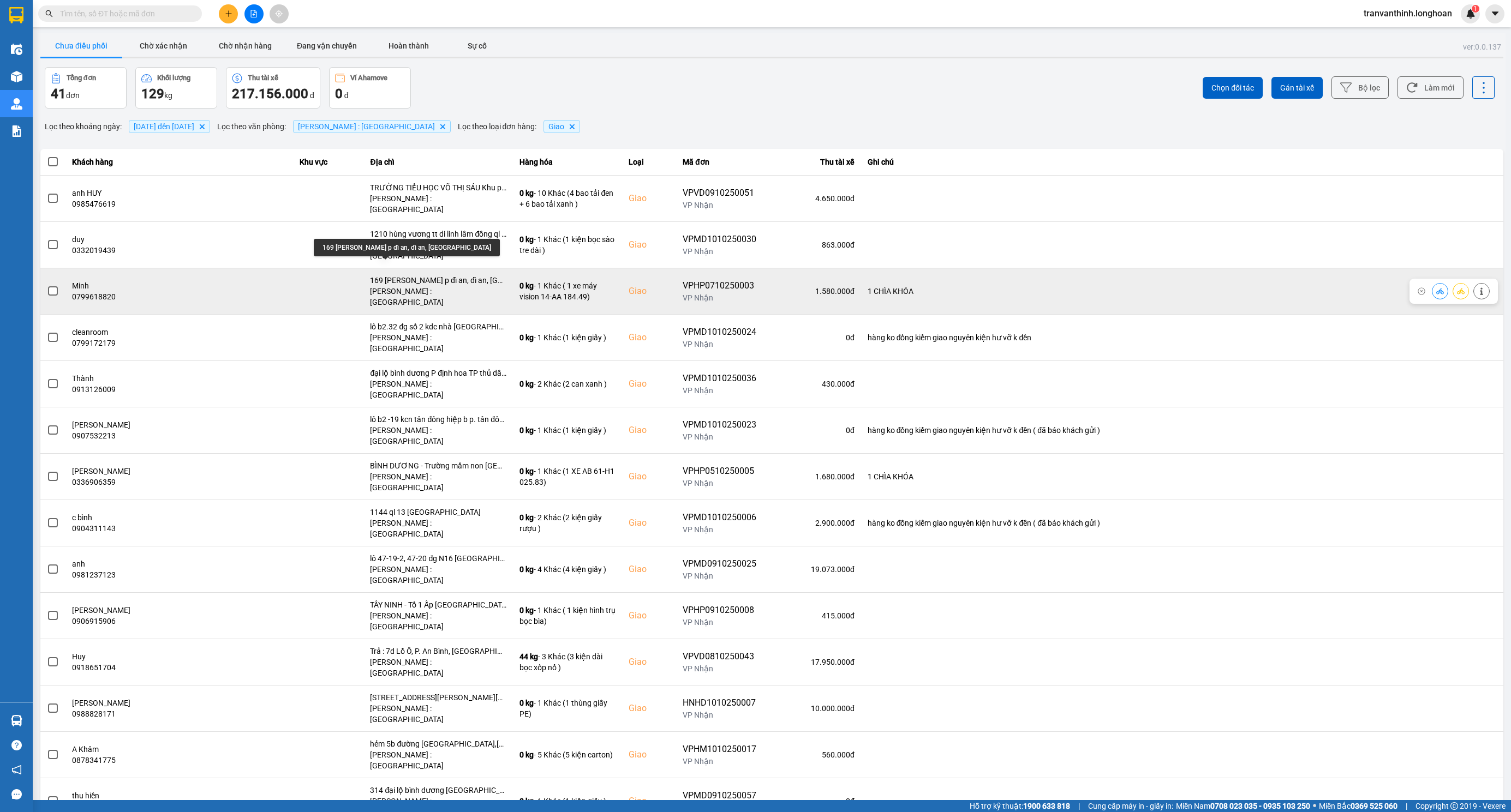
click at [416, 275] on div "169 [PERSON_NAME] p dĩ an, dĩ an, [GEOGRAPHIC_DATA]" at bounding box center [438, 280] width 136 height 11
click at [49, 287] on span at bounding box center [53, 291] width 10 height 10
click at [47, 285] on input "checkbox" at bounding box center [47, 285] width 0 height 0
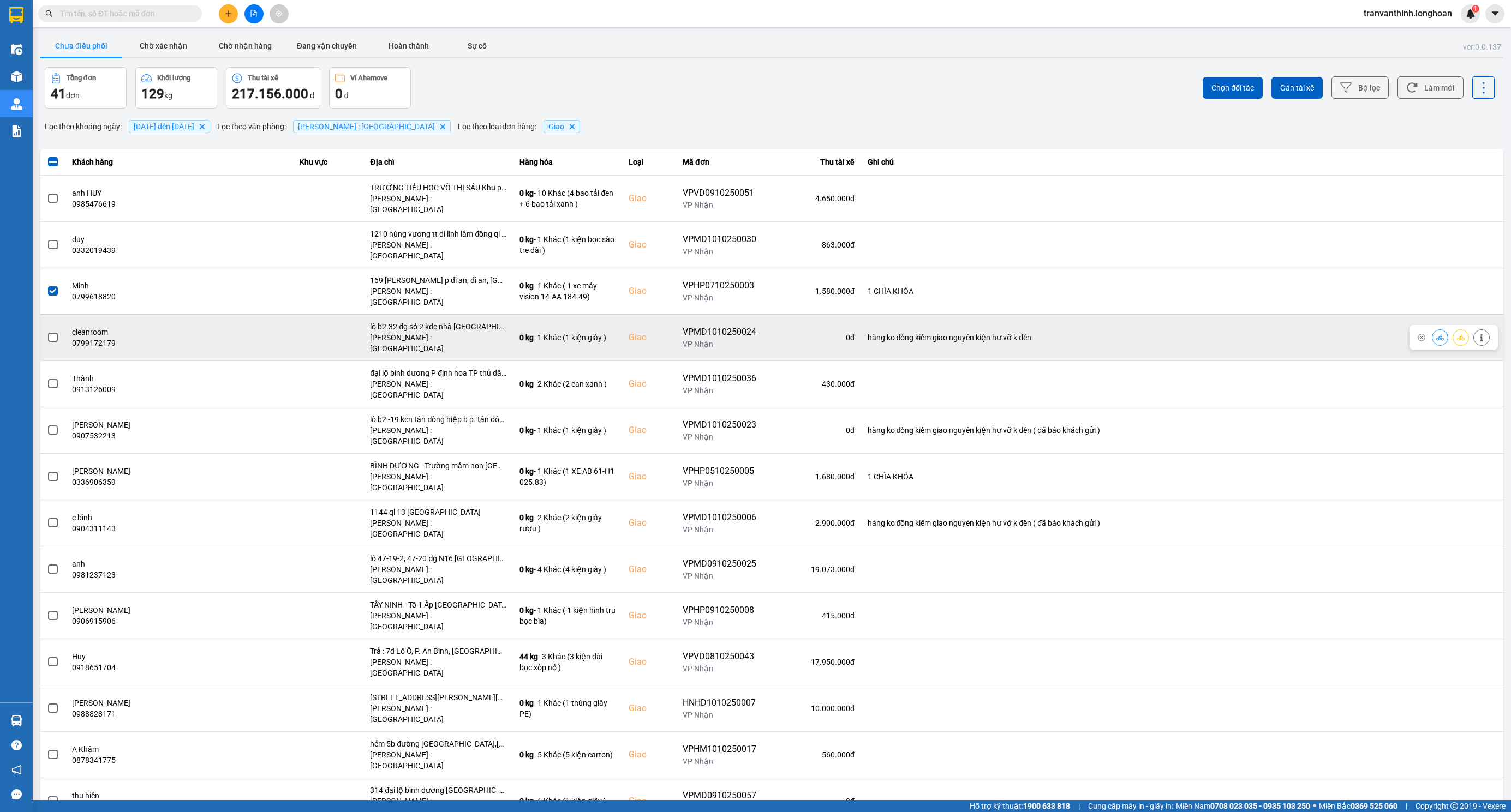
click at [53, 333] on span at bounding box center [53, 338] width 10 height 10
click at [47, 332] on input "checkbox" at bounding box center [47, 332] width 0 height 0
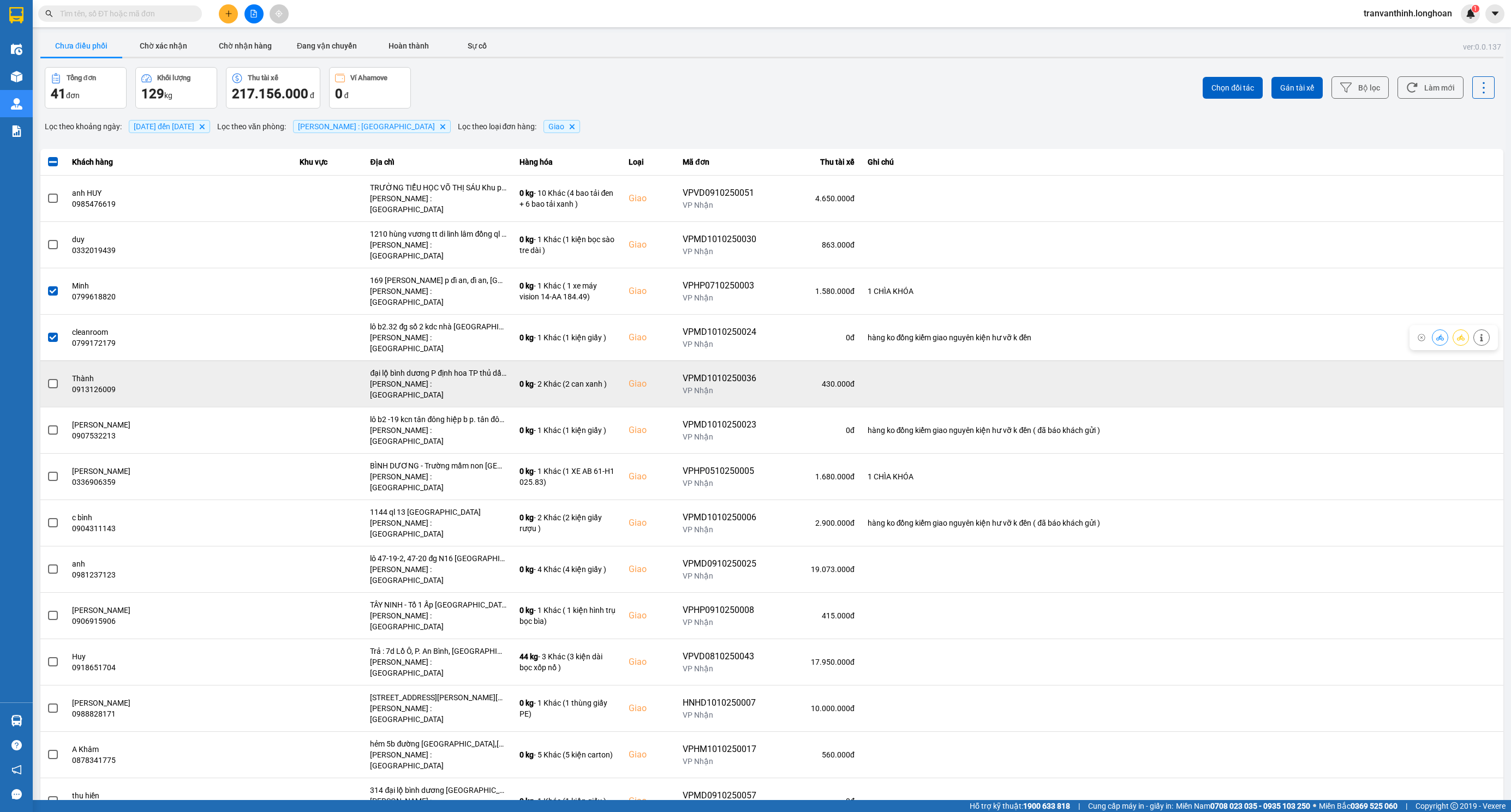
click at [51, 379] on span at bounding box center [53, 384] width 10 height 10
click at [47, 378] on input "checkbox" at bounding box center [47, 378] width 0 height 0
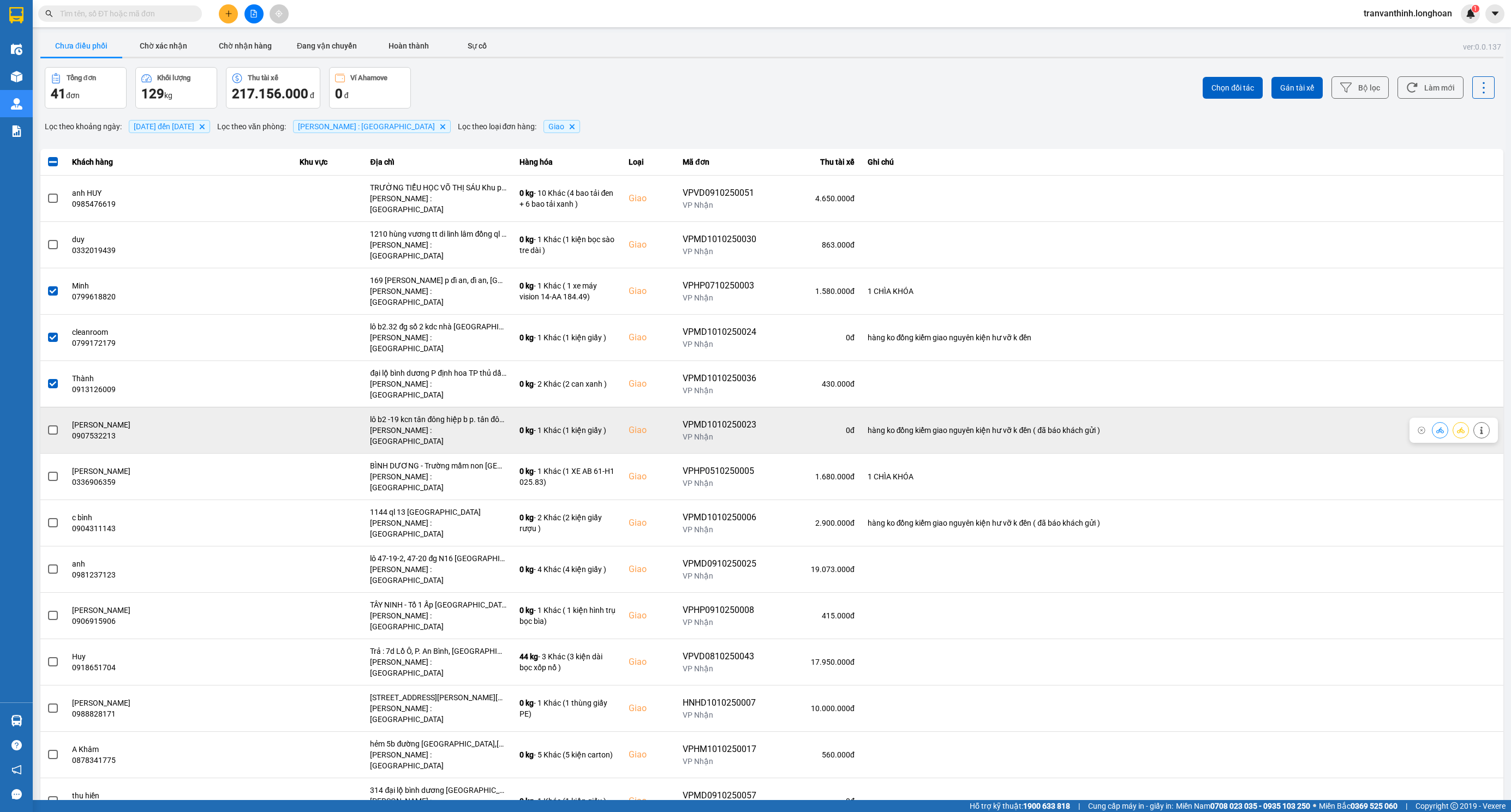
click at [51, 425] on span at bounding box center [53, 430] width 10 height 10
click at [47, 424] on input "checkbox" at bounding box center [47, 424] width 0 height 0
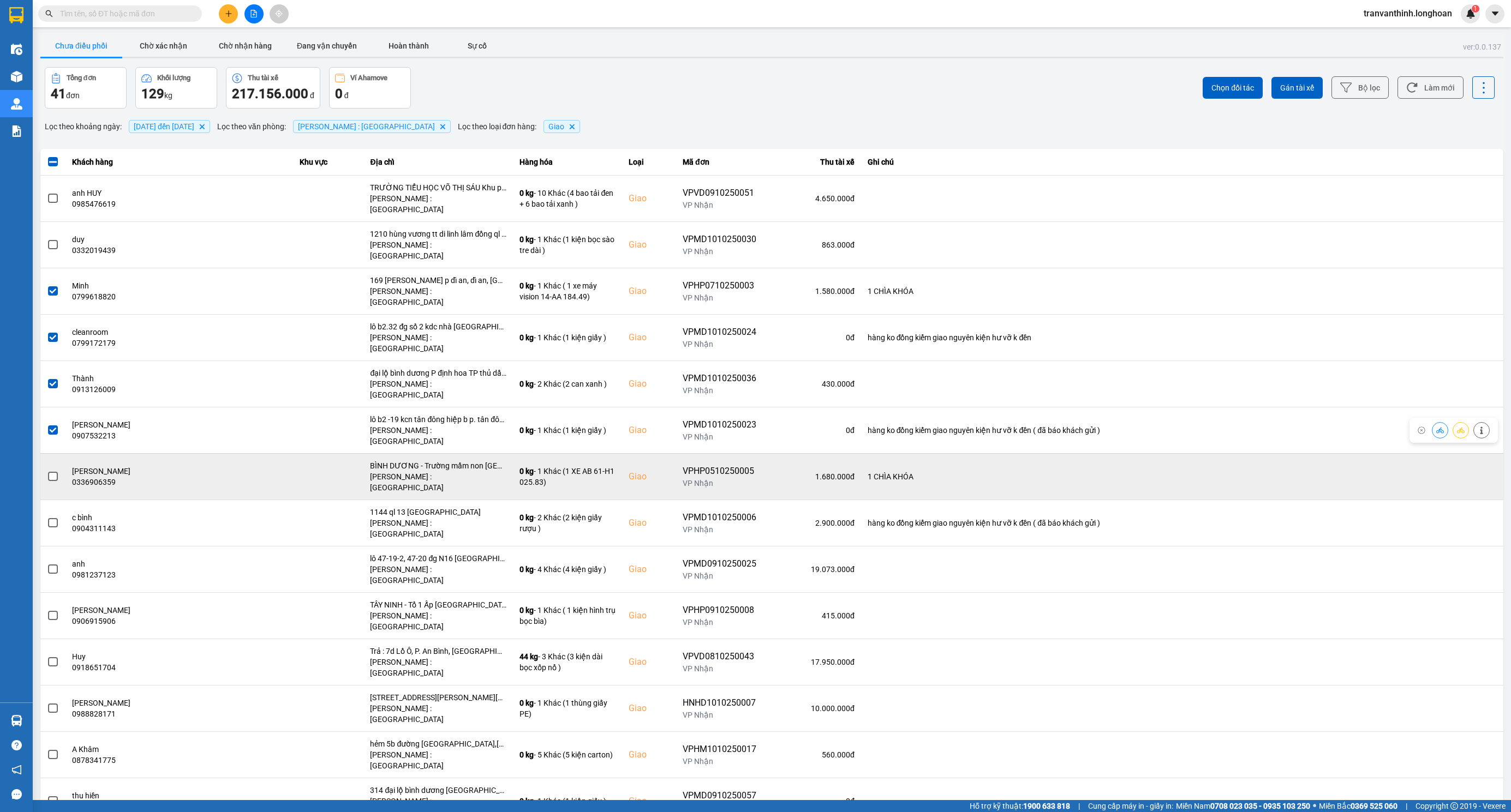
click at [53, 472] on span at bounding box center [53, 476] width 10 height 10
click at [47, 471] on input "checkbox" at bounding box center [47, 471] width 0 height 0
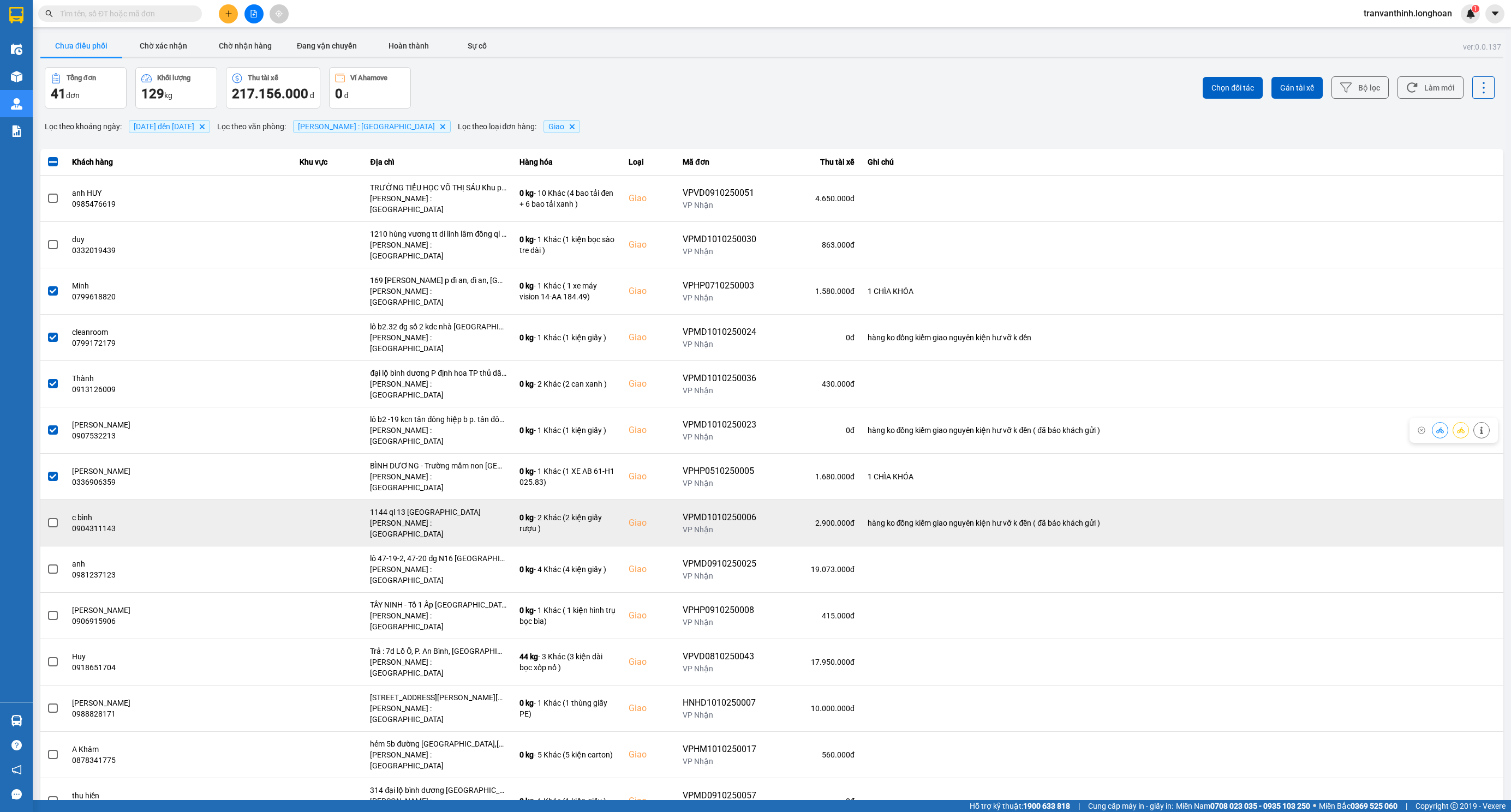
click at [51, 518] on span at bounding box center [53, 523] width 10 height 10
click at [47, 517] on input "checkbox" at bounding box center [47, 517] width 0 height 0
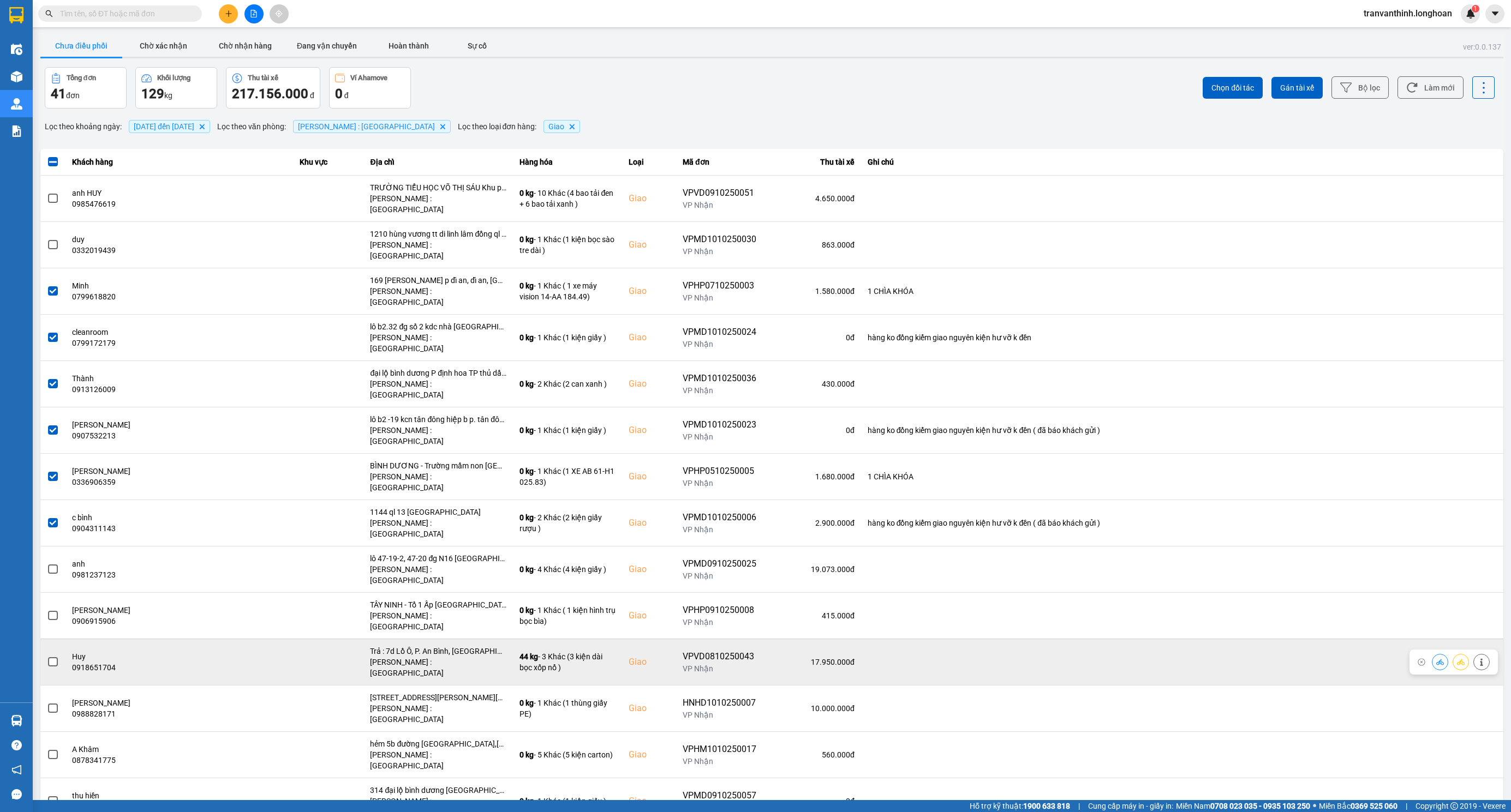
click at [49, 658] on span at bounding box center [53, 662] width 10 height 10
click at [47, 657] on input "checkbox" at bounding box center [47, 657] width 0 height 0
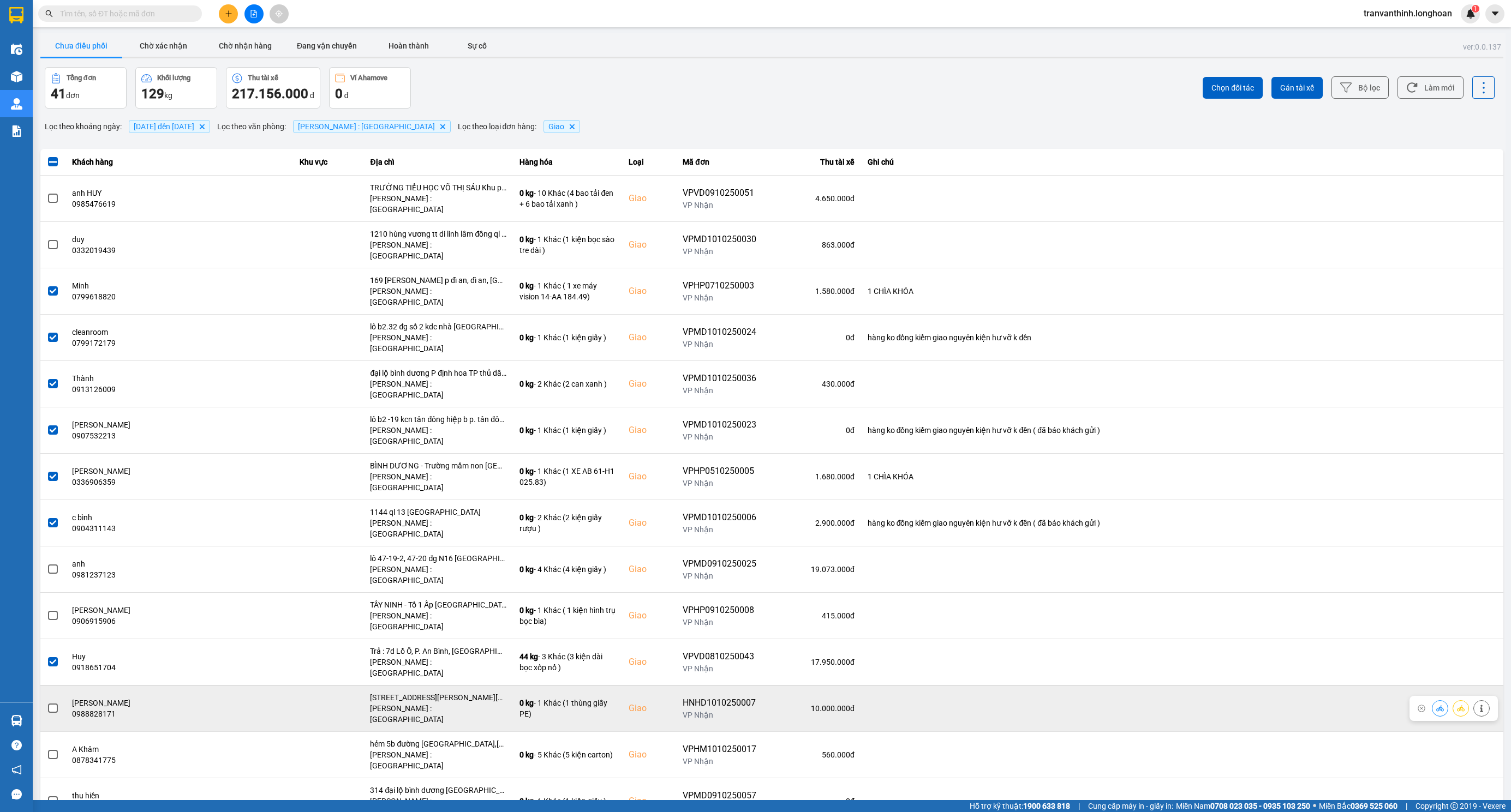
click at [47, 703] on label at bounding box center [53, 708] width 12 height 12
click at [47, 703] on input "checkbox" at bounding box center [47, 703] width 0 height 0
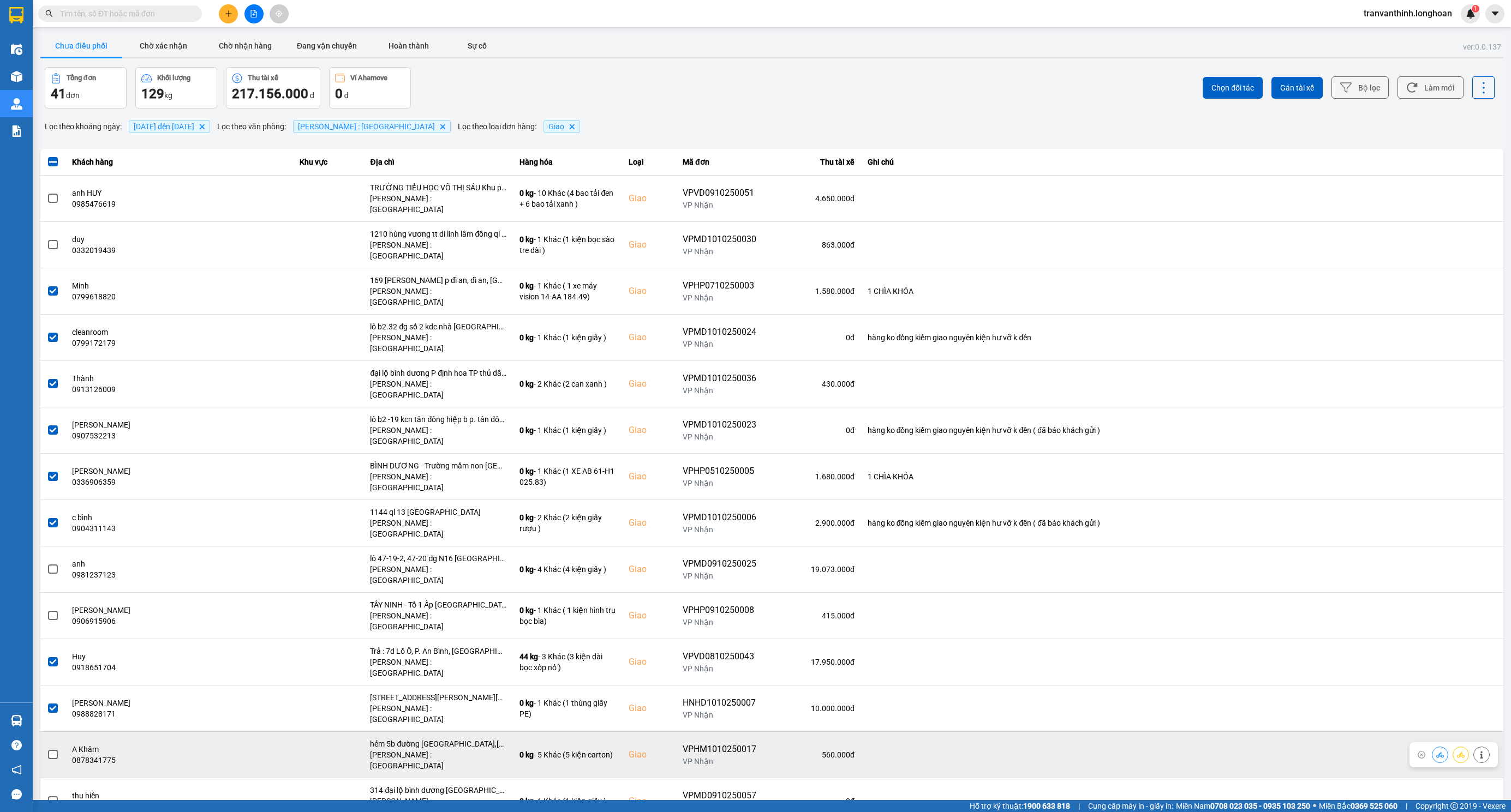
click at [51, 750] on span at bounding box center [53, 755] width 10 height 10
click at [47, 749] on input "checkbox" at bounding box center [47, 749] width 0 height 0
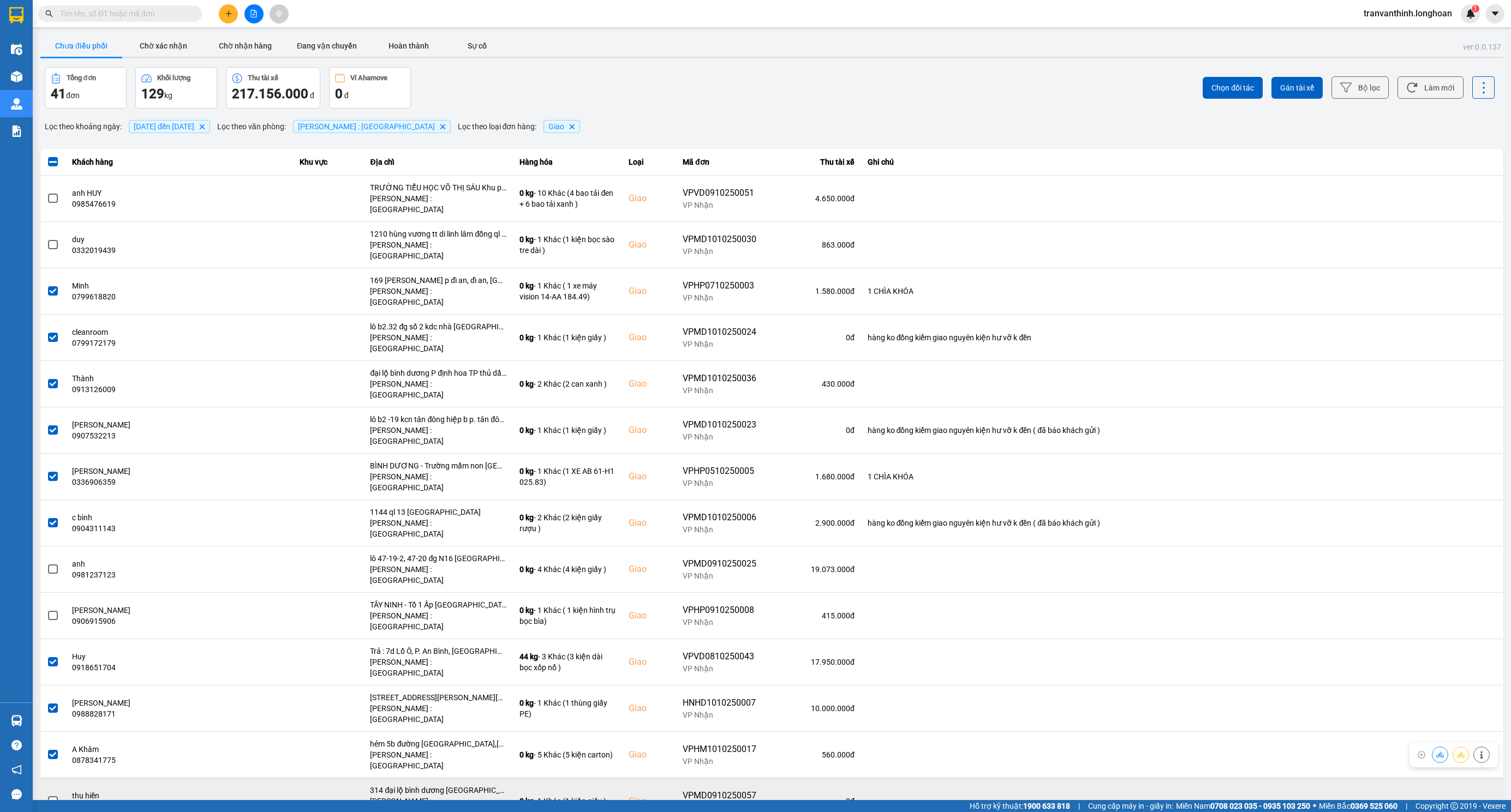
click at [50, 796] on span at bounding box center [53, 801] width 10 height 10
click at [47, 795] on input "checkbox" at bounding box center [47, 795] width 0 height 0
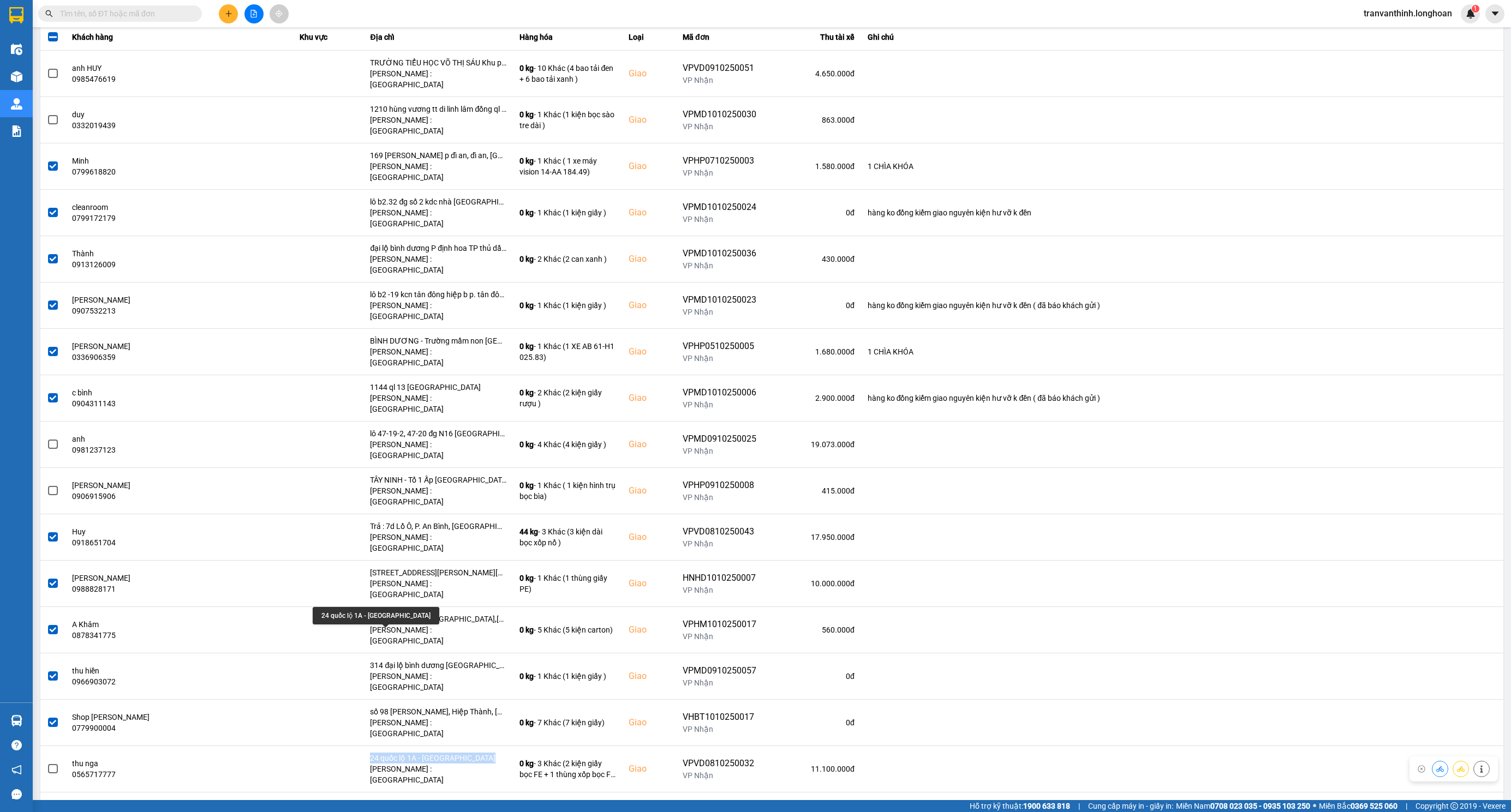
scroll to position [327, 0]
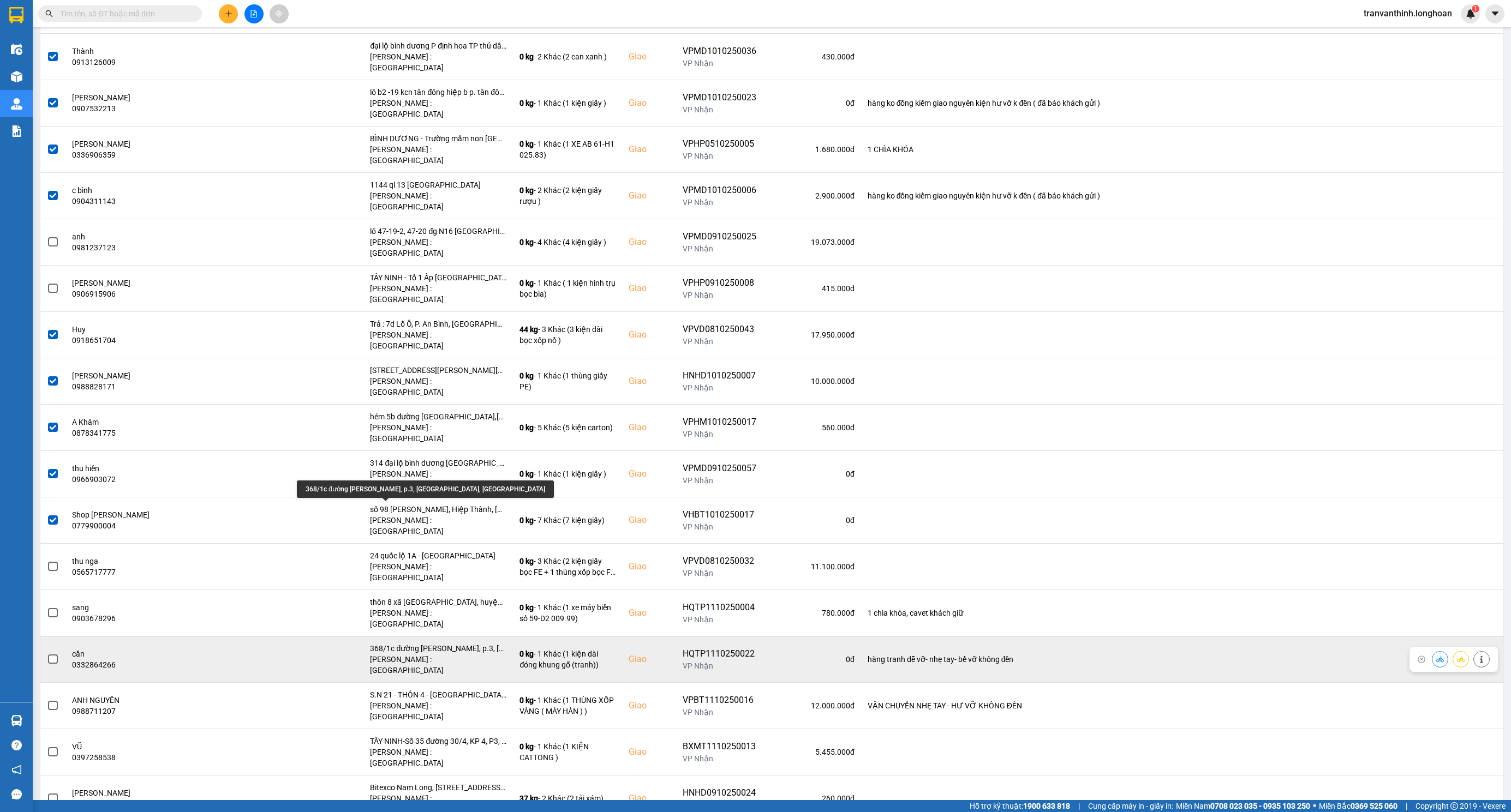
click at [415, 643] on div "368/1c đường [PERSON_NAME], p.3, [GEOGRAPHIC_DATA], [GEOGRAPHIC_DATA]" at bounding box center [438, 648] width 136 height 11
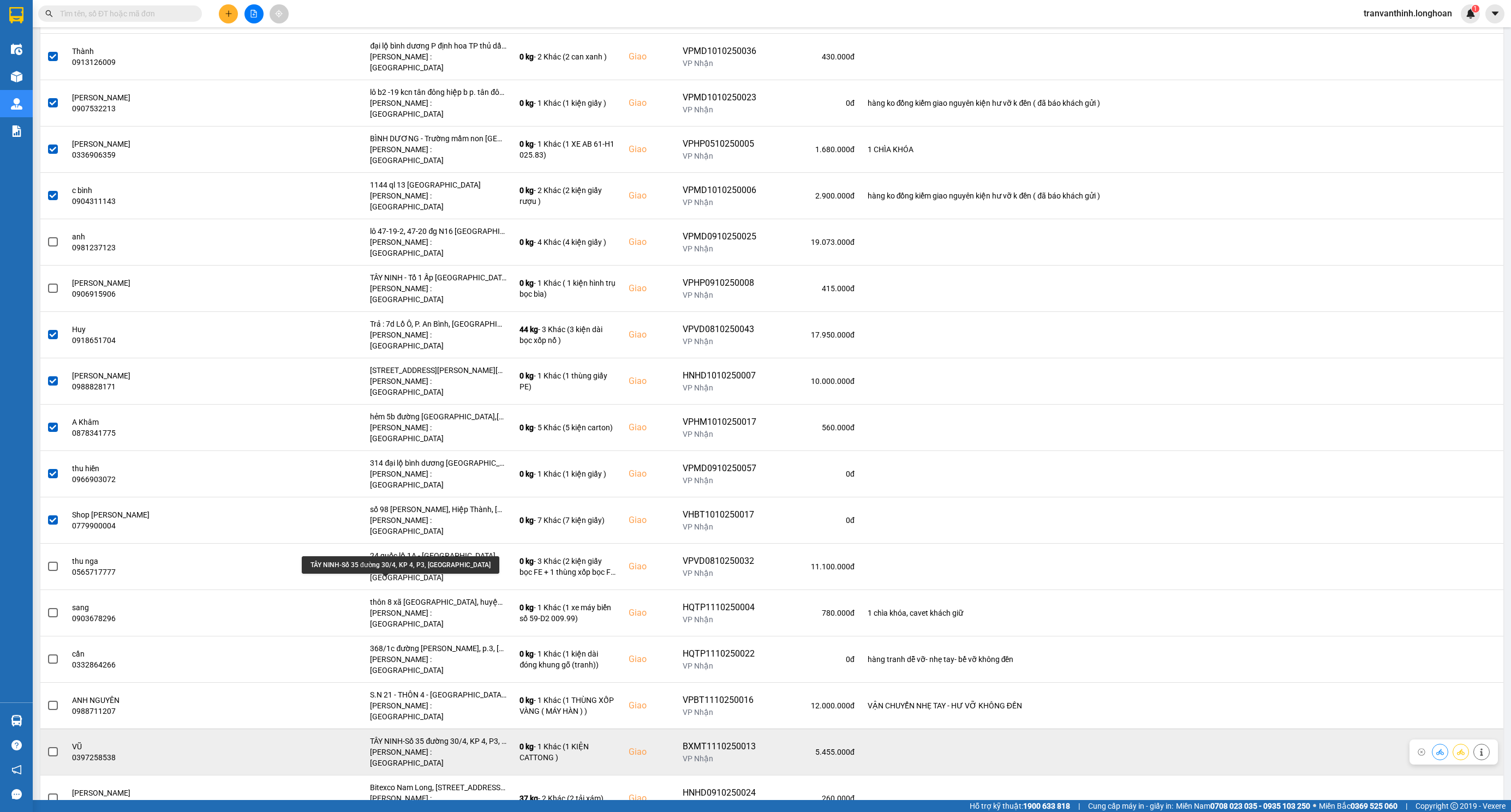
click at [409, 736] on div "TÂY NINH-Số 35 đường 30/4, KP 4, P3, [GEOGRAPHIC_DATA]" at bounding box center [438, 742] width 136 height 11
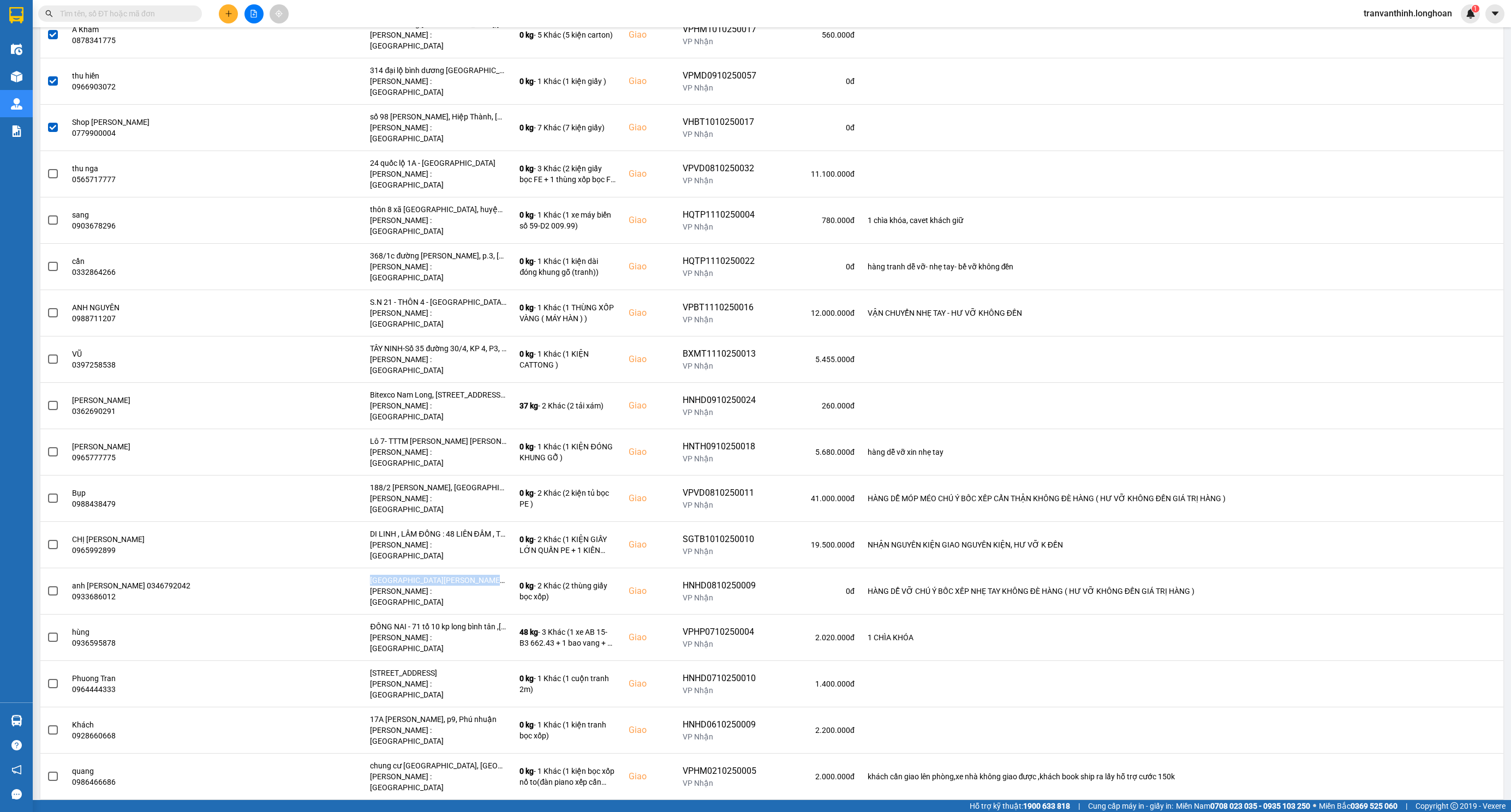
scroll to position [736, 0]
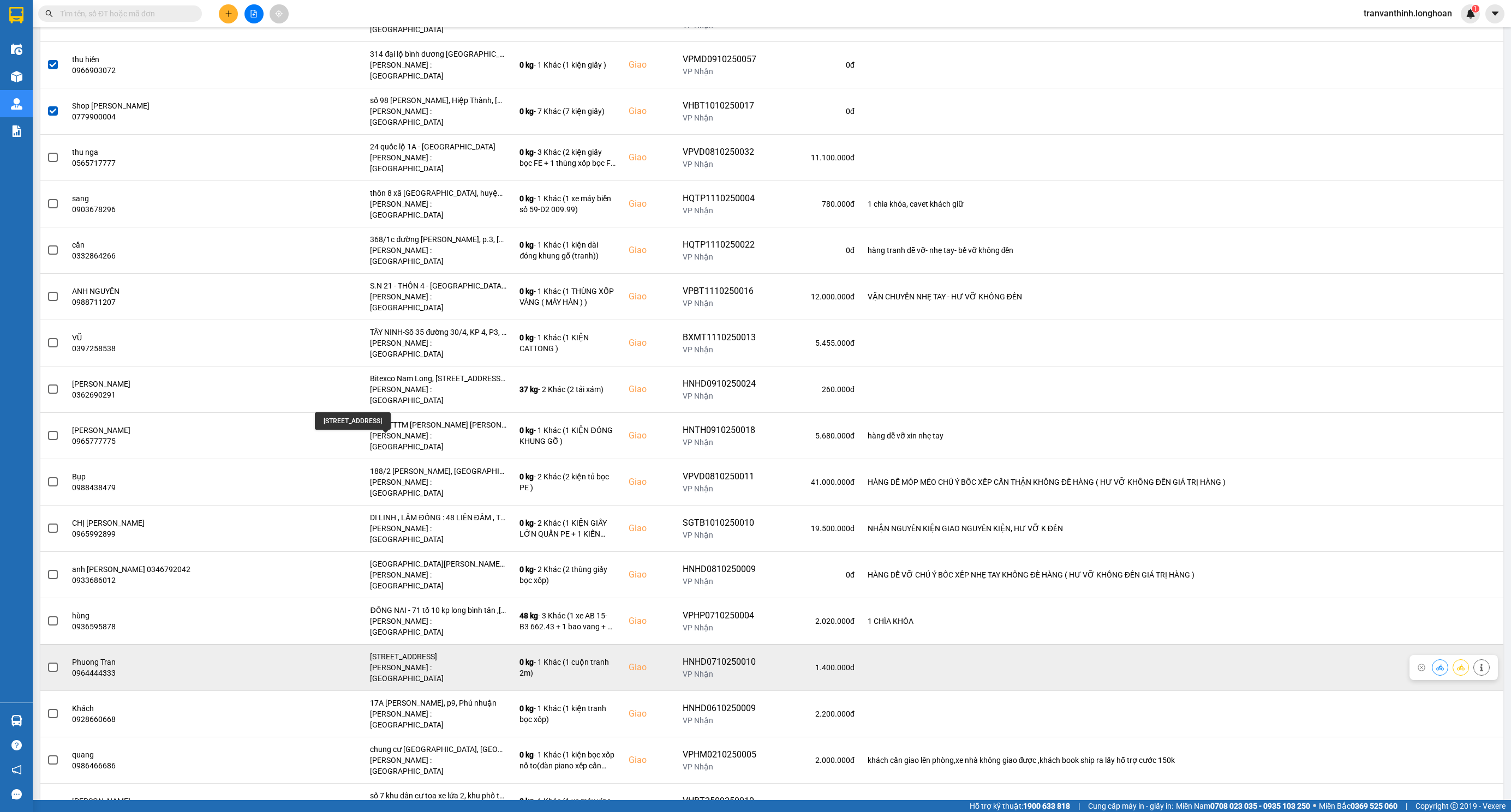
click at [421, 651] on div "[STREET_ADDRESS]" at bounding box center [438, 657] width 136 height 11
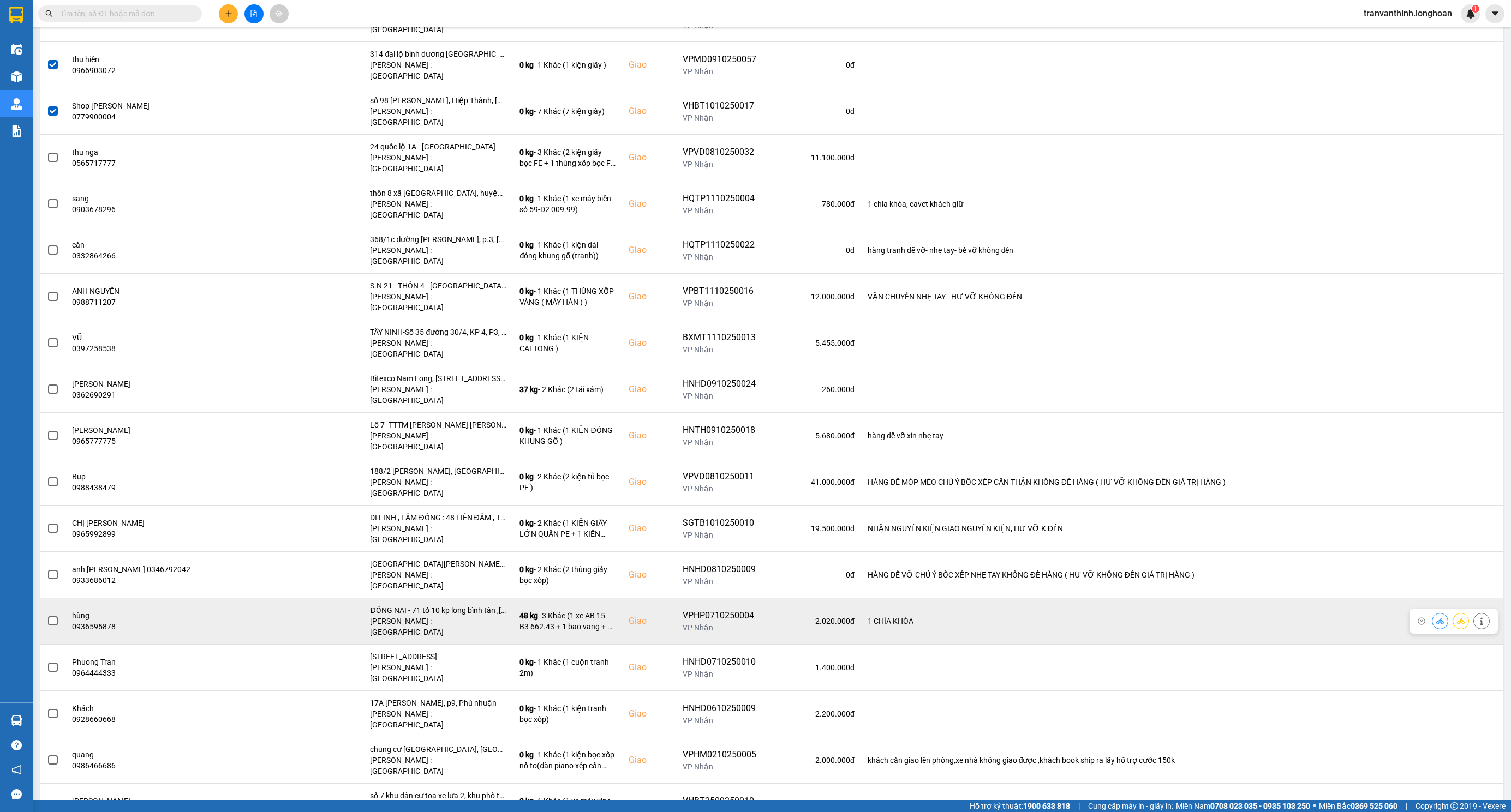
click at [413, 605] on div "ĐỒNG NAI - 71 tổ 10 kp long bình tân ,[GEOGRAPHIC_DATA]" at bounding box center [438, 610] width 136 height 11
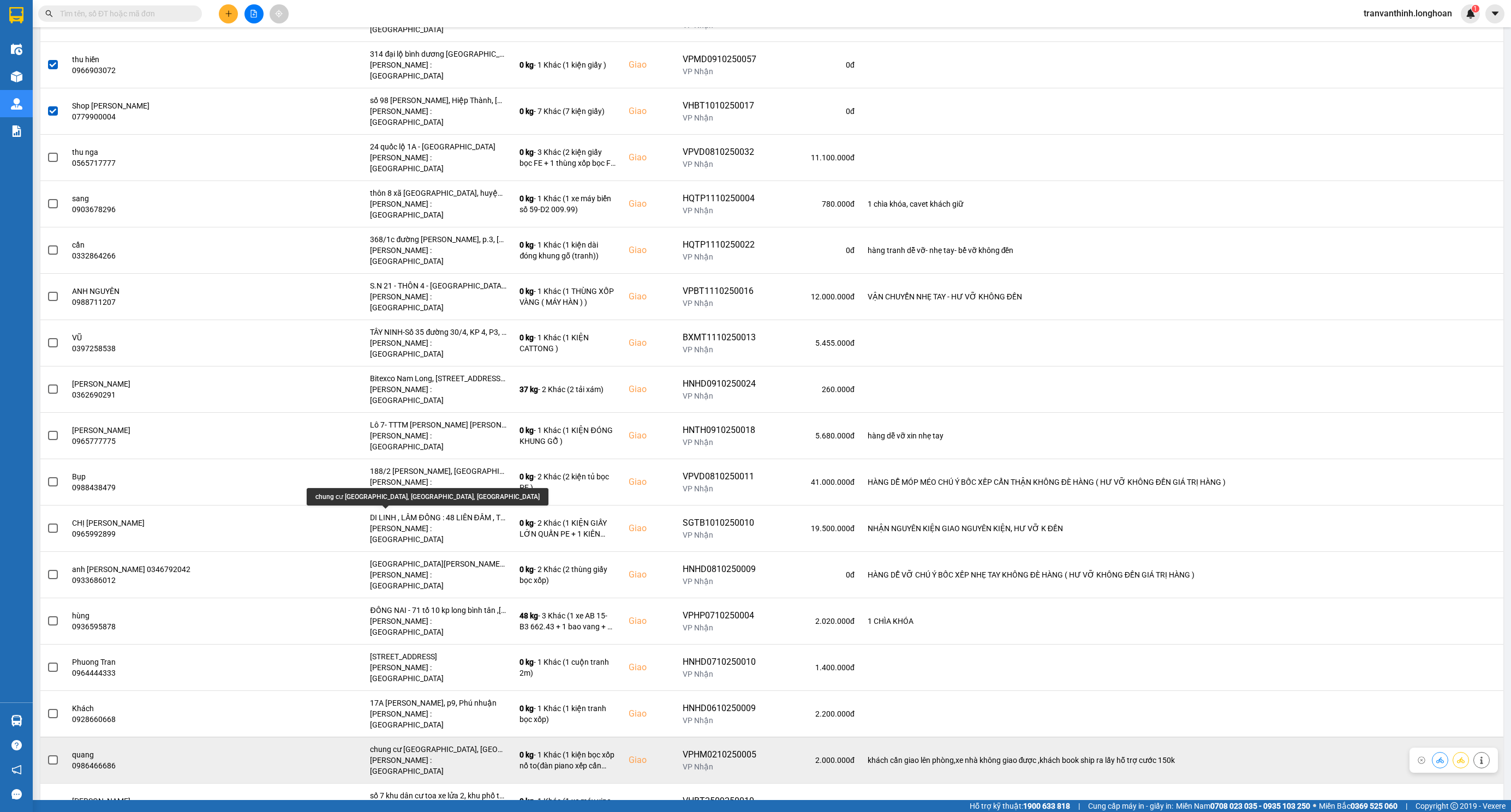
click at [418, 744] on div "chung cư [GEOGRAPHIC_DATA], [GEOGRAPHIC_DATA], [GEOGRAPHIC_DATA]" at bounding box center [438, 749] width 136 height 11
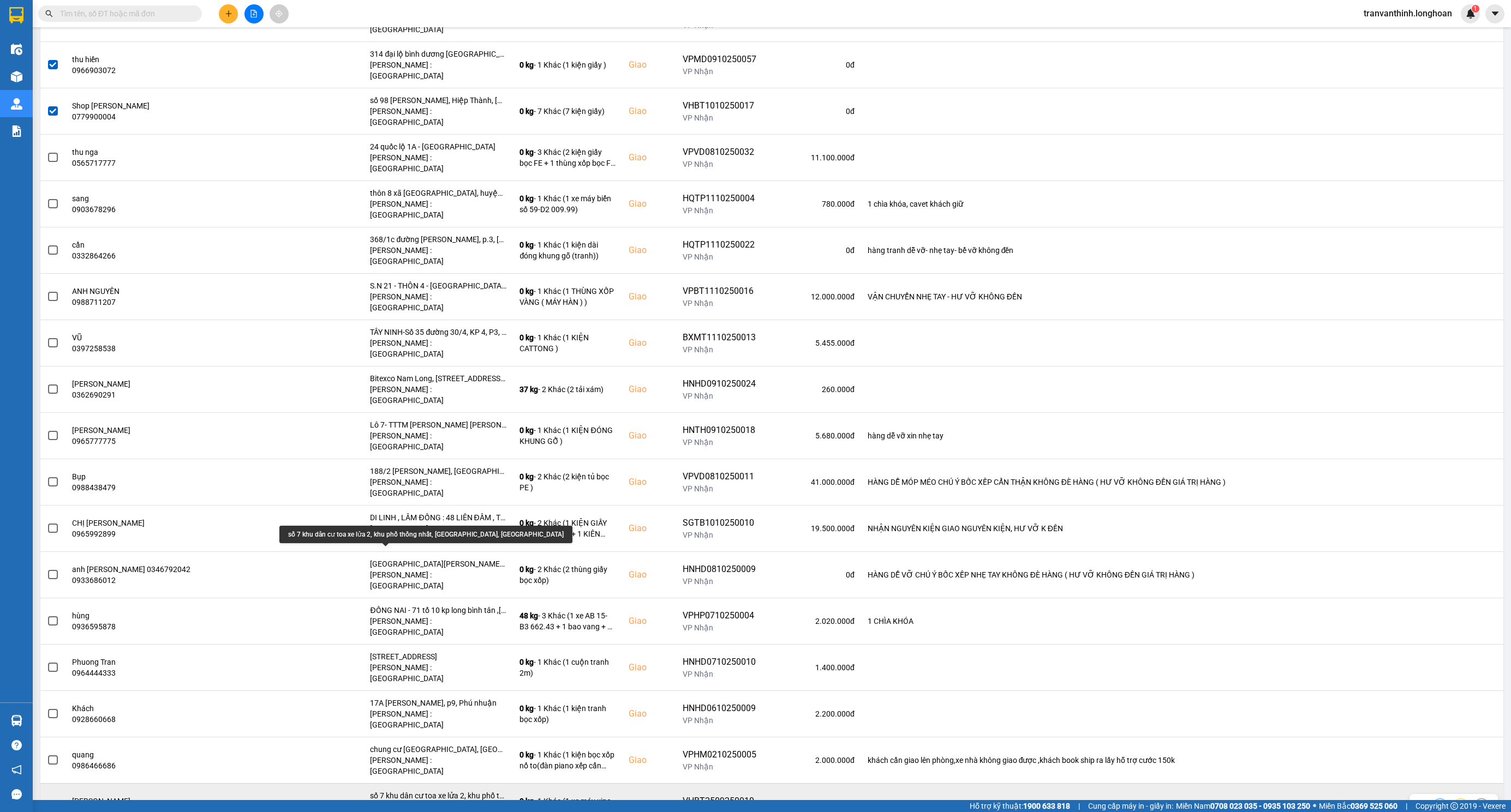
click at [415, 791] on div "số 7 khu dân cư toa xe lửa 2, khu phố thống nhất, [GEOGRAPHIC_DATA], [GEOGRAPHI…" at bounding box center [438, 796] width 136 height 11
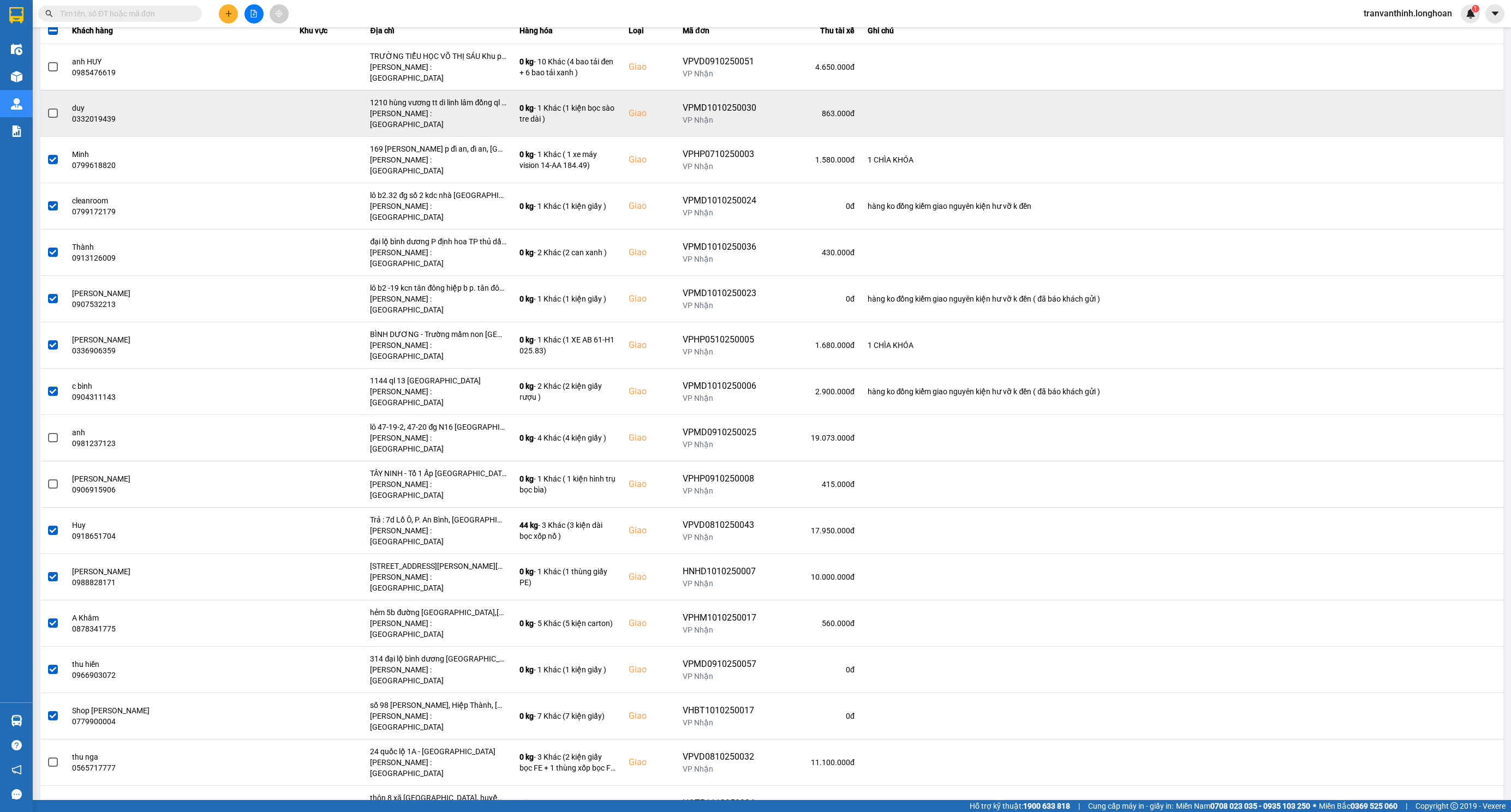
scroll to position [0, 0]
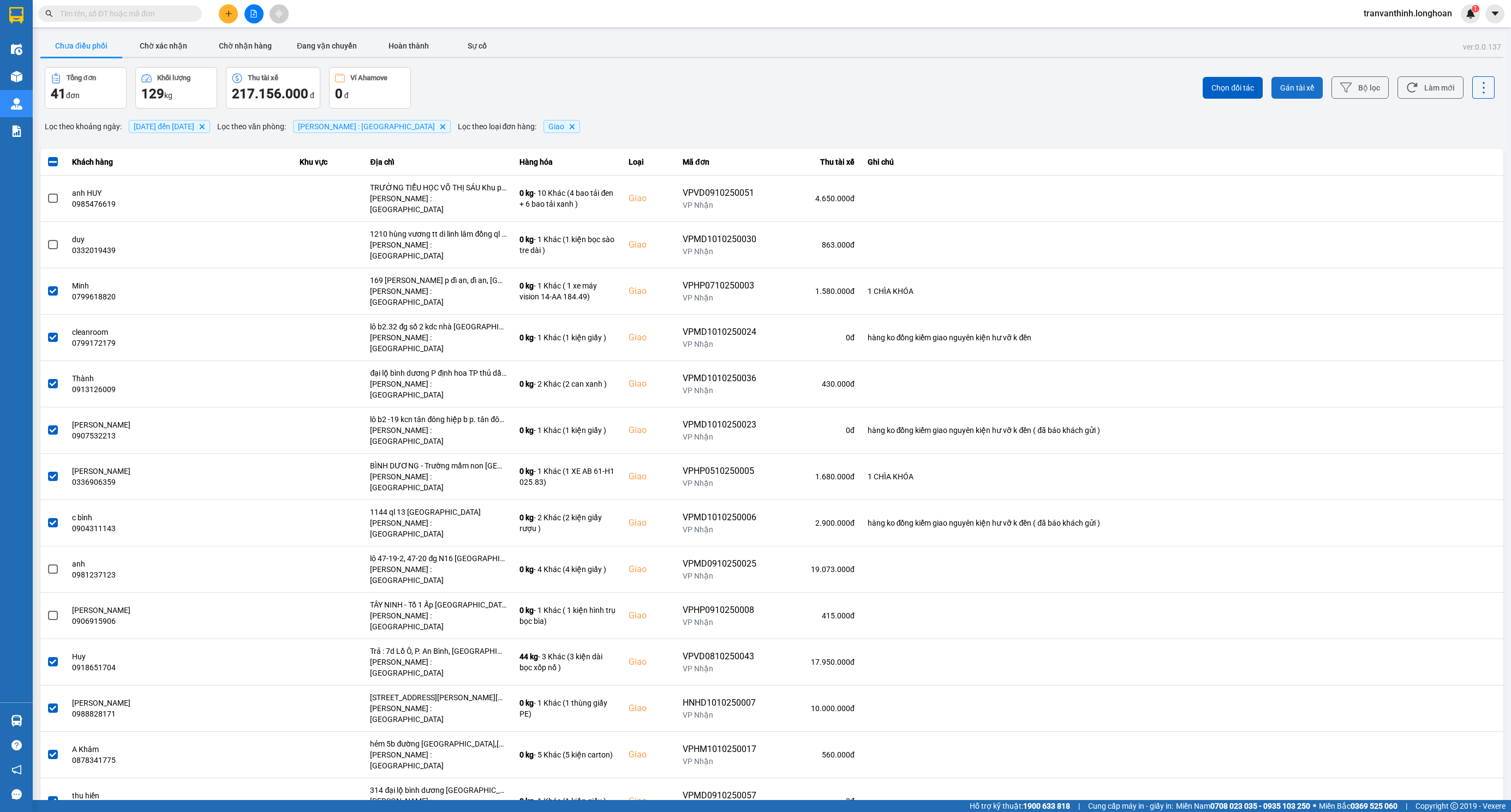
click at [1284, 86] on span "Gán tài xế" at bounding box center [1297, 88] width 34 height 11
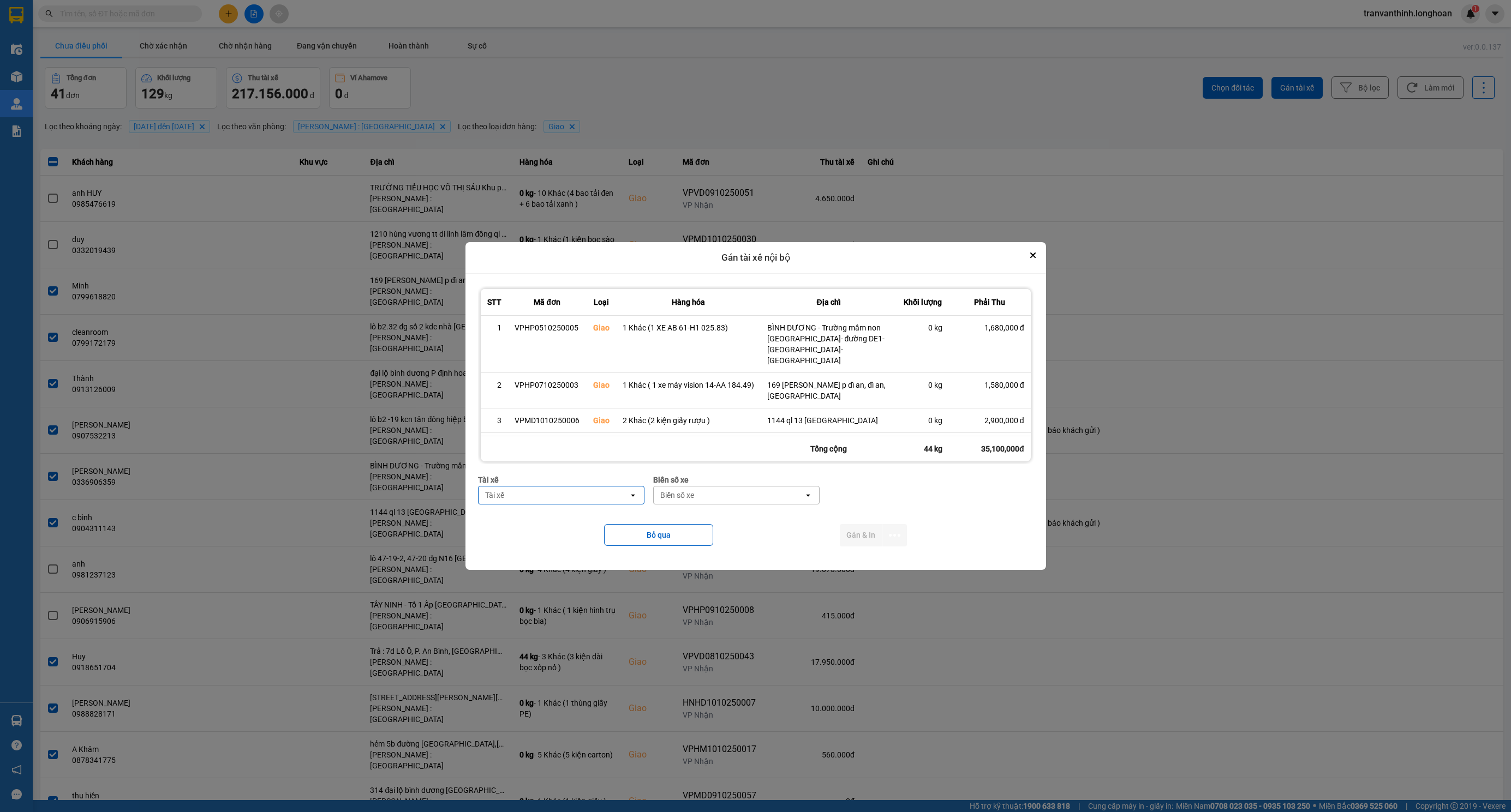
scroll to position [305, 0]
click at [549, 491] on div "Tài xế" at bounding box center [553, 495] width 150 height 18
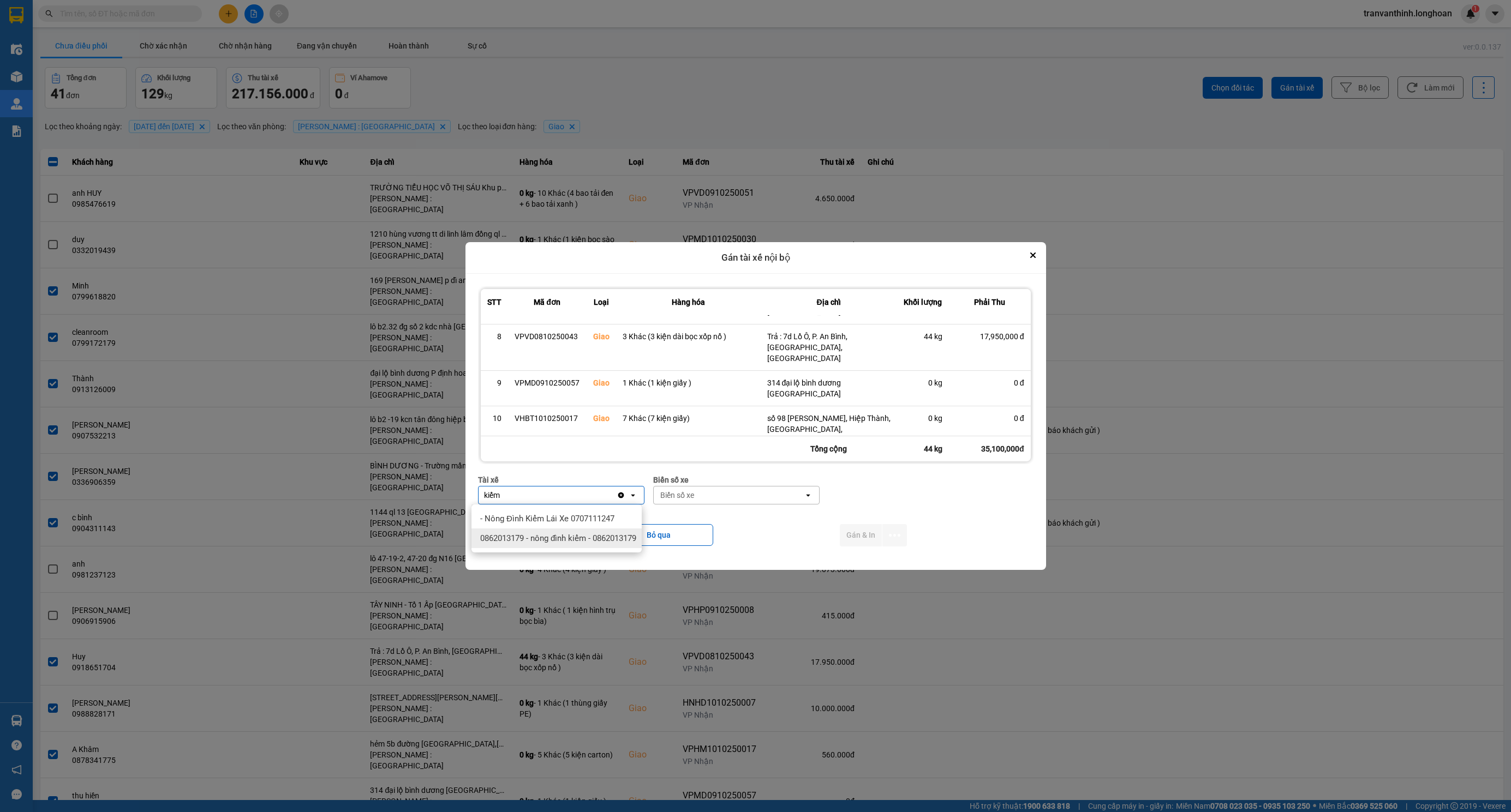
type input "kiểm"
click at [578, 521] on span "- Nông Đình Kiểm Lái Xe 0707111247" at bounding box center [547, 519] width 134 height 11
click at [749, 496] on div "Biển số xe" at bounding box center [729, 495] width 150 height 18
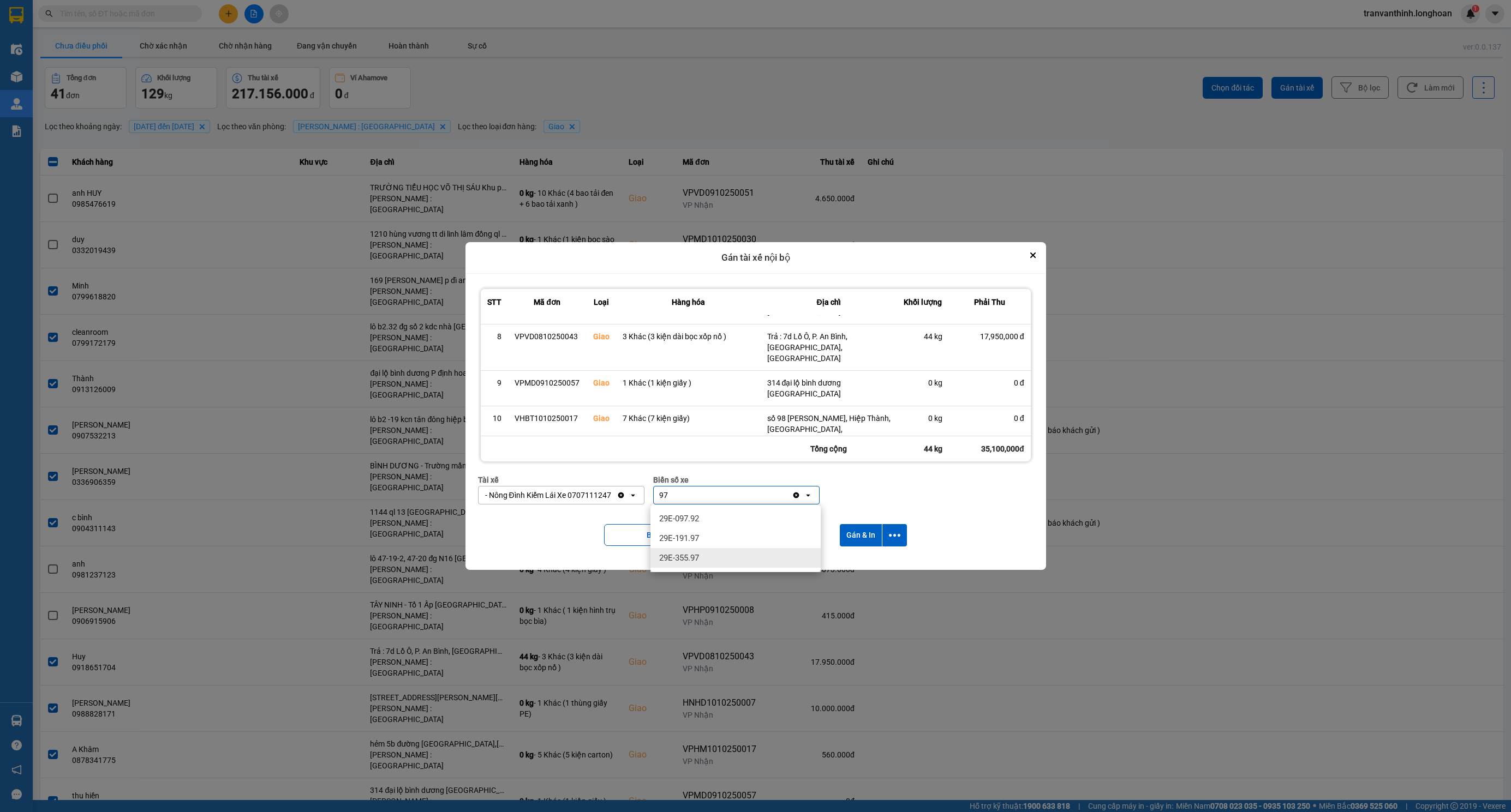
type input "97"
click at [706, 560] on div "29E-355.97" at bounding box center [736, 558] width 170 height 19
click at [899, 525] on button "dialog" at bounding box center [895, 535] width 25 height 22
click at [855, 567] on span "Chỉ gán tài" at bounding box center [853, 565] width 36 height 11
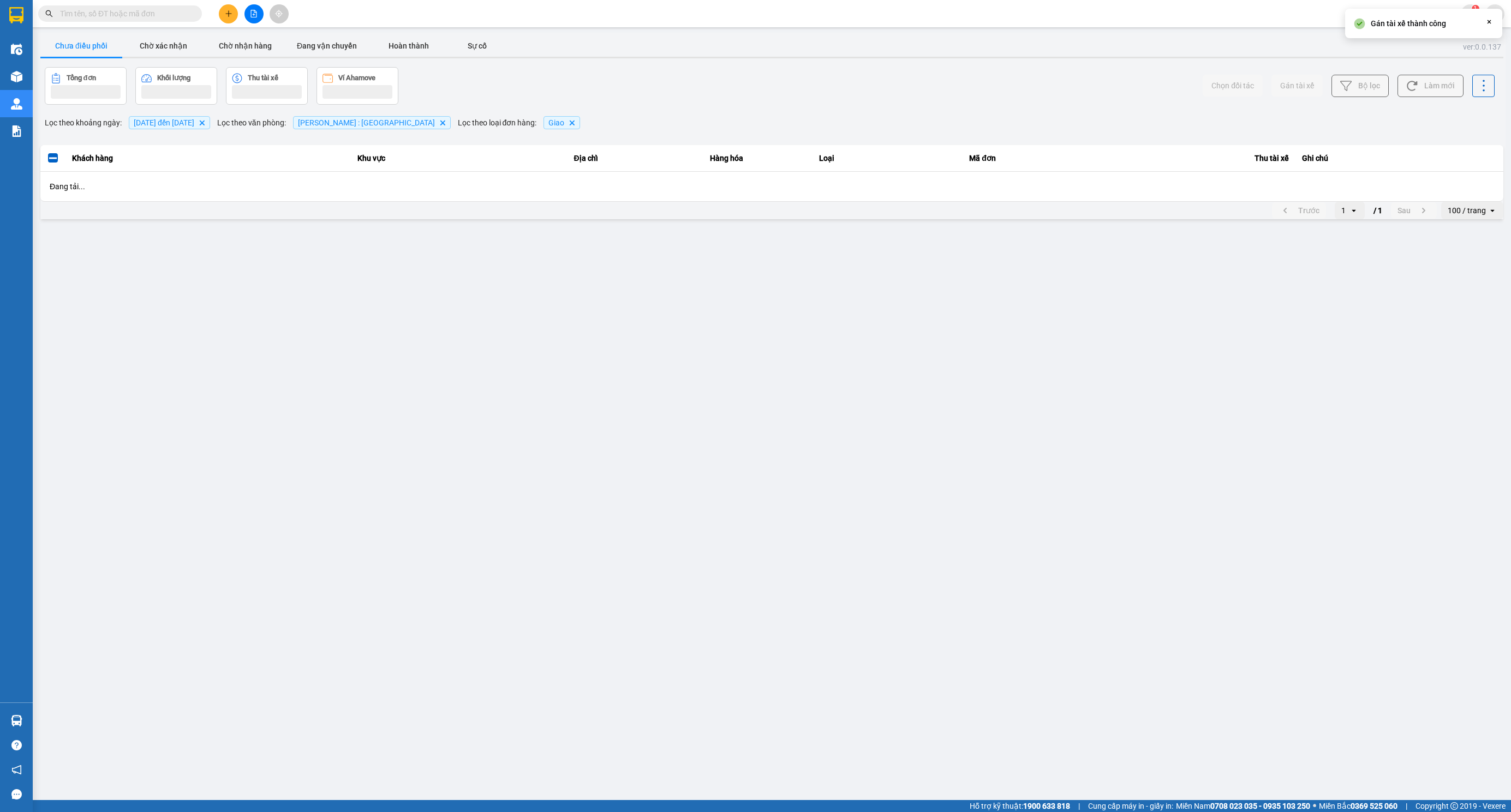
scroll to position [0, 0]
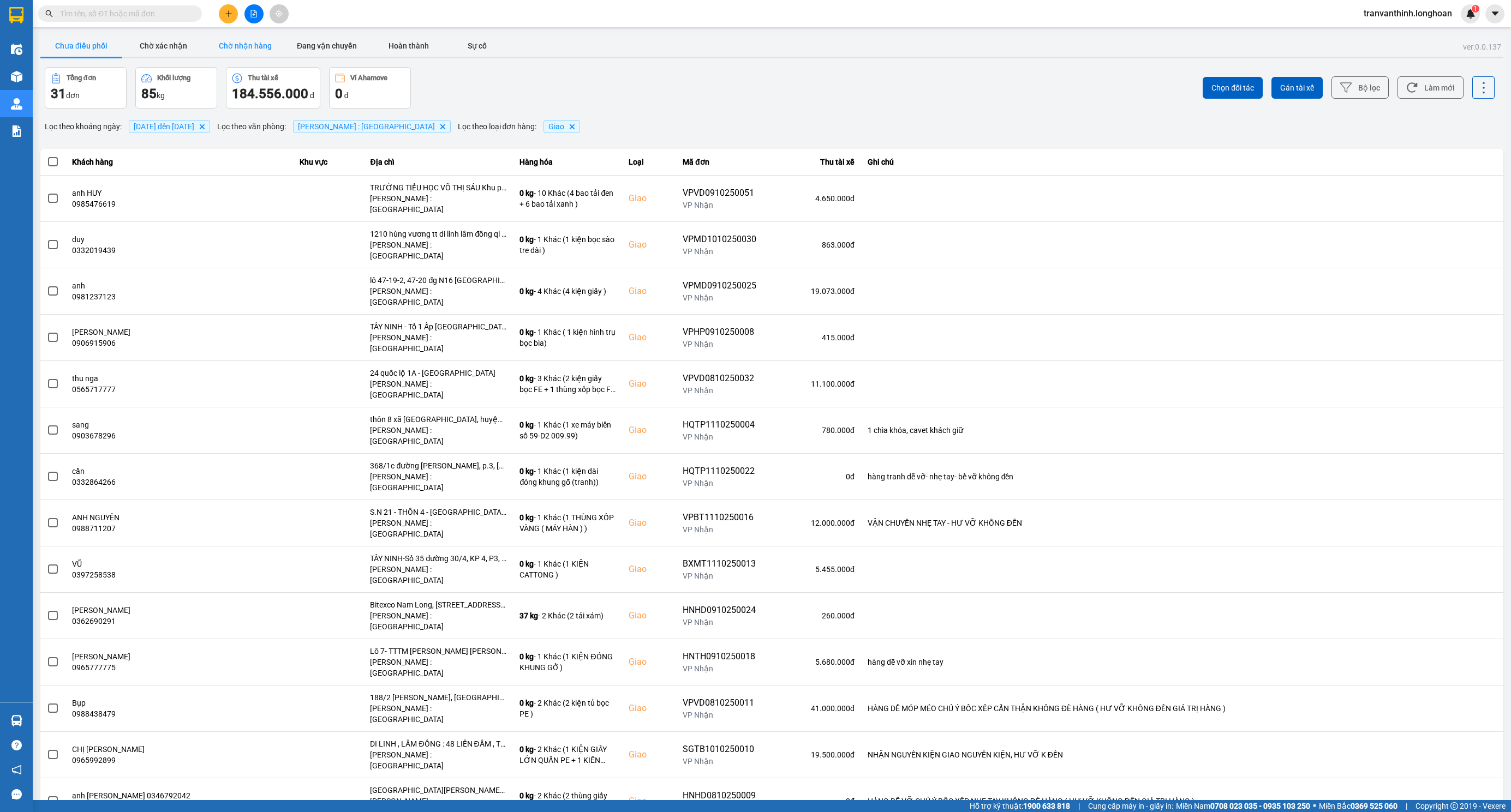
click at [241, 41] on button "Chờ nhận hàng" at bounding box center [245, 46] width 81 height 22
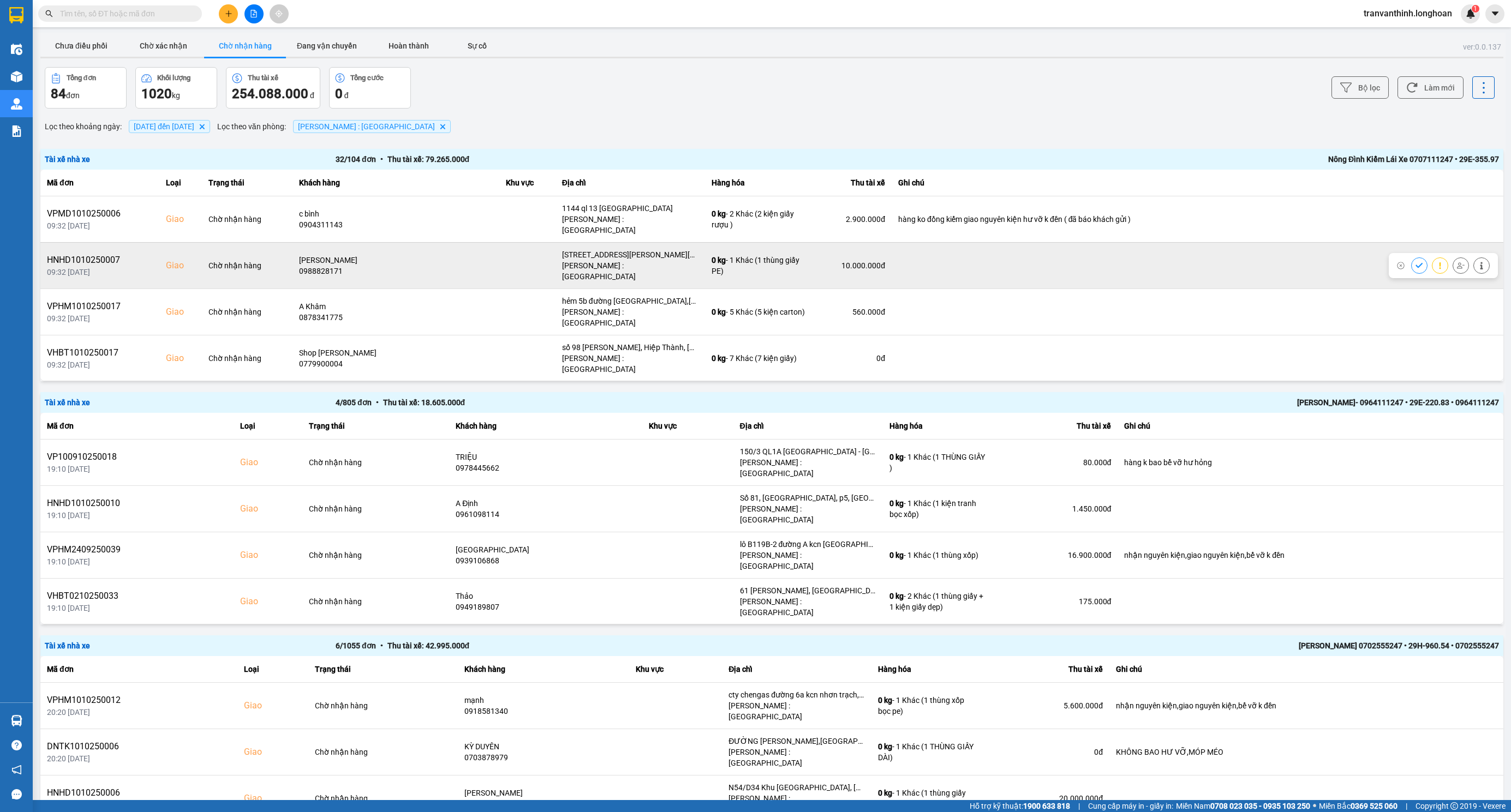
scroll to position [363, 0]
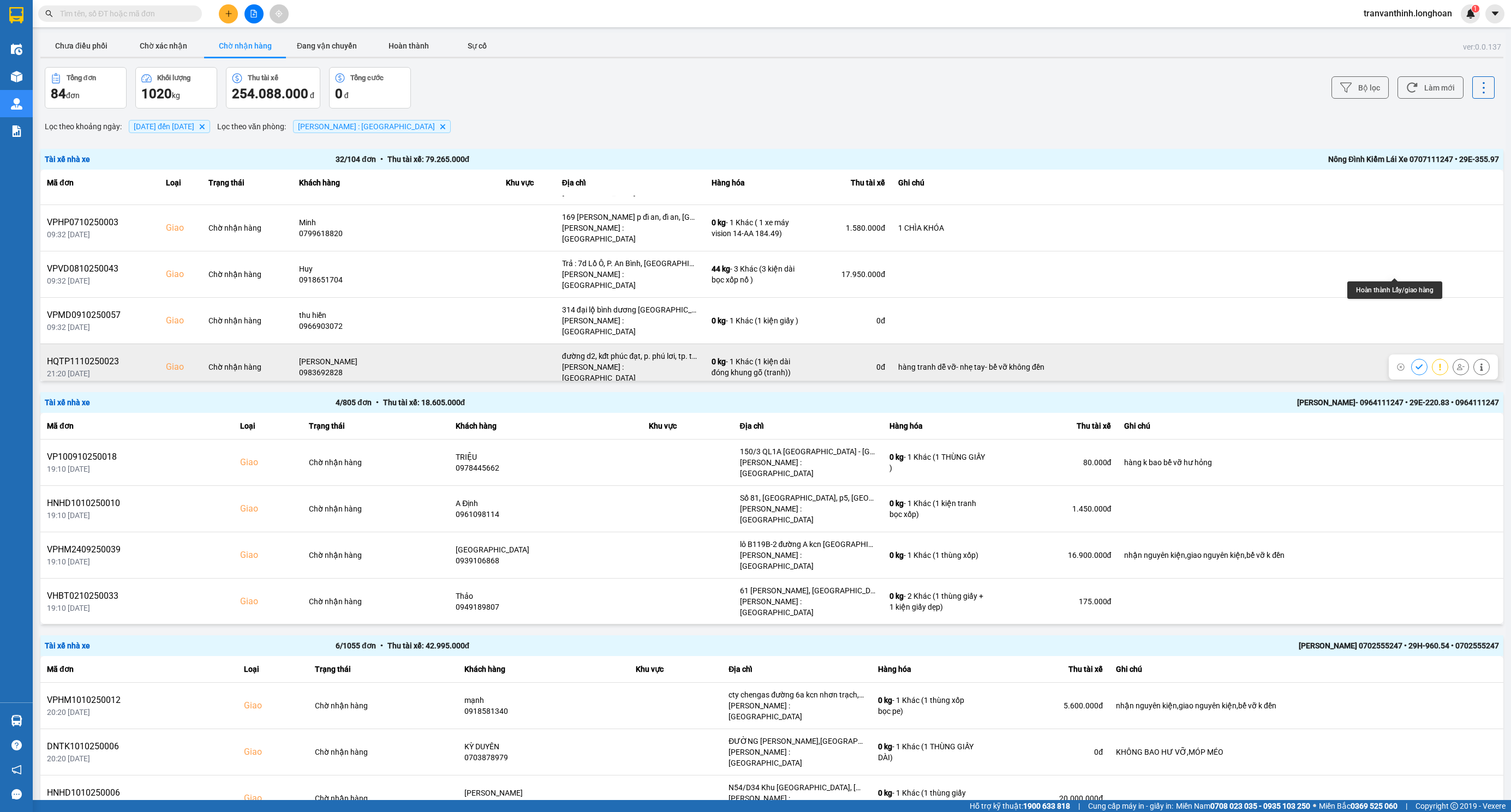
click at [1416, 364] on icon at bounding box center [1419, 366] width 7 height 5
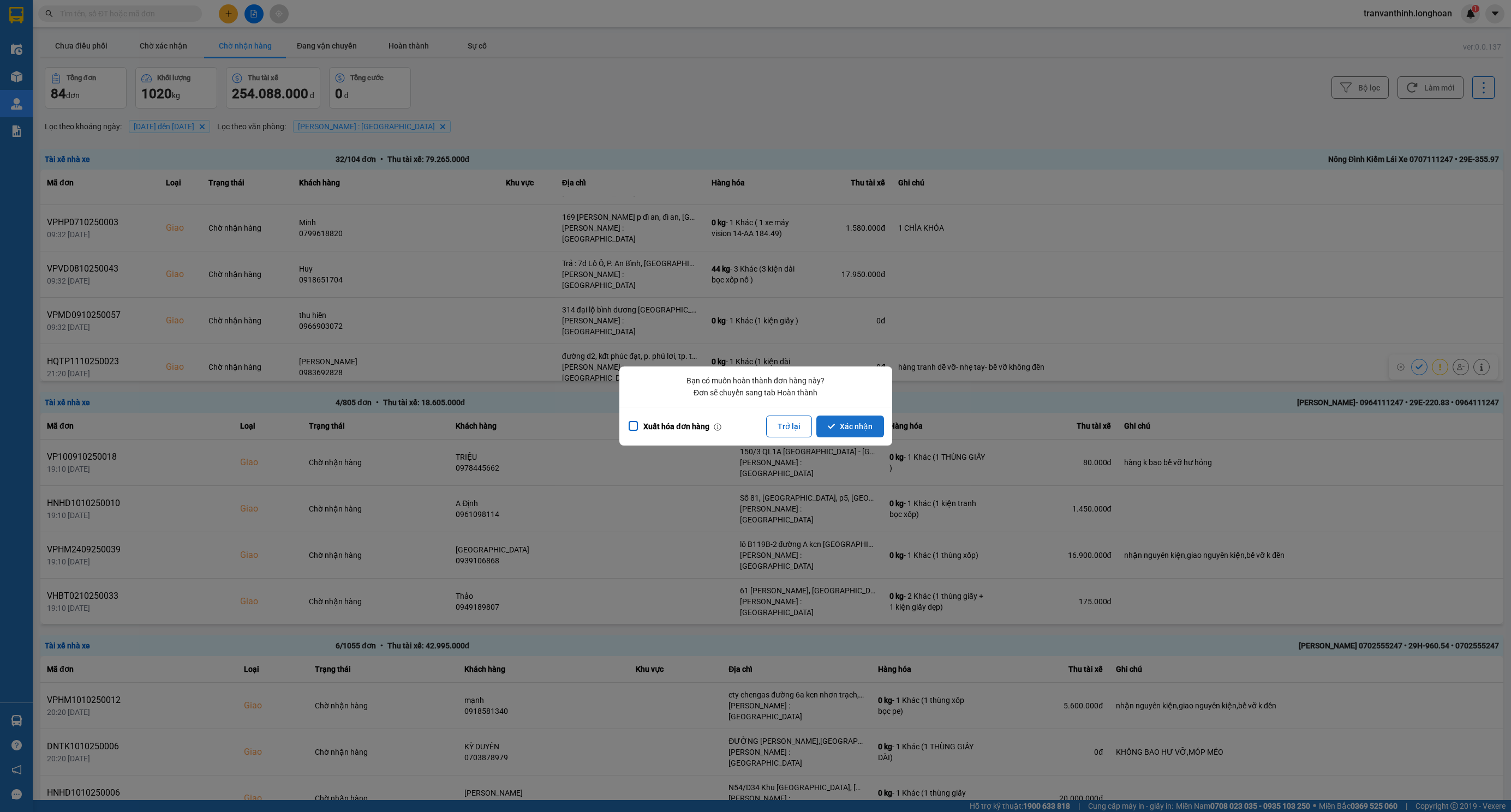
click at [861, 425] on button "Xác nhận" at bounding box center [849, 426] width 68 height 22
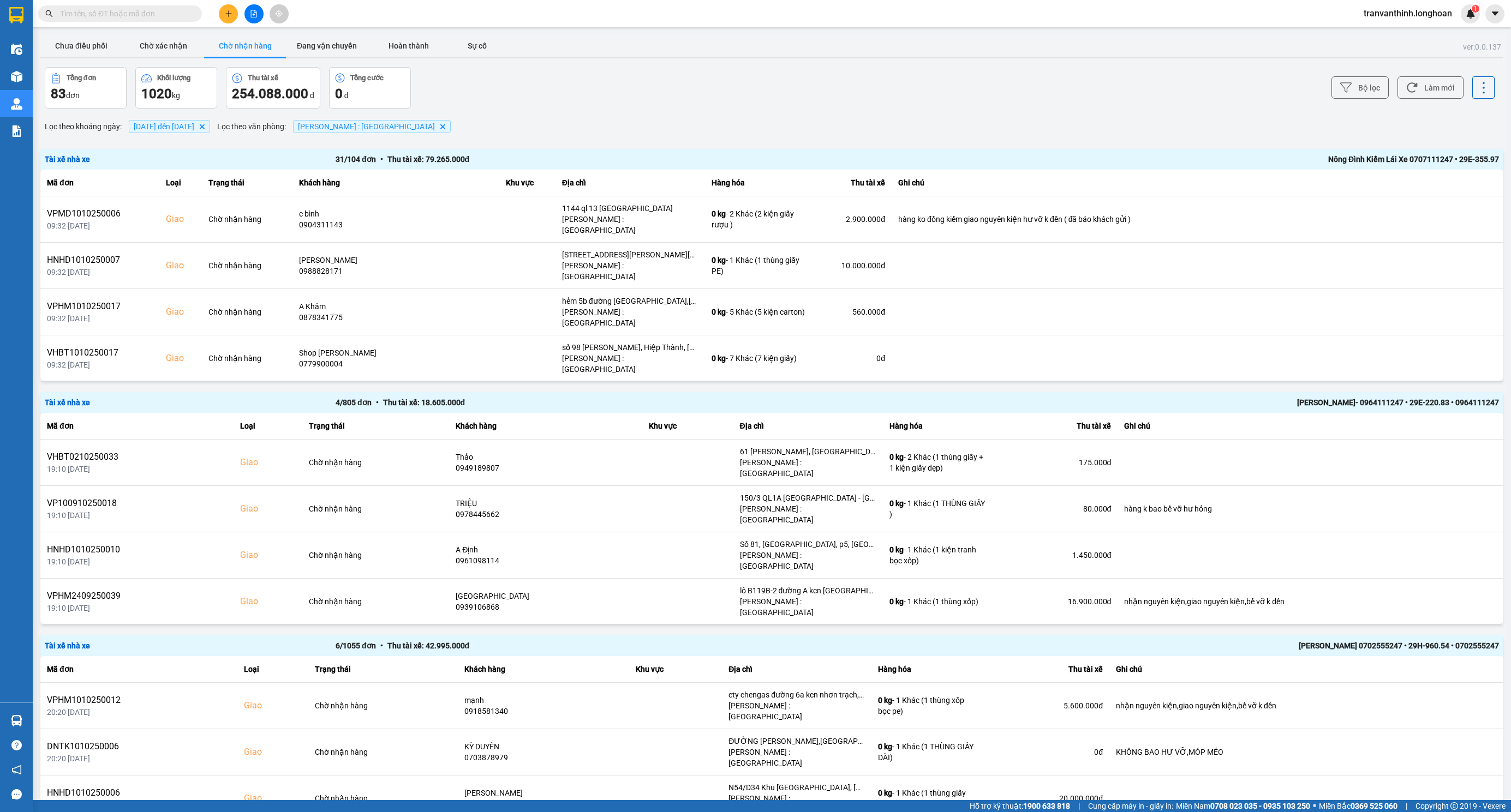
scroll to position [552, 0]
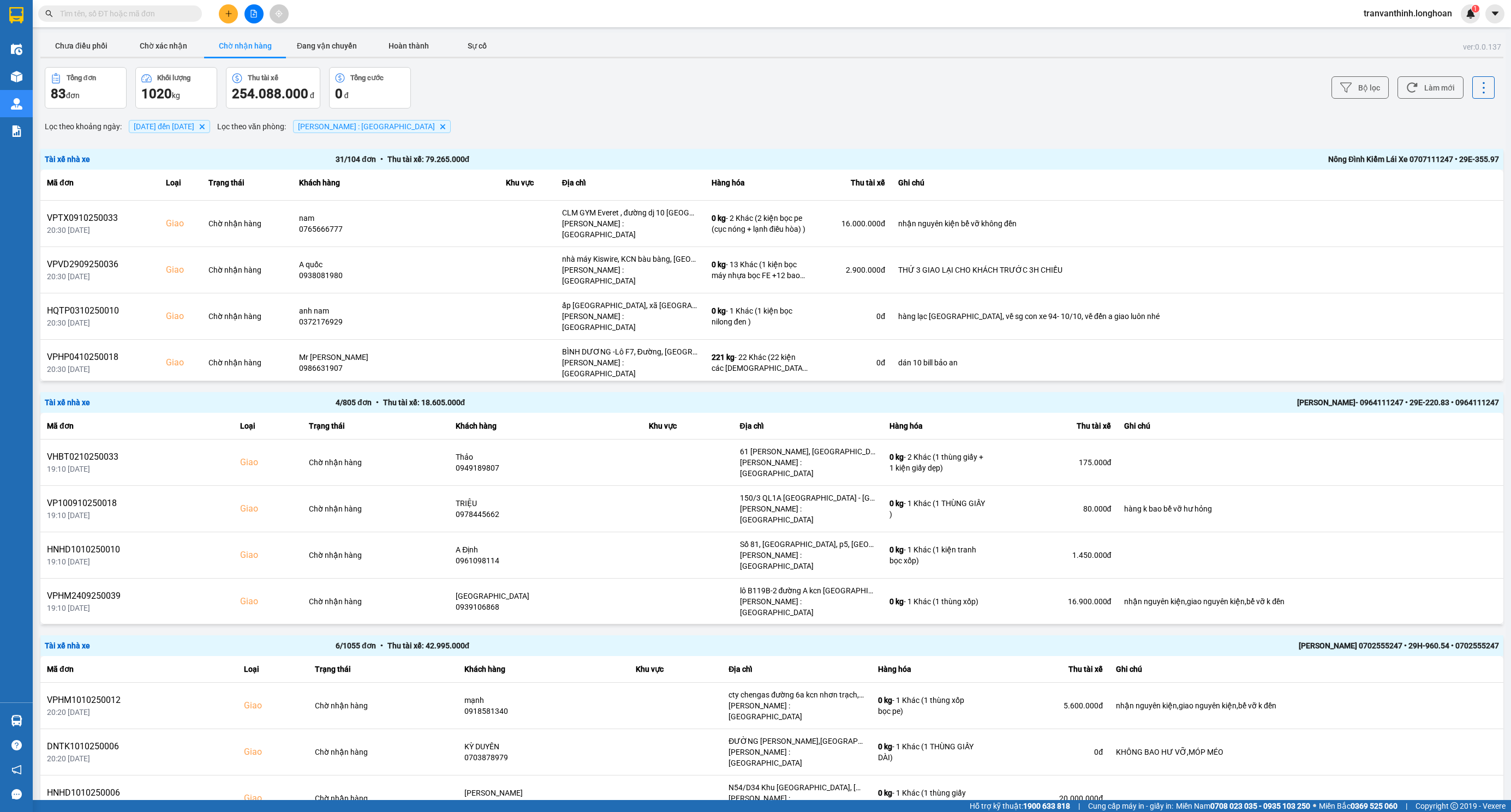
click at [1416, 405] on icon at bounding box center [1419, 409] width 7 height 7
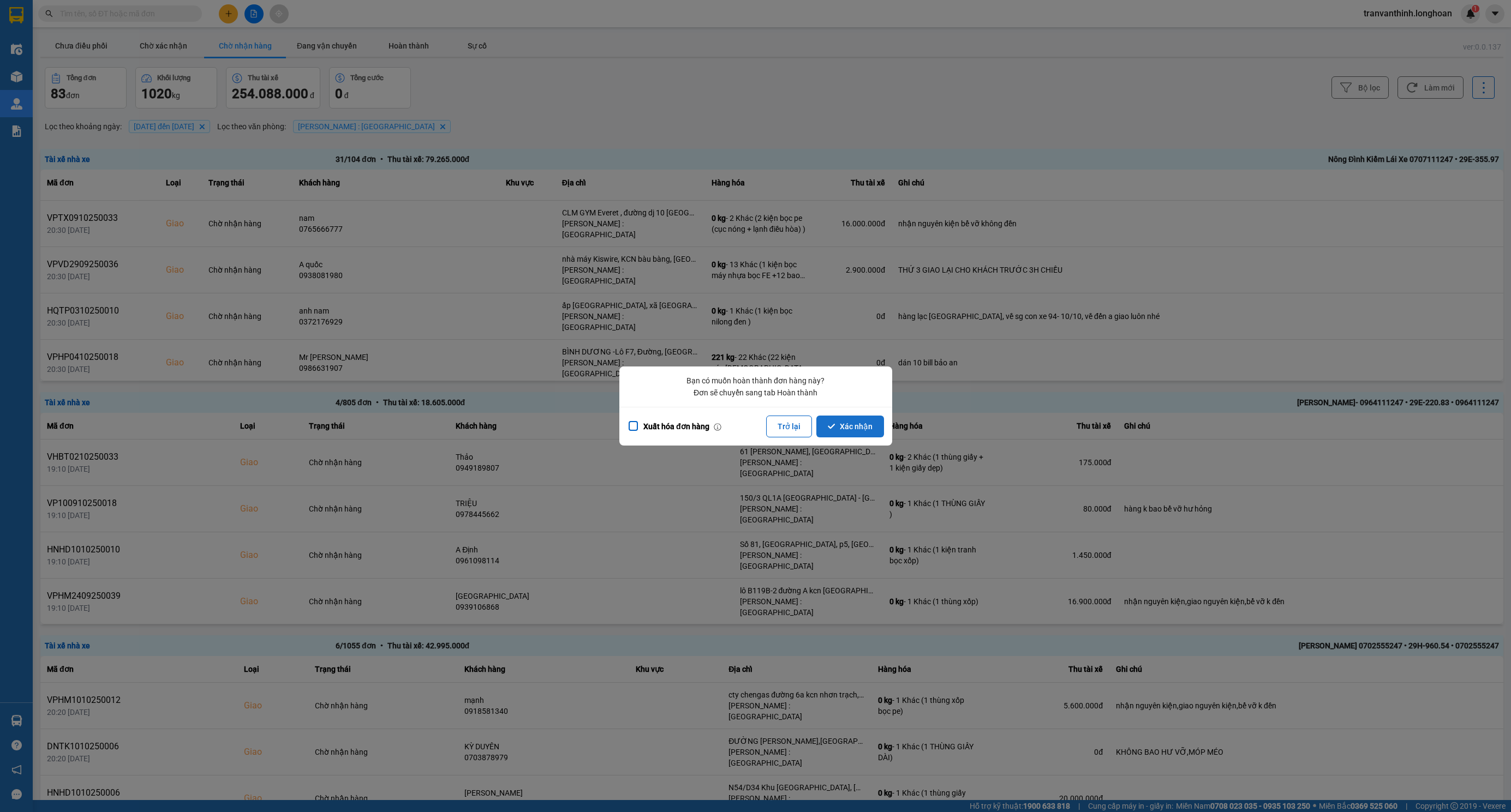
click at [847, 424] on button "Xác nhận" at bounding box center [849, 426] width 68 height 22
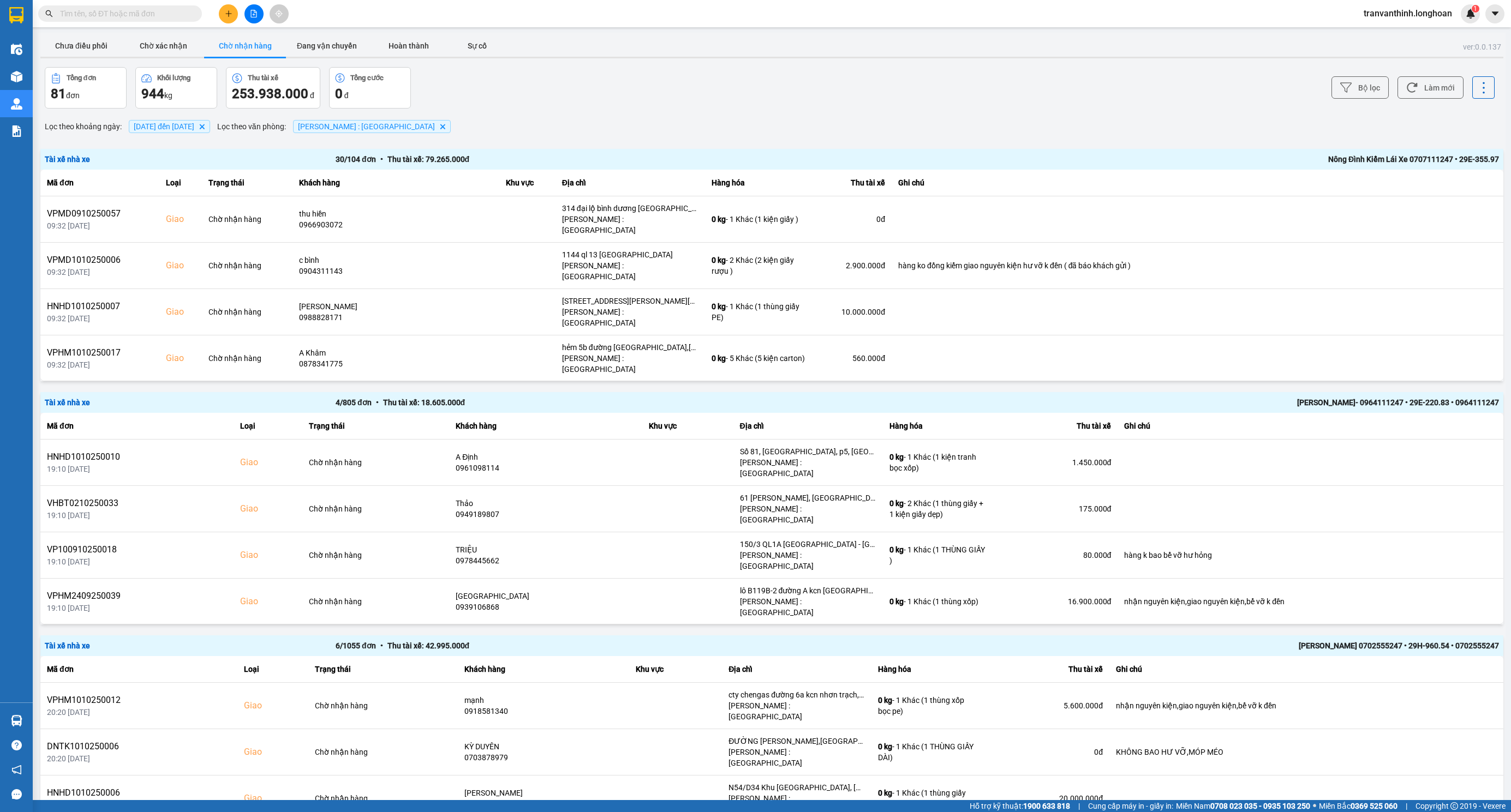
scroll to position [514, 0]
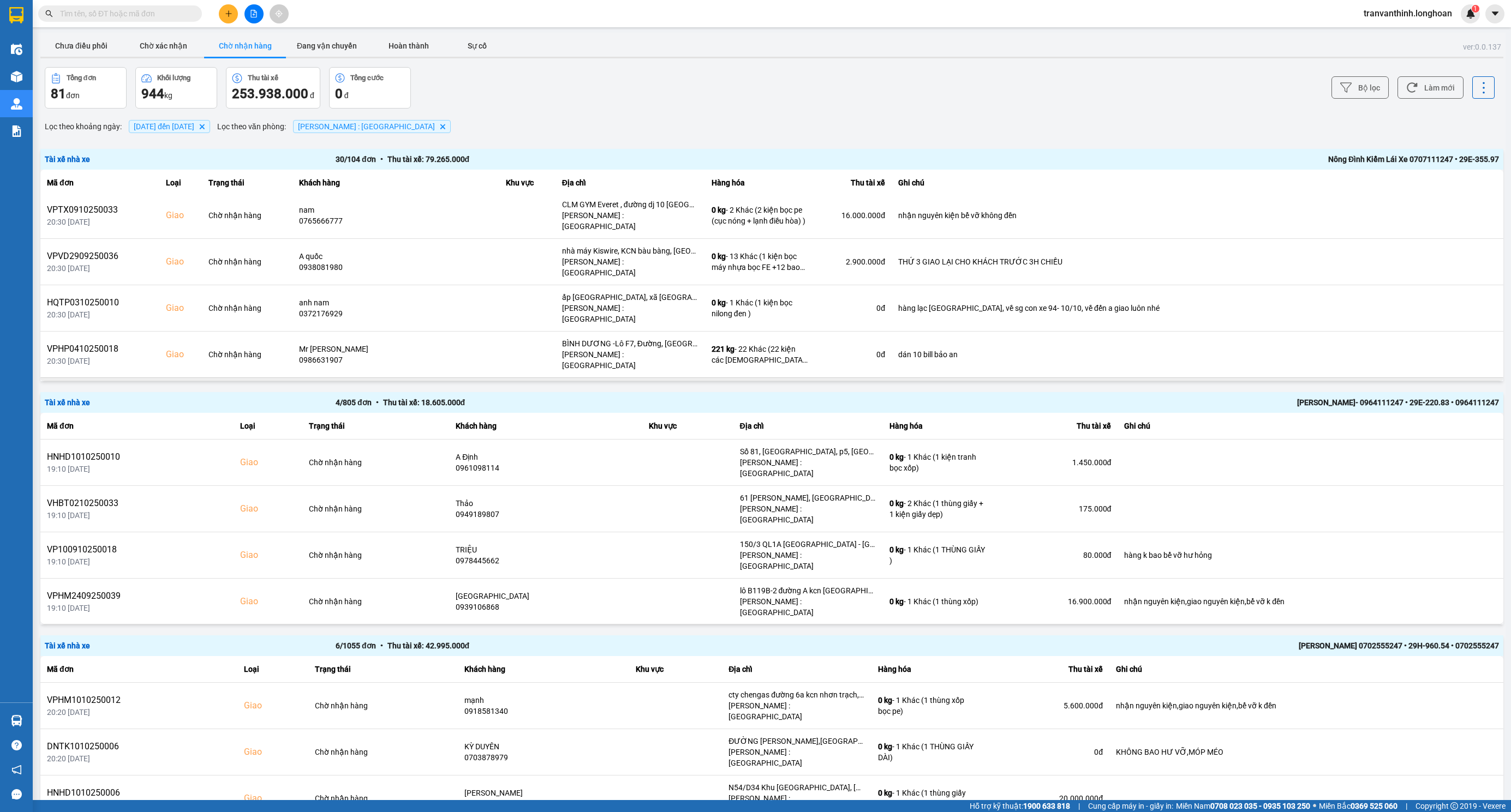
click at [1416, 397] on icon at bounding box center [1419, 400] width 7 height 7
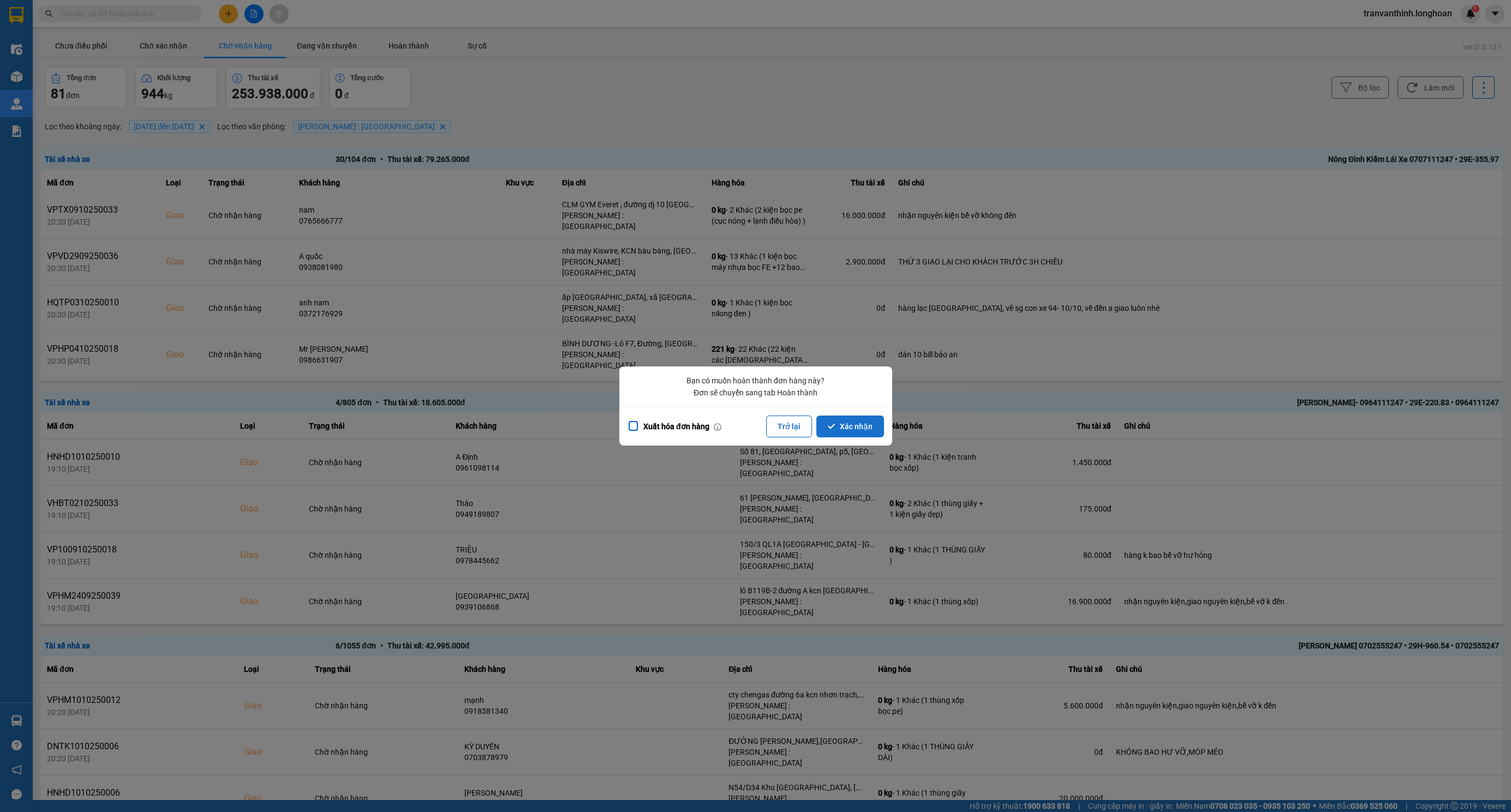
click at [857, 426] on button "Xác nhận" at bounding box center [849, 426] width 68 height 22
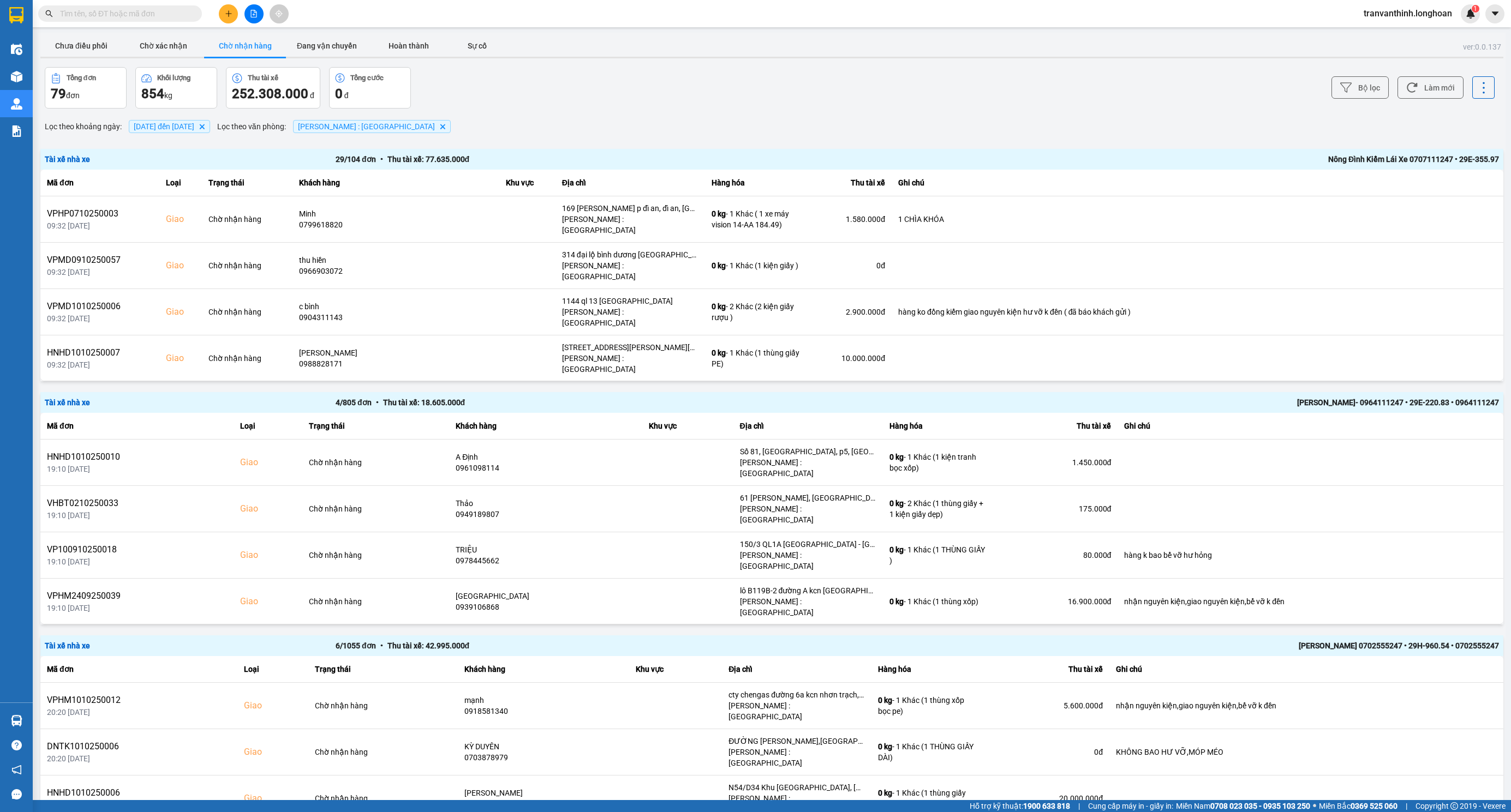
scroll to position [590, 0]
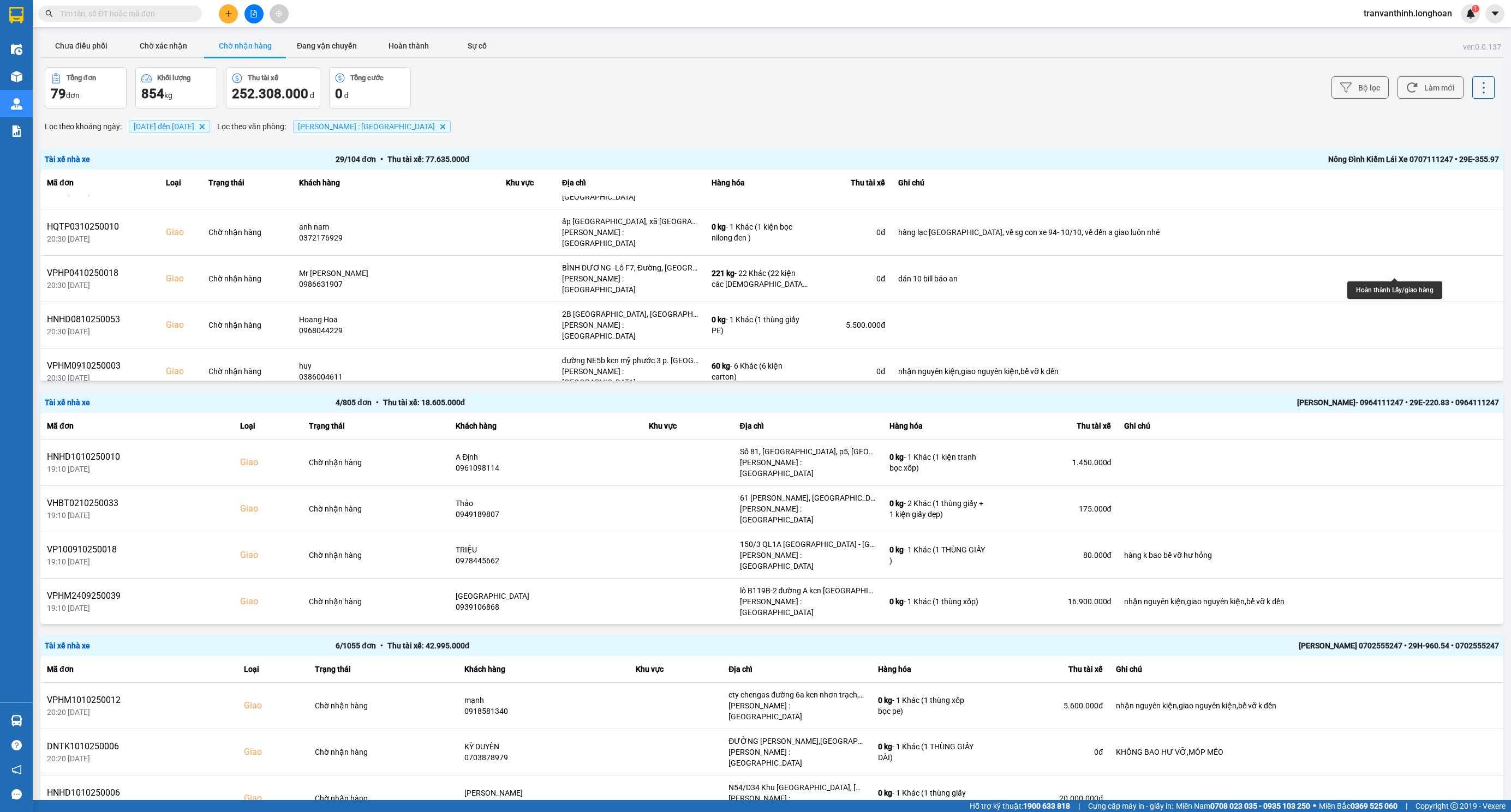
click at [1416, 415] on icon at bounding box center [1419, 417] width 7 height 5
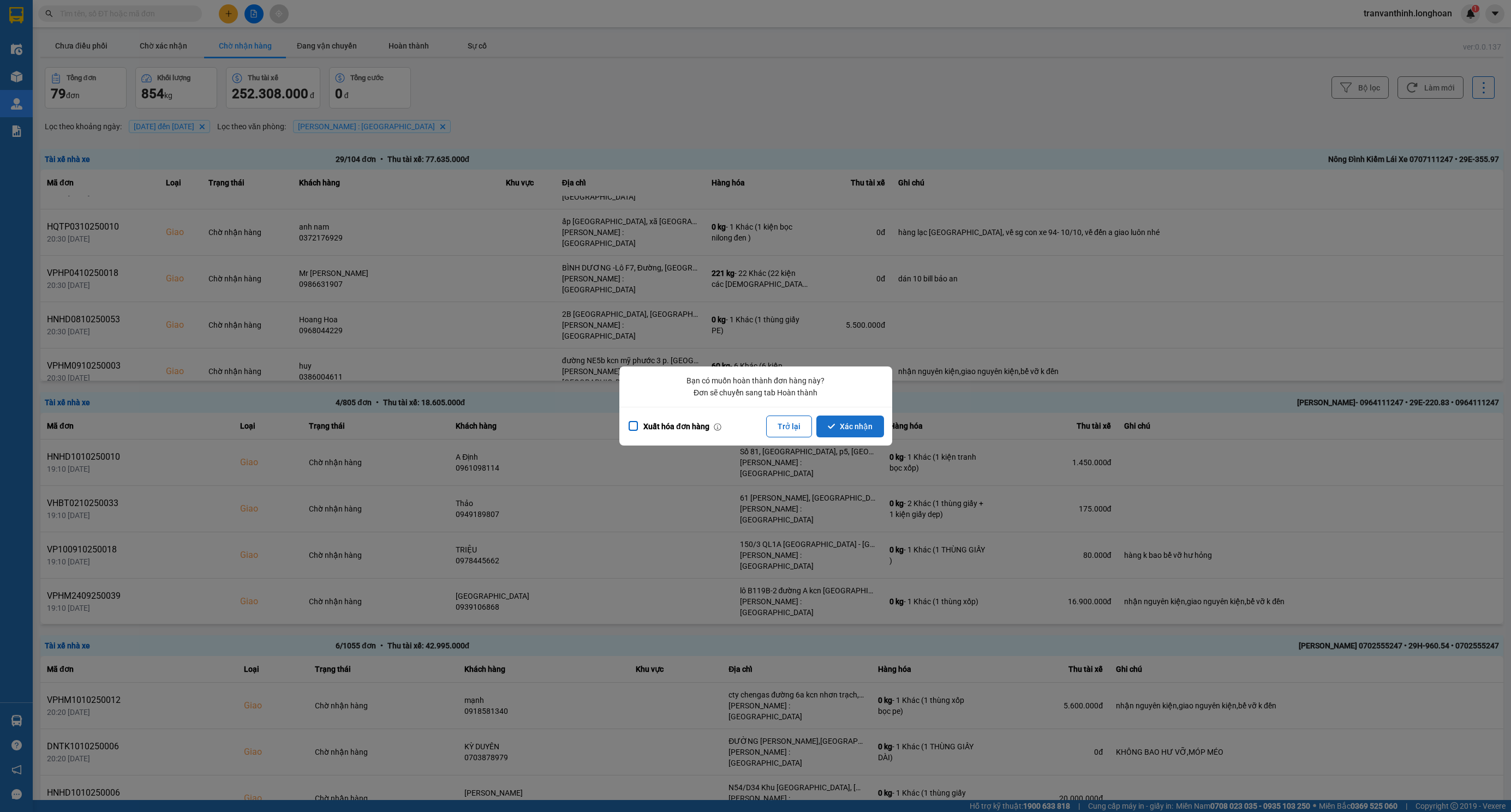
click at [861, 424] on button "Xác nhận" at bounding box center [849, 426] width 68 height 22
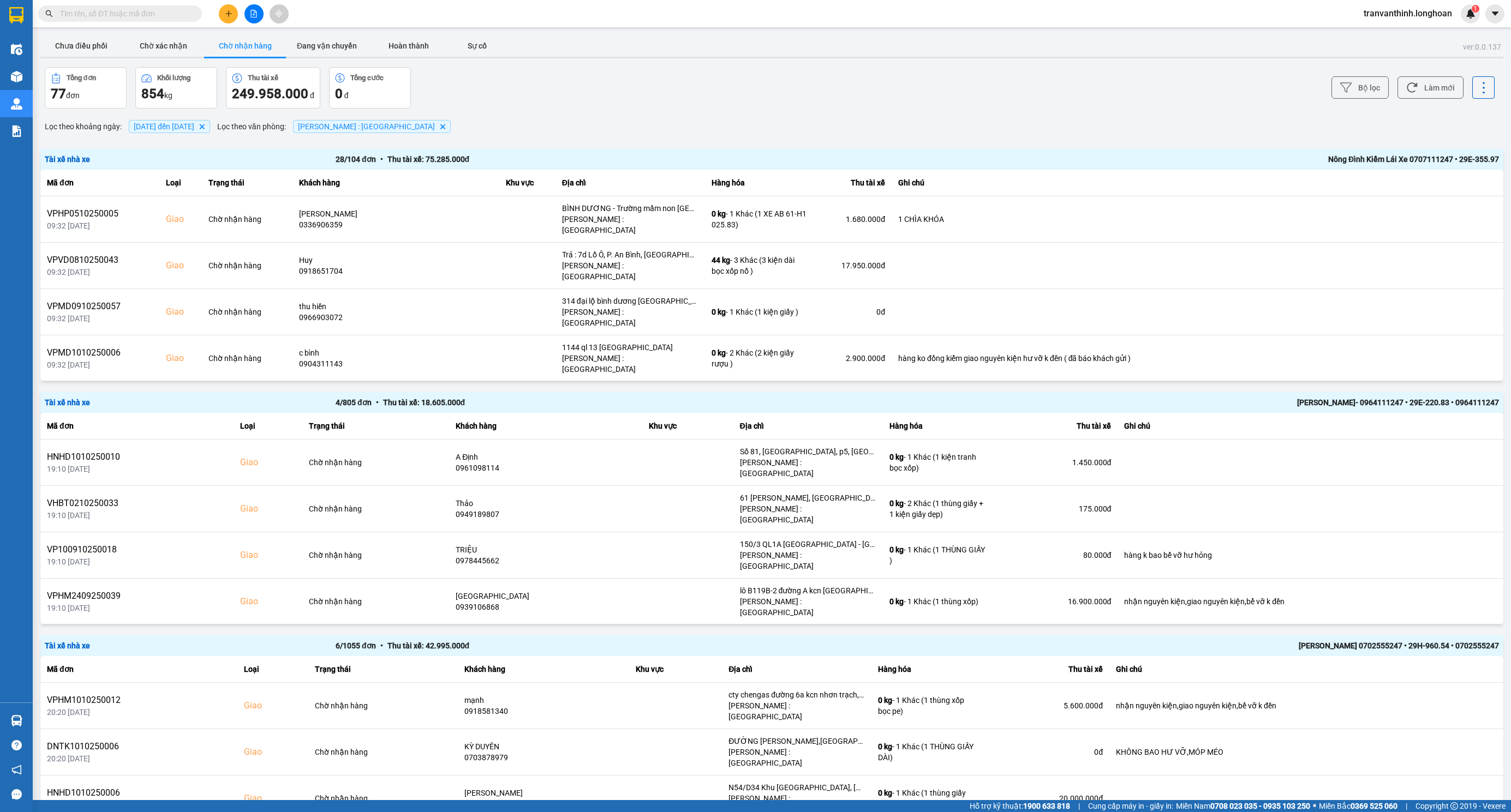
scroll to position [627, 0]
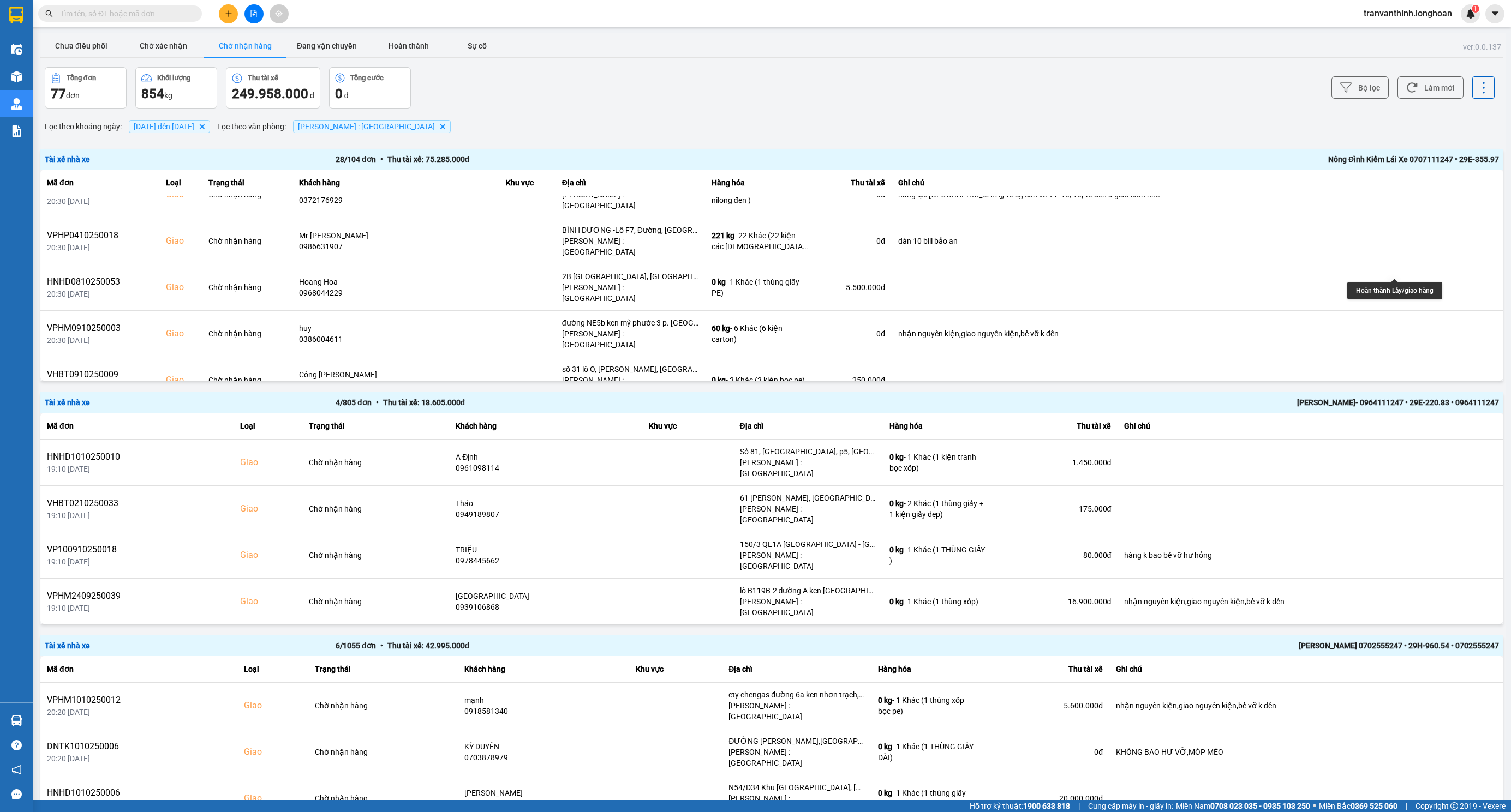
click at [1412, 417] on button at bounding box center [1419, 426] width 16 height 19
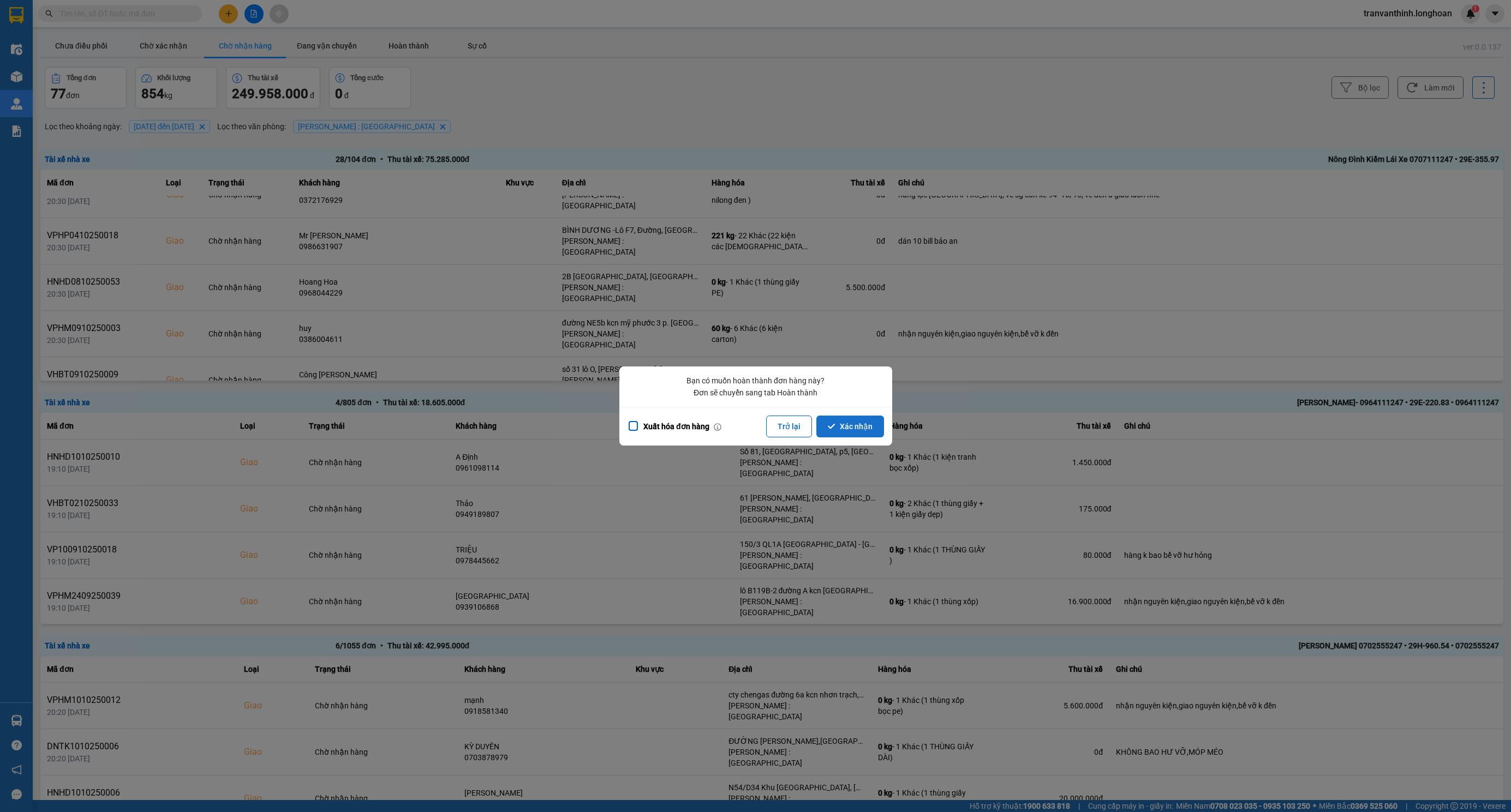
click at [855, 431] on button "Xác nhận" at bounding box center [849, 426] width 68 height 22
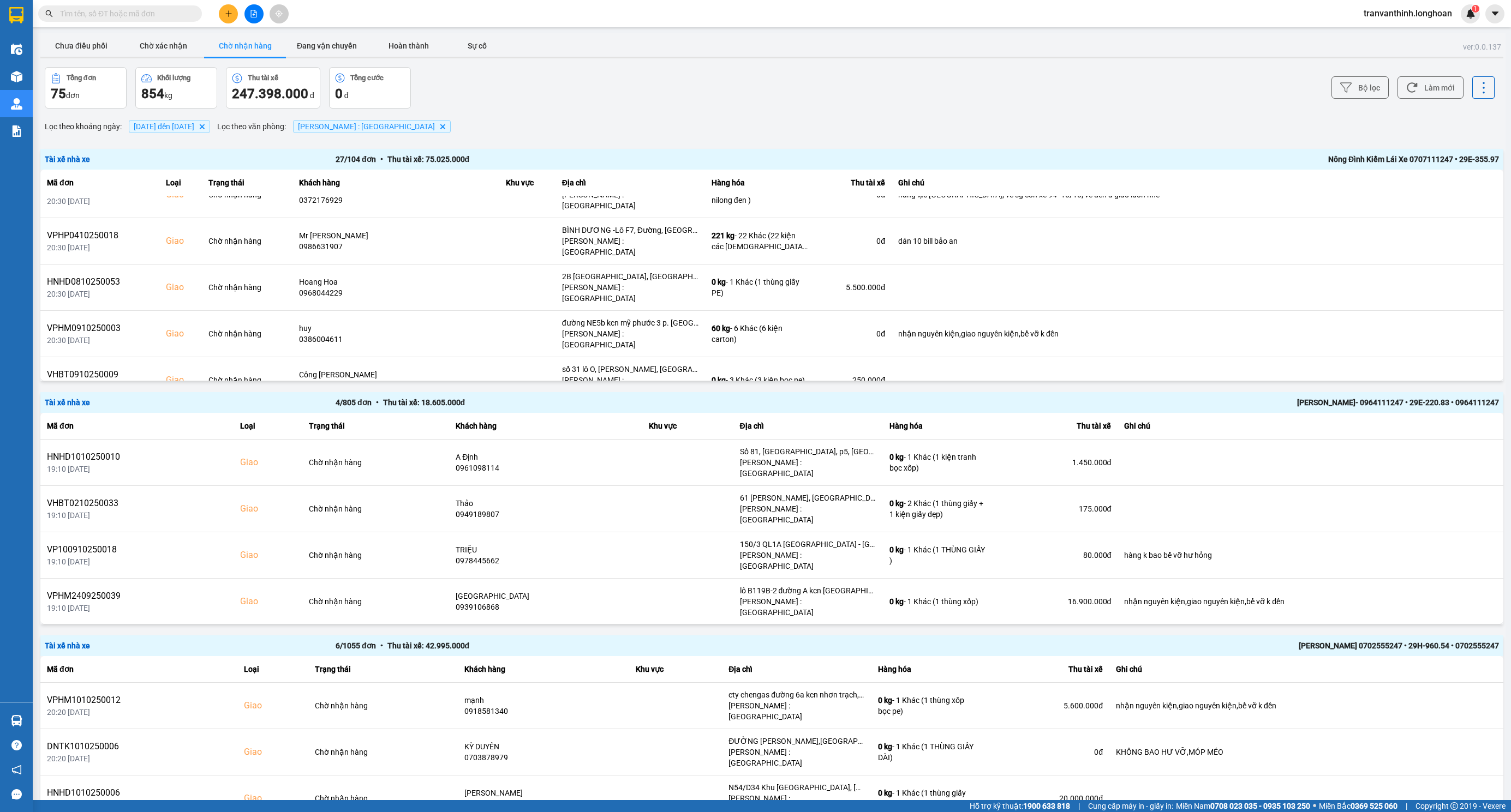
click at [1416, 423] on icon at bounding box center [1419, 426] width 7 height 7
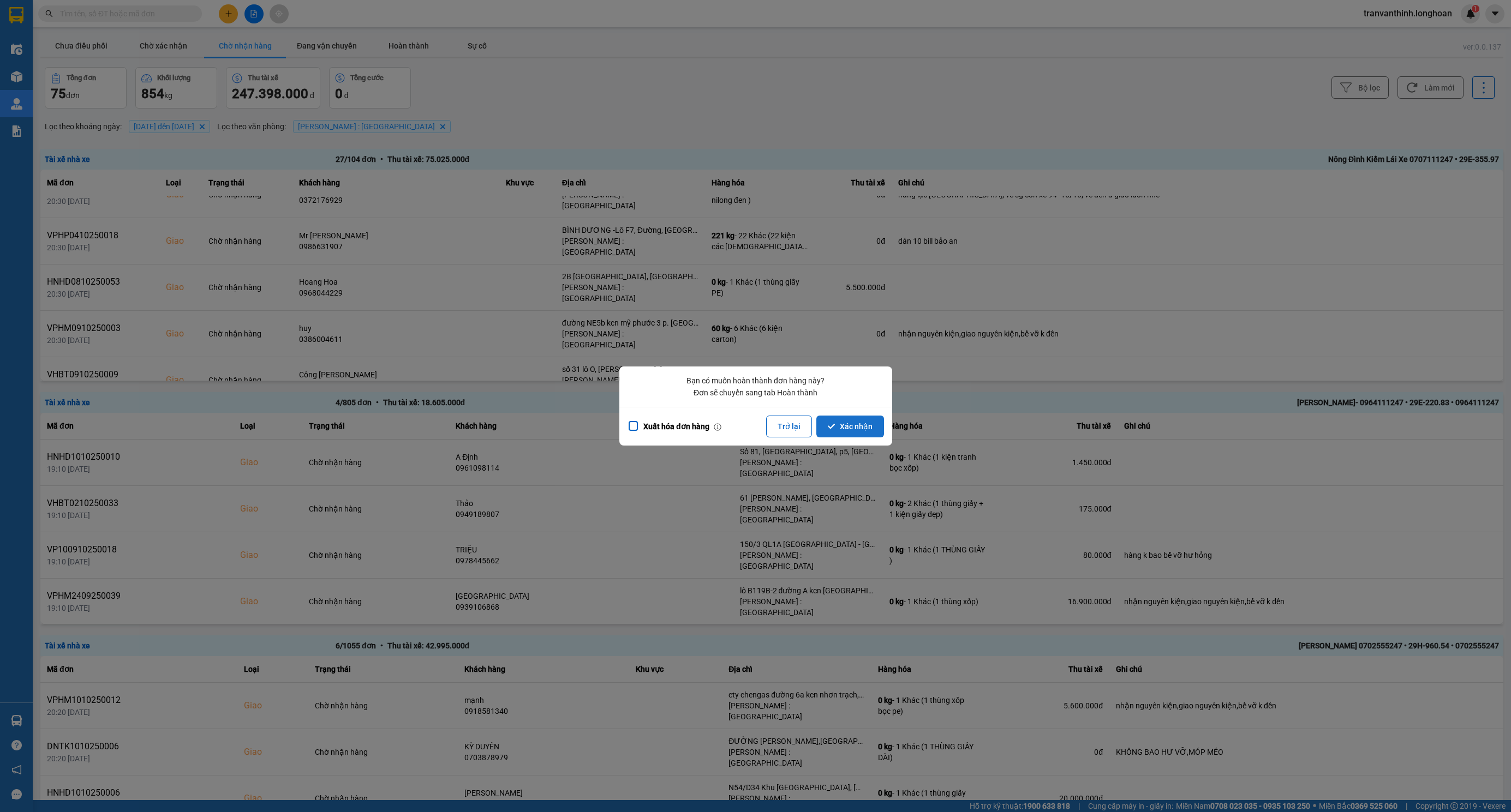
click at [843, 427] on button "Xác nhận" at bounding box center [849, 426] width 68 height 22
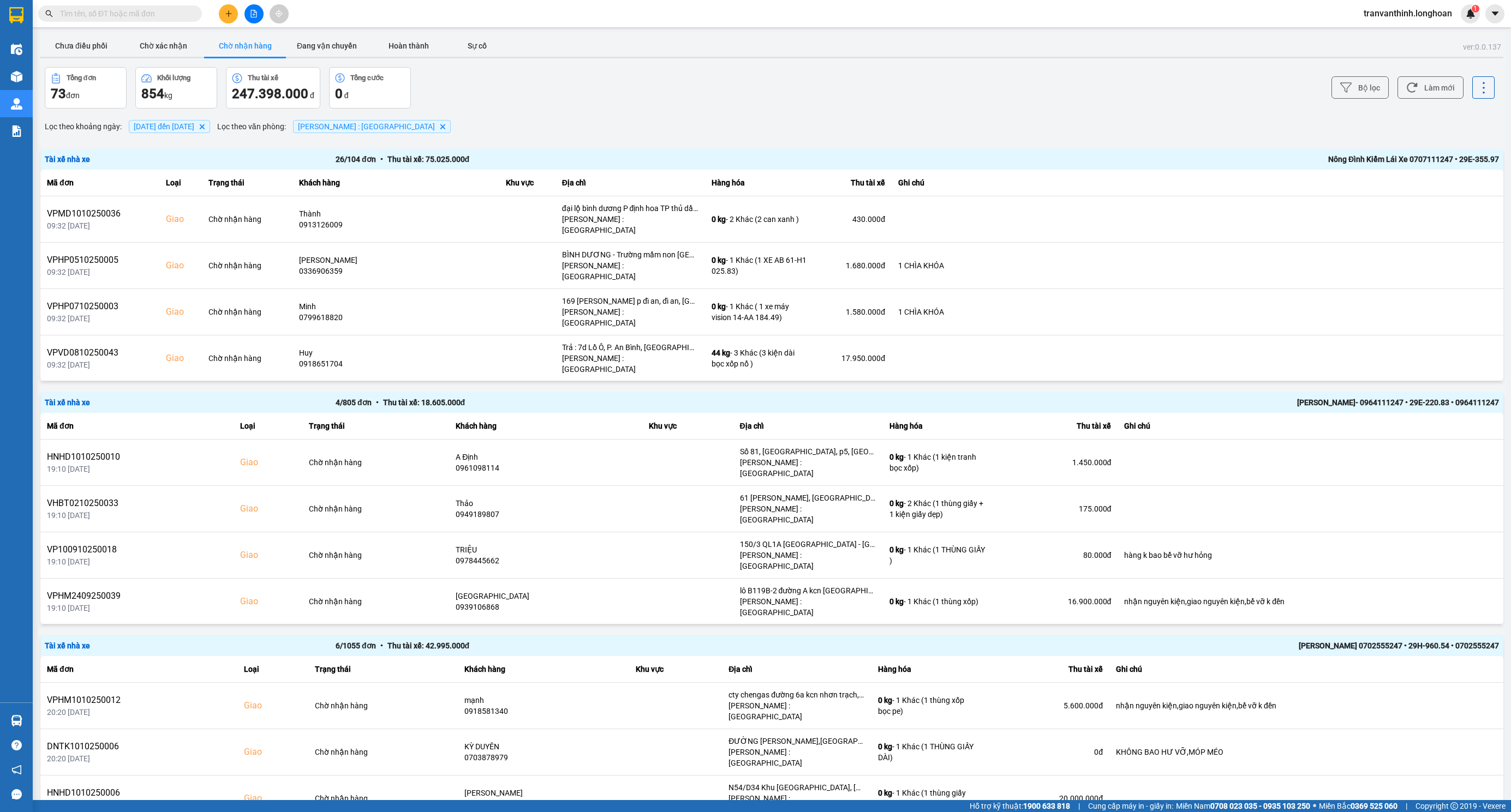
scroll to position [666, 0]
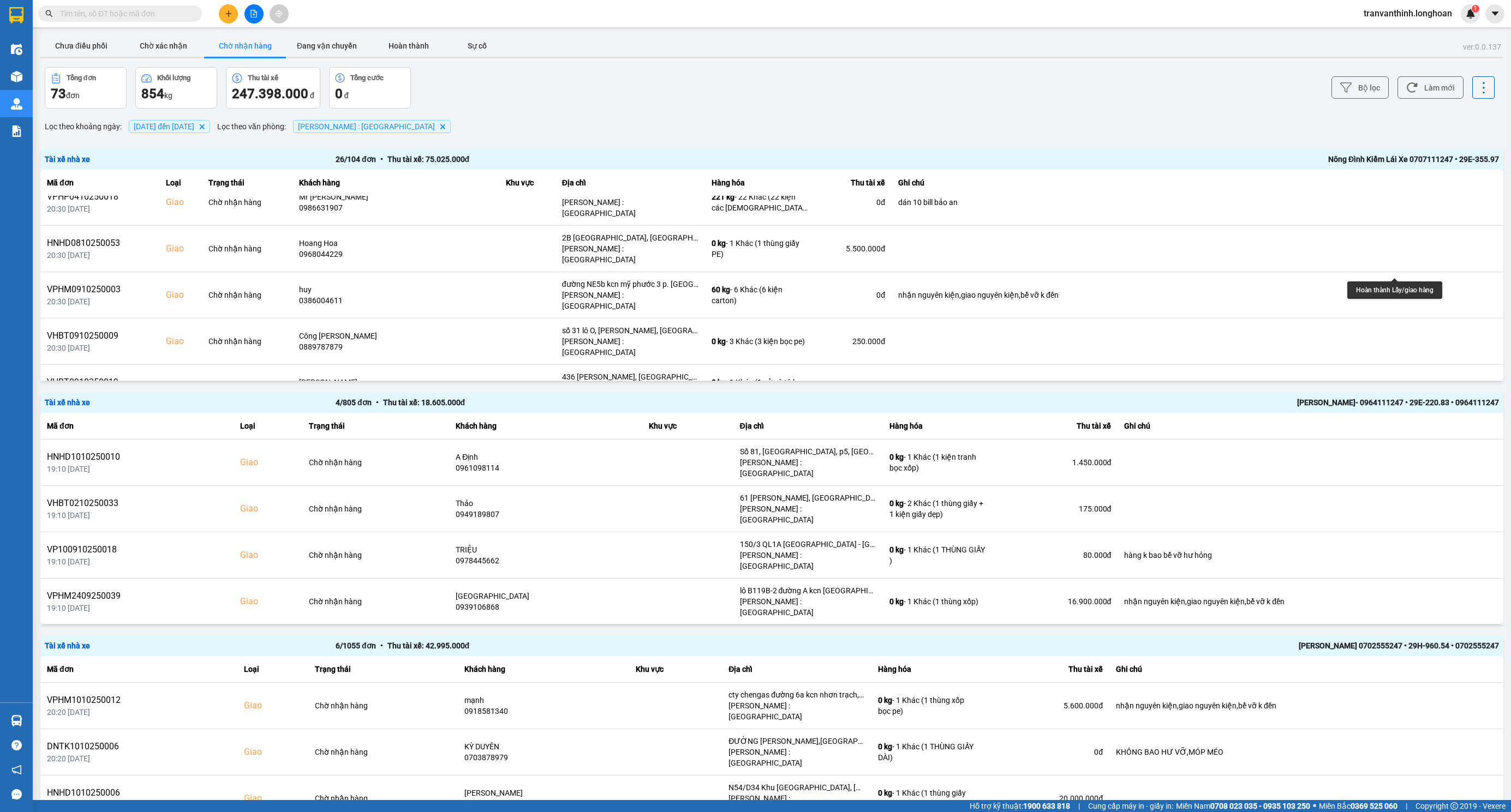
click at [1416, 430] on icon at bounding box center [1419, 434] width 7 height 7
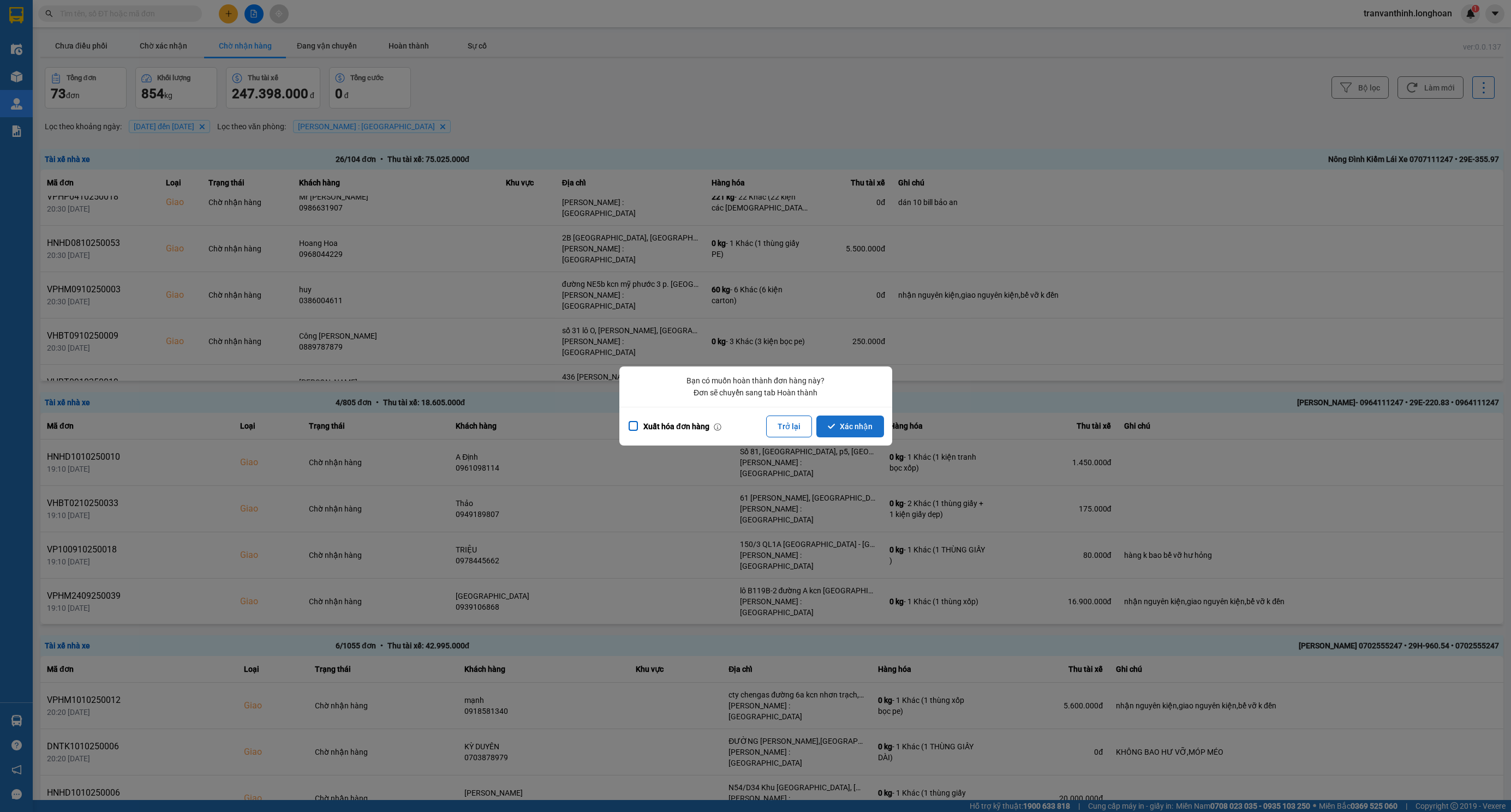
click at [844, 425] on button "Xác nhận" at bounding box center [849, 426] width 68 height 22
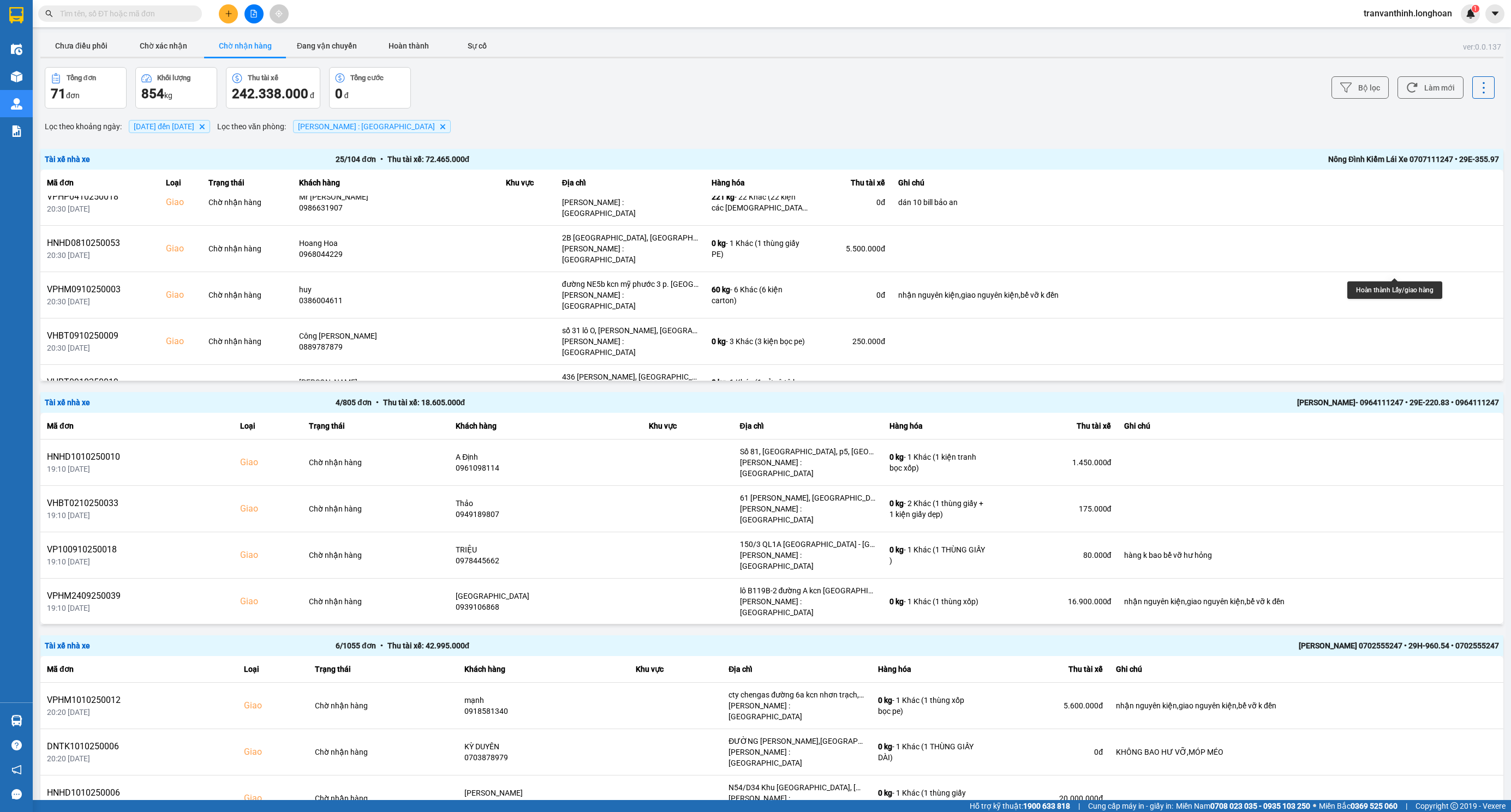
click at [1416, 430] on icon at bounding box center [1419, 434] width 7 height 7
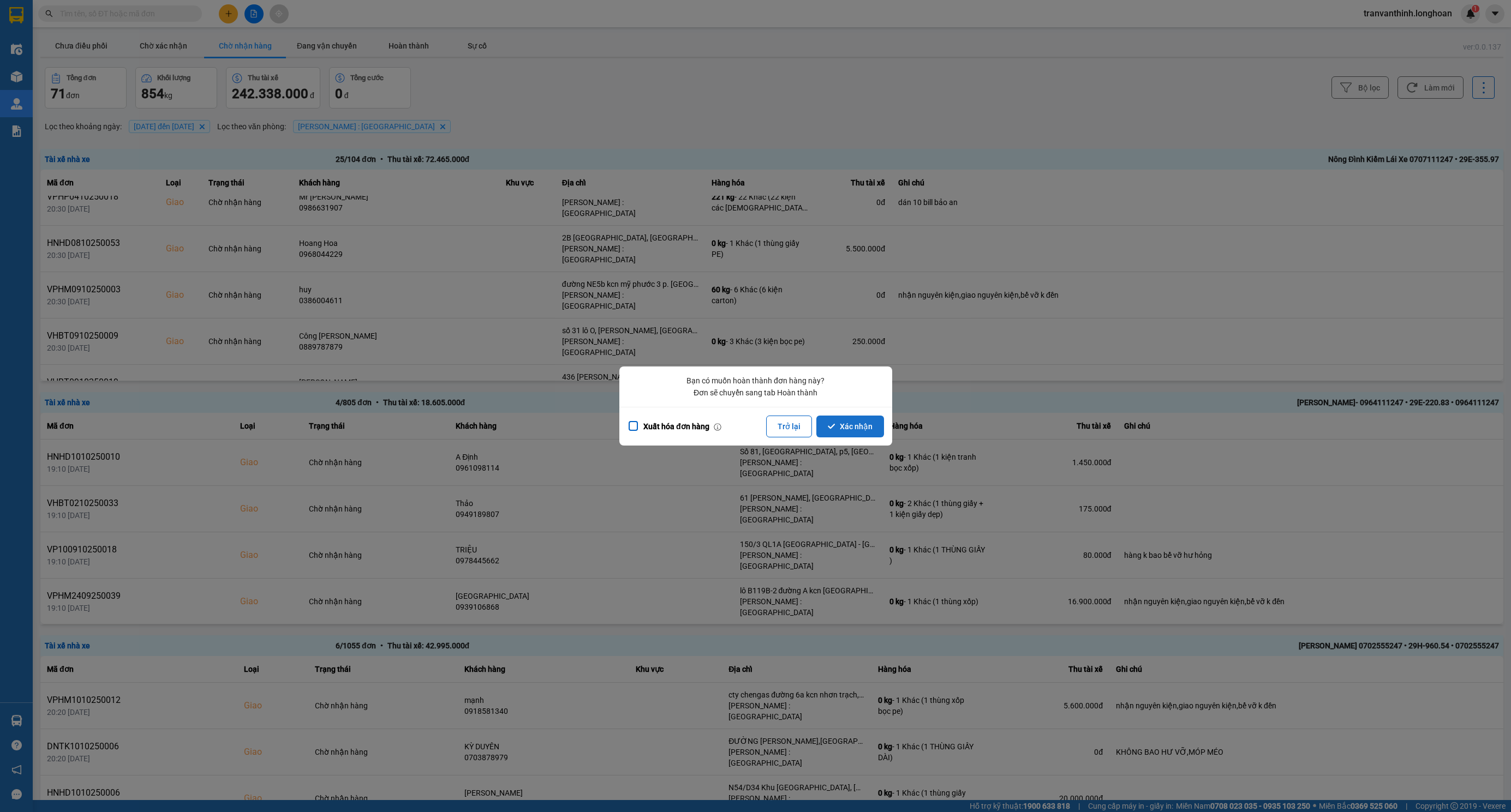
click at [849, 429] on button "Xác nhận" at bounding box center [849, 426] width 68 height 22
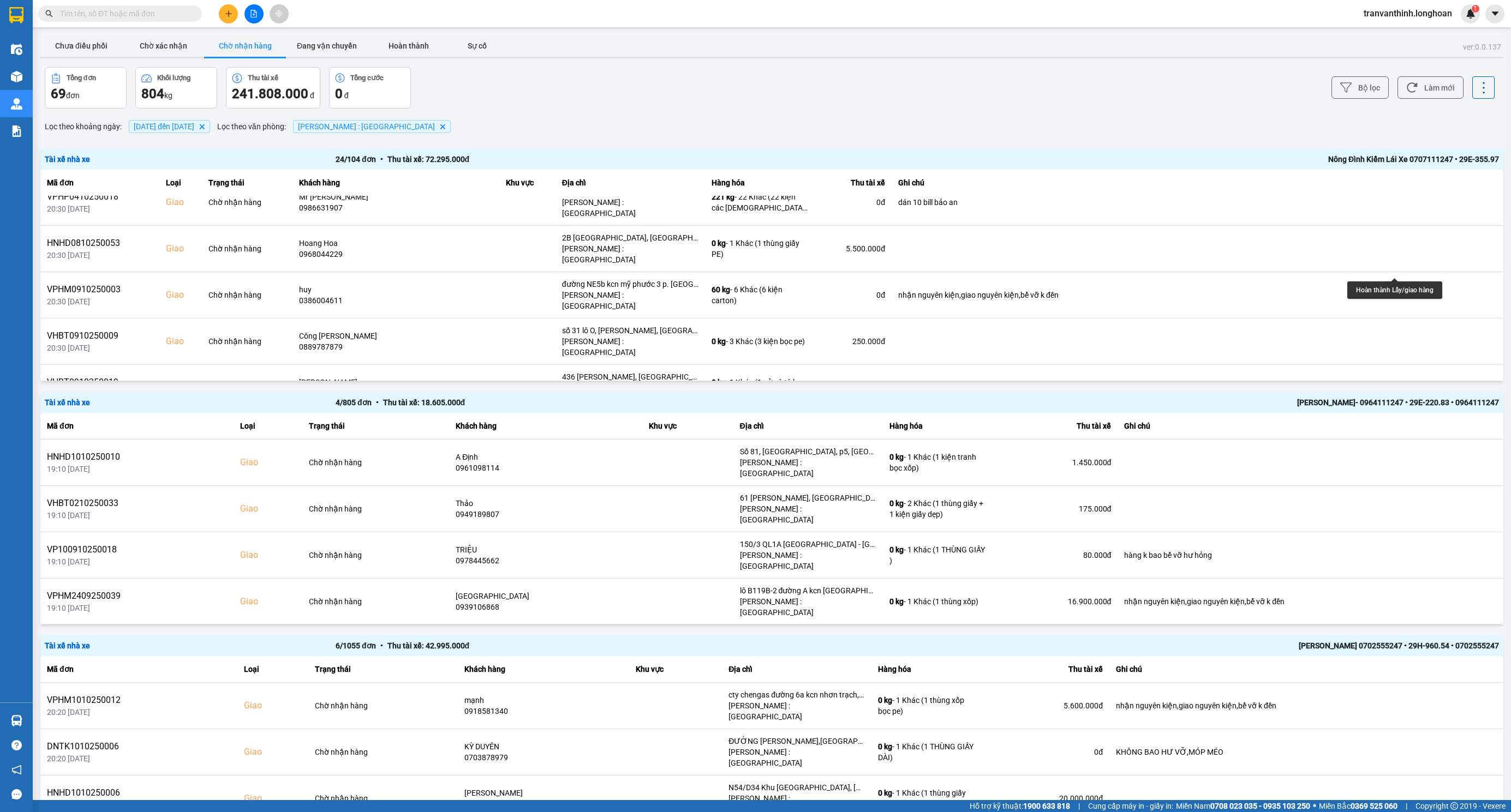
click at [1416, 432] on icon at bounding box center [1419, 434] width 7 height 5
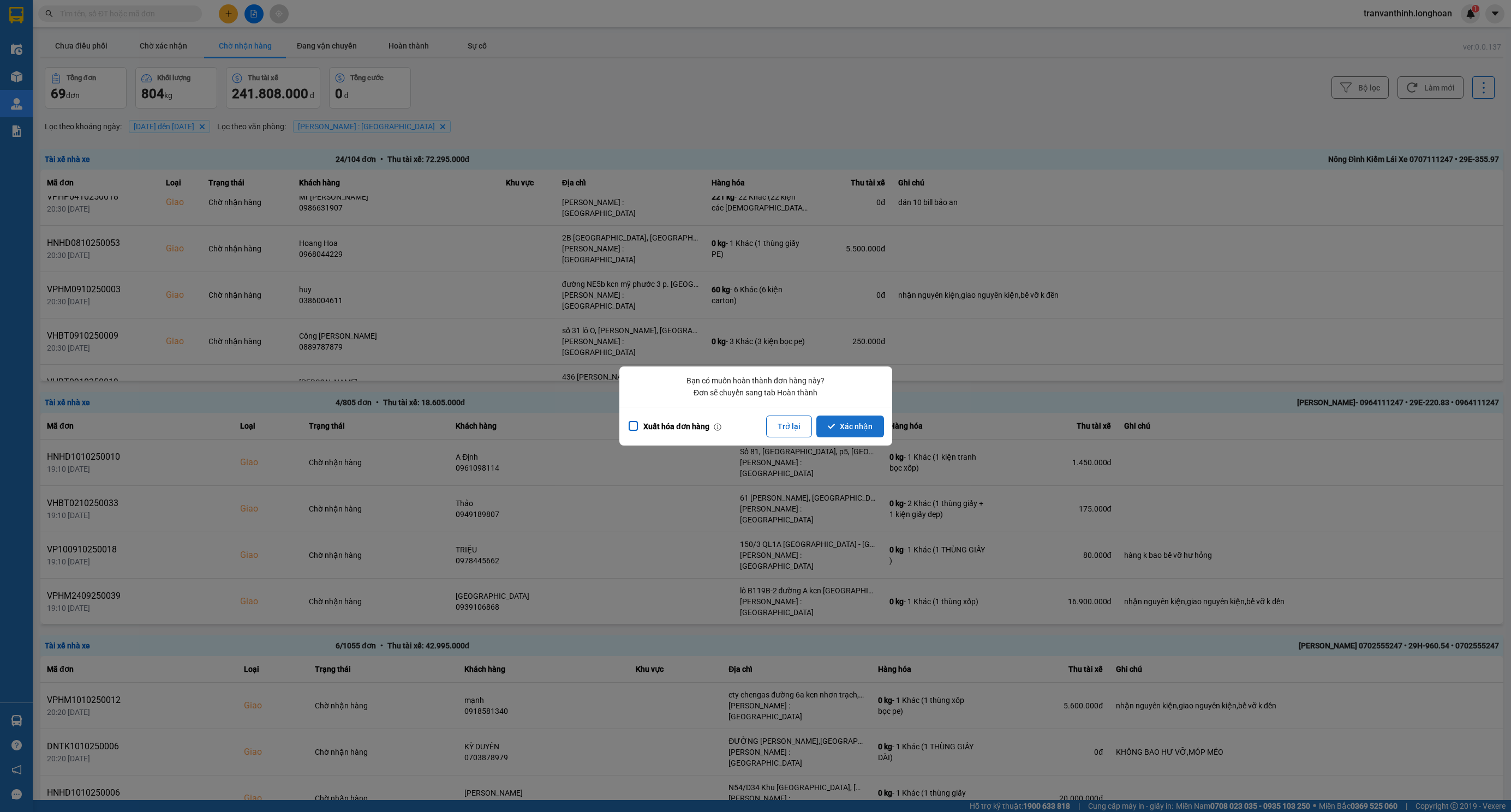
click at [855, 427] on button "Xác nhận" at bounding box center [849, 426] width 68 height 22
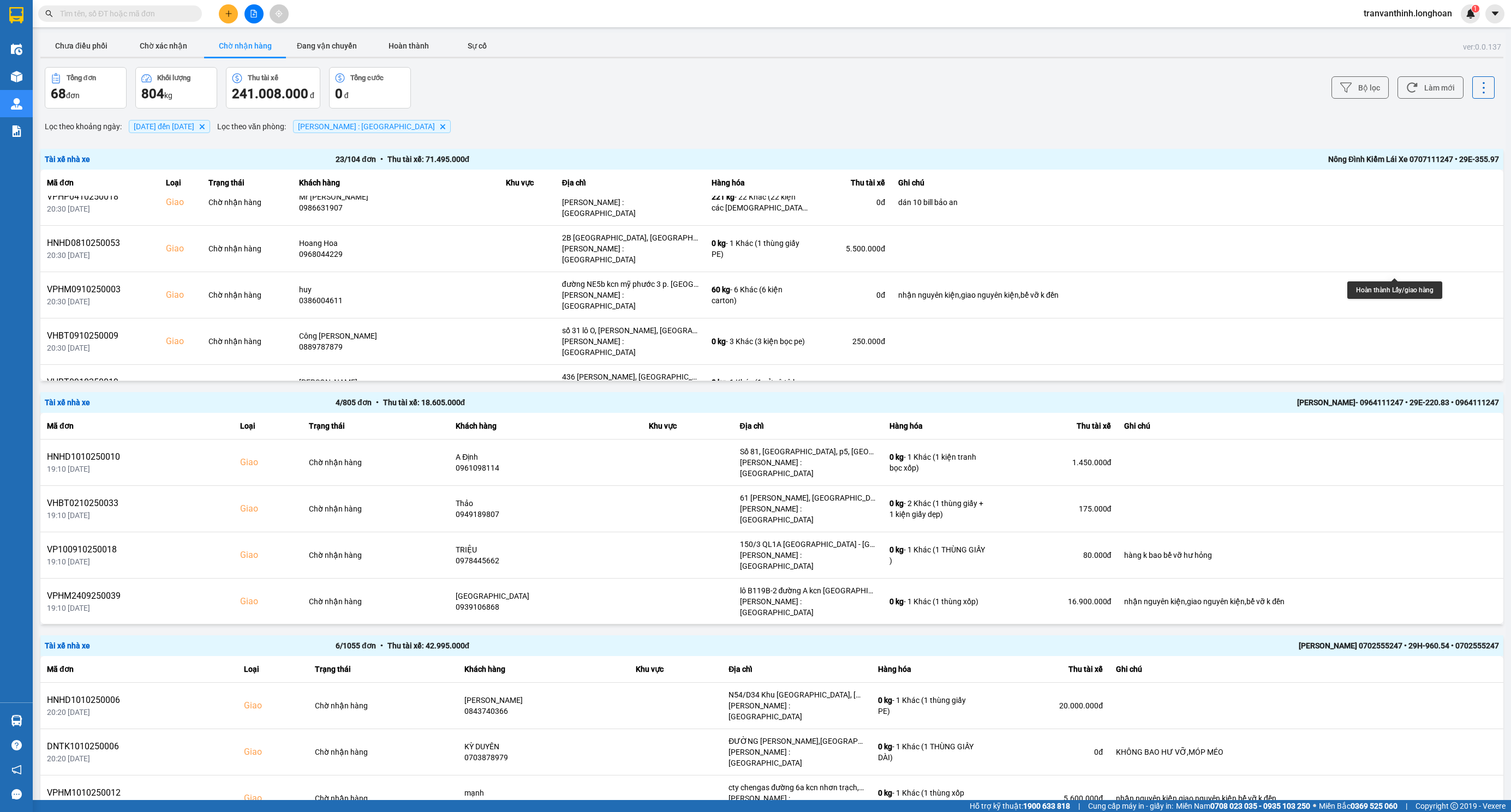
click at [1416, 432] on icon at bounding box center [1419, 434] width 7 height 5
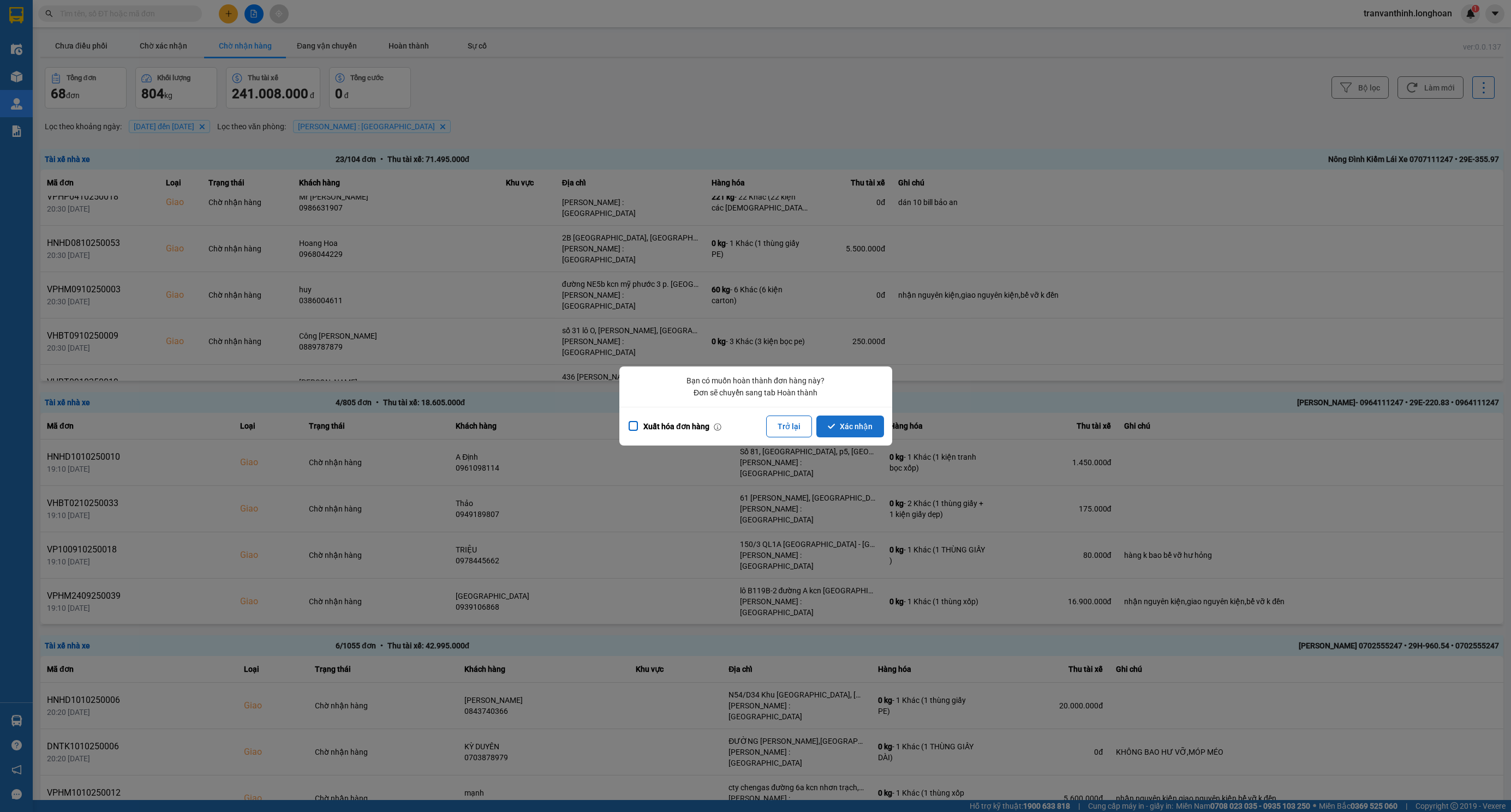
click at [855, 426] on button "Xác nhận" at bounding box center [849, 426] width 68 height 22
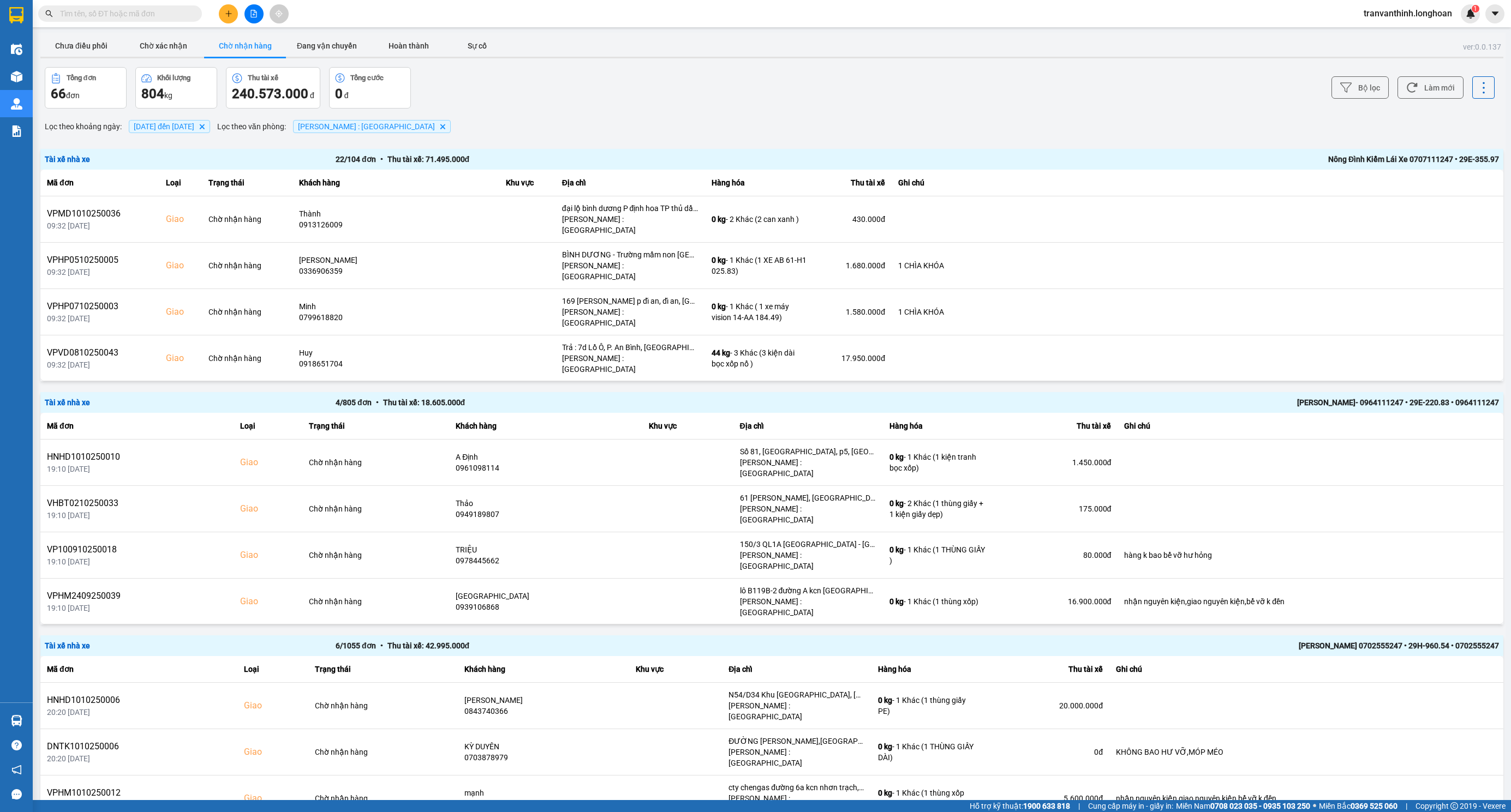
scroll to position [648, 0]
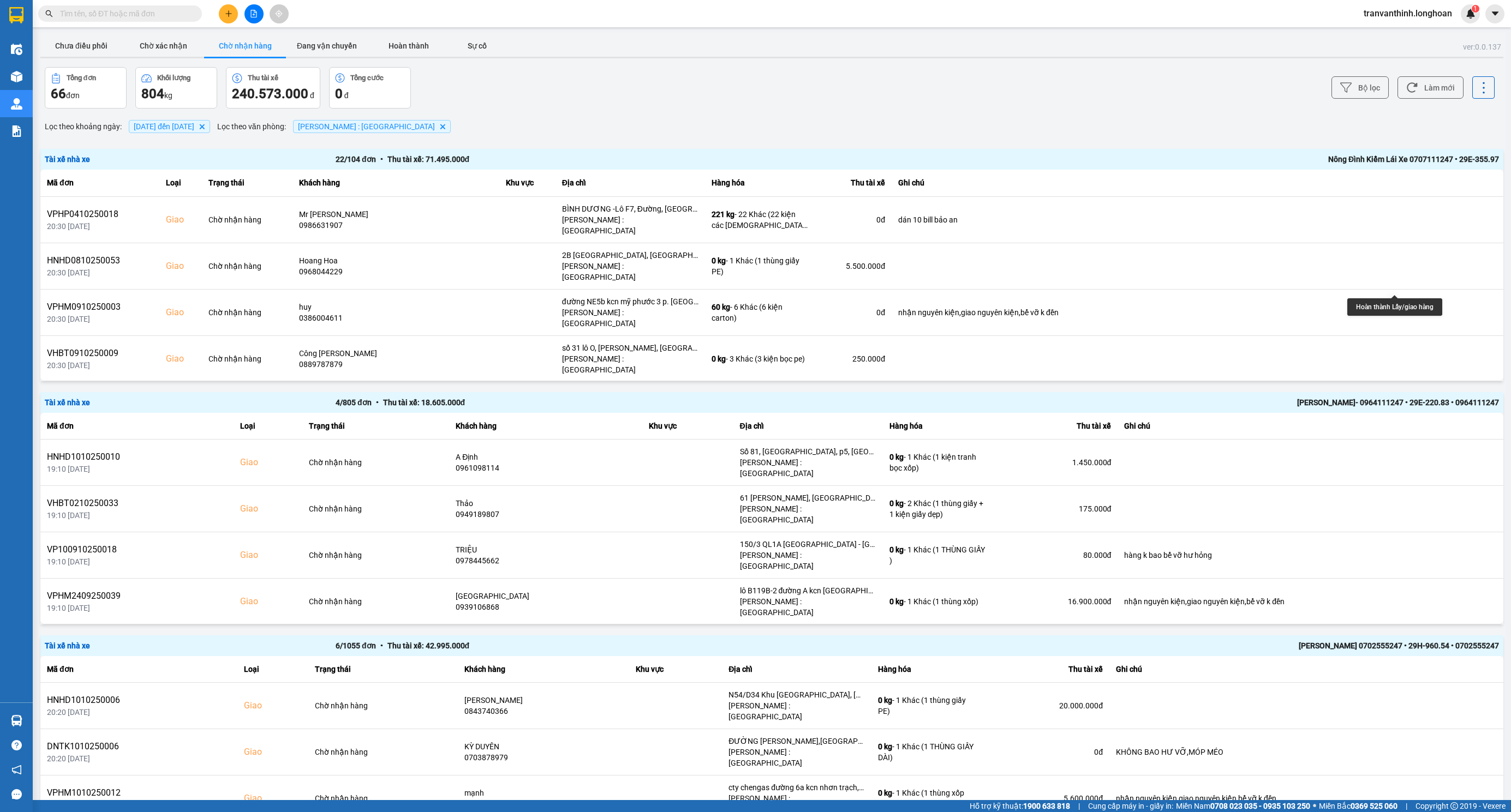
click at [1416, 448] on icon at bounding box center [1419, 451] width 7 height 7
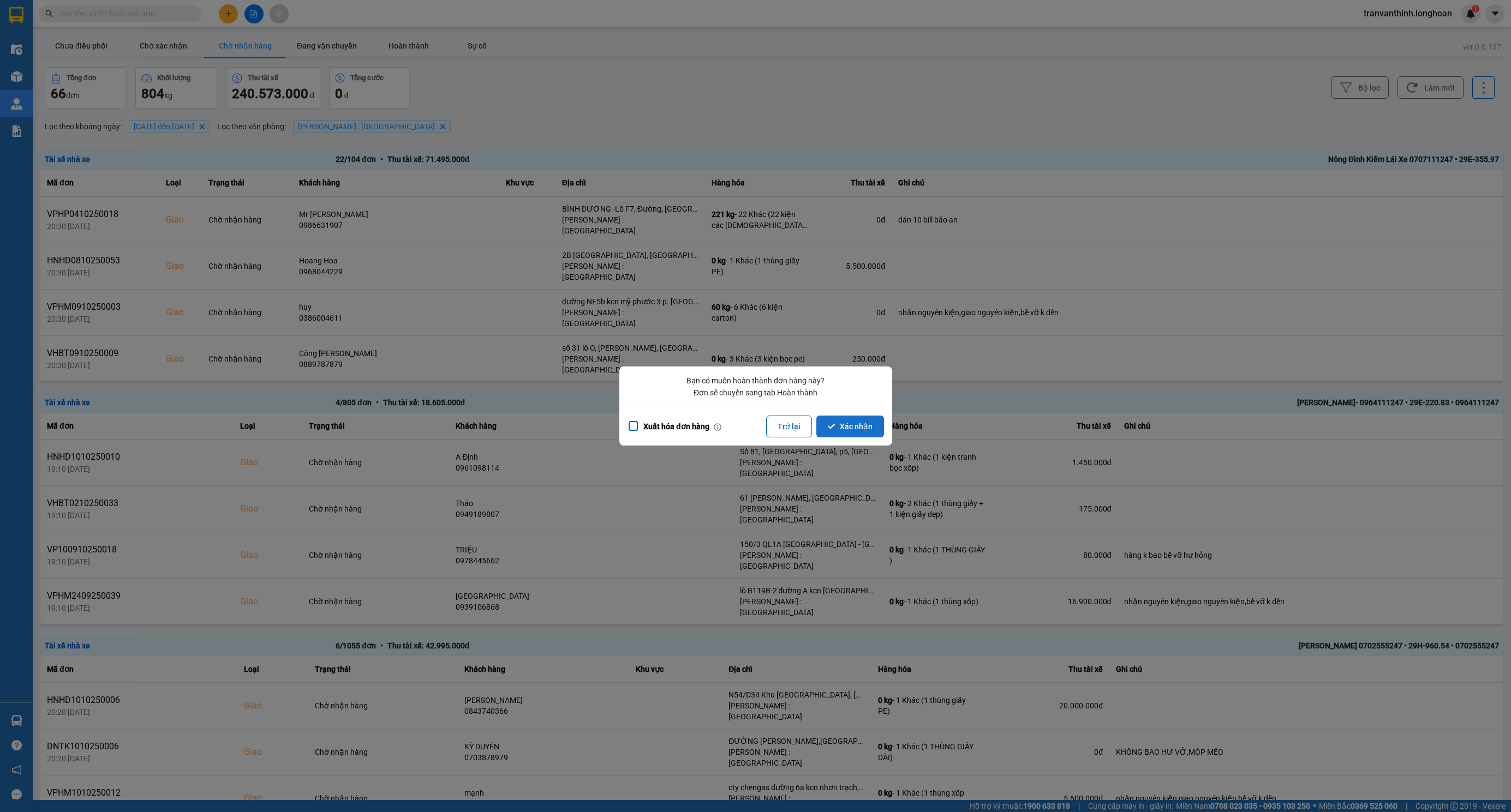
click at [848, 429] on button "Xác nhận" at bounding box center [849, 426] width 68 height 22
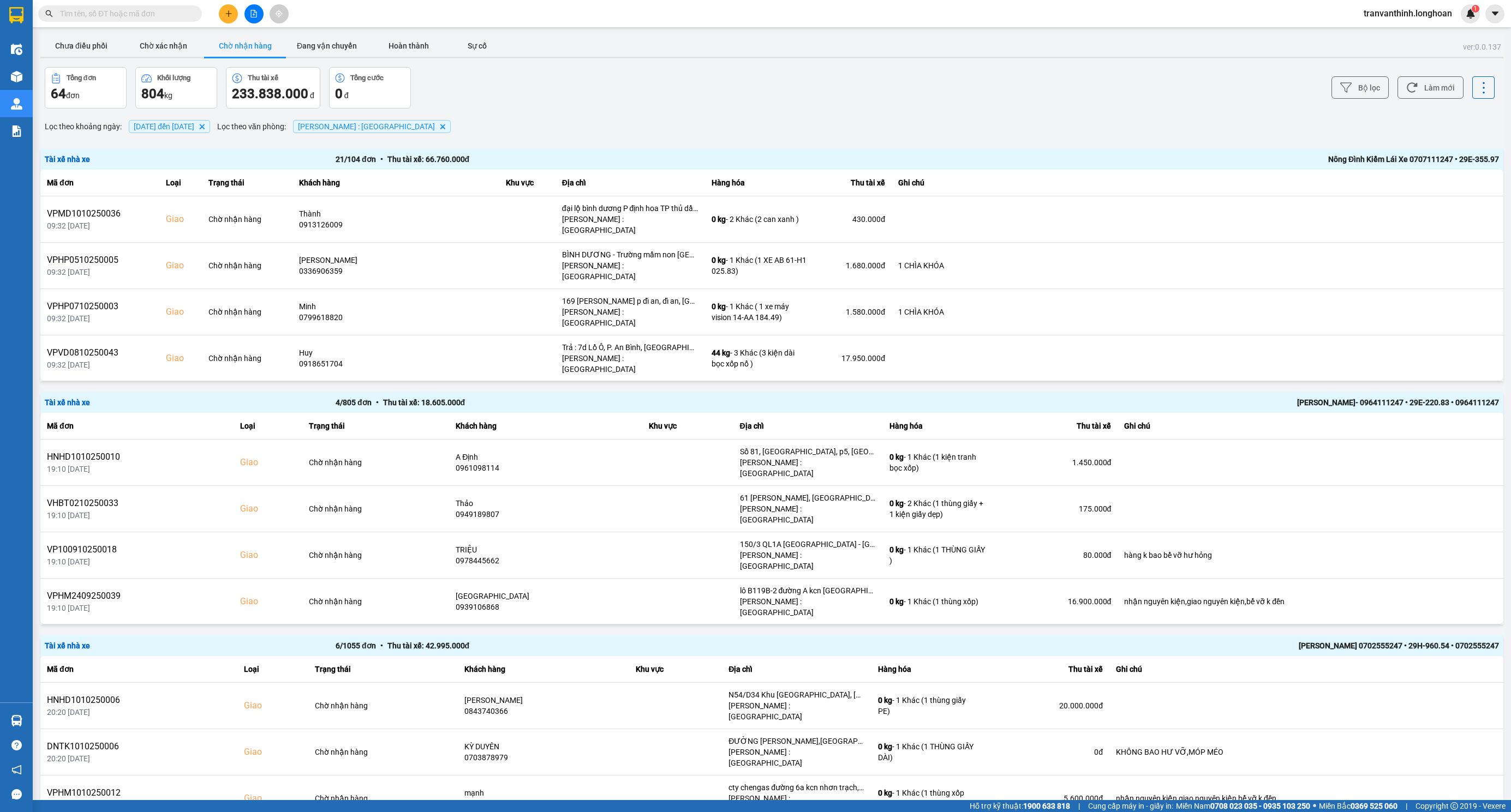
scroll to position [611, 0]
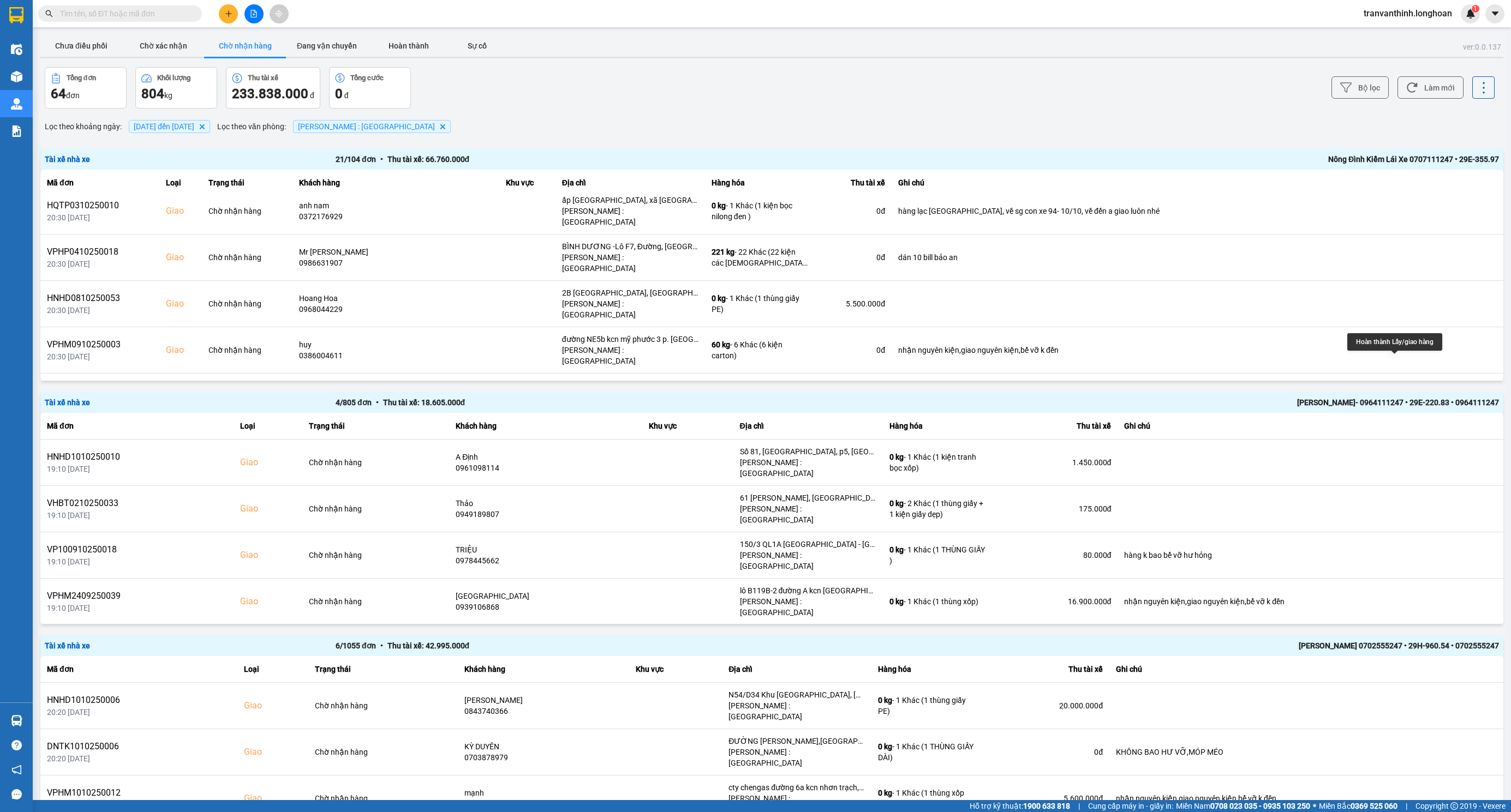
click at [1416, 532] on icon at bounding box center [1419, 535] width 7 height 7
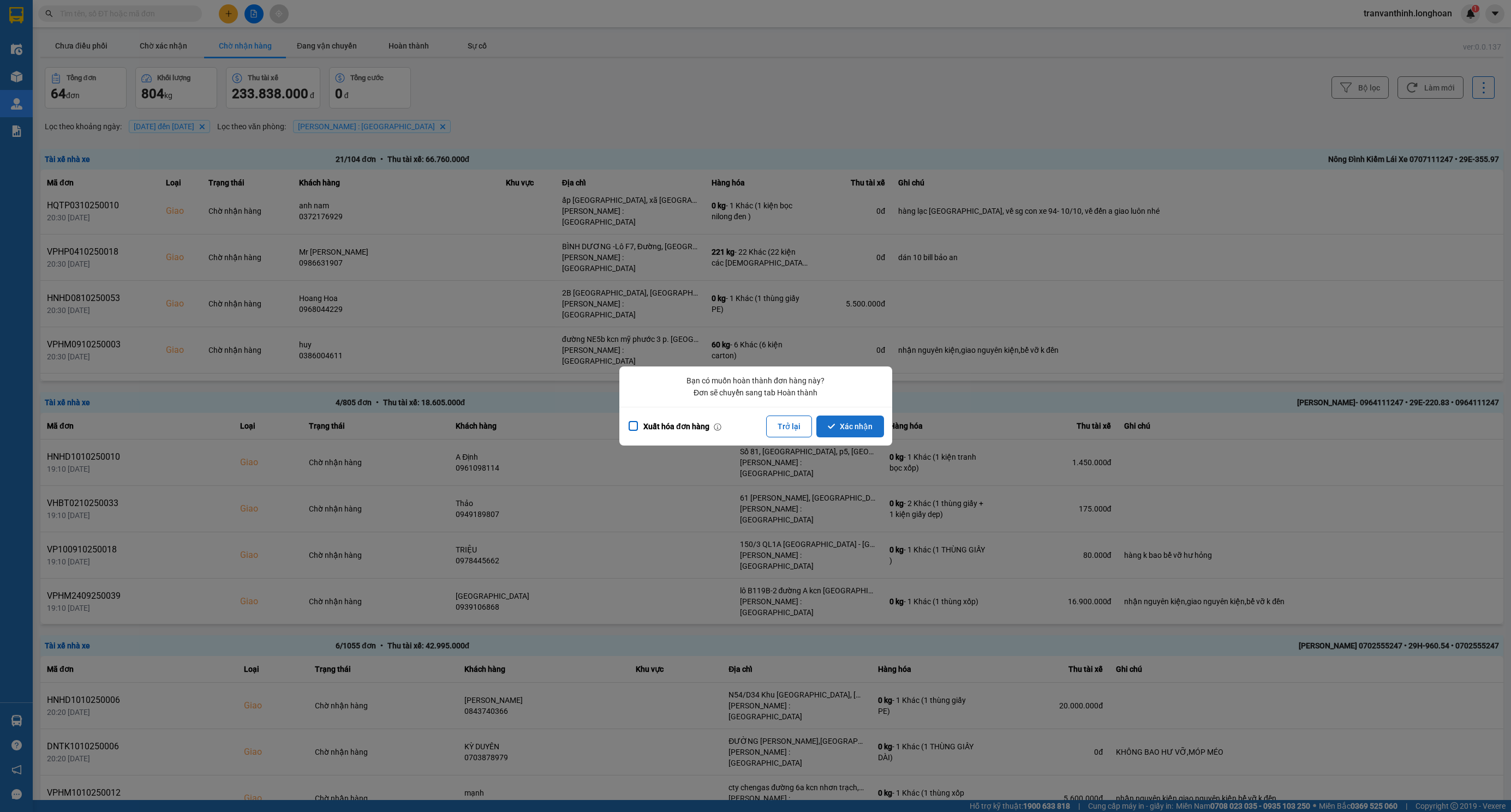
click at [844, 421] on button "Xác nhận" at bounding box center [849, 426] width 68 height 22
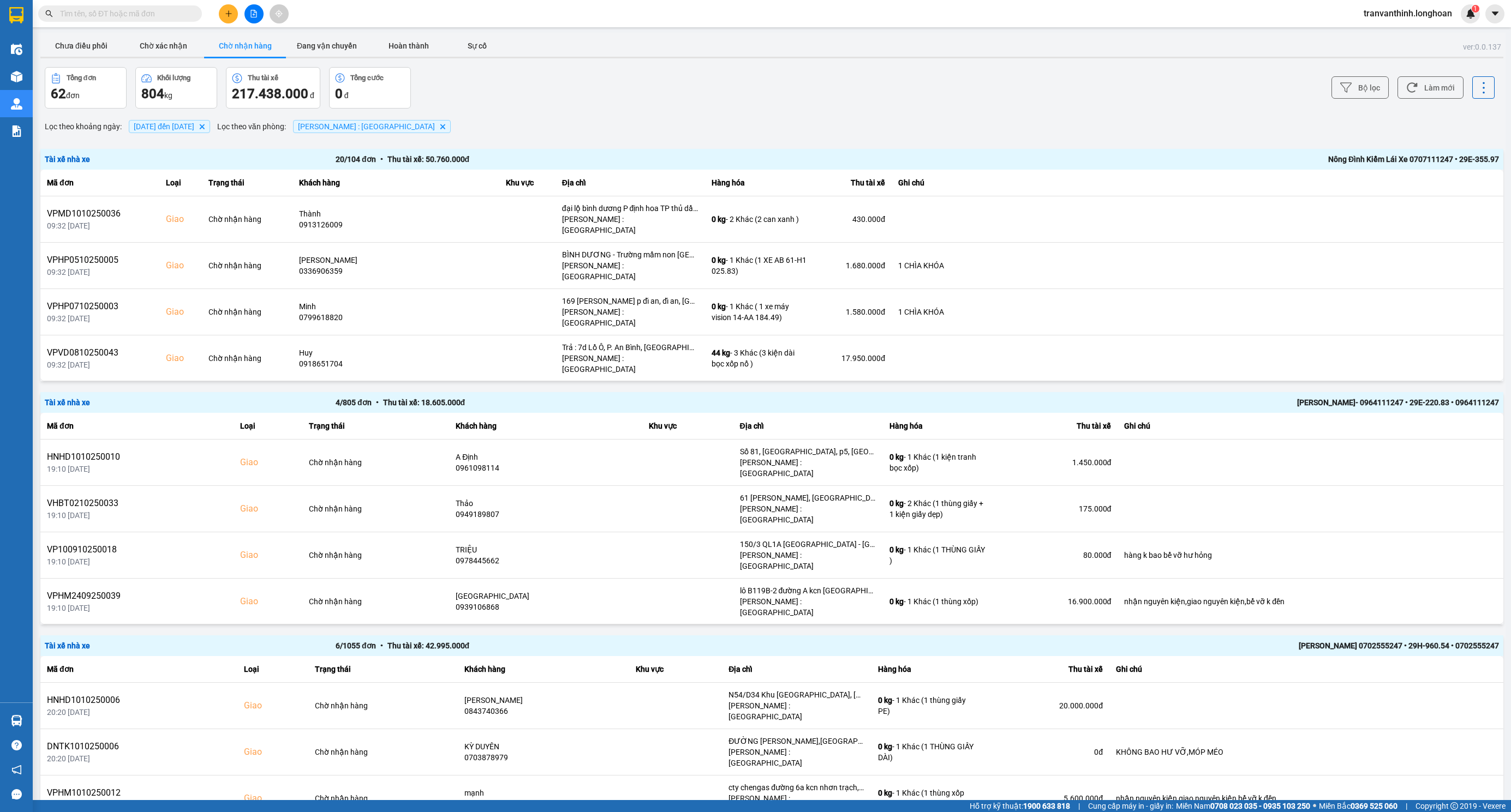
click at [1140, 157] on div "Nông Đình Kiểm Lái Xe 0707111247 • 29E-355.97" at bounding box center [1208, 159] width 582 height 12
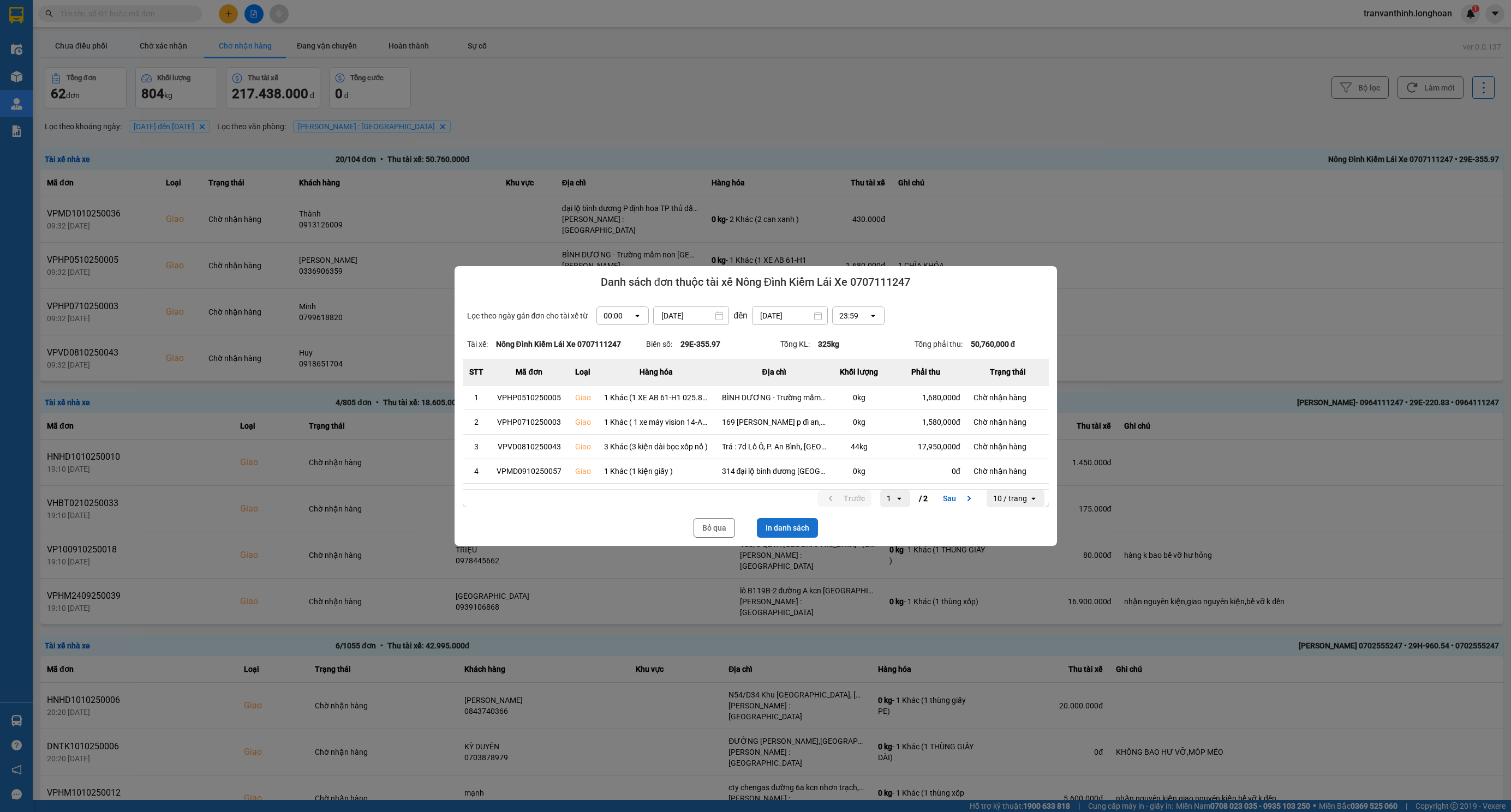
click at [785, 525] on button "In danh sách" at bounding box center [787, 527] width 61 height 19
click at [716, 530] on button "Bỏ qua" at bounding box center [714, 527] width 42 height 19
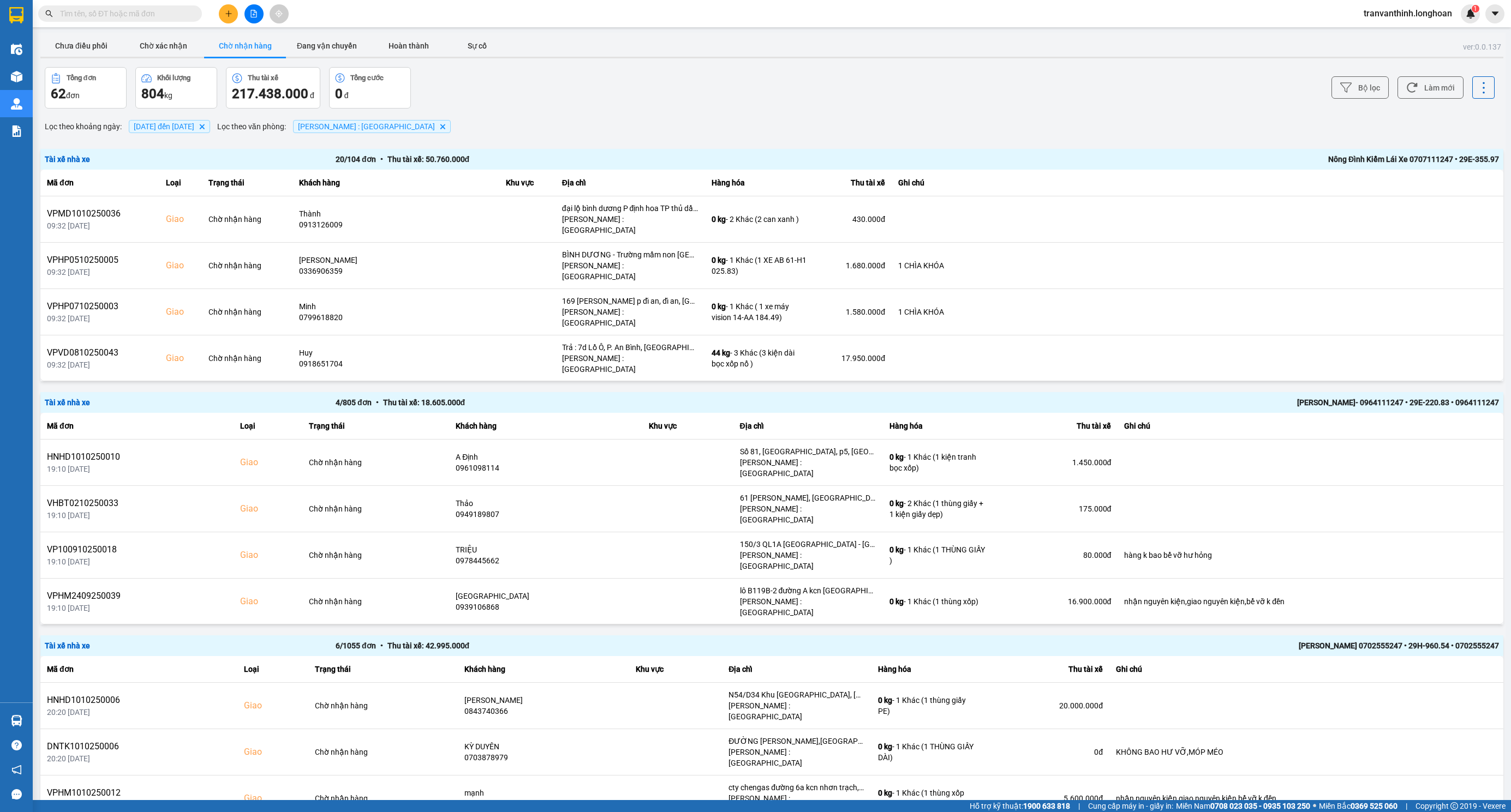
click at [255, 8] on button at bounding box center [254, 14] width 19 height 19
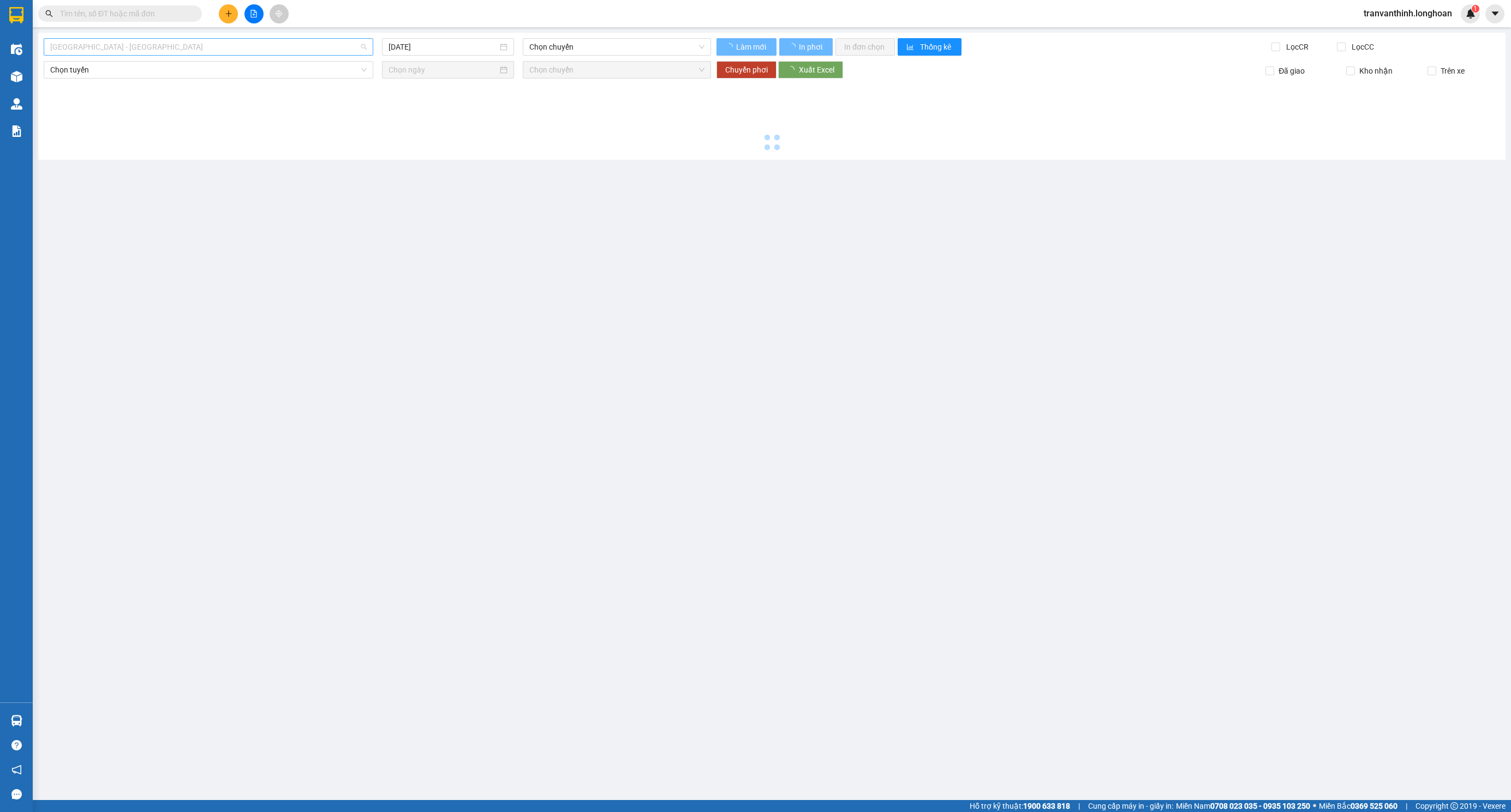
click at [236, 44] on span "[GEOGRAPHIC_DATA] - [GEOGRAPHIC_DATA]" at bounding box center [208, 47] width 316 height 17
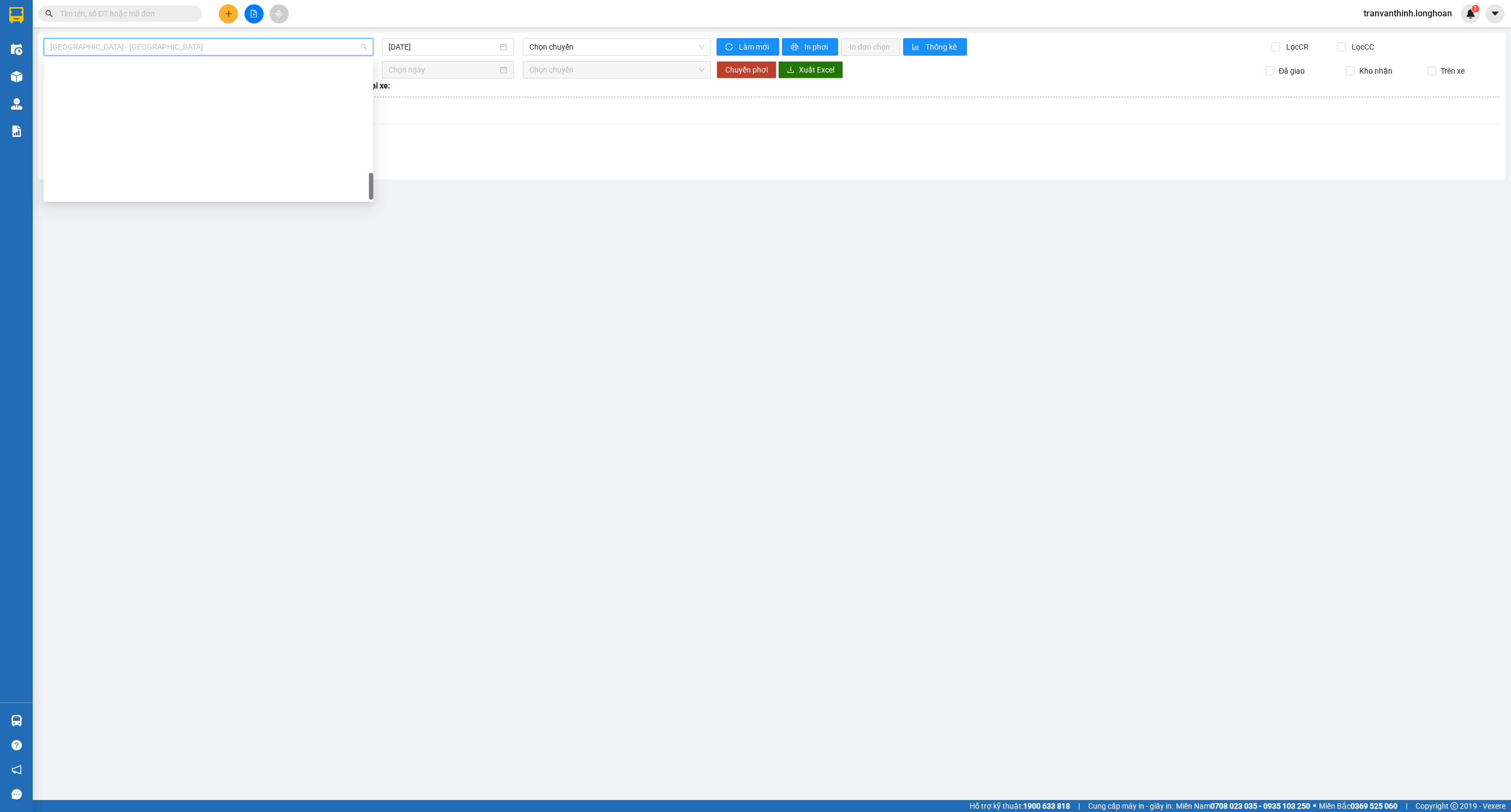
scroll to position [768, 0]
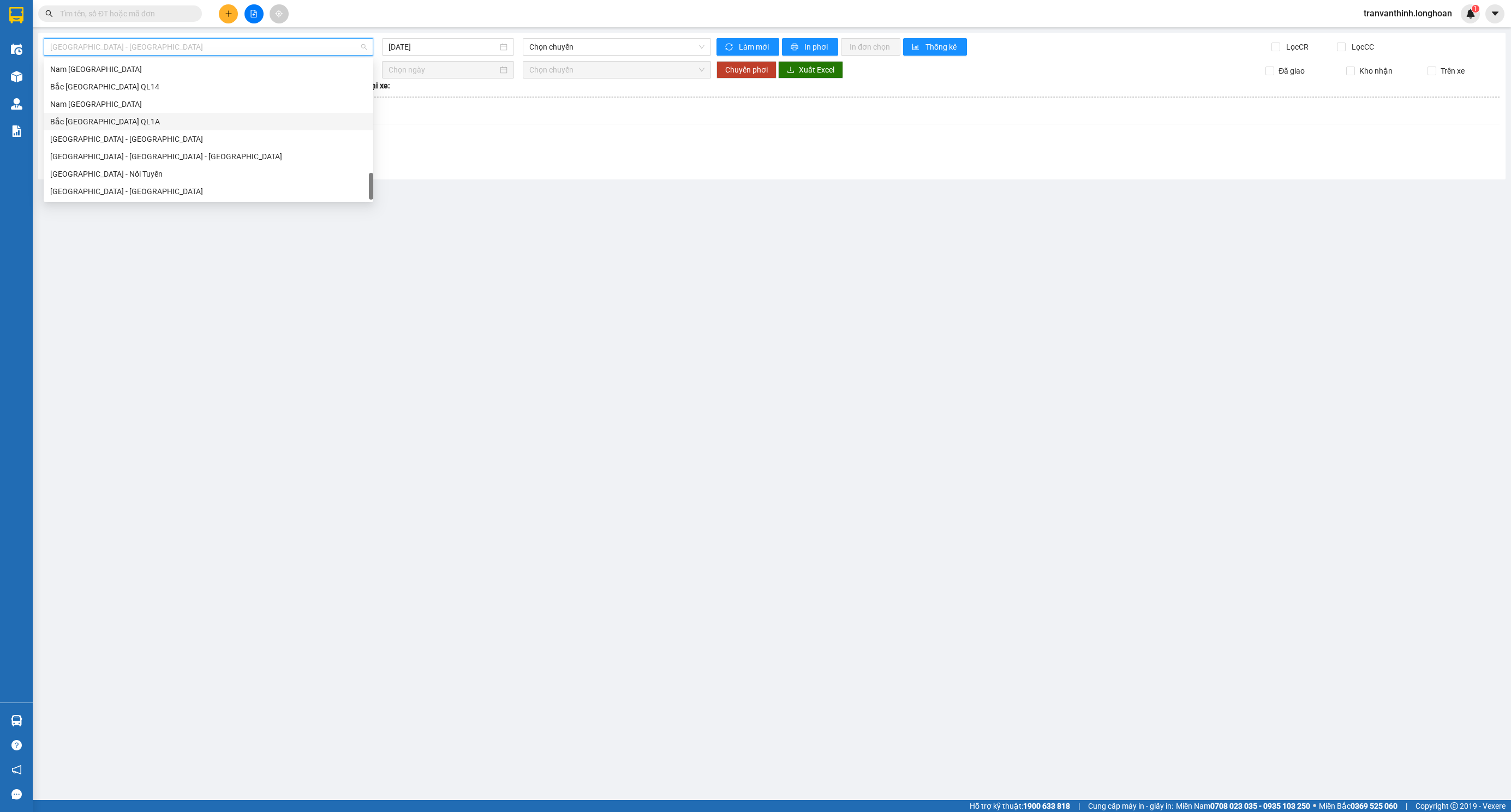
click at [93, 123] on div "Bắc [GEOGRAPHIC_DATA] QL1A" at bounding box center [208, 121] width 316 height 12
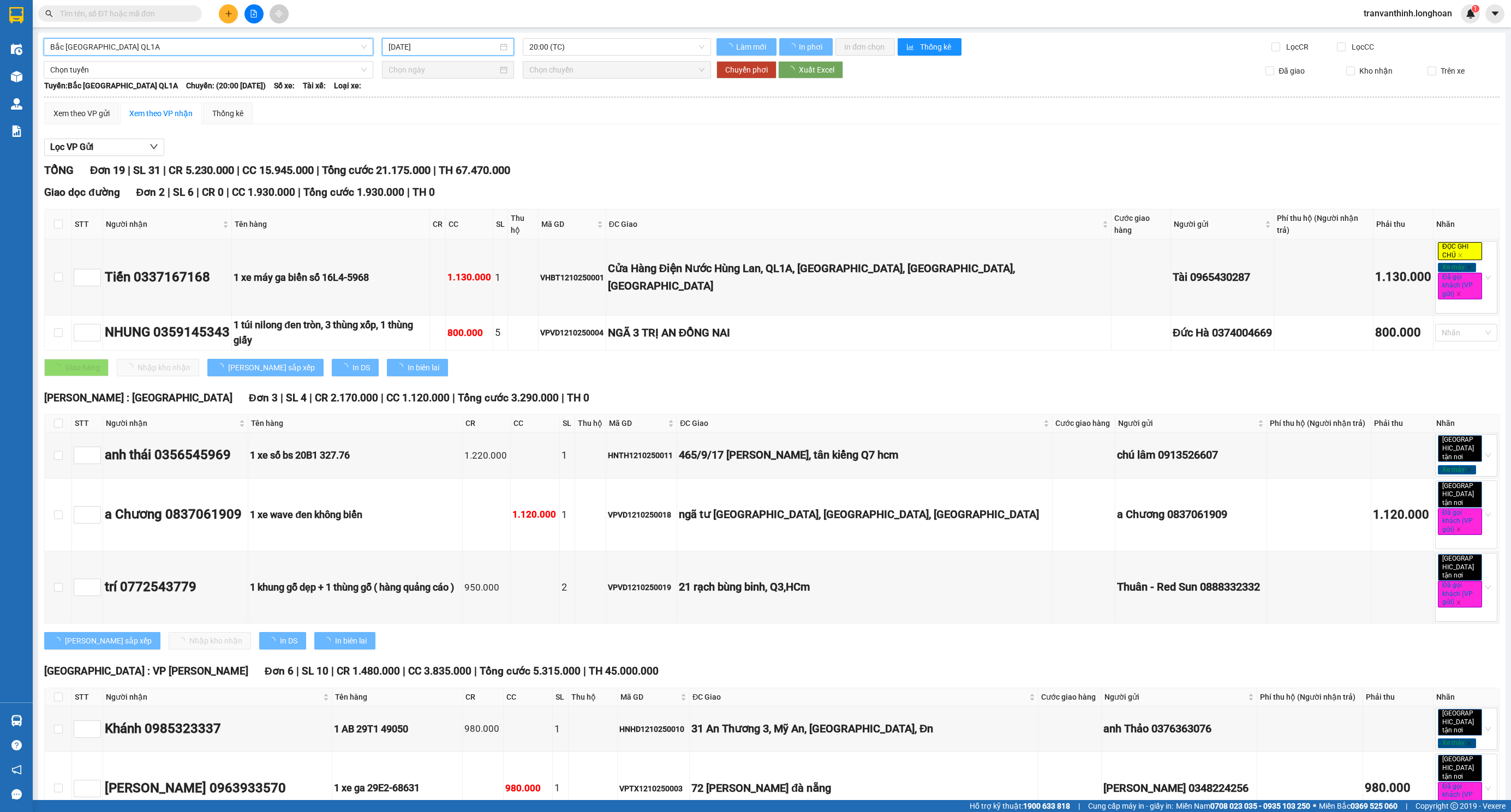
click at [445, 46] on input "[DATE]" at bounding box center [443, 46] width 109 height 12
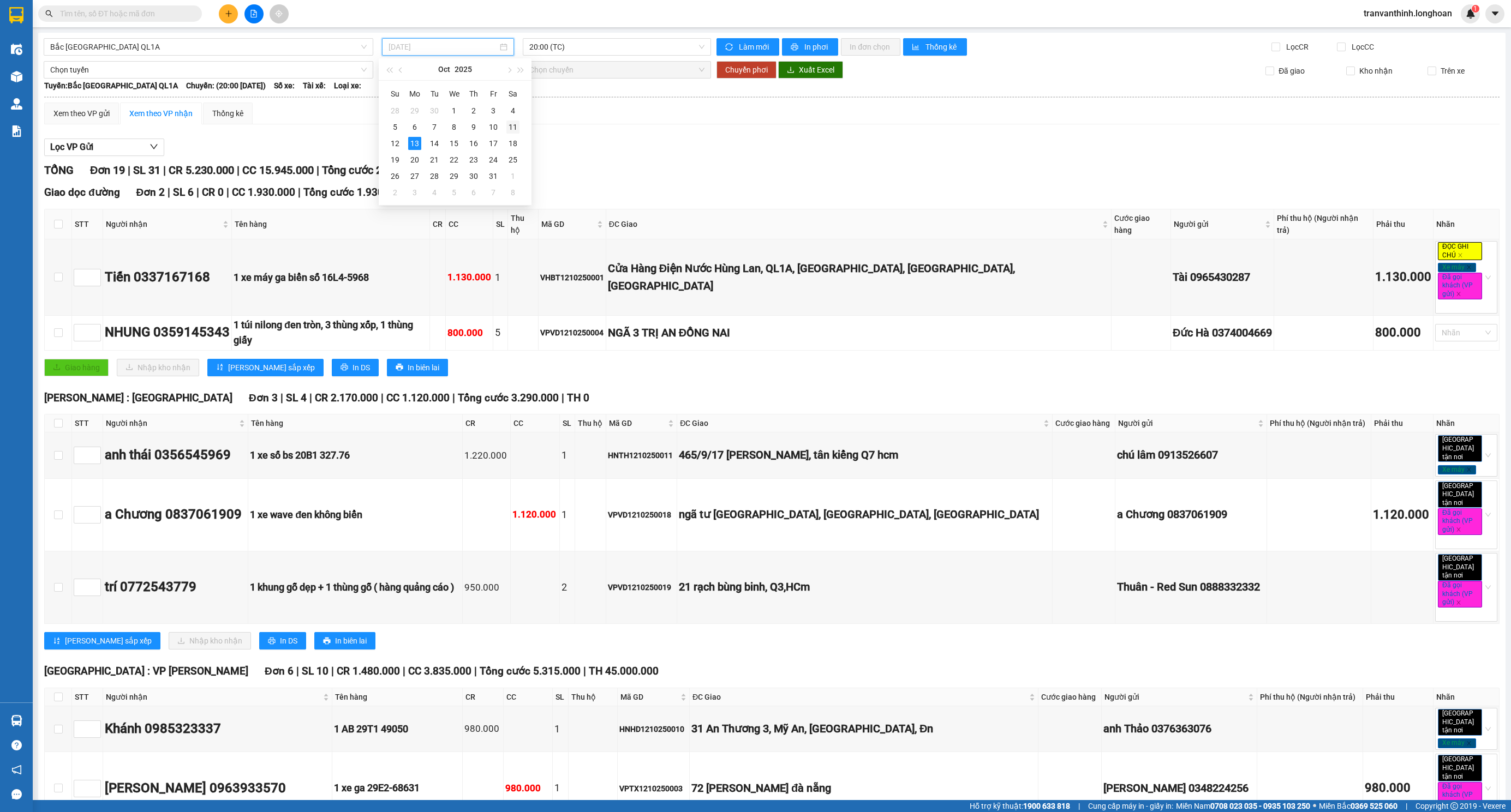
click at [512, 124] on div "11" at bounding box center [513, 127] width 13 height 13
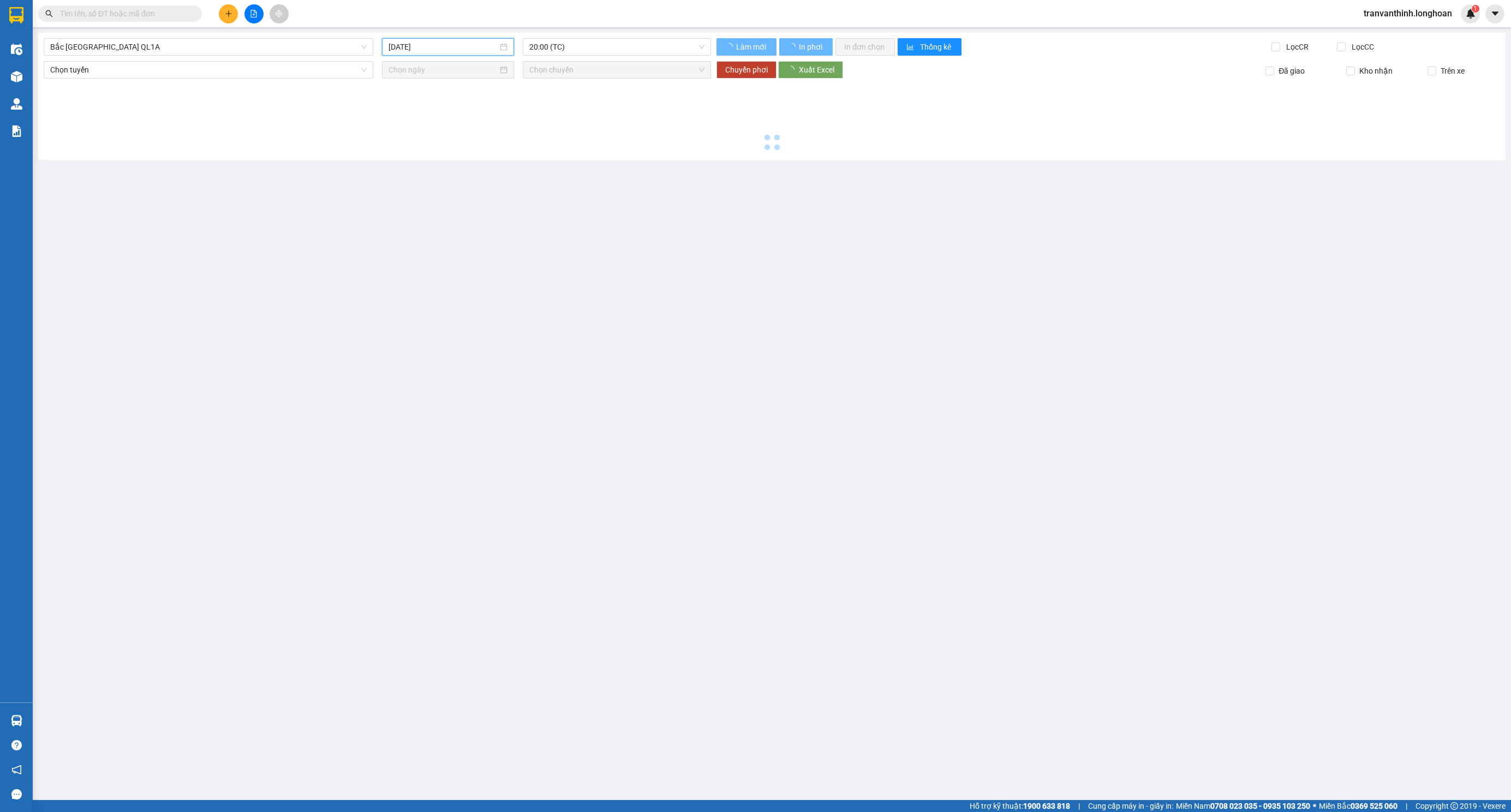
type input "[DATE]"
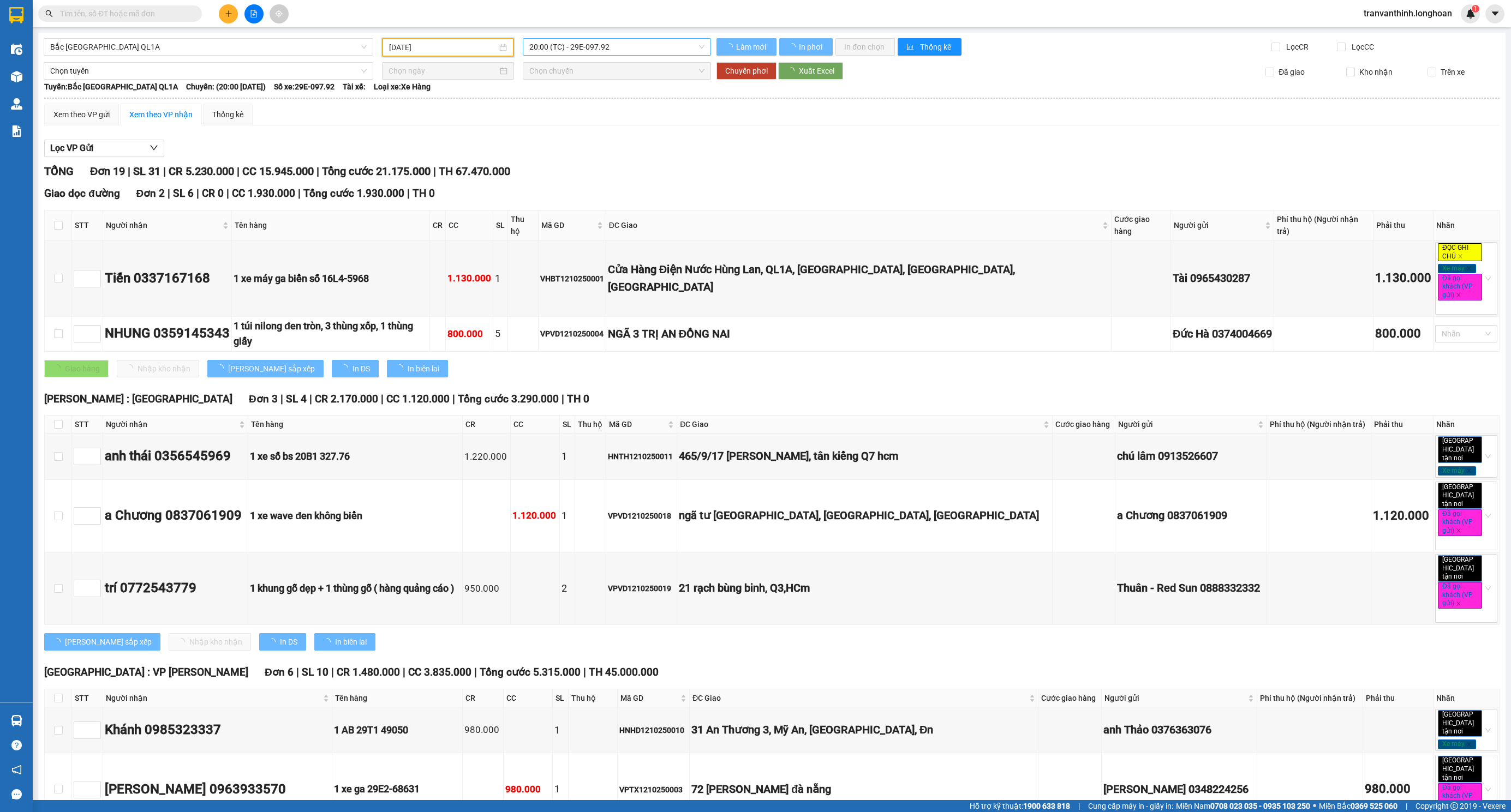
click at [586, 44] on span "20:00 (TC) - 29E-097.92" at bounding box center [616, 47] width 175 height 17
click at [593, 104] on div "23:00 (TC) - 29H-954.95" at bounding box center [567, 104] width 85 height 12
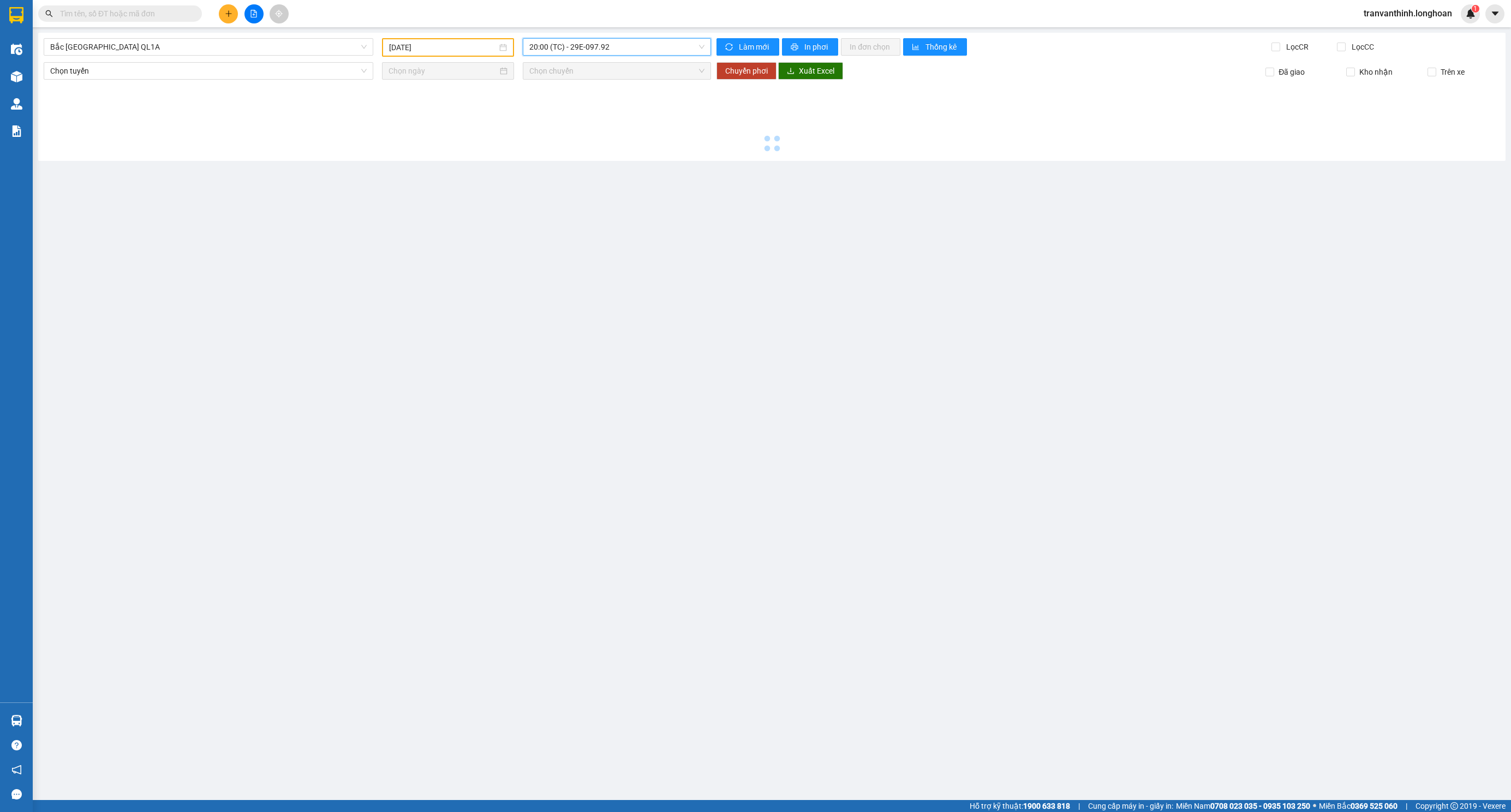
click at [664, 51] on span "20:00 (TC) - 29E-097.92" at bounding box center [616, 47] width 175 height 17
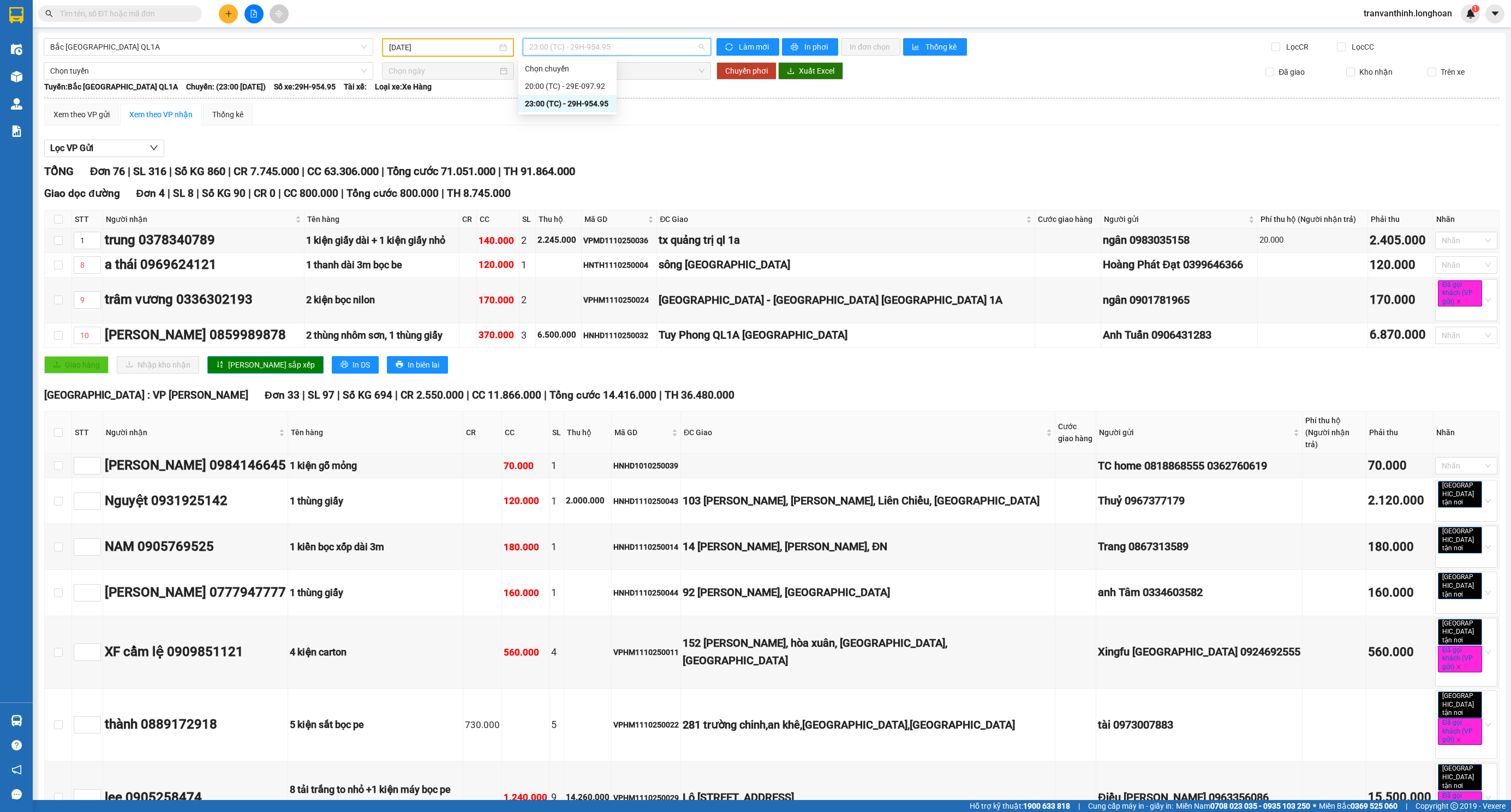
click at [150, 11] on input "text" at bounding box center [124, 13] width 129 height 12
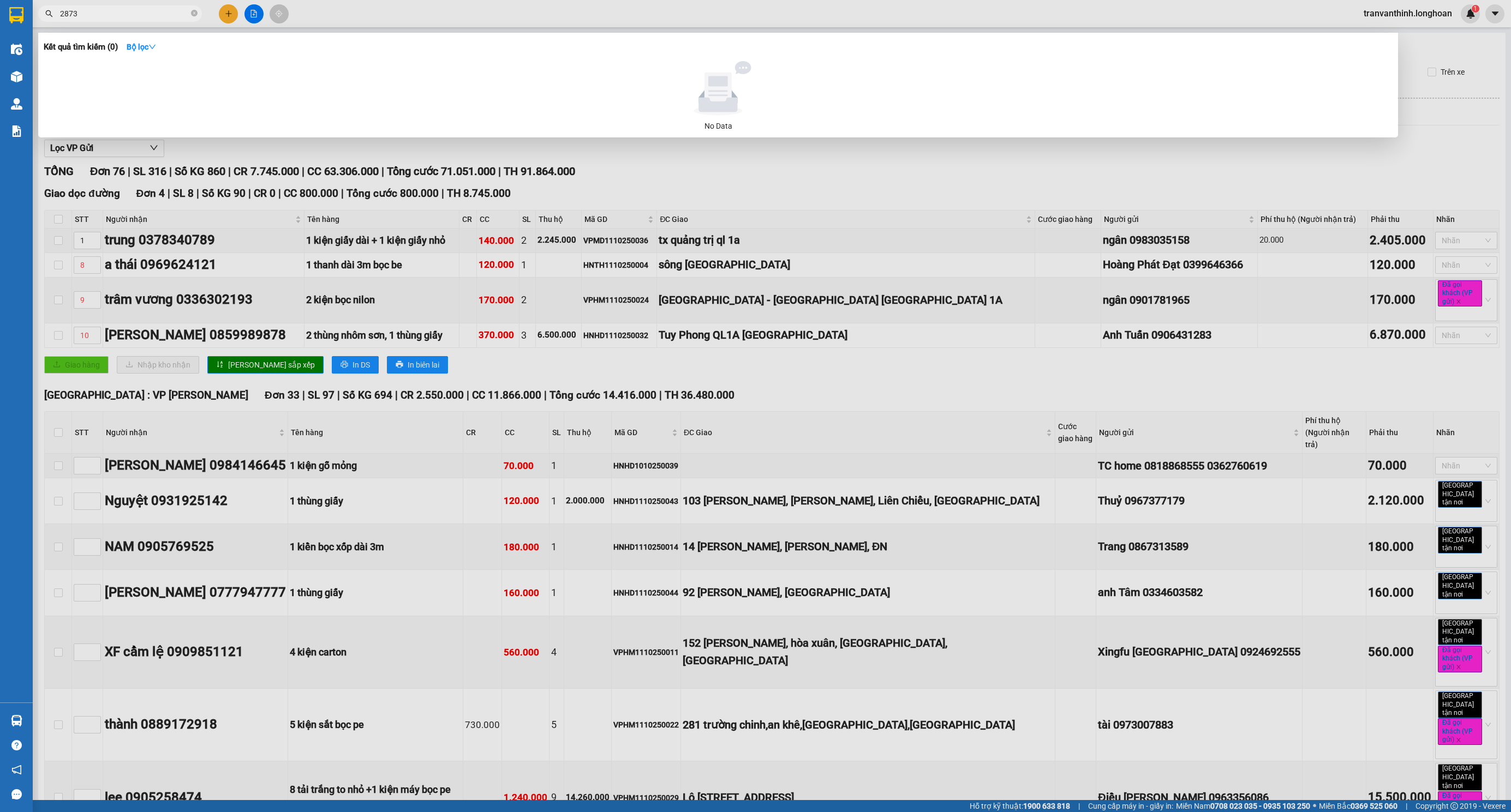
type input "28735"
click at [195, 10] on icon "close-circle" at bounding box center [193, 13] width 6 height 6
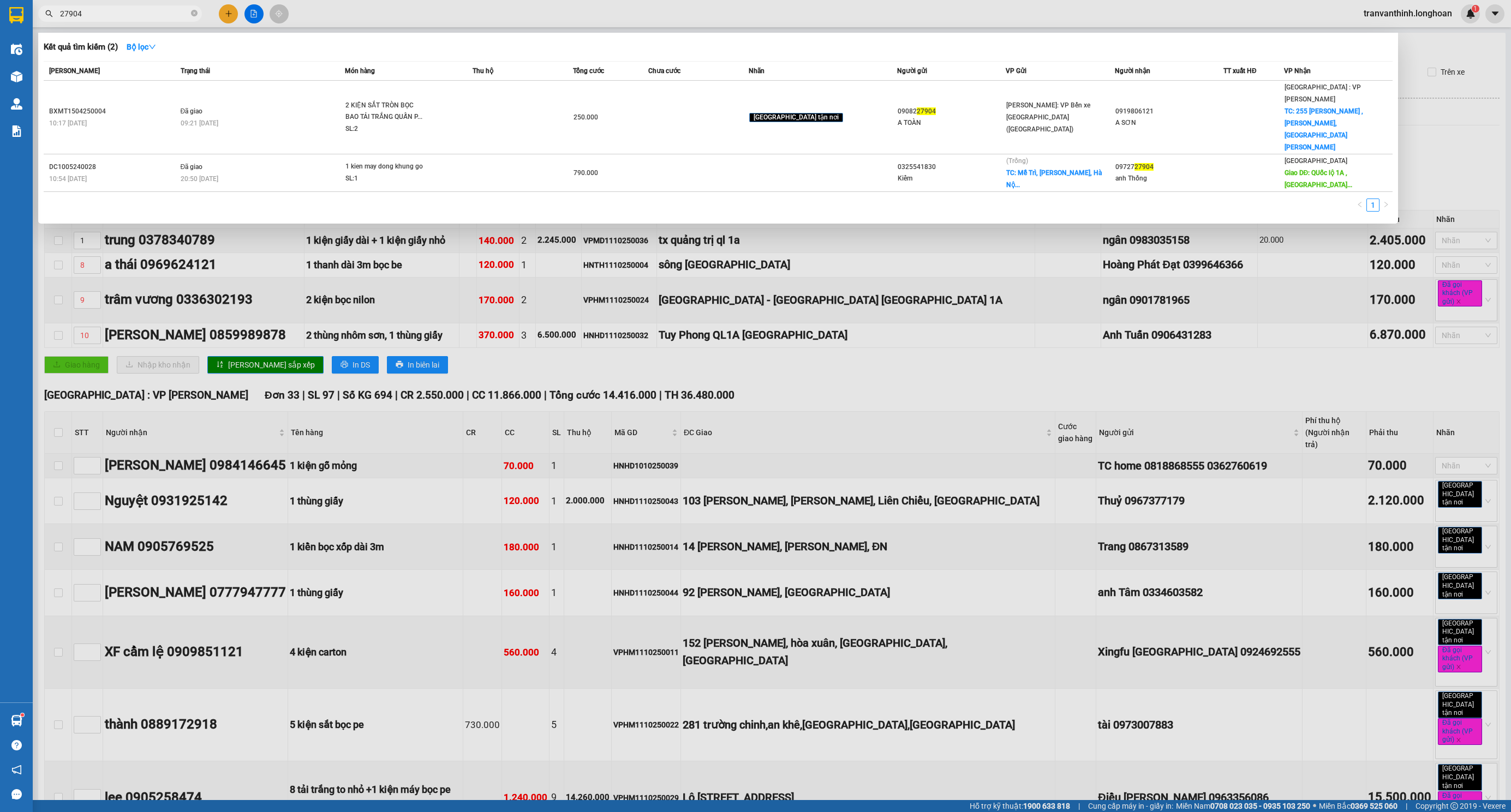
type input "27904"
click at [725, 393] on div at bounding box center [755, 406] width 1511 height 812
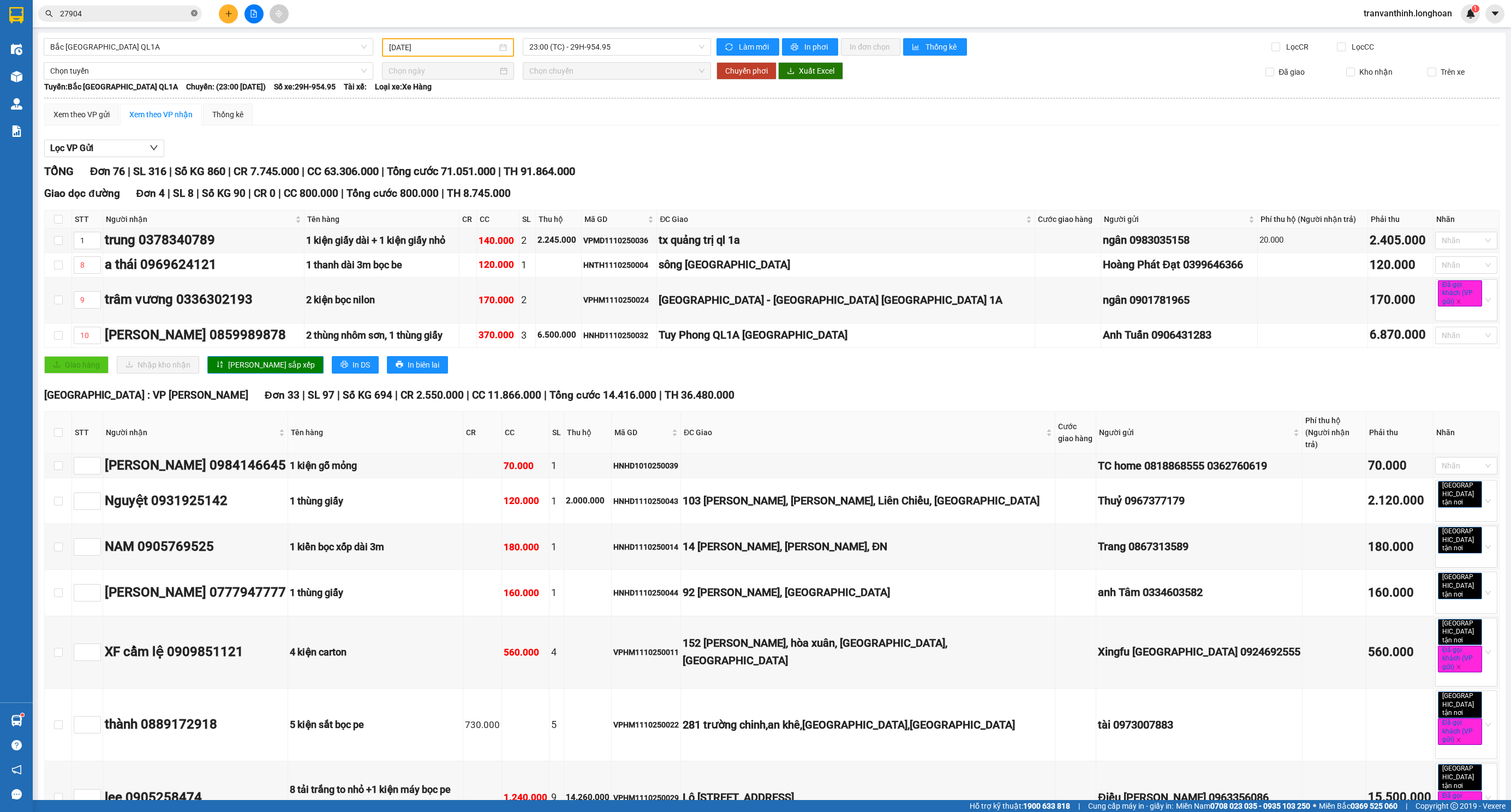
click at [195, 10] on icon "close-circle" at bounding box center [193, 13] width 6 height 6
paste input "HQTP1110250004"
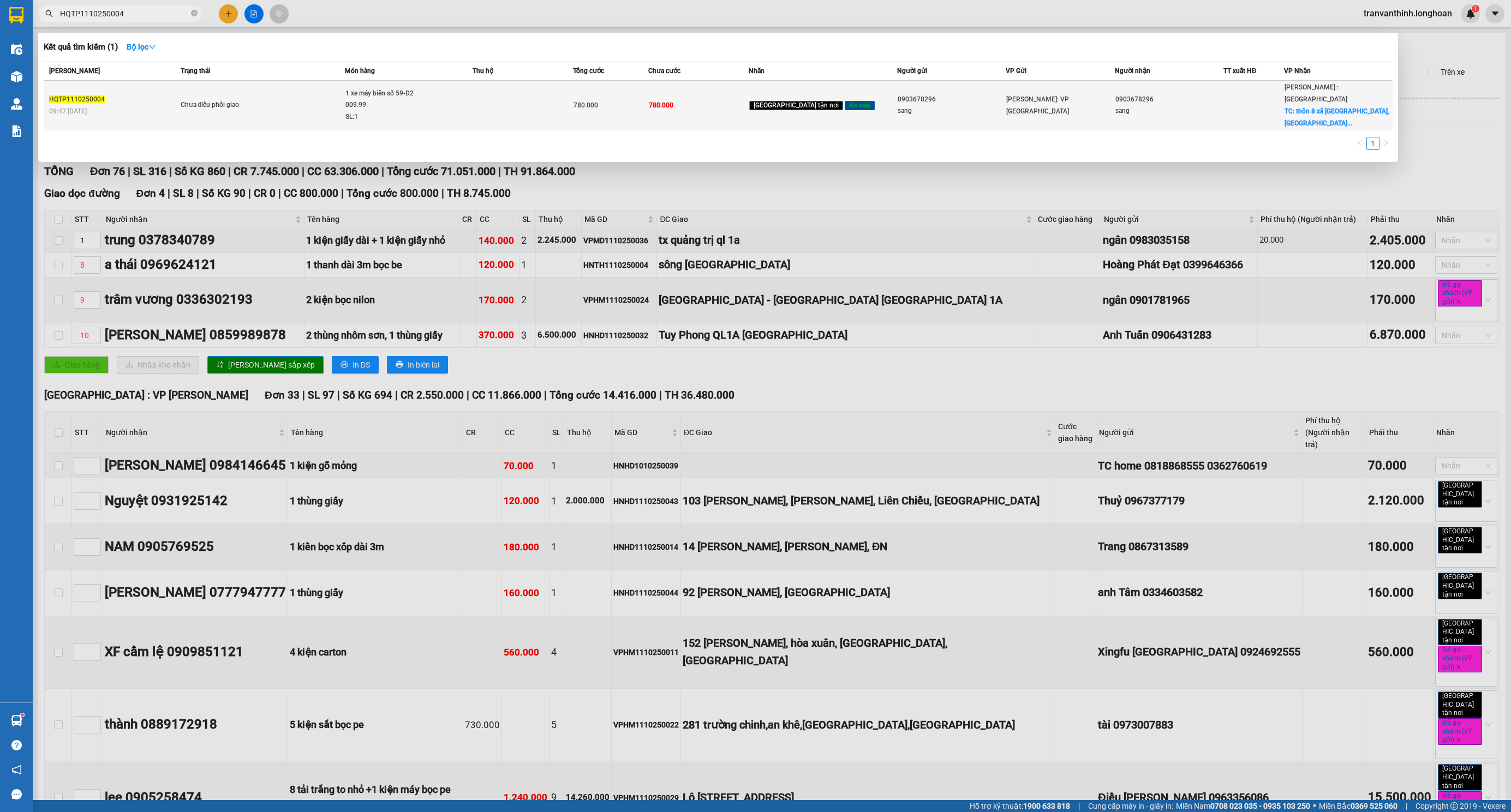
type input "HQTP1110250004"
click at [1047, 96] on span "[PERSON_NAME]: VP [GEOGRAPHIC_DATA]" at bounding box center [1038, 105] width 63 height 19
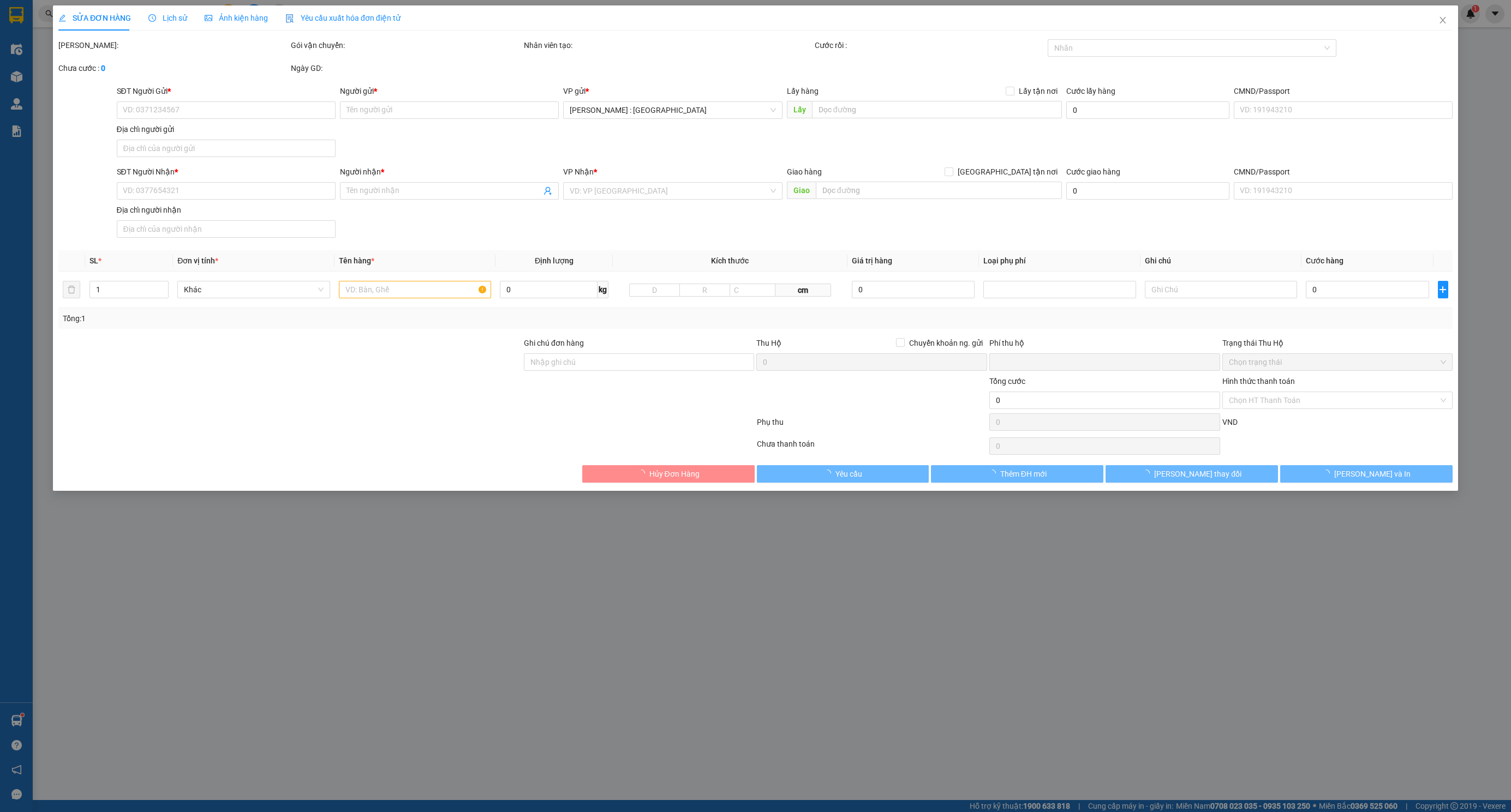
click at [160, 20] on span "Lịch sử" at bounding box center [167, 18] width 39 height 8
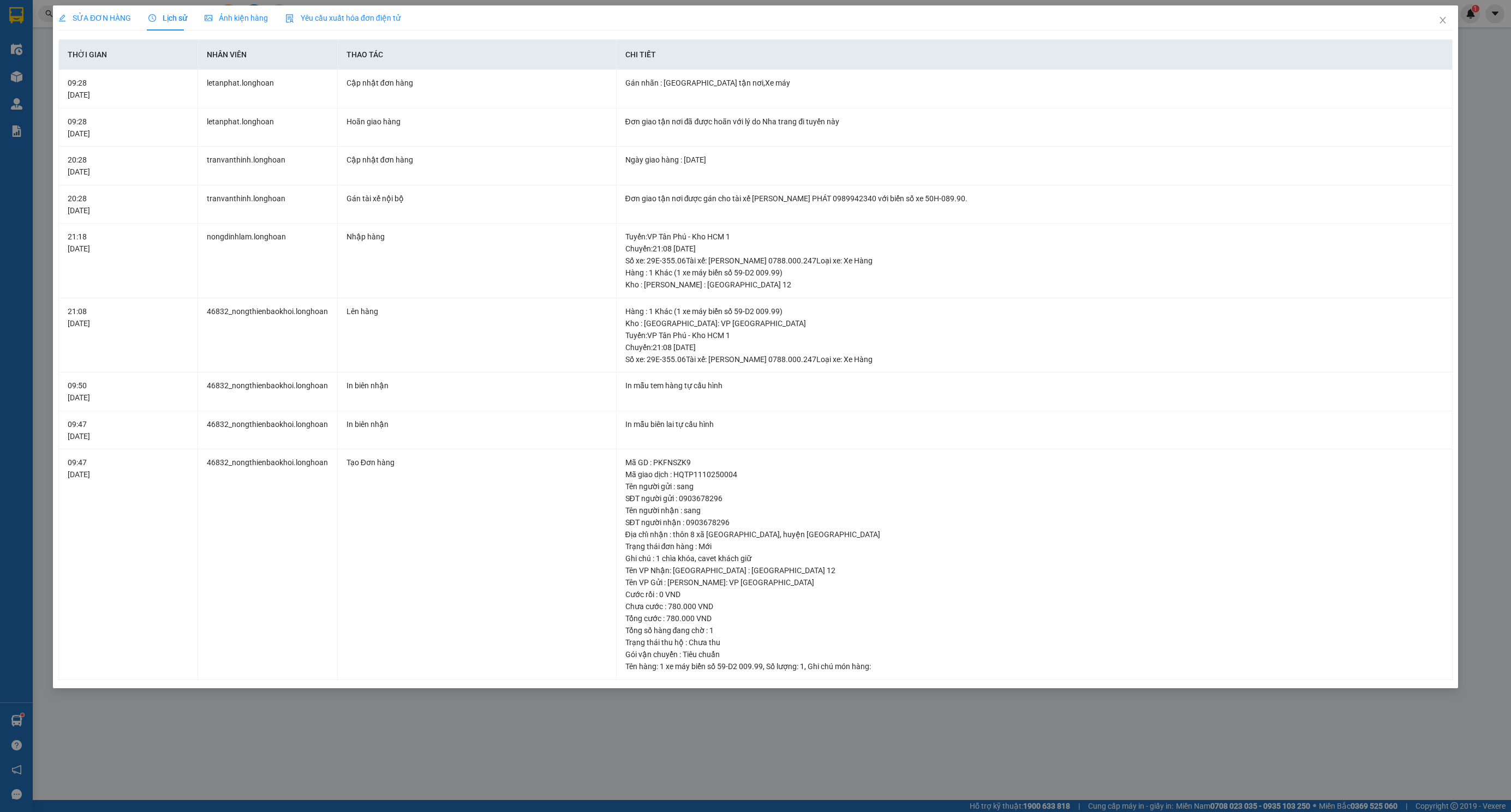
click at [101, 15] on span "SỬA ĐƠN HÀNG" at bounding box center [94, 18] width 72 height 8
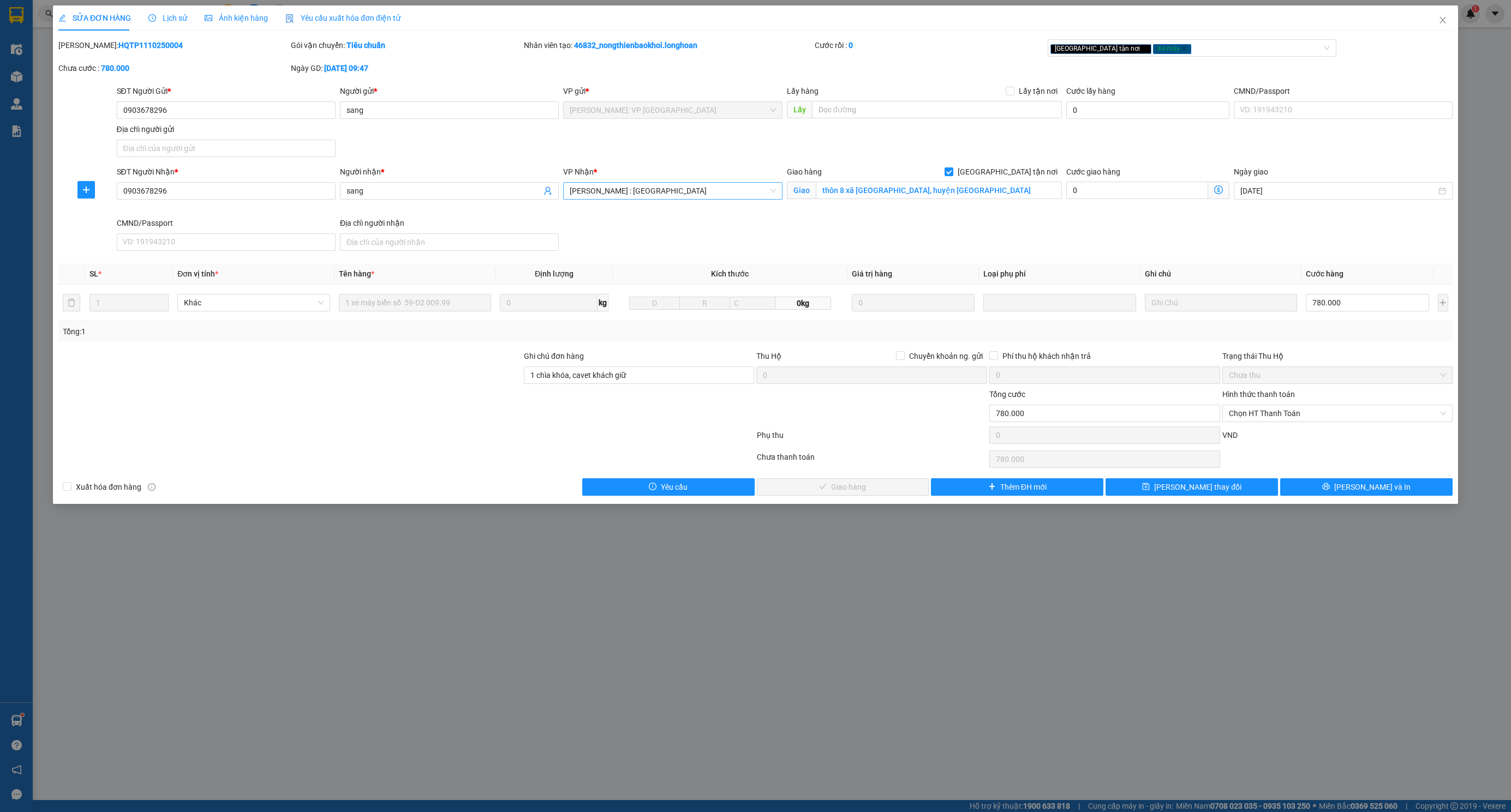
click at [652, 189] on span "[PERSON_NAME] : [GEOGRAPHIC_DATA]" at bounding box center [673, 191] width 205 height 17
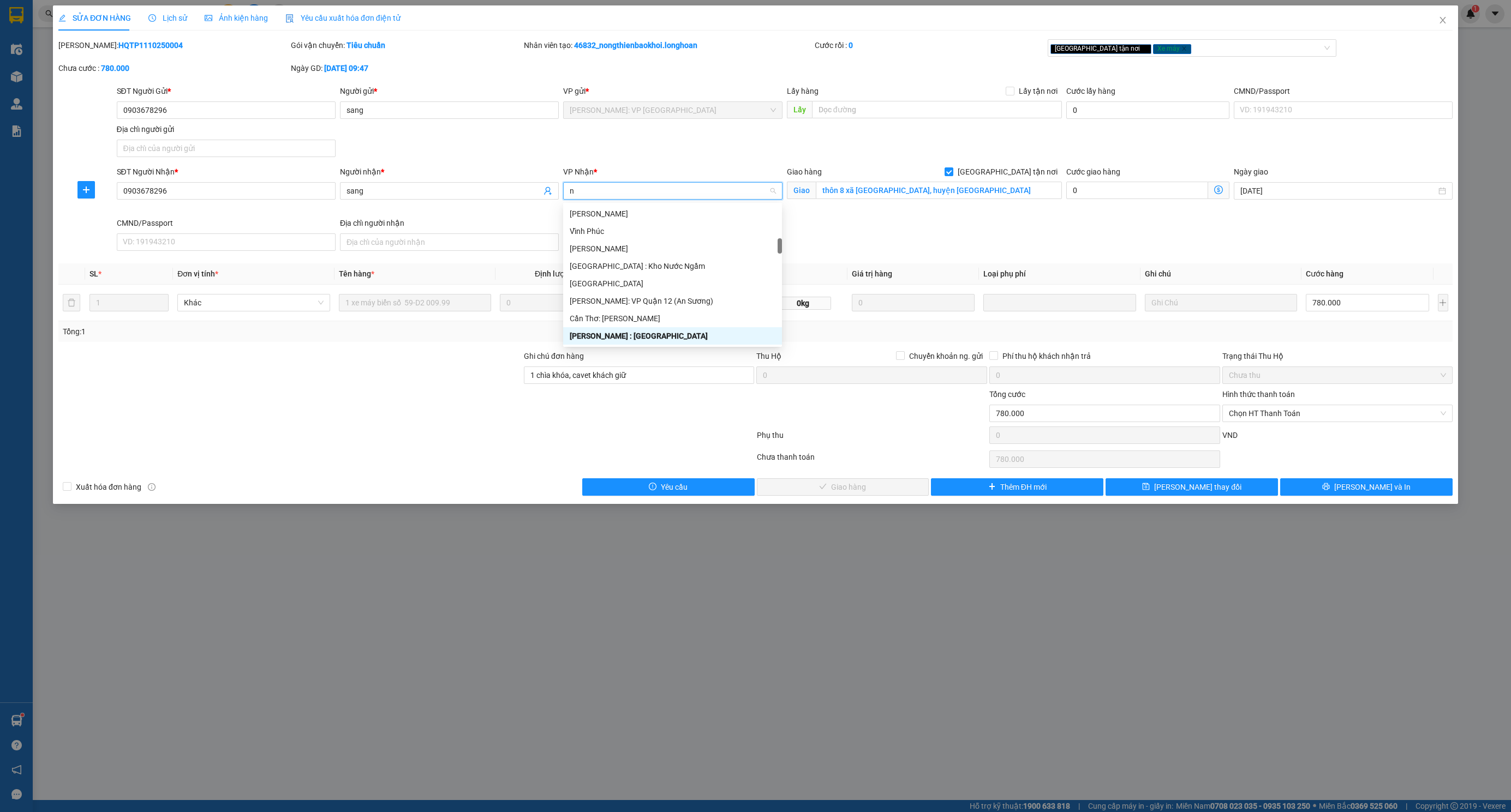
type input "nt"
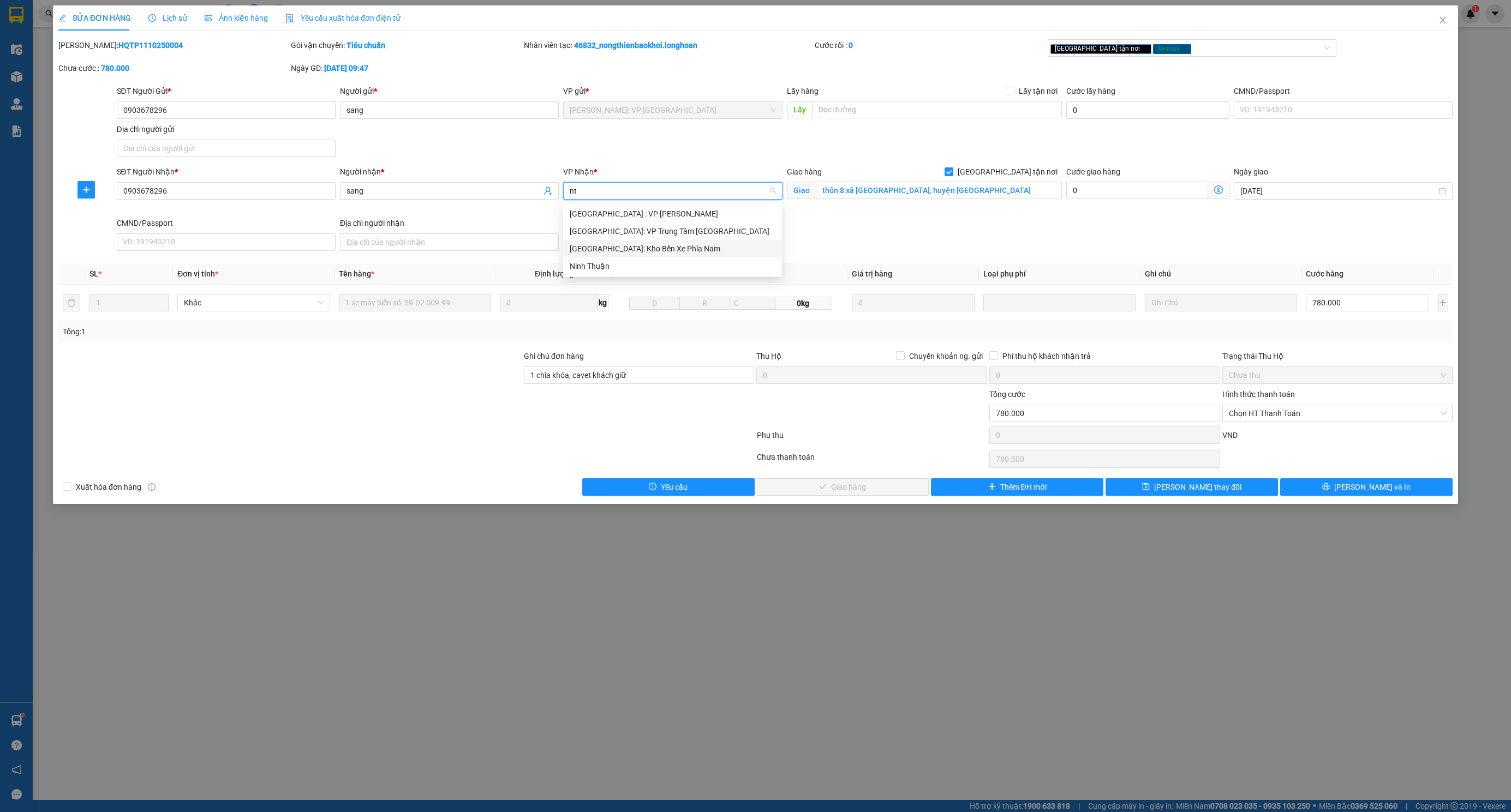
click at [642, 251] on div "[GEOGRAPHIC_DATA]: Kho Bến Xe Phía Nam" at bounding box center [673, 248] width 205 height 12
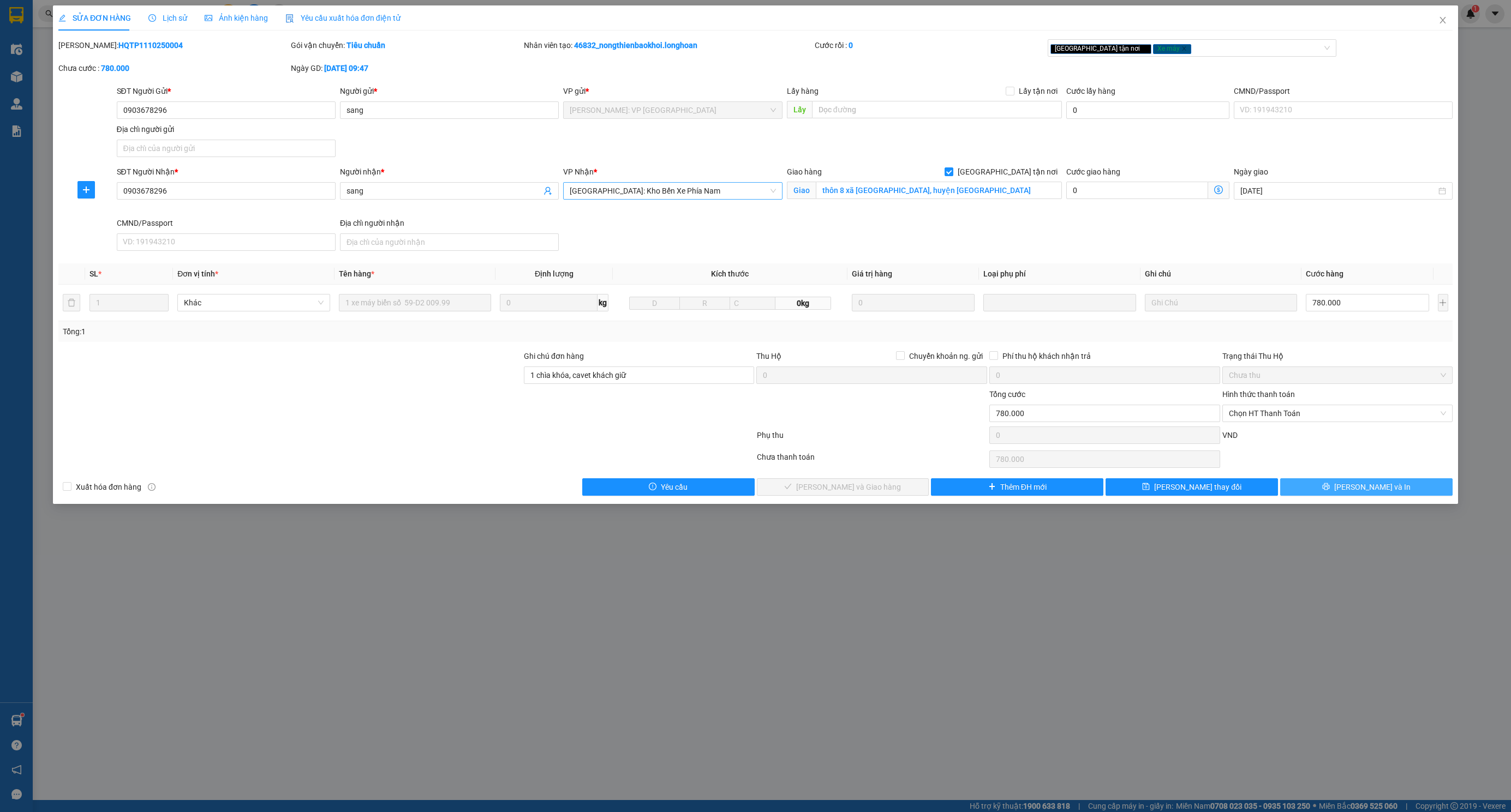
click at [1359, 493] on span "[PERSON_NAME] và In" at bounding box center [1372, 486] width 77 height 12
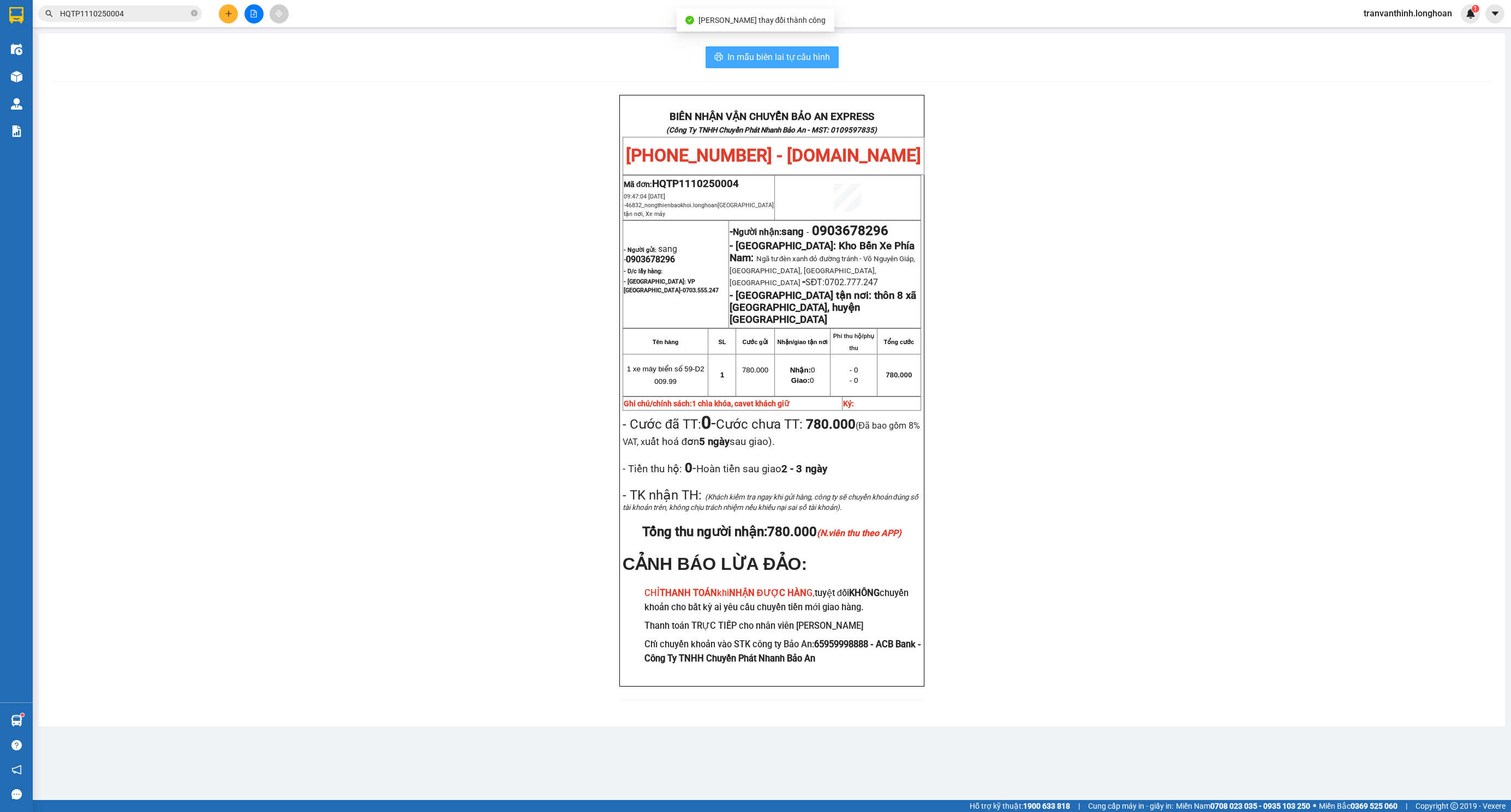
click at [795, 57] on span "In mẫu biên lai tự cấu hình" at bounding box center [778, 56] width 103 height 14
drag, startPoint x: 506, startPoint y: 245, endPoint x: 508, endPoint y: 259, distance: 14.1
click at [506, 245] on div "BIÊN NHẬN VẬN CHUYỂN BẢO AN EXPRESS (Công Ty TNHH Chuyển Phát Nhanh Bảo An - MS…" at bounding box center [772, 404] width 1440 height 619
click at [195, 15] on icon "close-circle" at bounding box center [193, 13] width 6 height 6
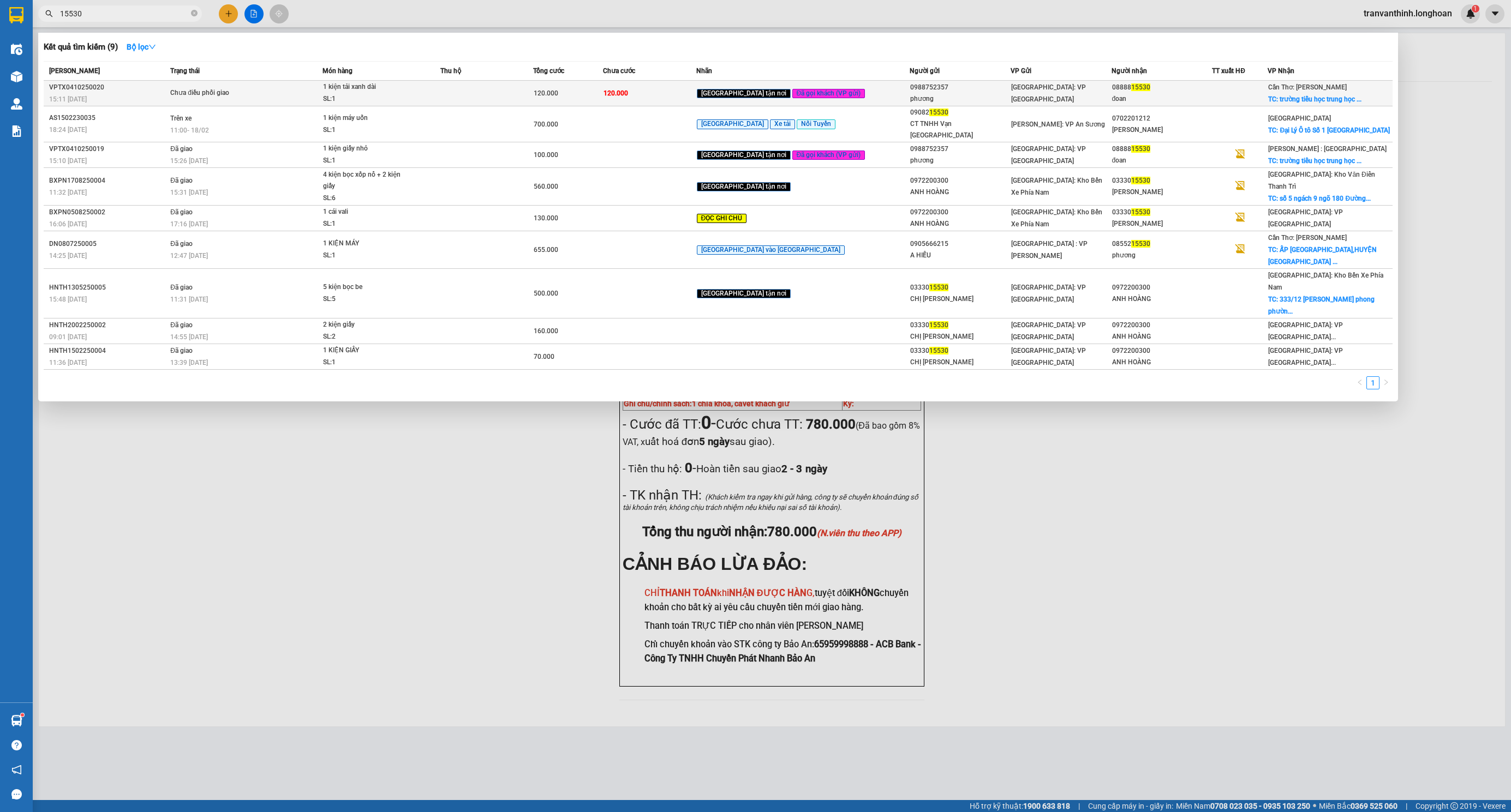
type input "15530"
click at [533, 91] on td at bounding box center [487, 93] width 93 height 26
click at [1084, 99] on div "[GEOGRAPHIC_DATA]: VP [GEOGRAPHIC_DATA]" at bounding box center [1061, 93] width 100 height 24
click at [1084, 97] on span "[GEOGRAPHIC_DATA]: VP [GEOGRAPHIC_DATA]" at bounding box center [1048, 92] width 75 height 19
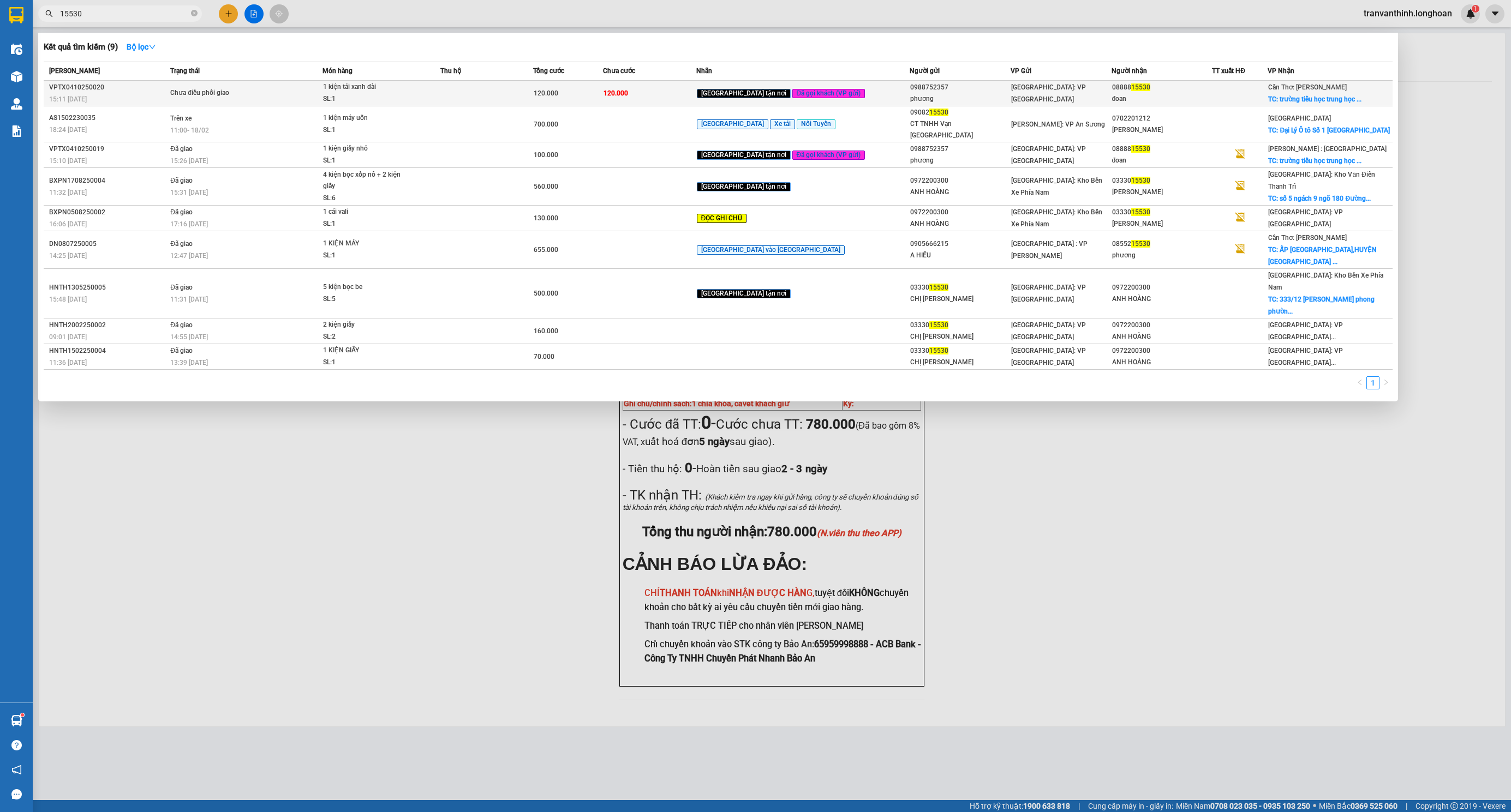
click at [1307, 93] on div "Cần Thơ: [GEOGRAPHIC_DATA] TC: trường tiểu học trung học ..." at bounding box center [1315, 93] width 93 height 24
click at [1303, 95] on span "TC: trường tiểu học trung học ..." at bounding box center [1315, 99] width 93 height 7
click at [1303, 97] on span "TC: trường tiểu học trung học ..." at bounding box center [1315, 99] width 93 height 7
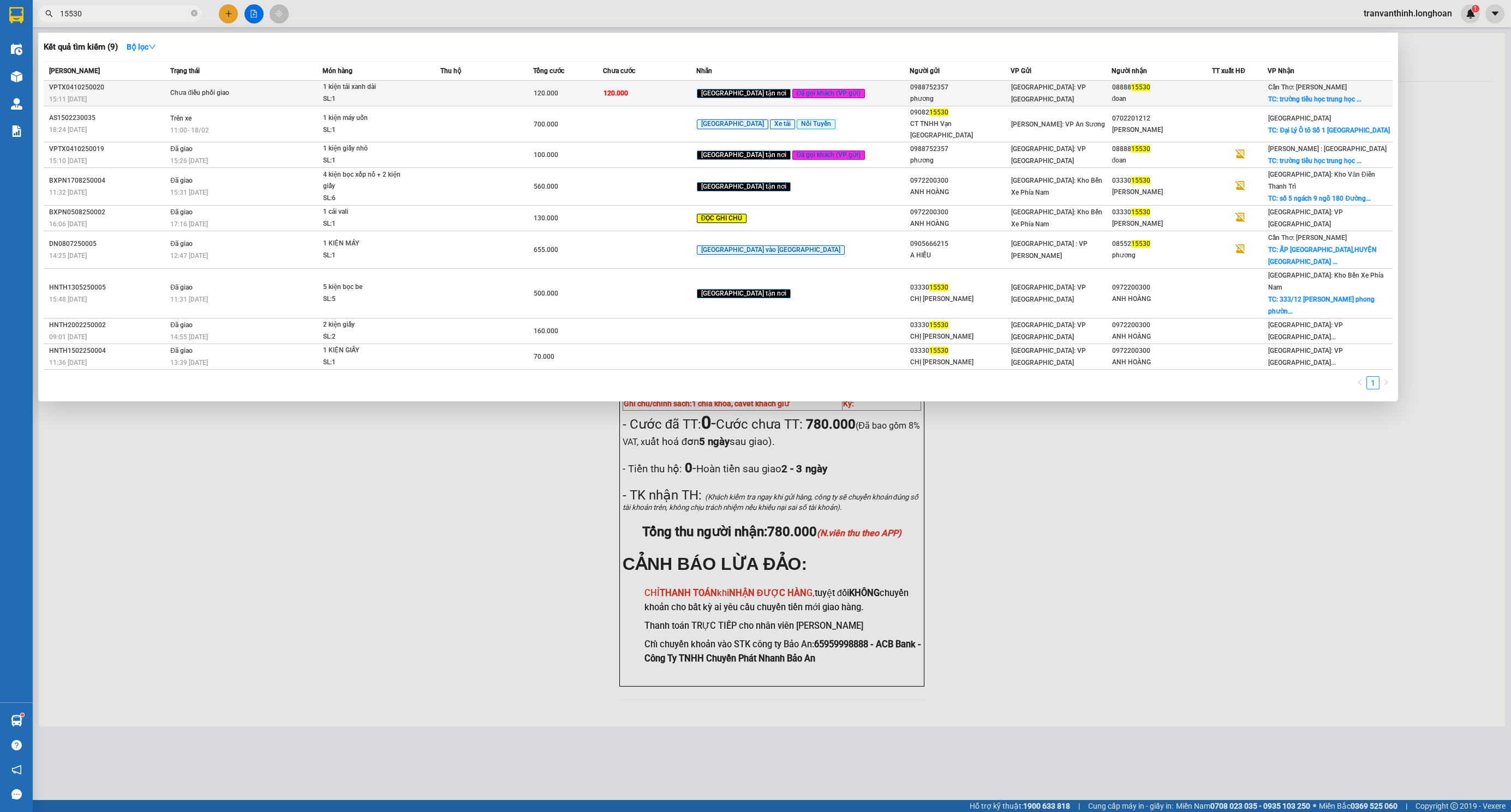
click at [1208, 93] on div "08888 15530" at bounding box center [1162, 87] width 100 height 11
click at [440, 82] on span "1 kiện tải xanh dài SL: 1" at bounding box center [381, 92] width 117 height 23
click at [440, 89] on span "1 kiện tải xanh dài SL: 1" at bounding box center [381, 92] width 117 height 23
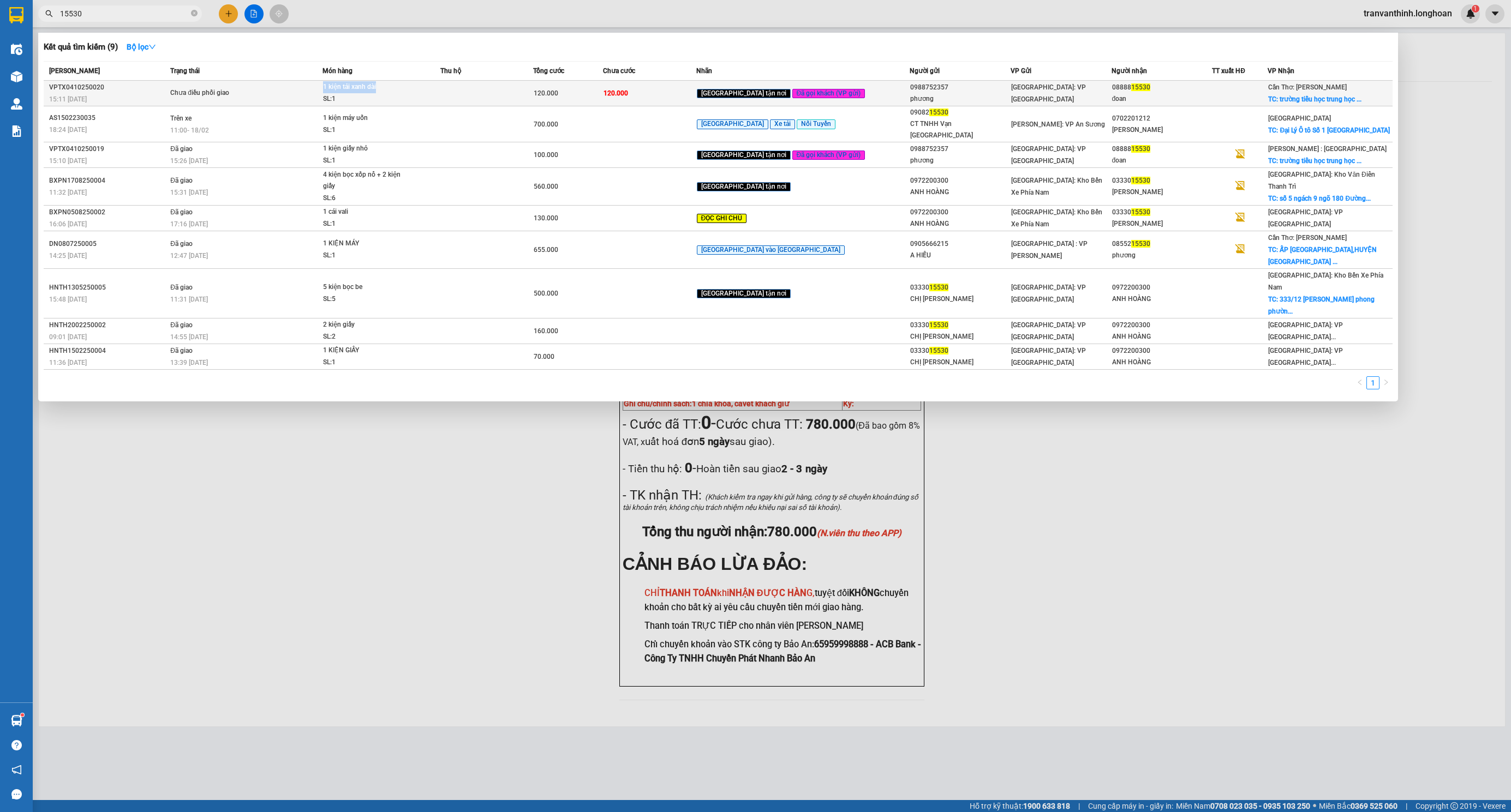
click at [440, 89] on span "1 kiện tải xanh dài SL: 1" at bounding box center [381, 92] width 117 height 23
click at [910, 89] on div "0988752357" at bounding box center [960, 87] width 100 height 11
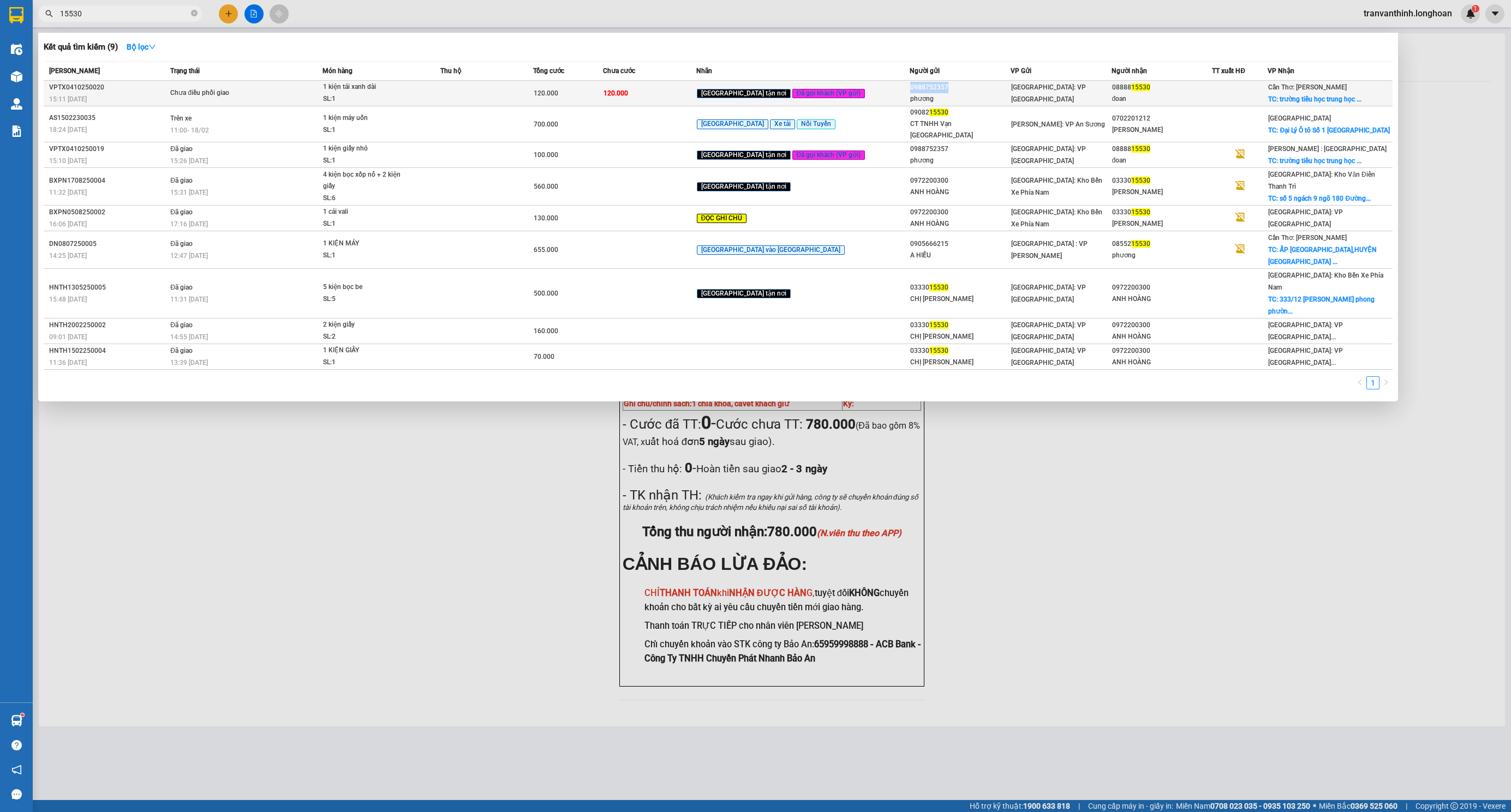
click at [910, 89] on div "0988752357" at bounding box center [960, 87] width 100 height 11
